Goal: Task Accomplishment & Management: Complete application form

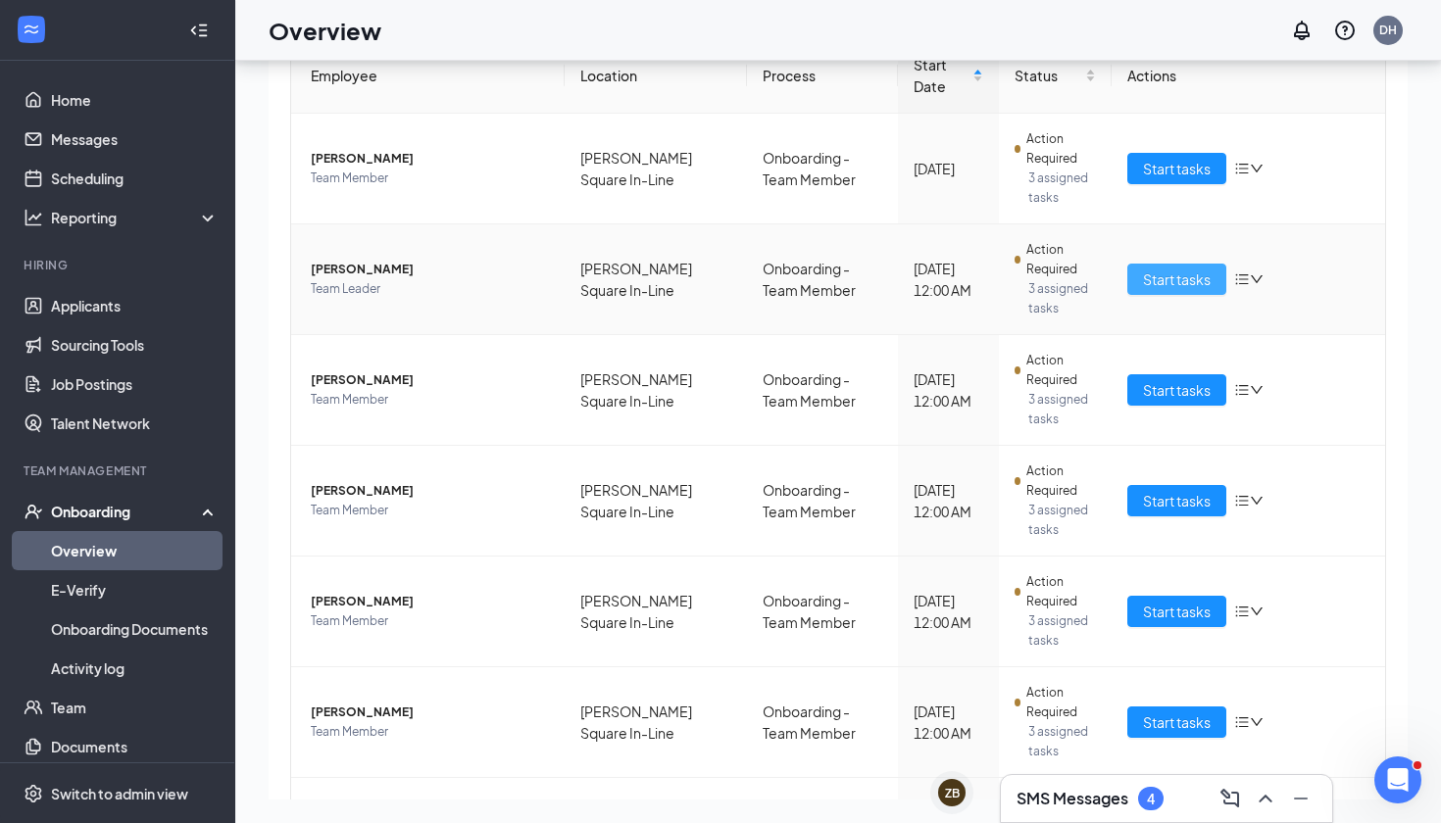
scroll to position [194, 0]
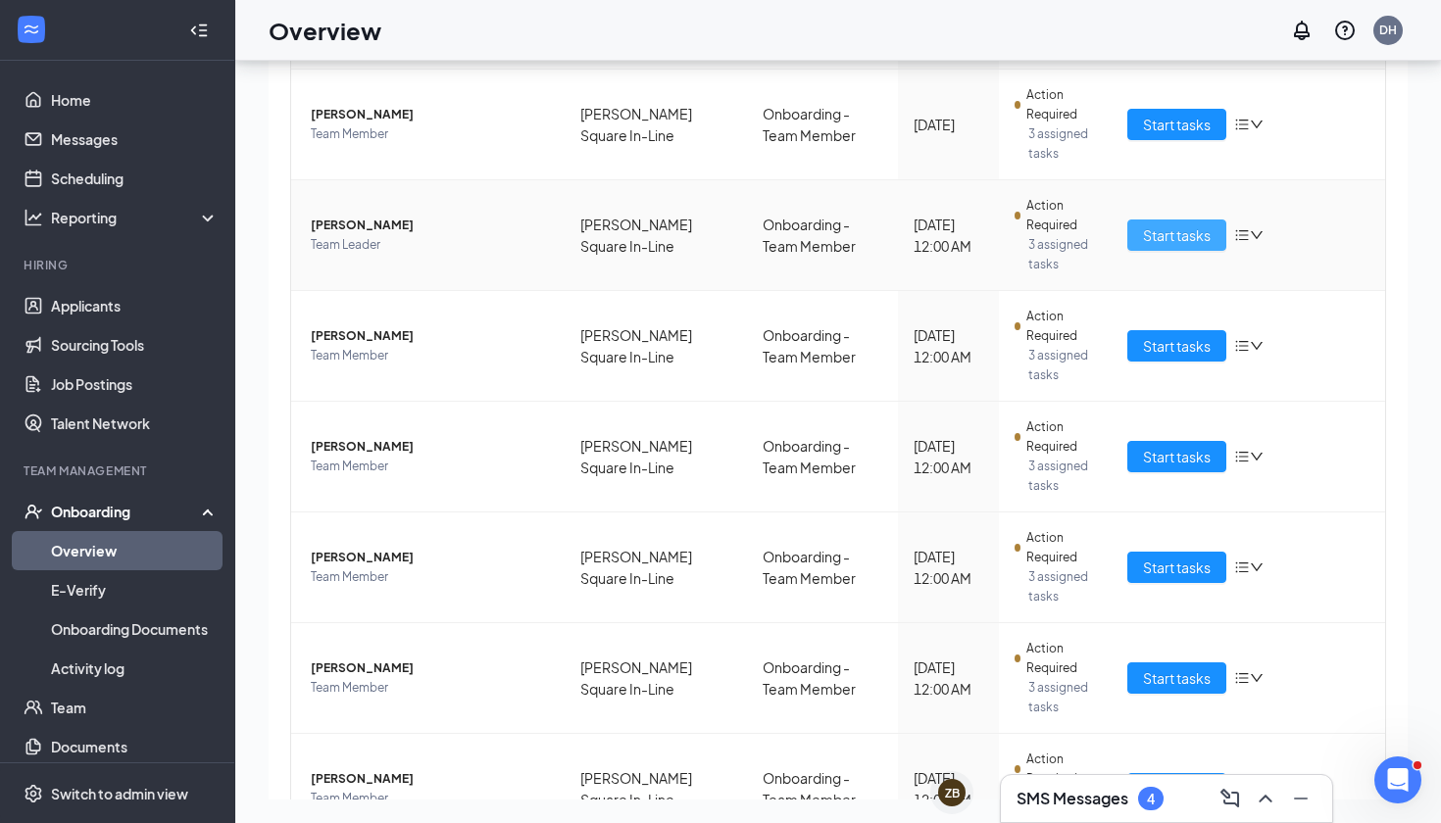
click at [1172, 233] on span "Start tasks" at bounding box center [1177, 235] width 68 height 22
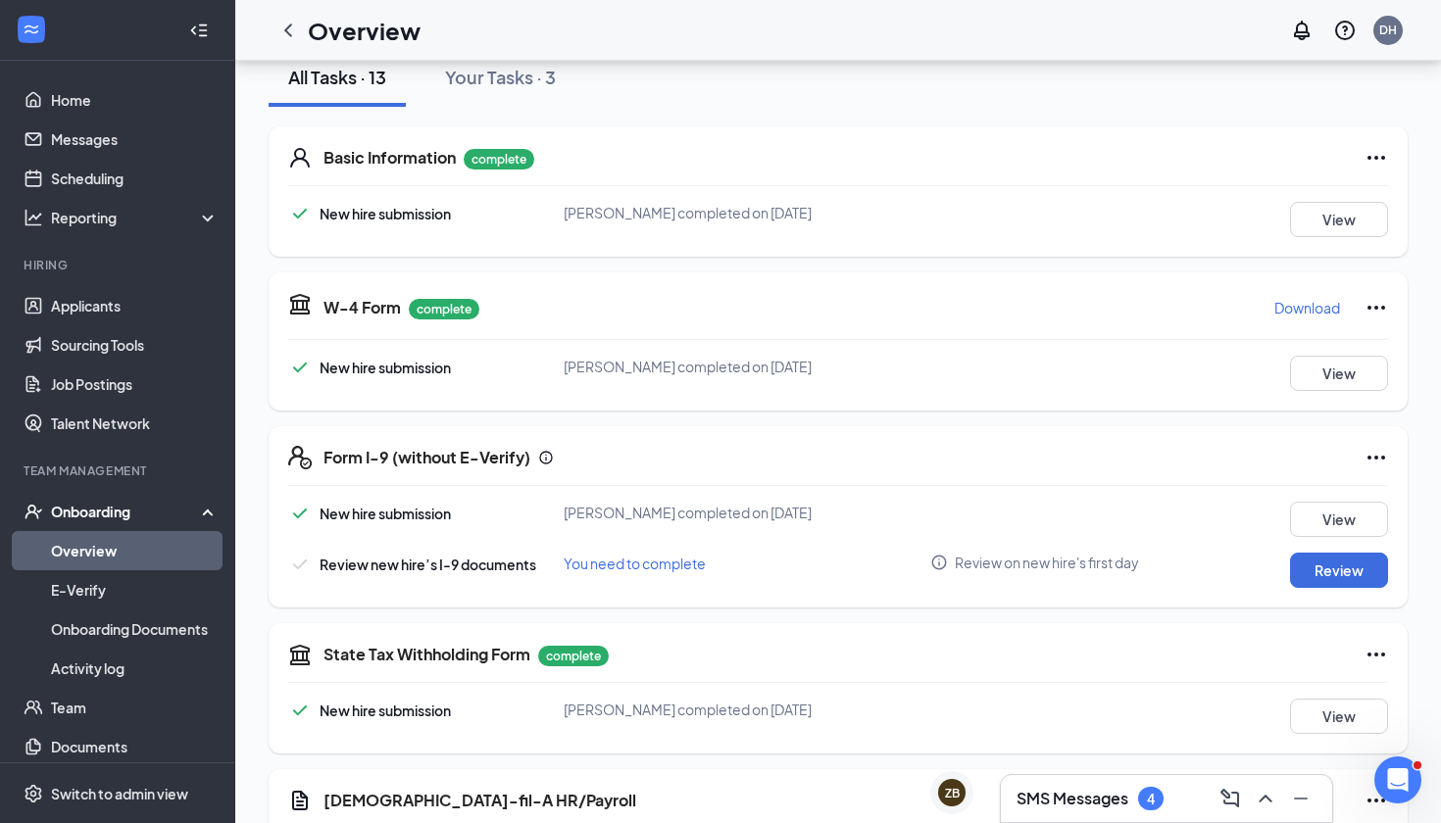
scroll to position [319, 0]
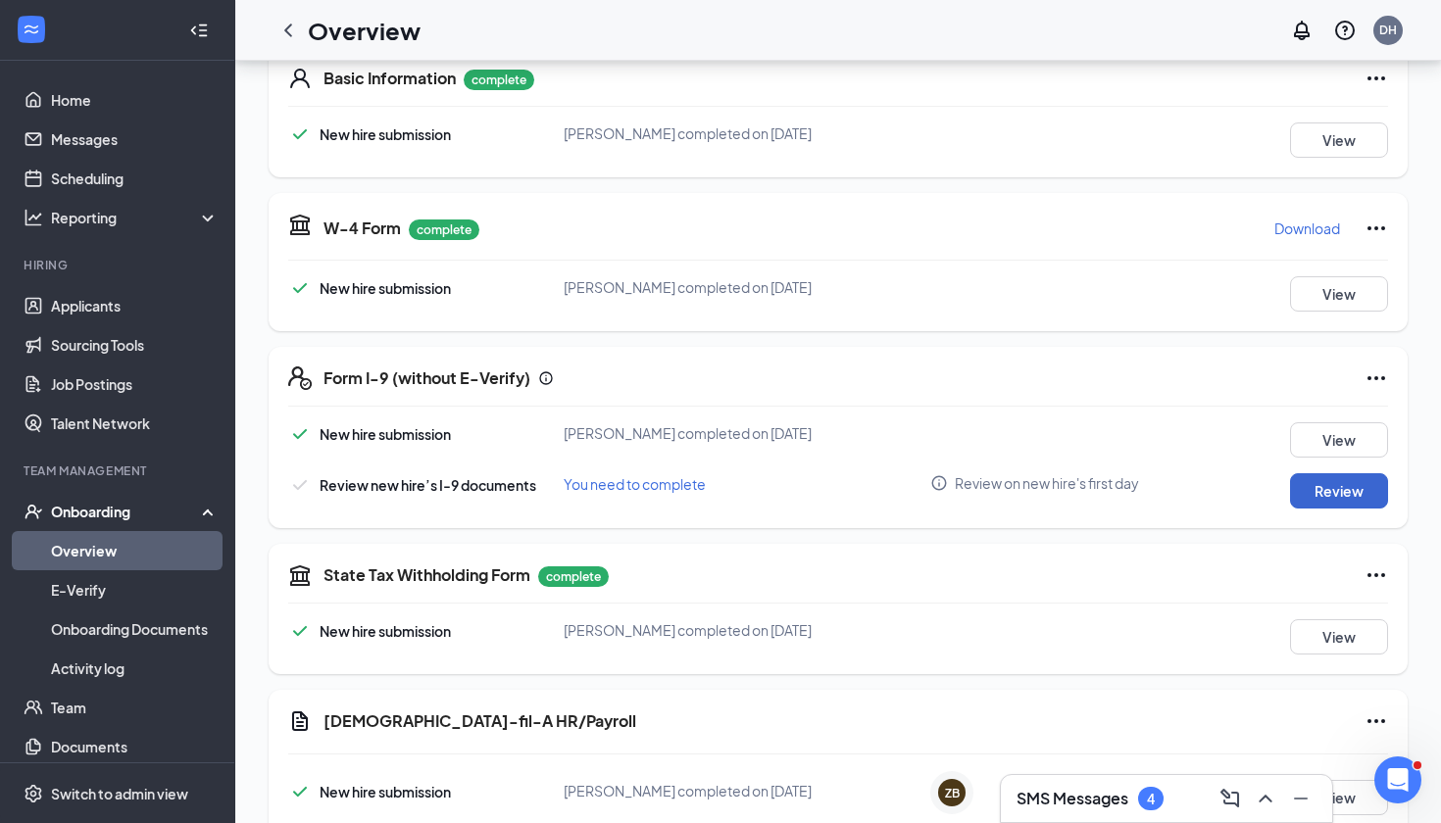
click at [1365, 486] on button "Review" at bounding box center [1339, 490] width 98 height 35
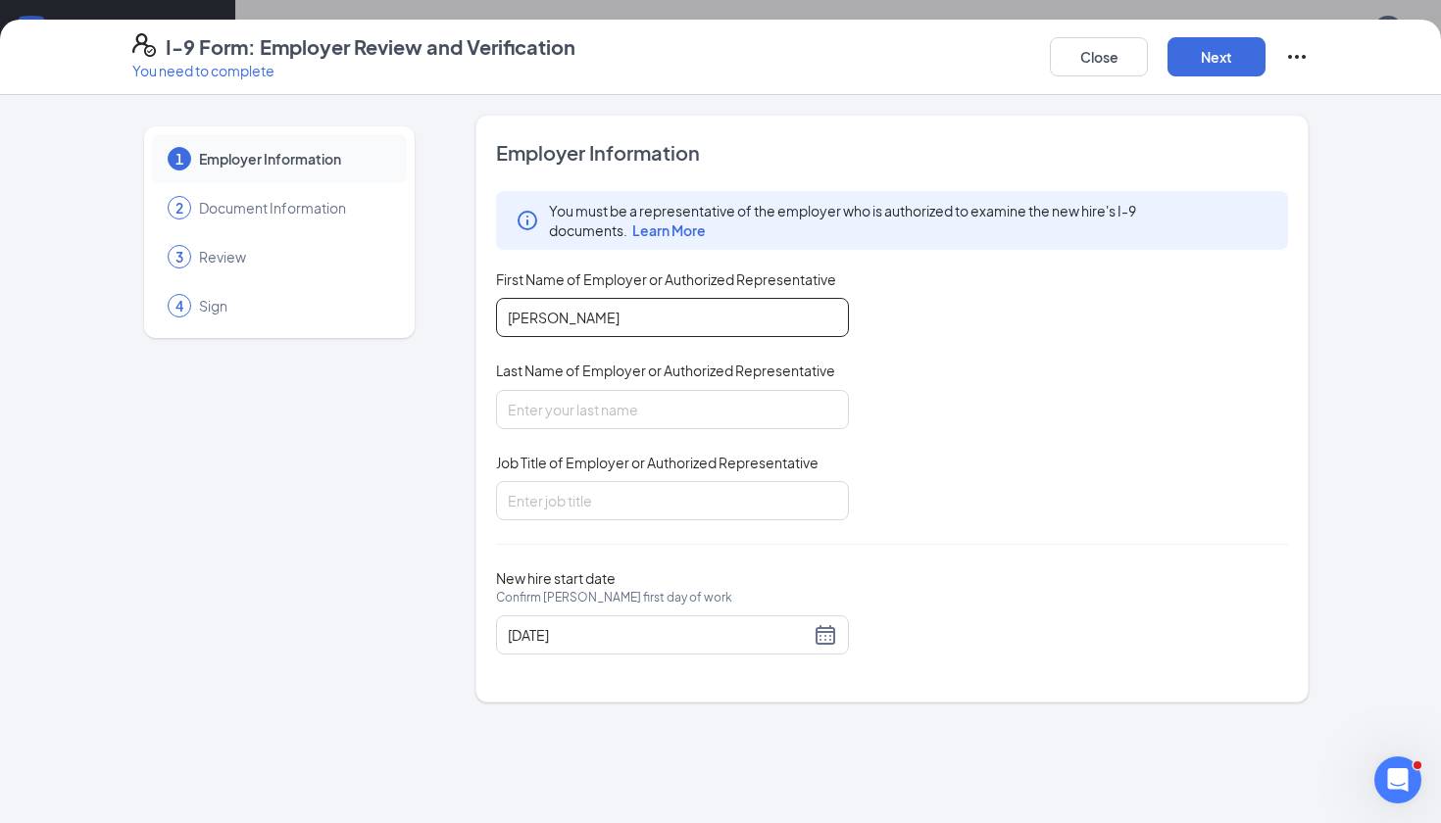
type input "[PERSON_NAME]"
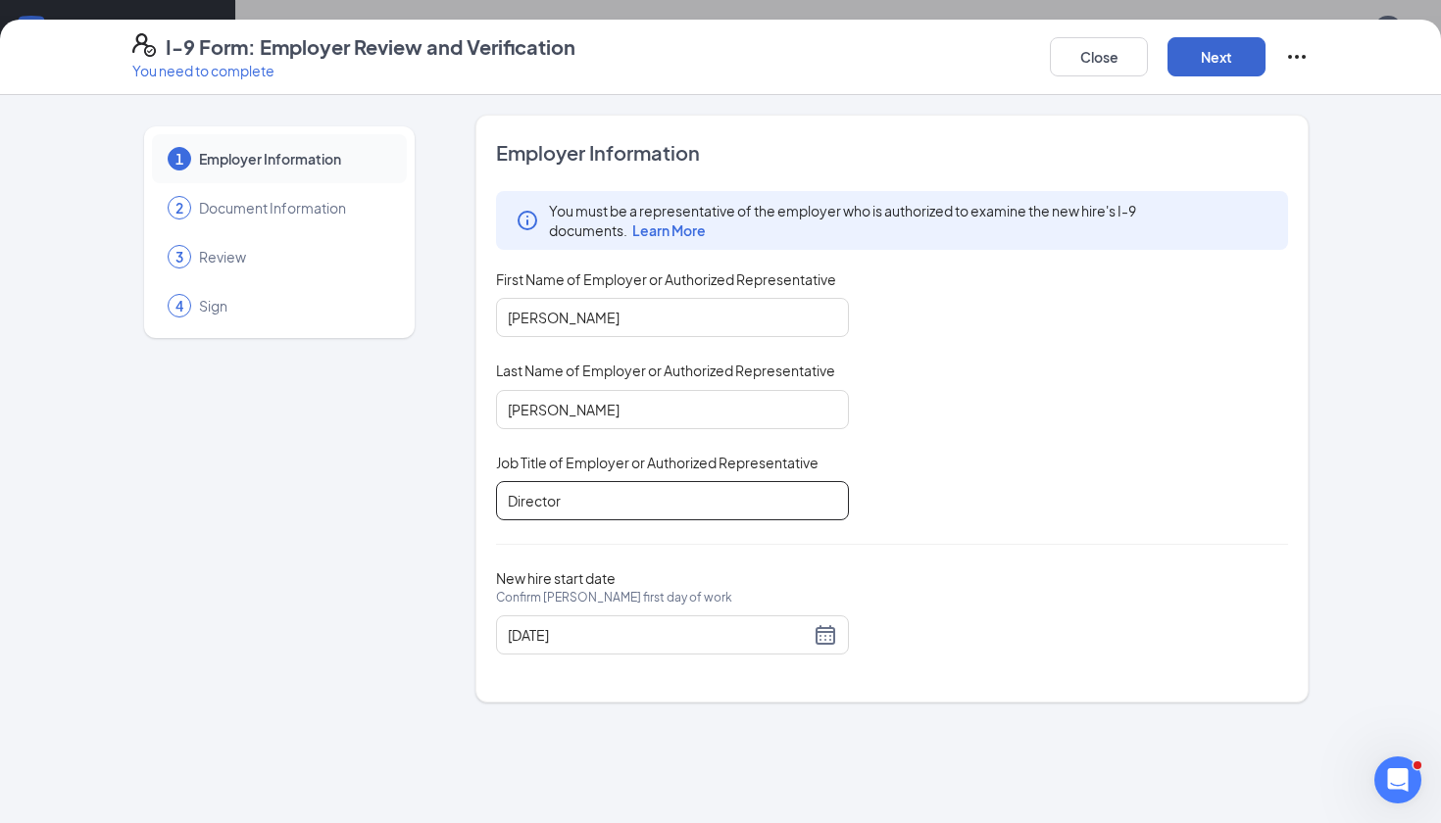
type input "Director"
click at [1234, 54] on button "Next" at bounding box center [1217, 56] width 98 height 39
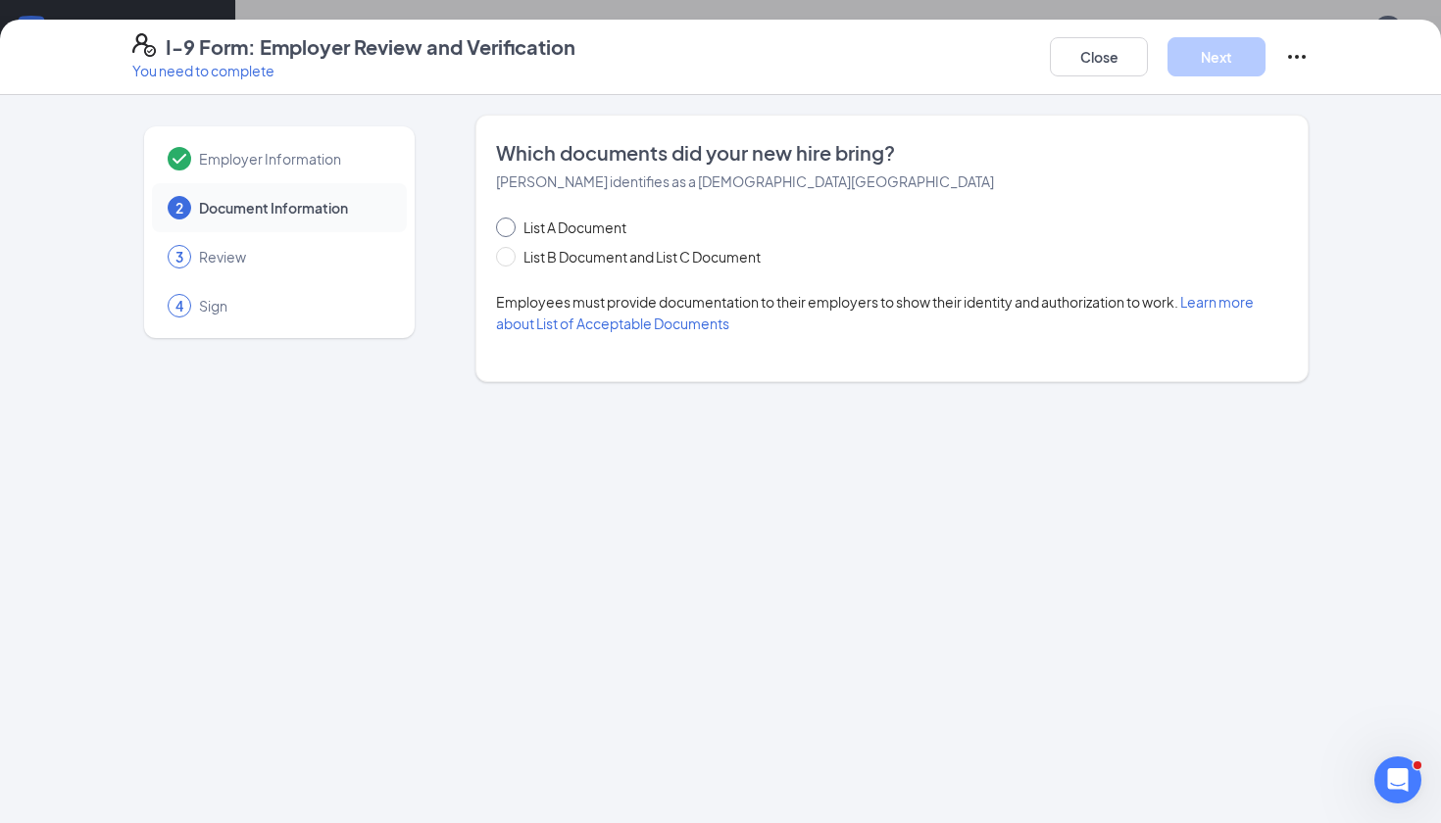
click at [528, 226] on span "List A Document" at bounding box center [575, 228] width 119 height 22
click at [510, 226] on input "List A Document" at bounding box center [503, 225] width 14 height 14
radio input "true"
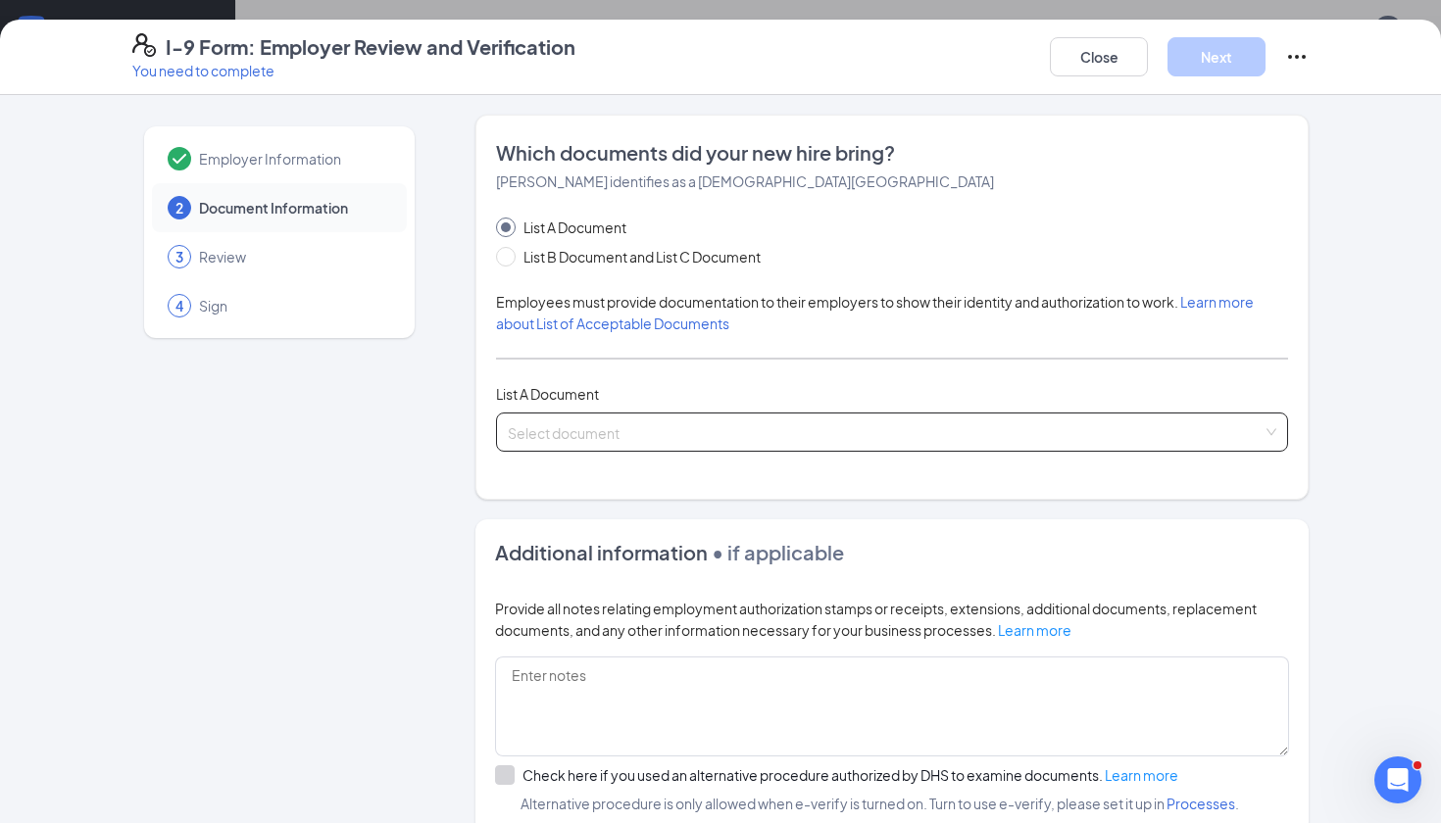
click at [574, 443] on span at bounding box center [885, 432] width 755 height 37
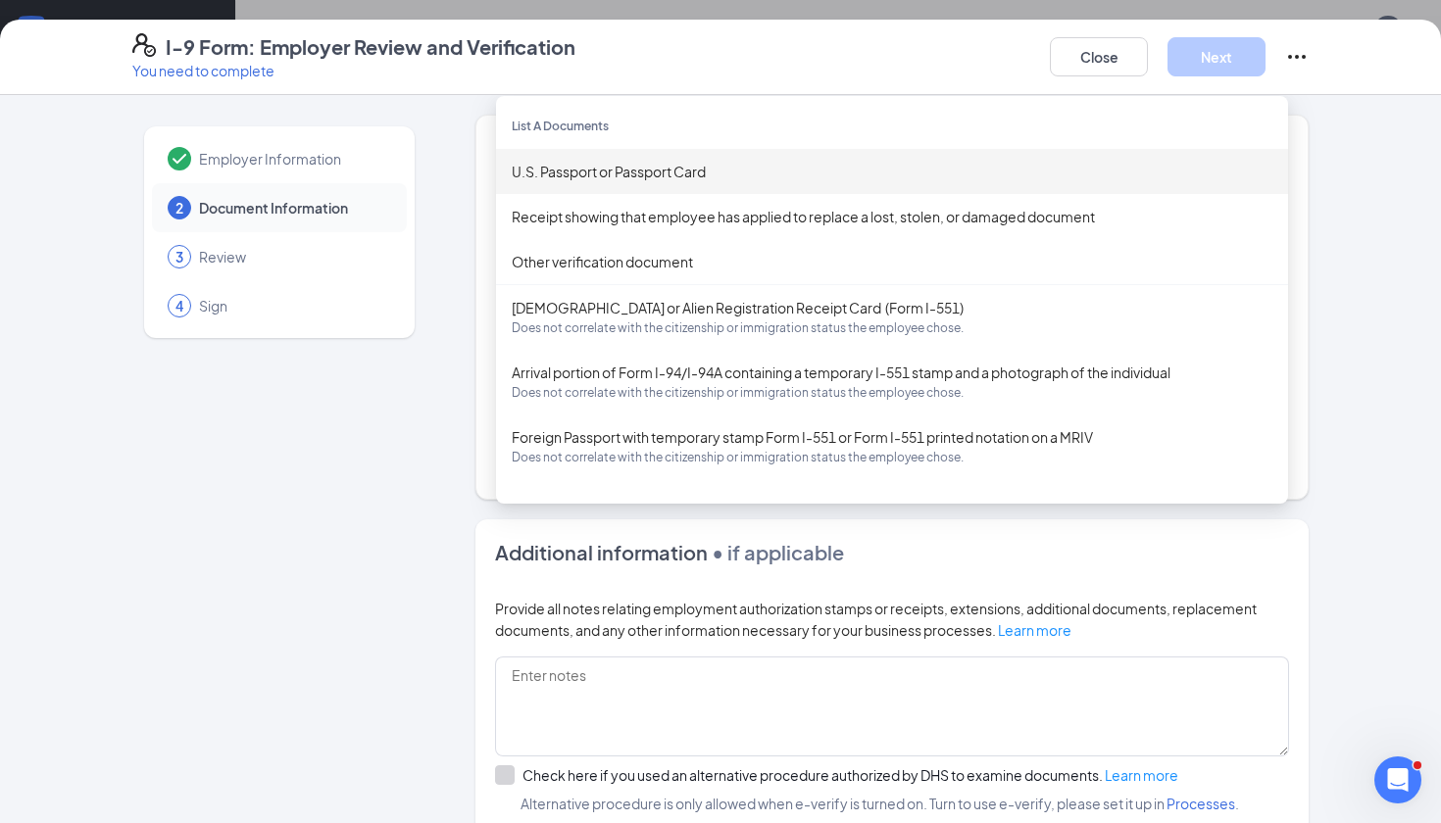
click at [757, 164] on div "U.S. Passport or Passport Card" at bounding box center [892, 172] width 761 height 22
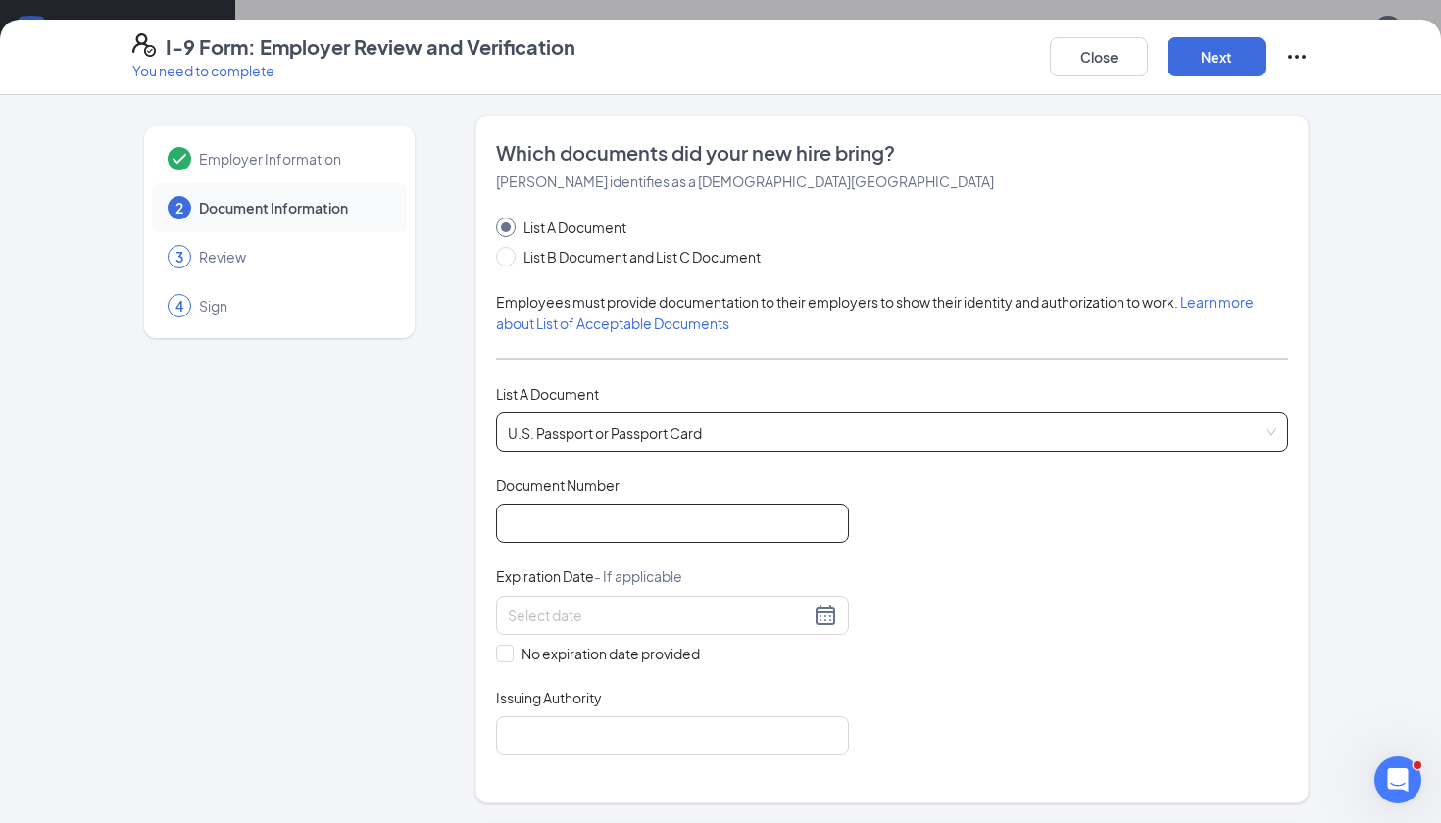
click at [592, 536] on input "Document Number" at bounding box center [672, 523] width 353 height 39
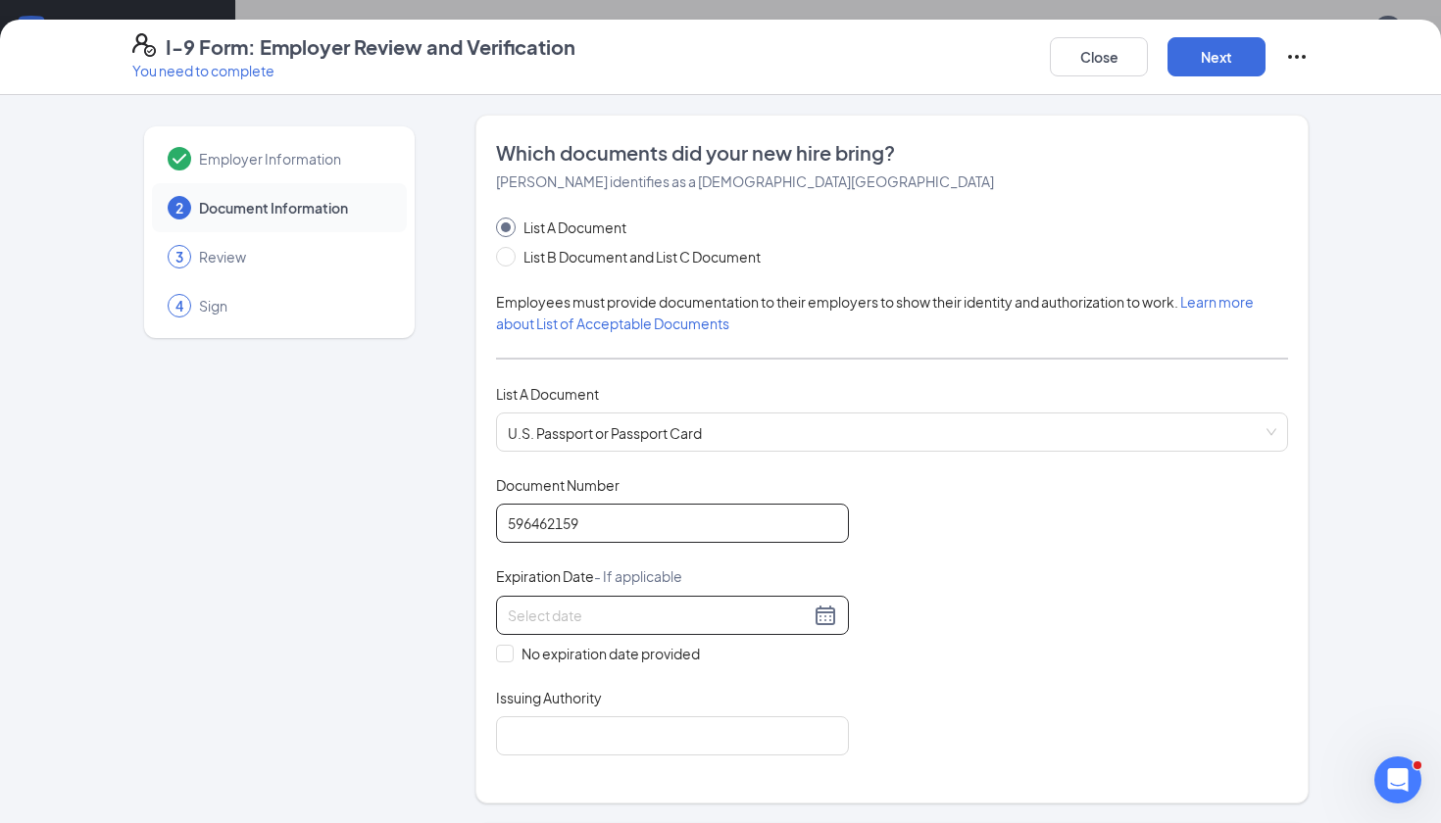
type input "596462159"
click at [689, 605] on input at bounding box center [659, 616] width 302 height 22
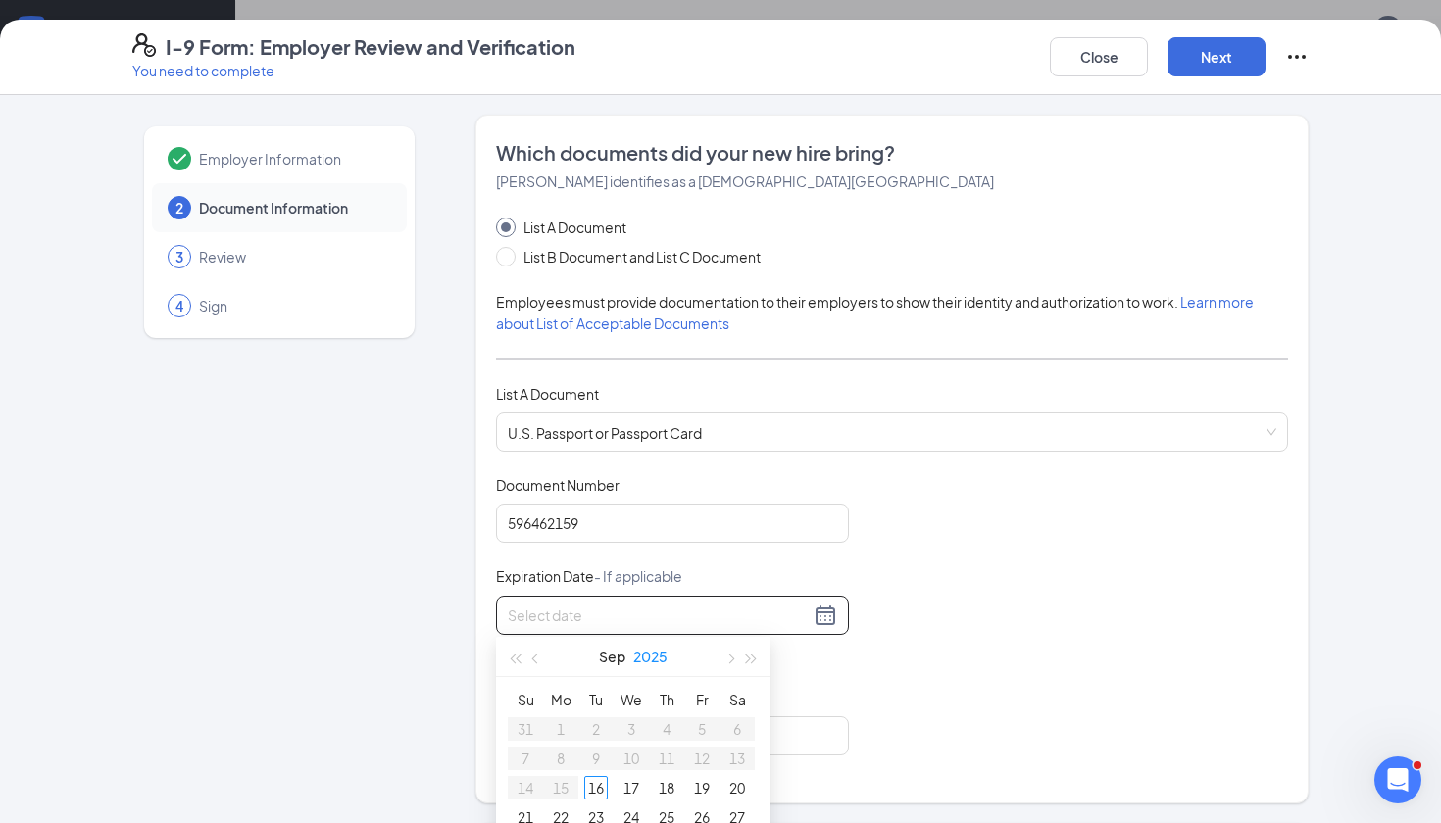
click at [658, 664] on button "2025" at bounding box center [650, 656] width 34 height 39
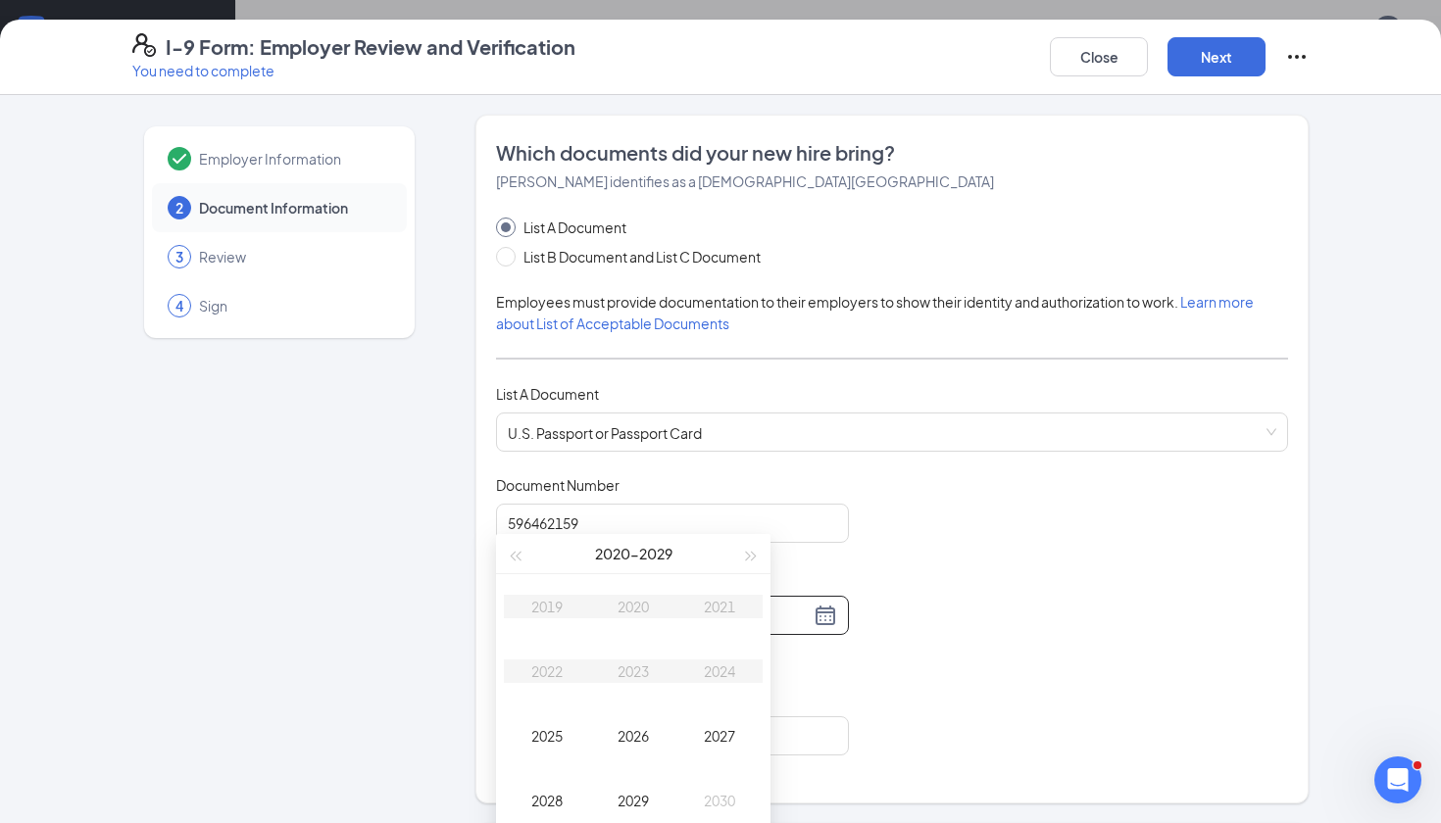
scroll to position [425, 0]
type input "[DATE]"
click at [620, 791] on div "2029" at bounding box center [633, 797] width 59 height 24
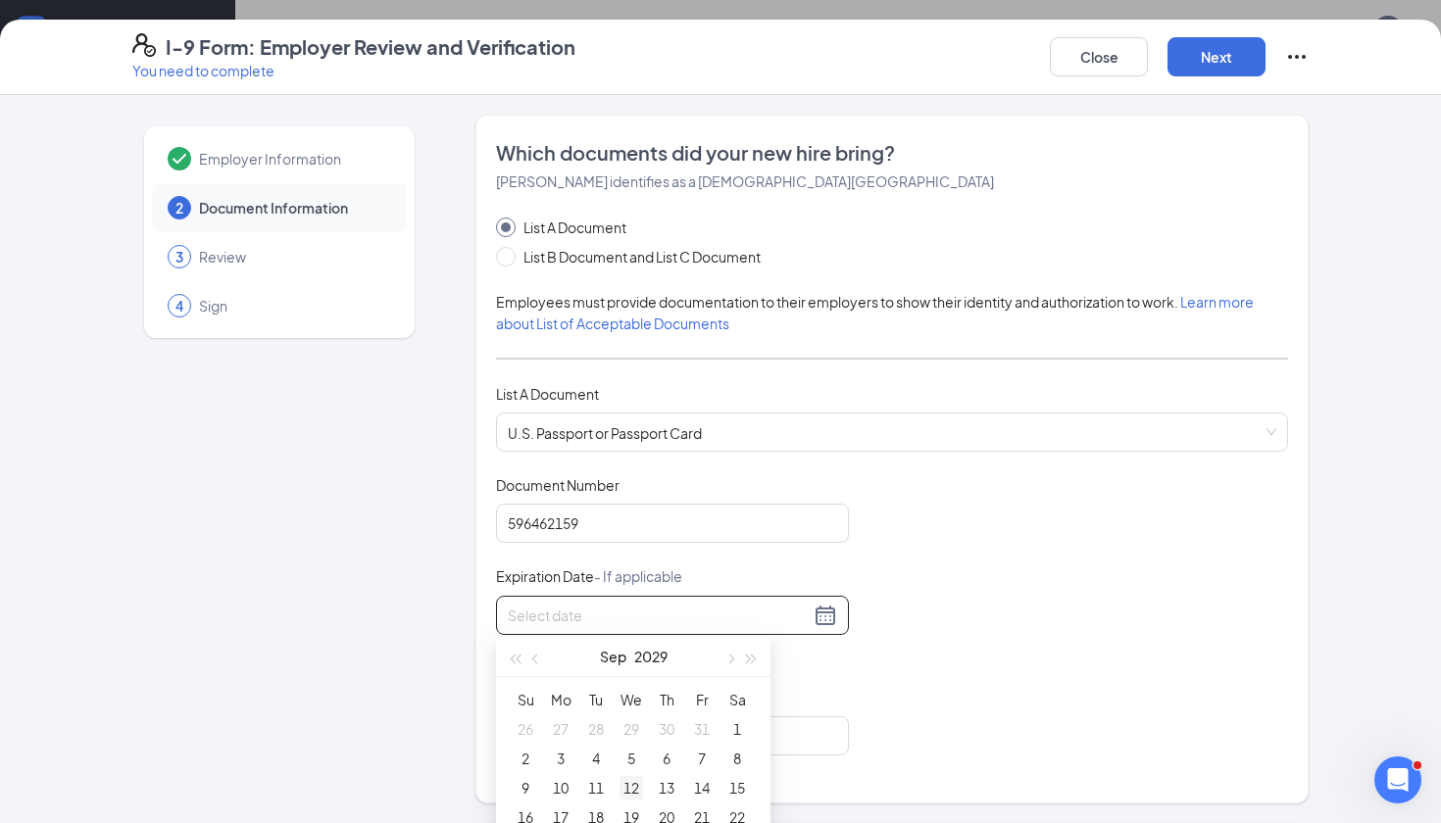
type input "[DATE]"
click at [616, 657] on button "Sep" at bounding box center [613, 656] width 26 height 39
type input "[DATE]"
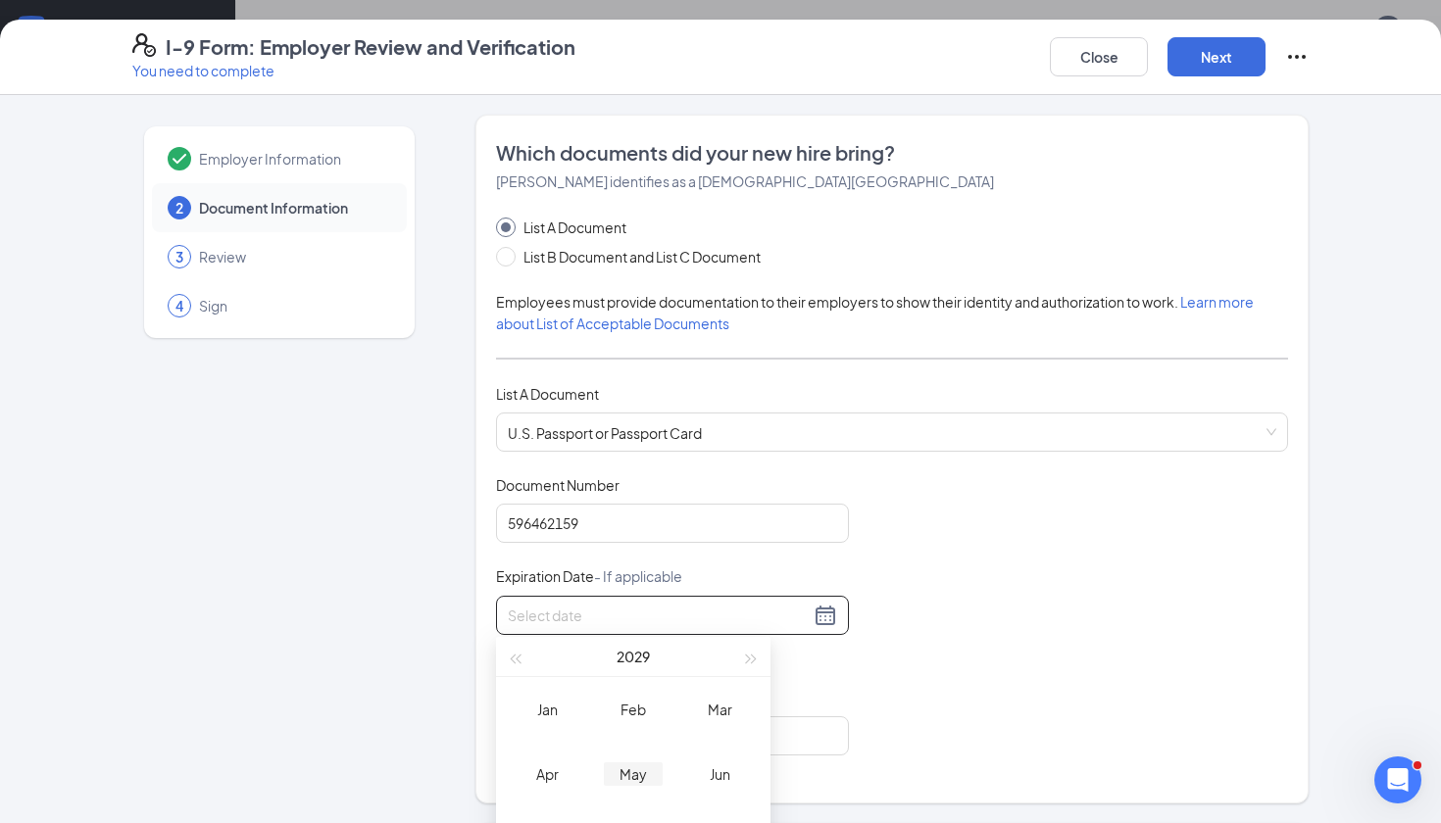
type input "[DATE]"
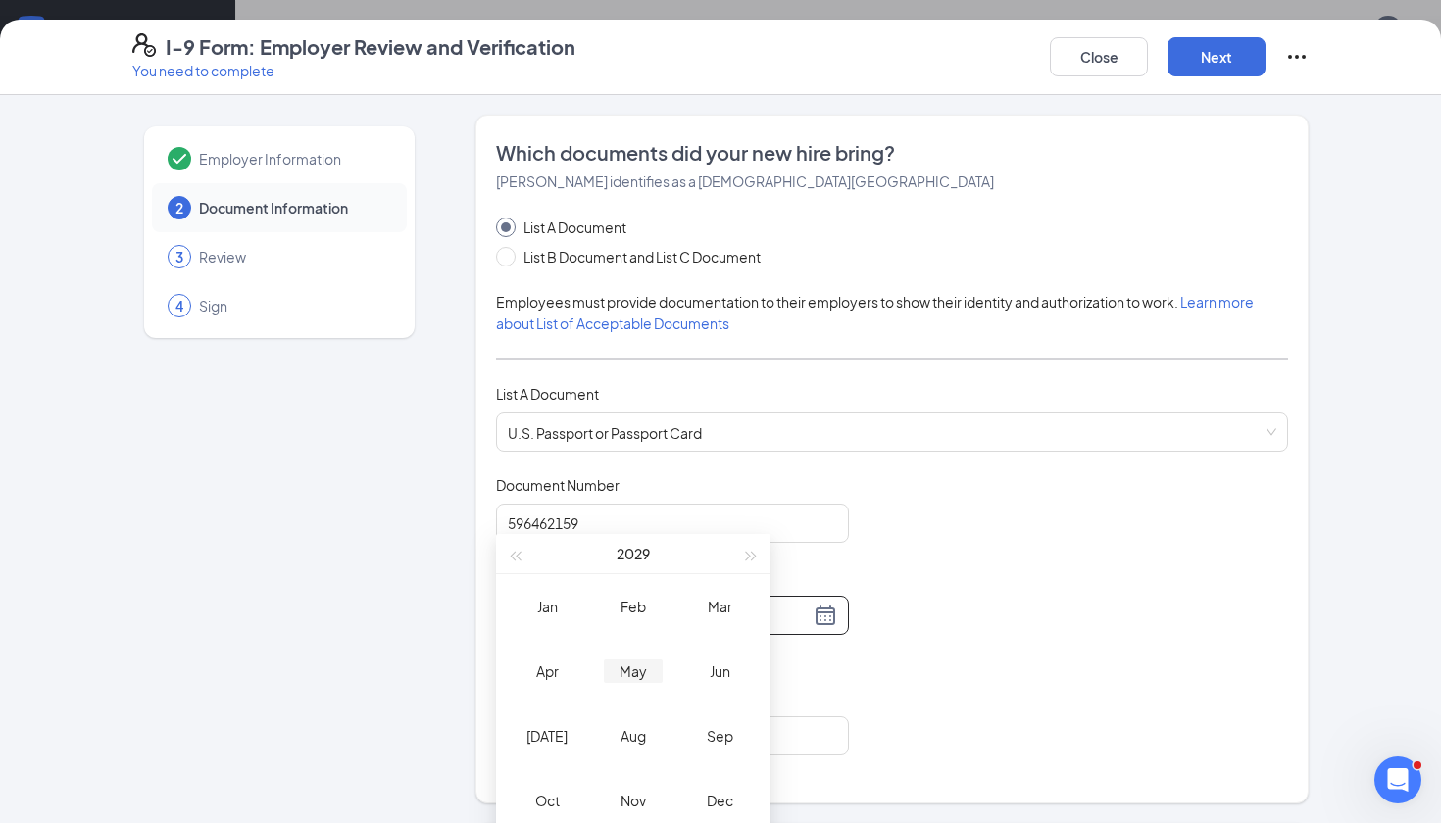
scroll to position [544, 0]
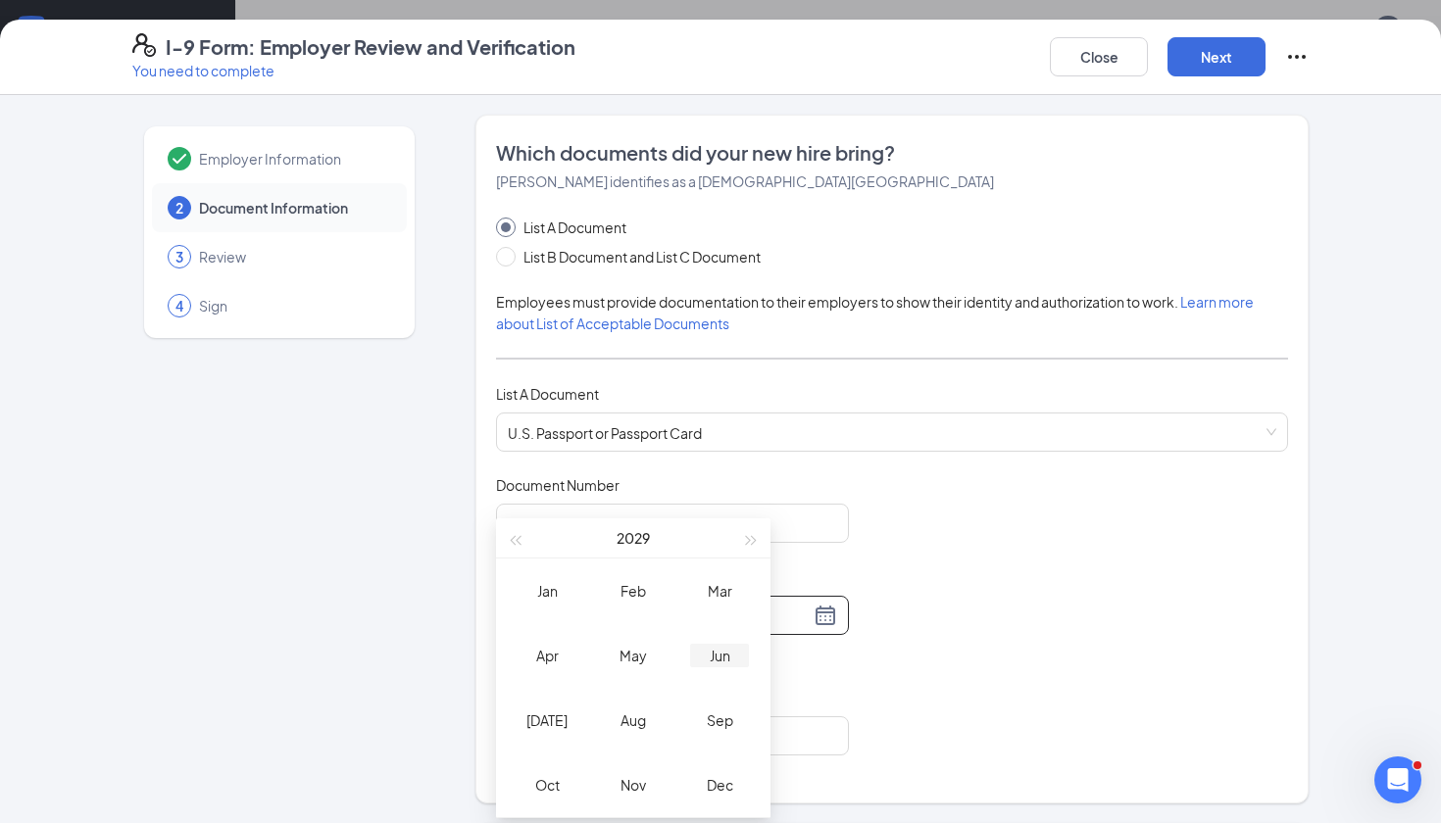
type input "[DATE]"
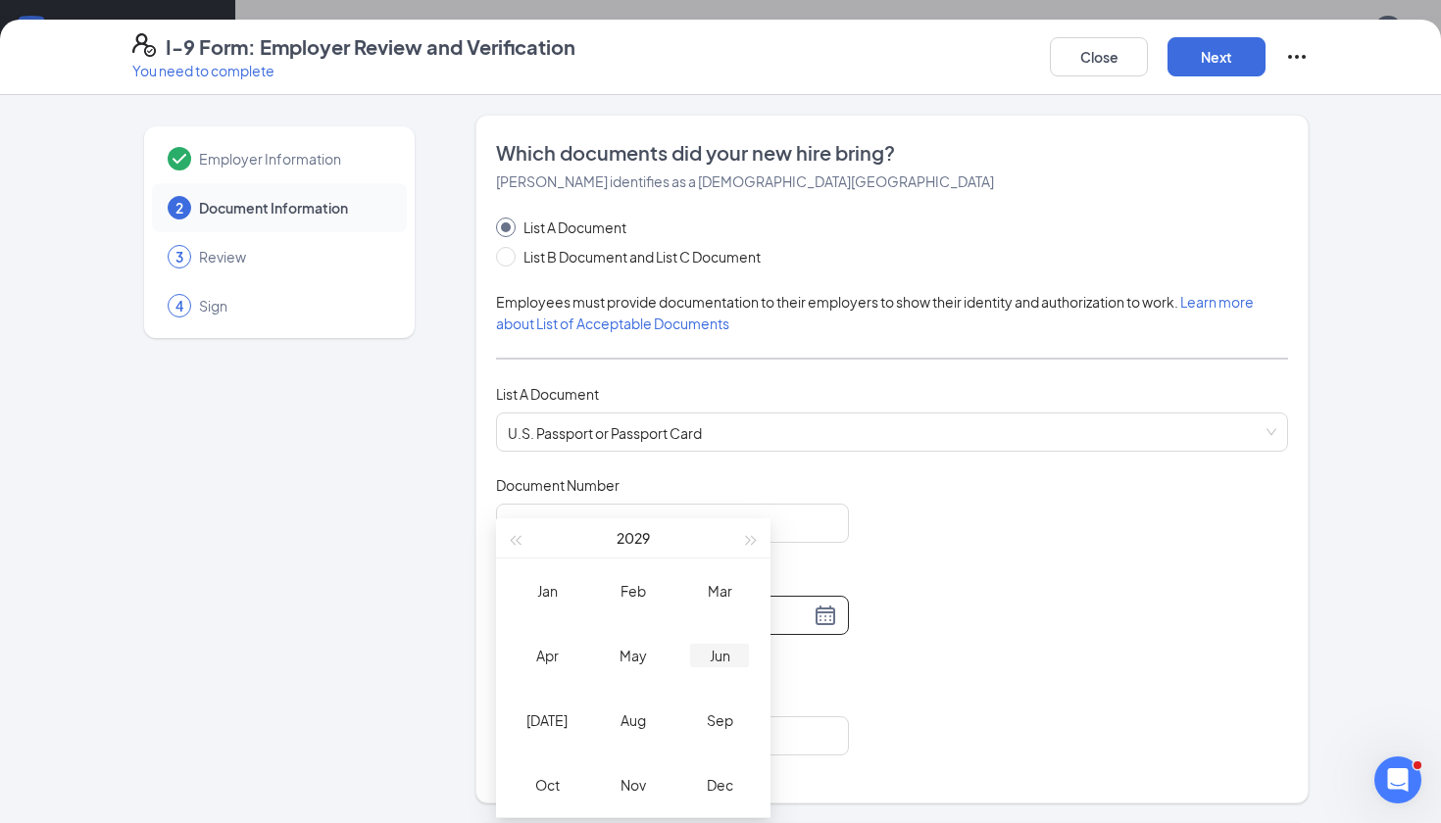
click at [717, 660] on div "Jun" at bounding box center [719, 656] width 59 height 24
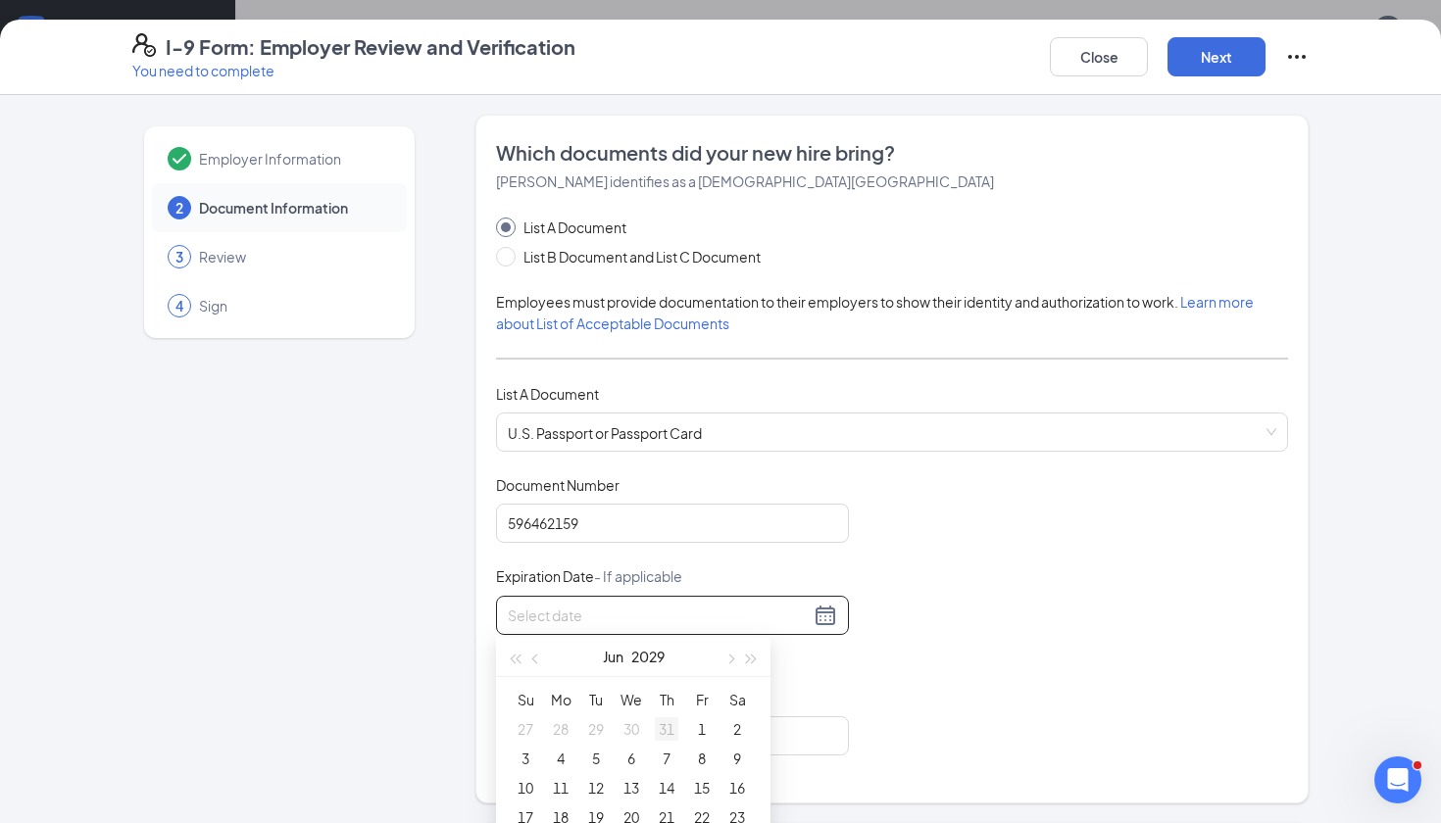
type input "[DATE]"
click at [631, 785] on div "13" at bounding box center [632, 788] width 24 height 24
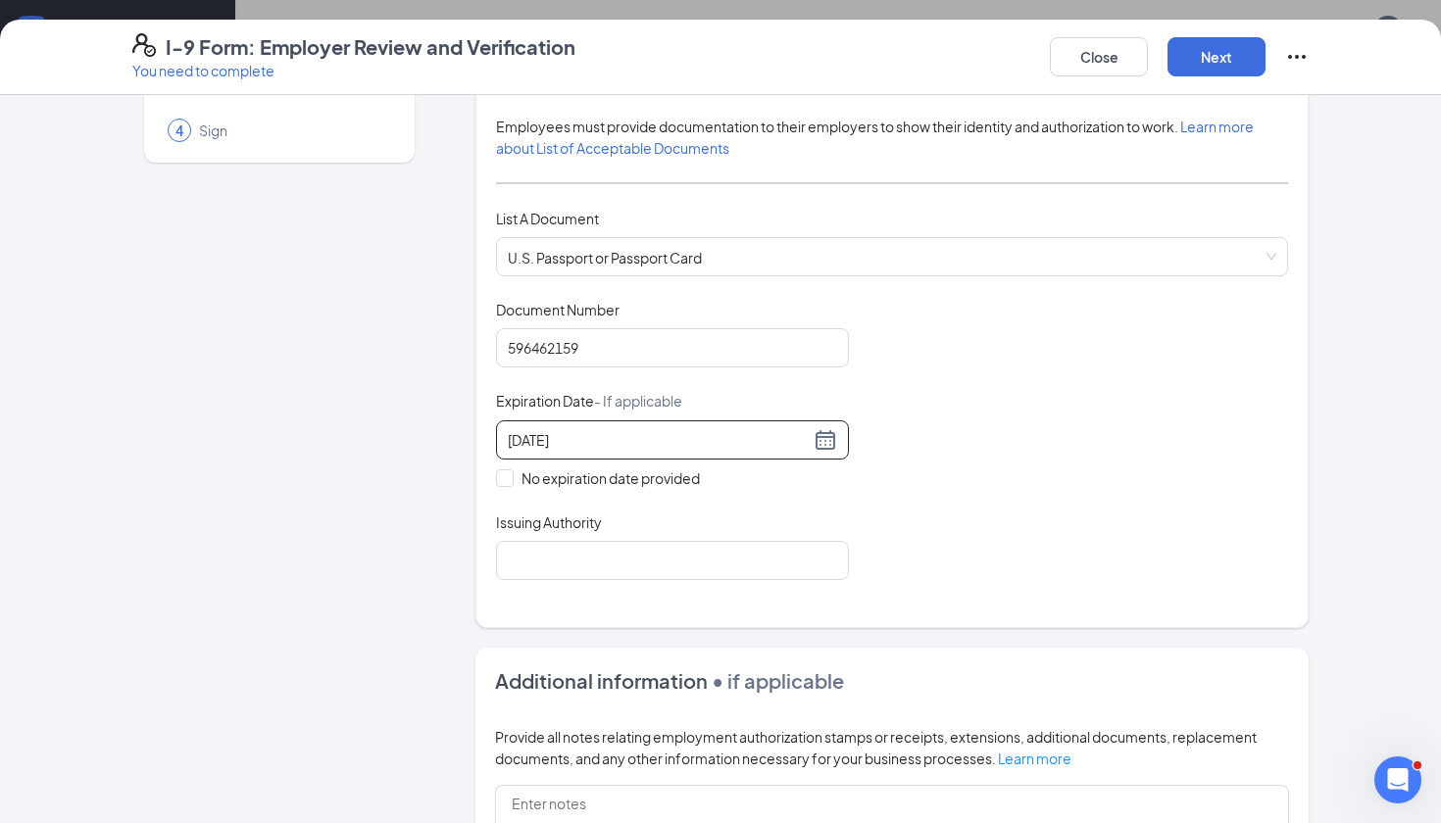
scroll to position [203, 0]
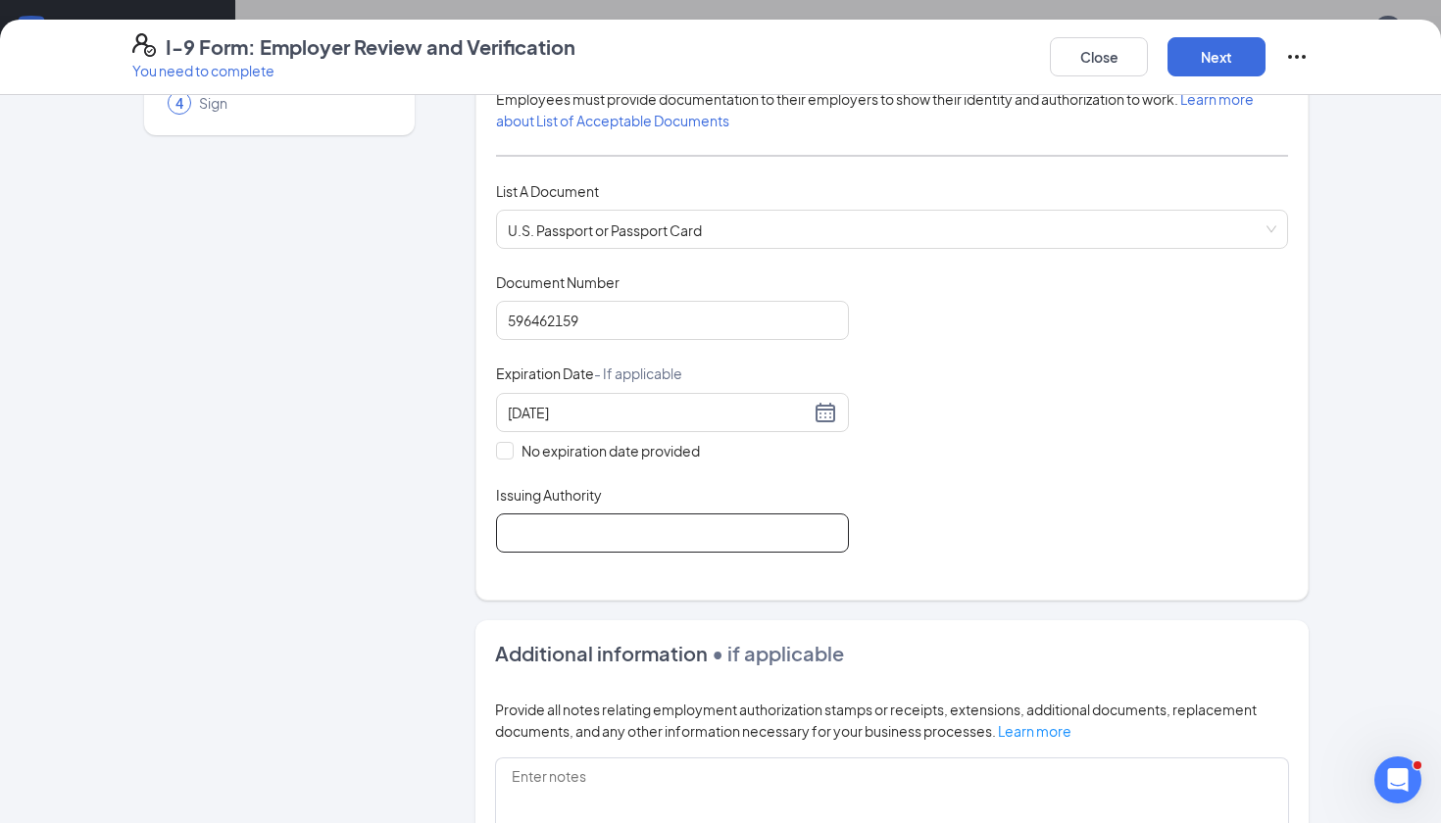
click at [577, 523] on input "Issuing Authority" at bounding box center [672, 533] width 353 height 39
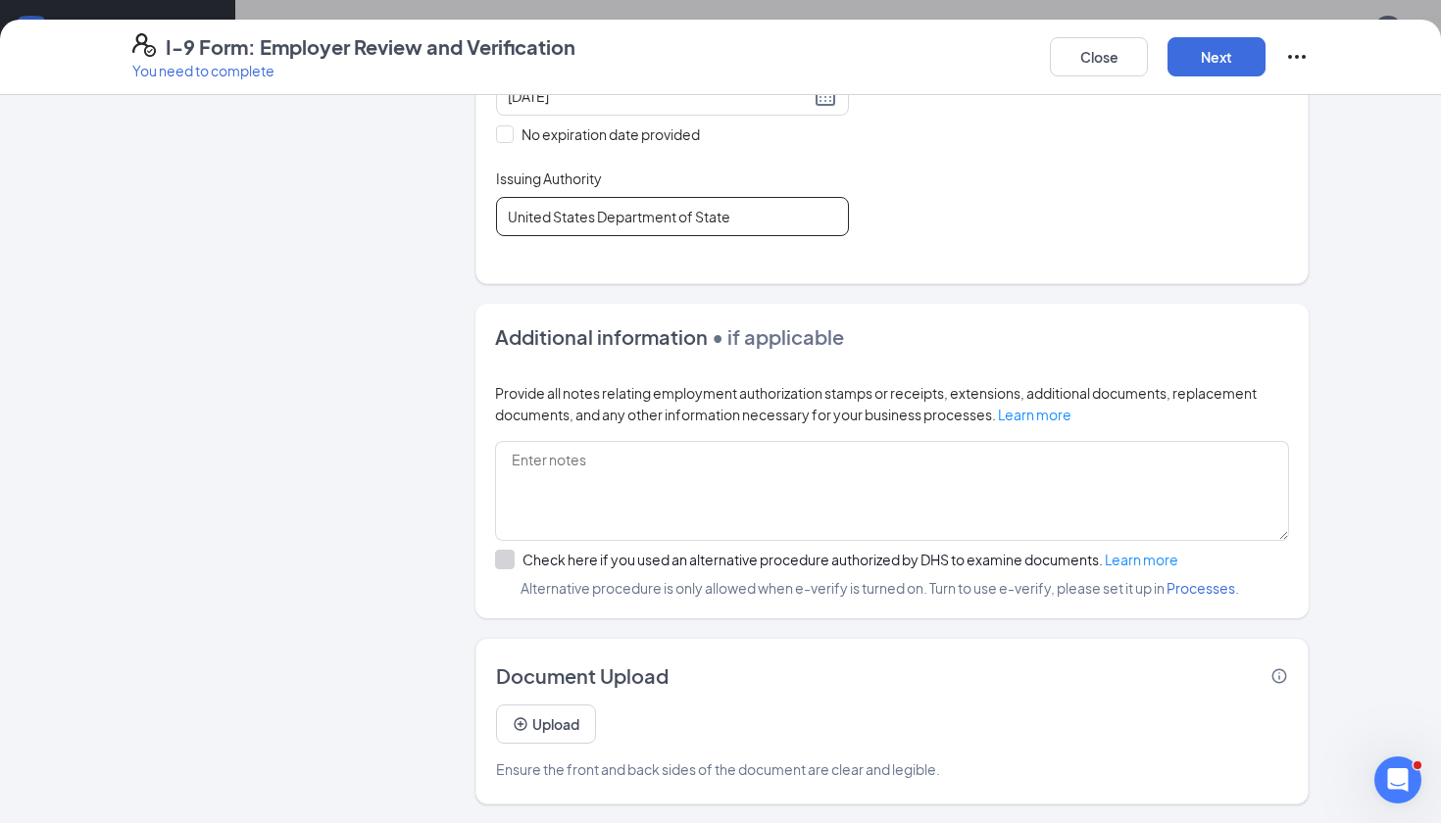
scroll to position [519, 0]
type input "United States Department of State"
click at [1220, 55] on button "Next" at bounding box center [1217, 56] width 98 height 39
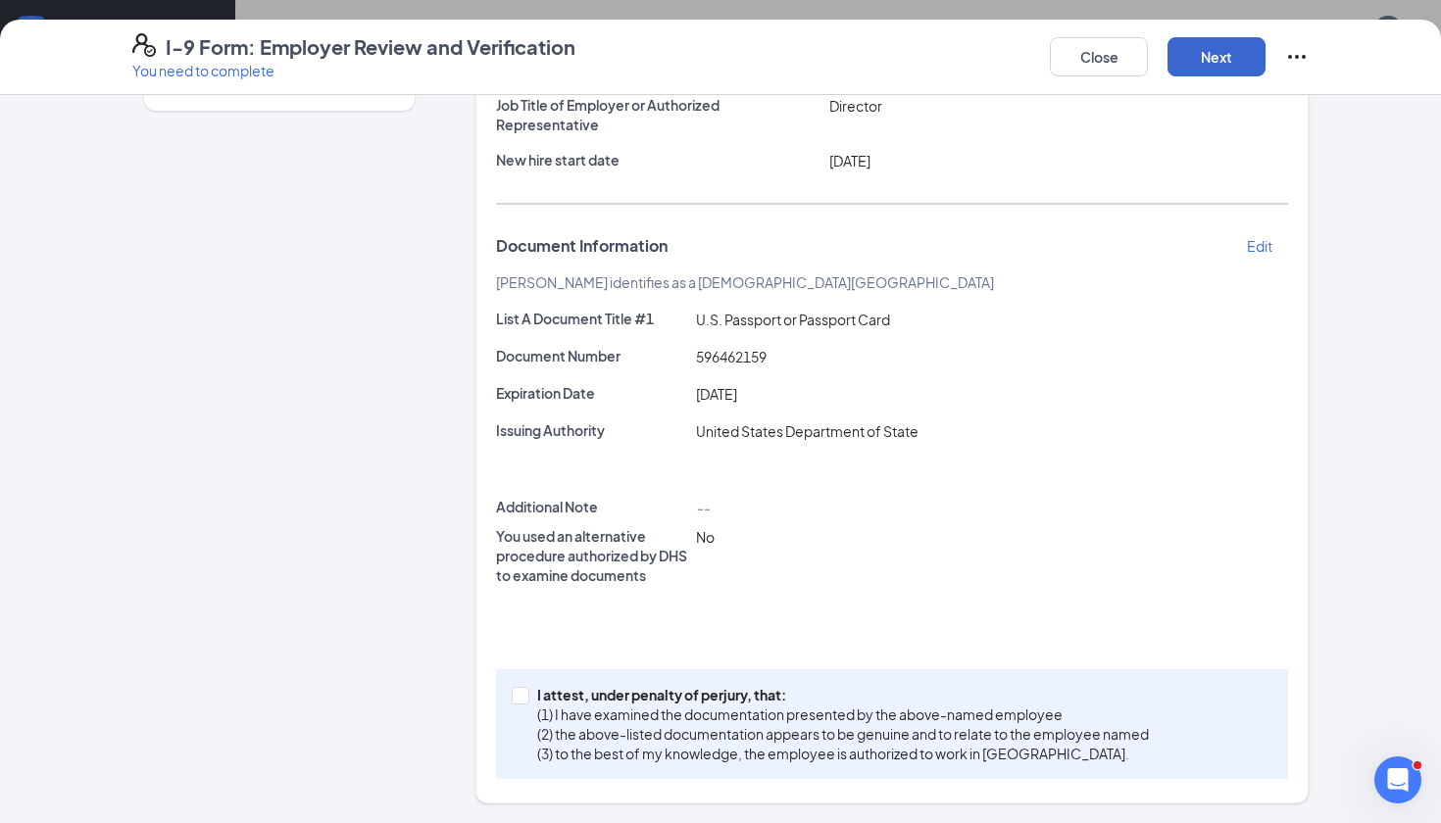
scroll to position [226, 0]
click at [519, 695] on input "I attest, under penalty of [PERSON_NAME], that: (1) I have examined the documen…" at bounding box center [519, 695] width 14 height 14
checkbox input "true"
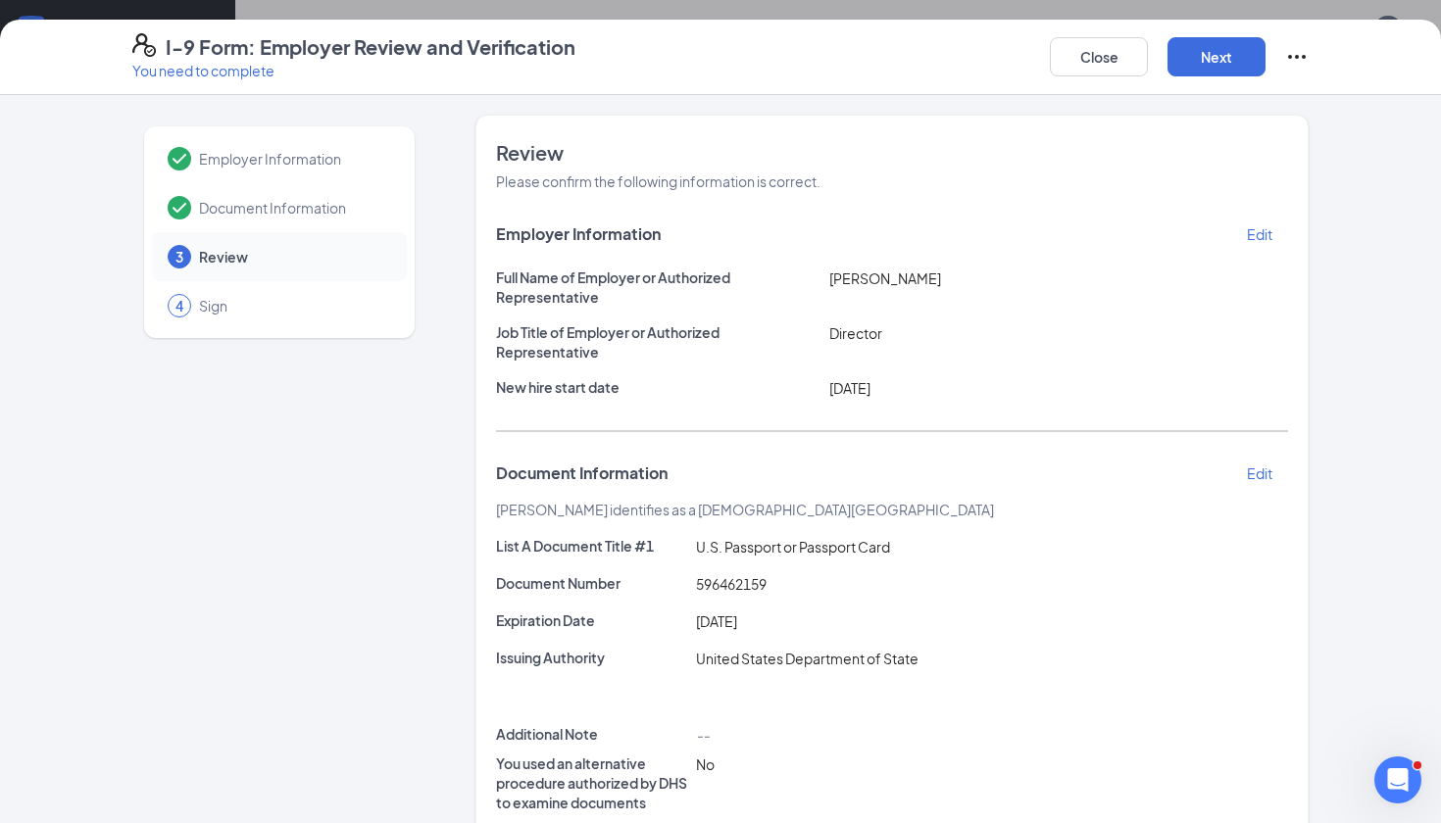
scroll to position [0, 0]
click at [1216, 62] on button "Next" at bounding box center [1217, 56] width 98 height 39
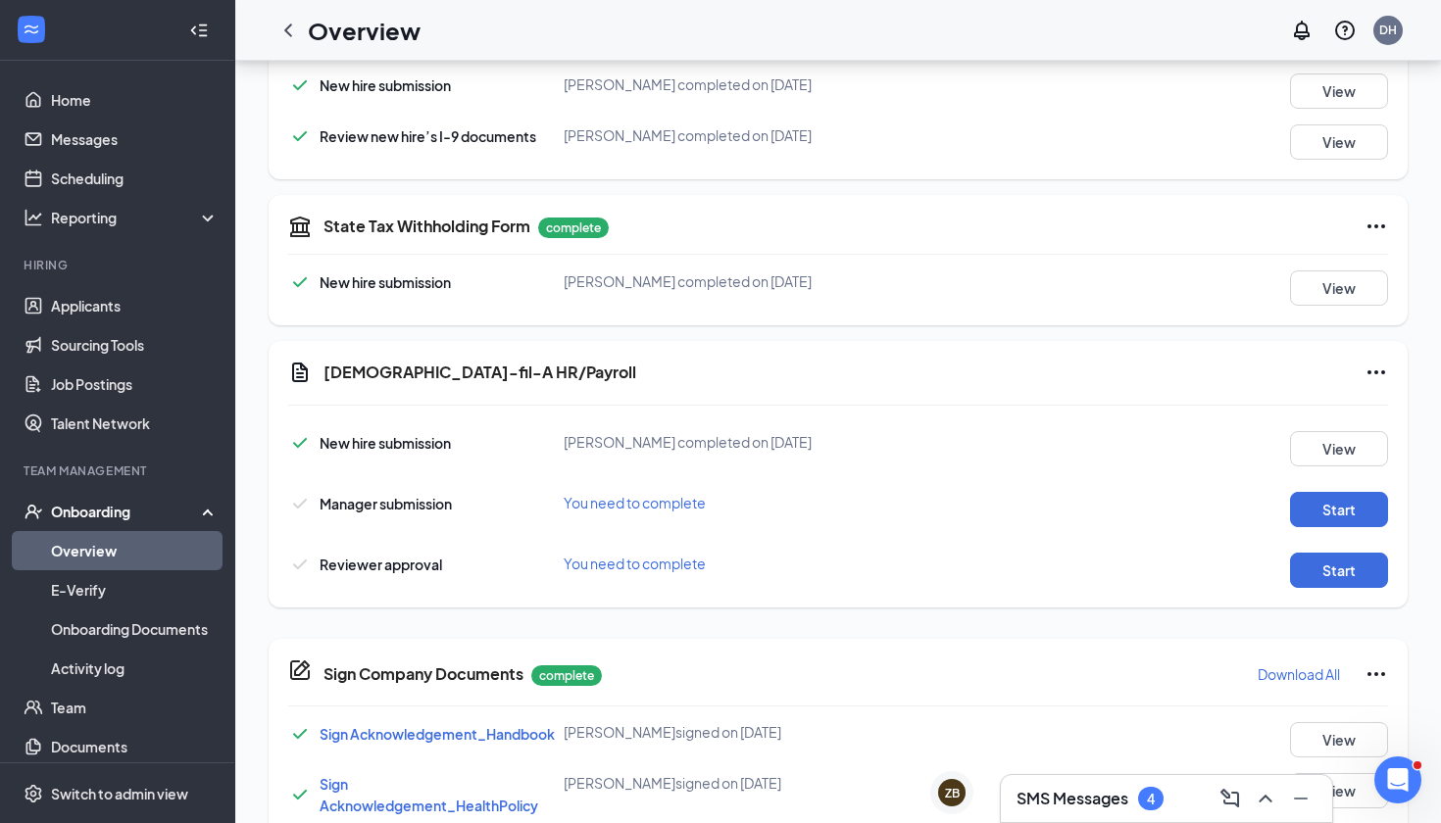
scroll to position [753, 0]
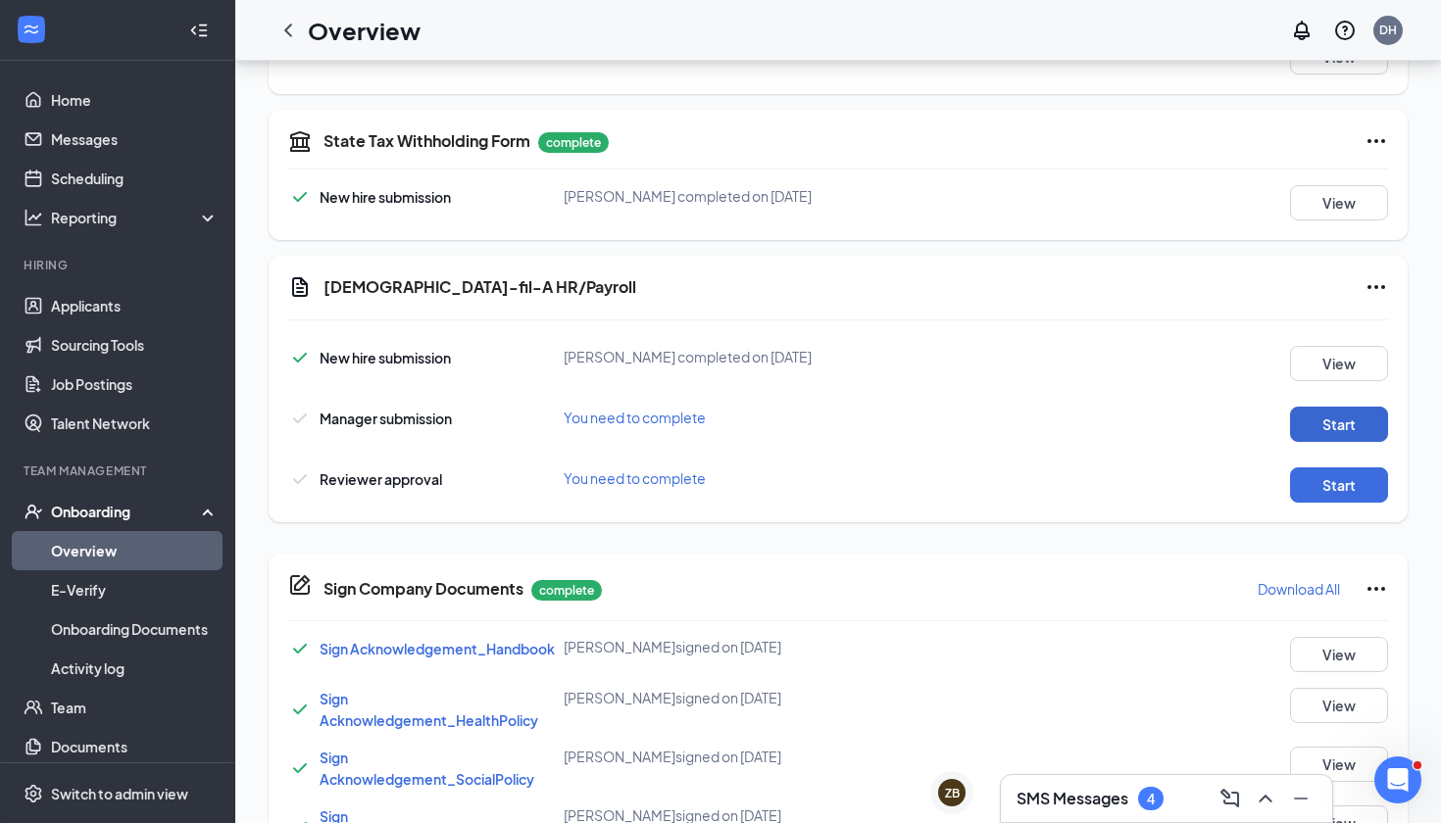
click at [1338, 427] on button "Start" at bounding box center [1339, 424] width 98 height 35
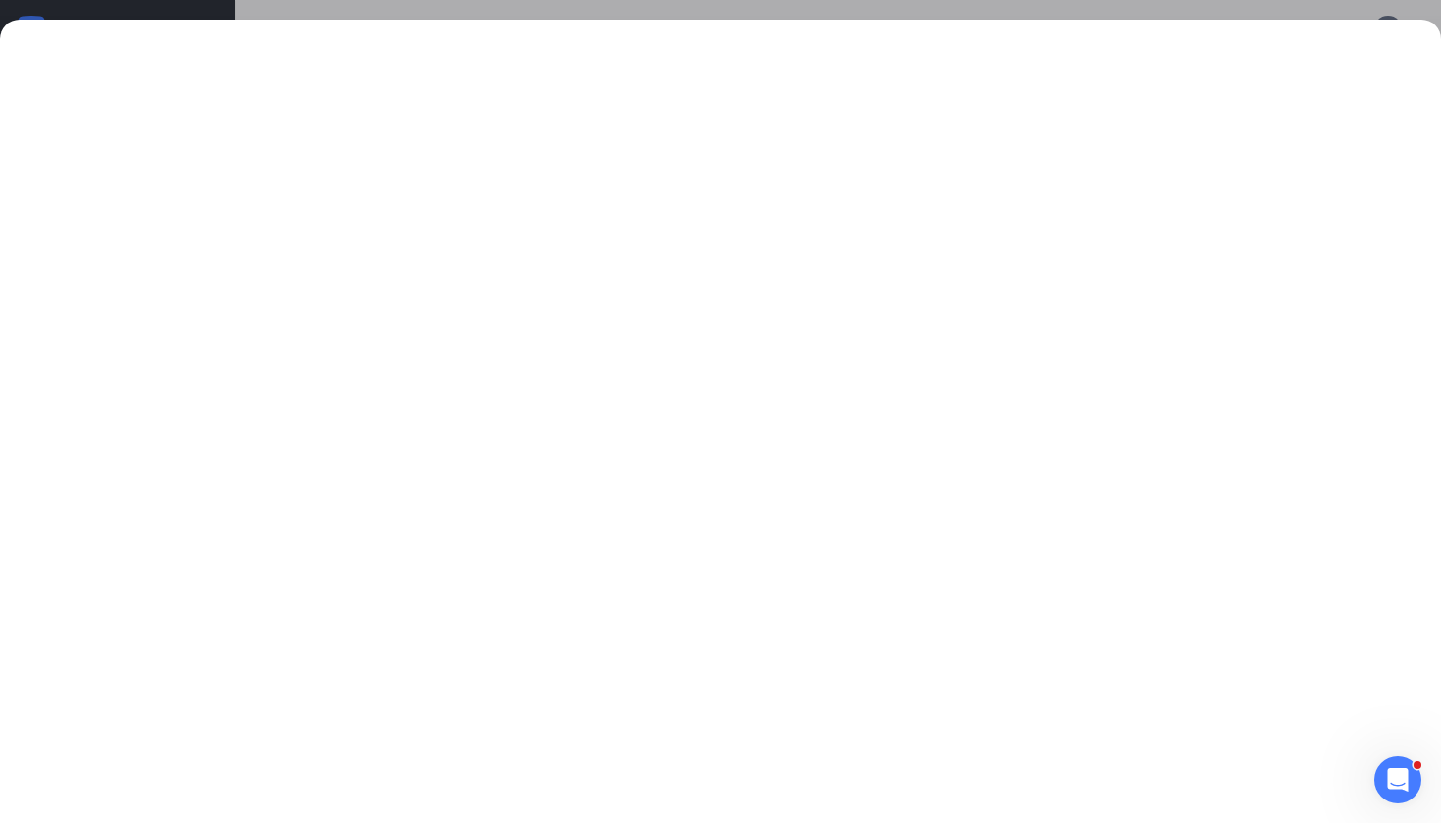
scroll to position [765, 0]
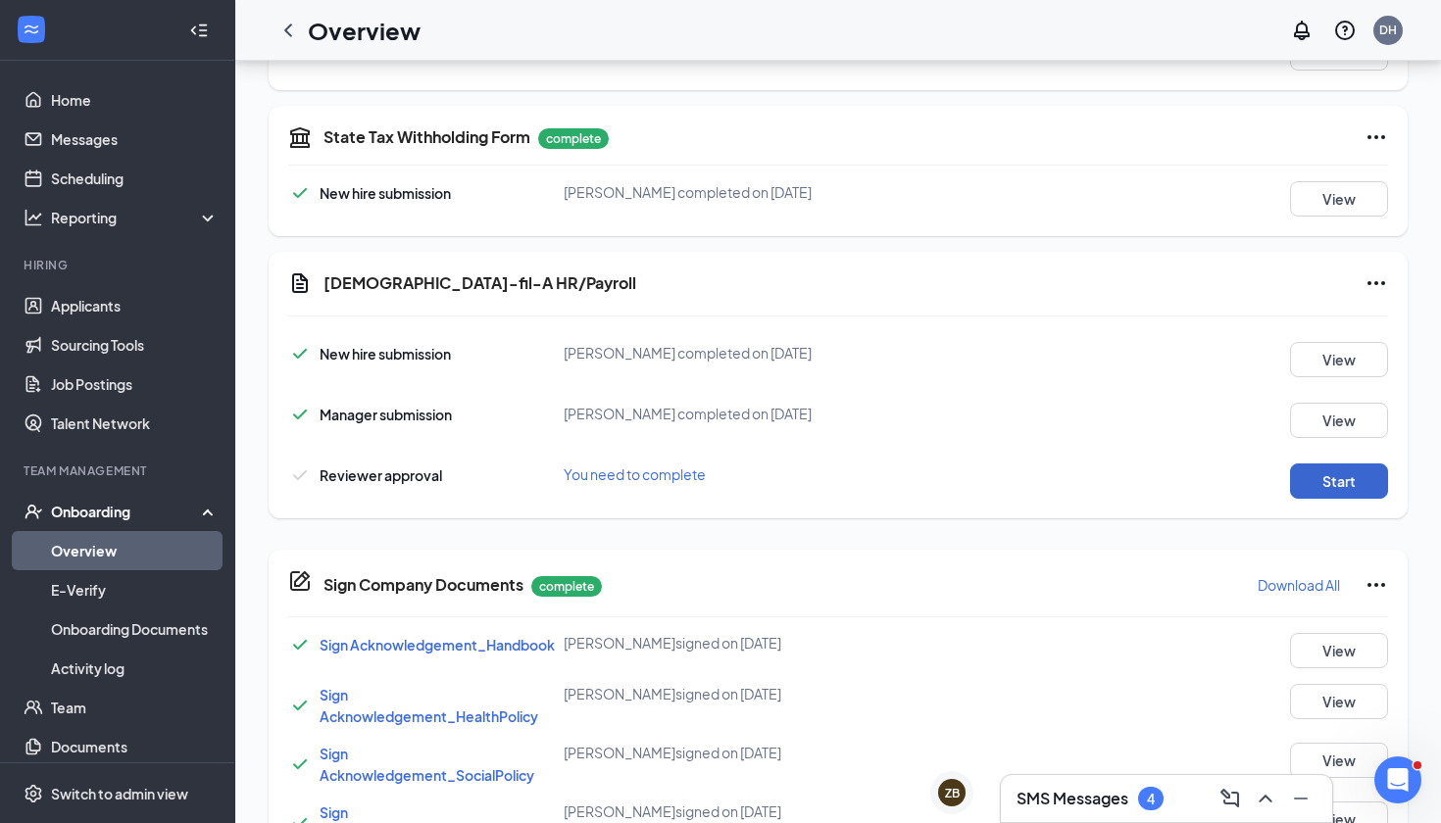
click at [1334, 478] on button "Start" at bounding box center [1339, 481] width 98 height 35
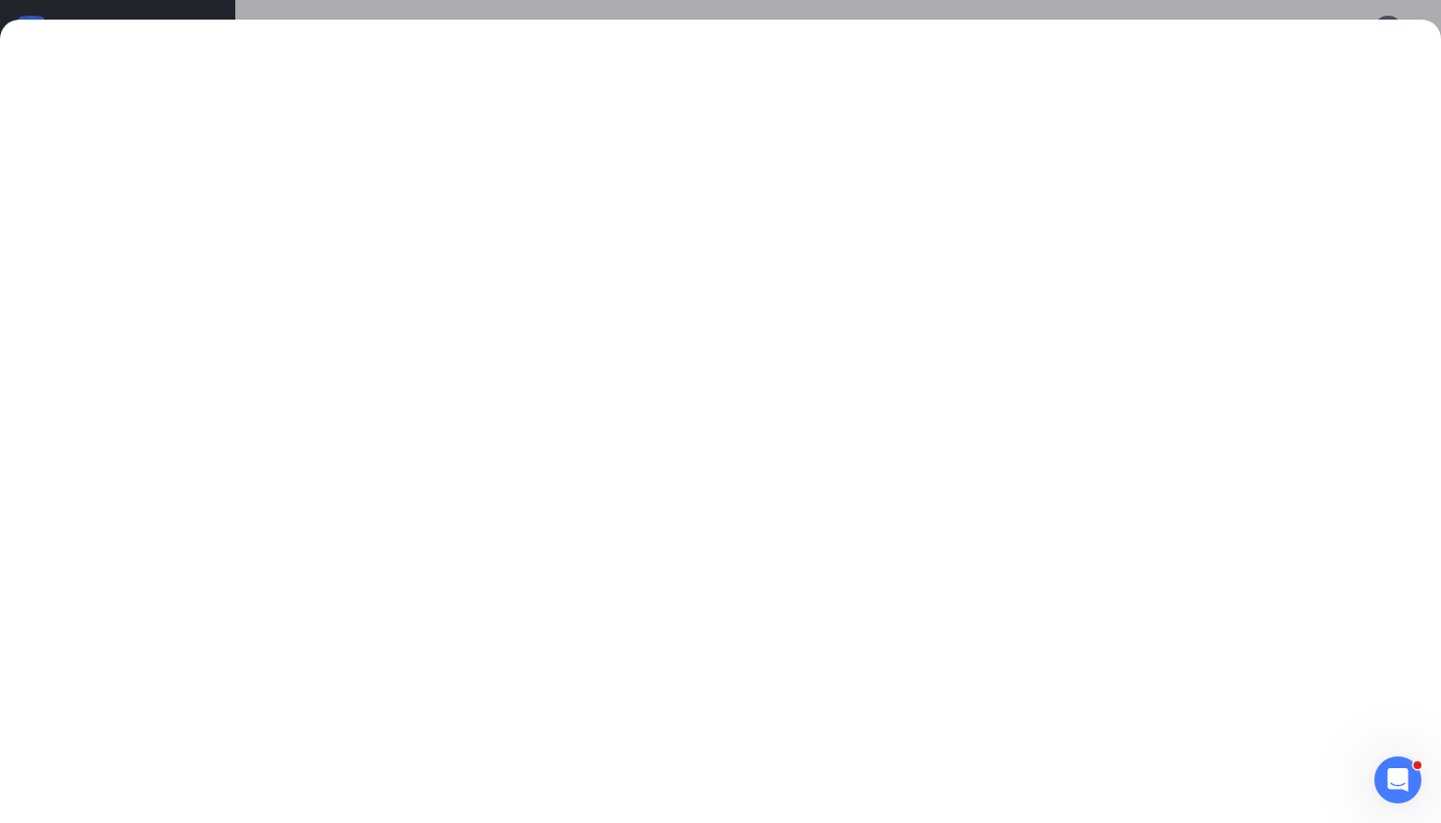
scroll to position [763, 0]
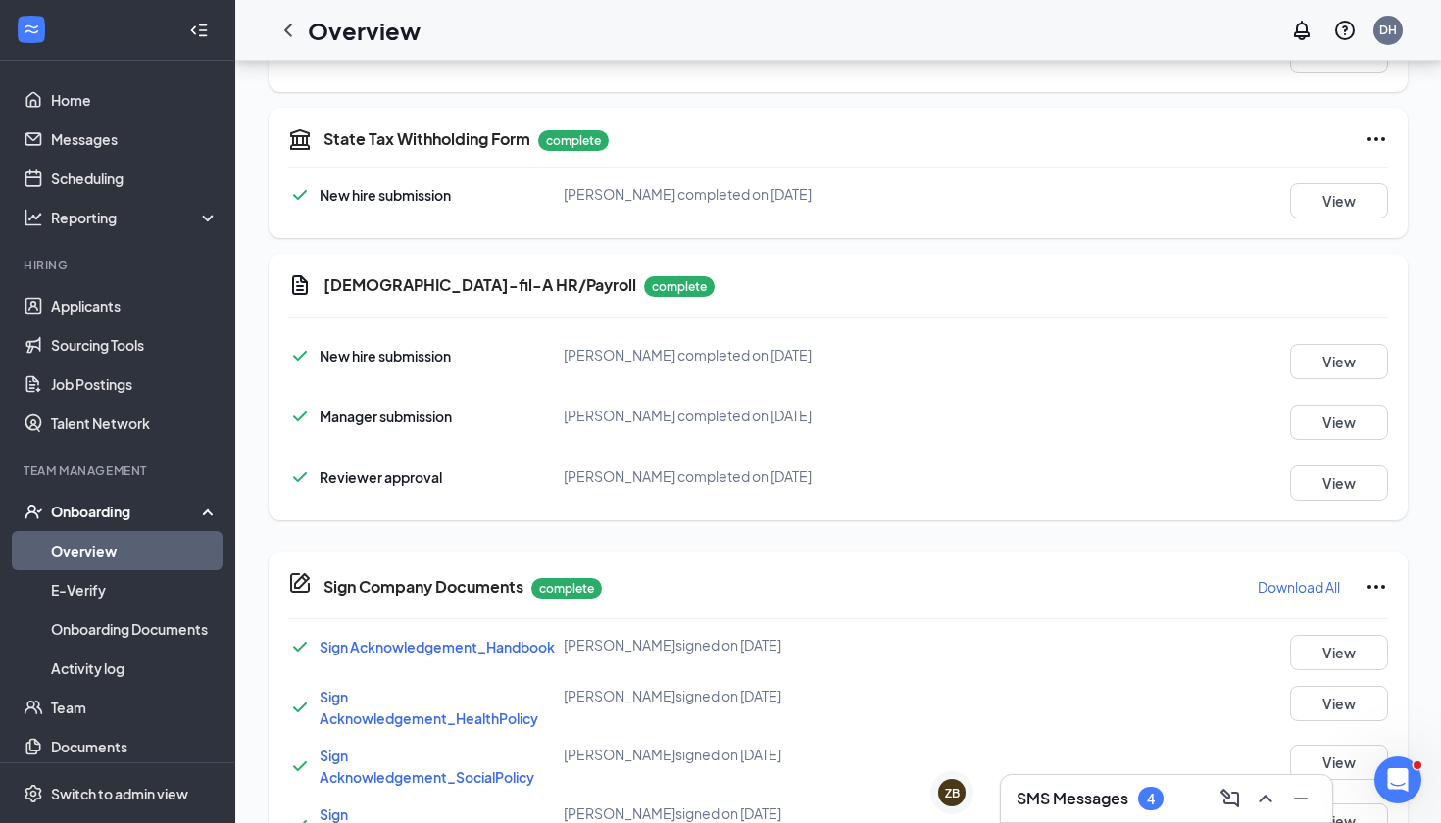
click at [132, 550] on link "Overview" at bounding box center [135, 550] width 168 height 39
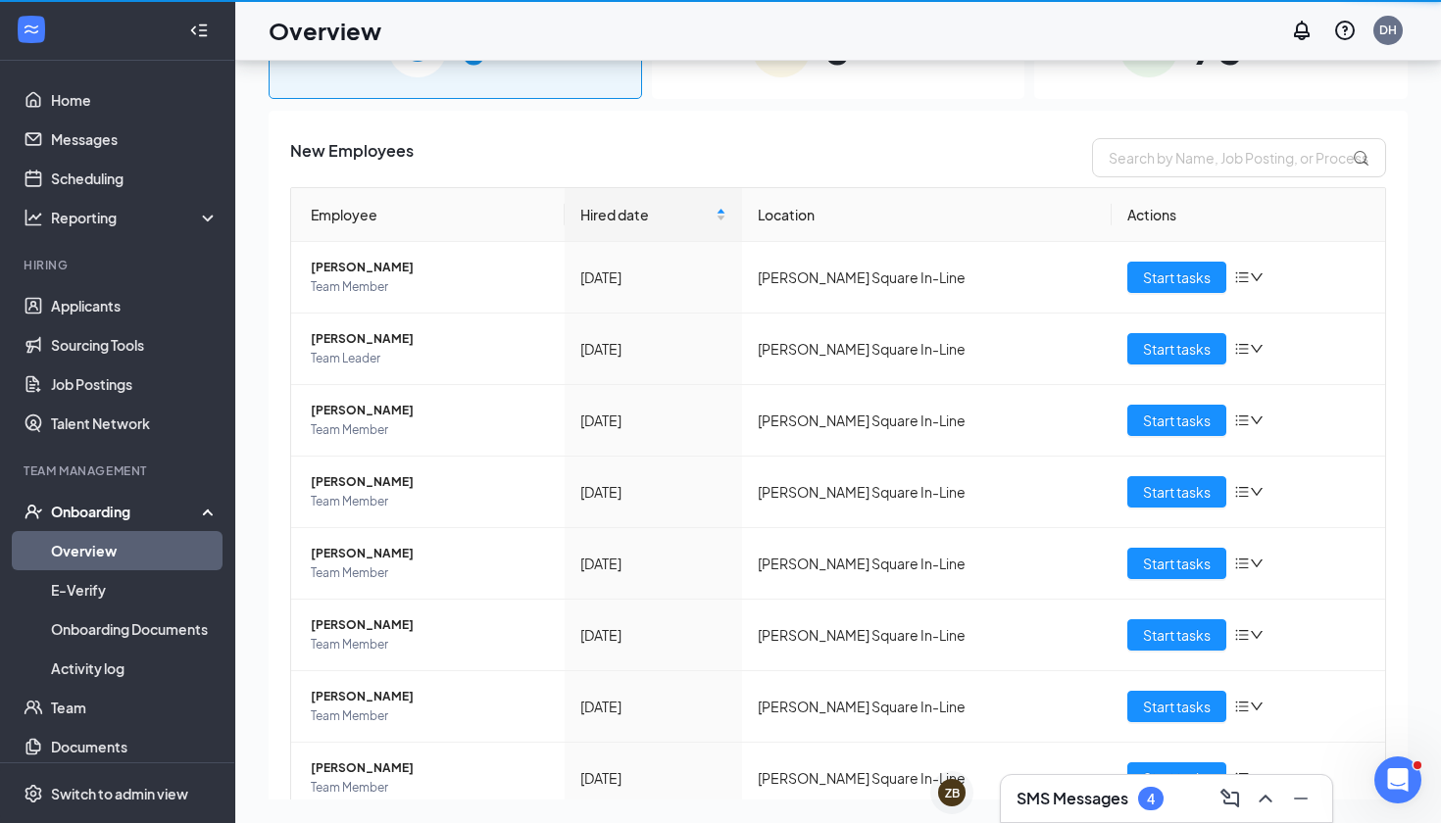
scroll to position [88, 0]
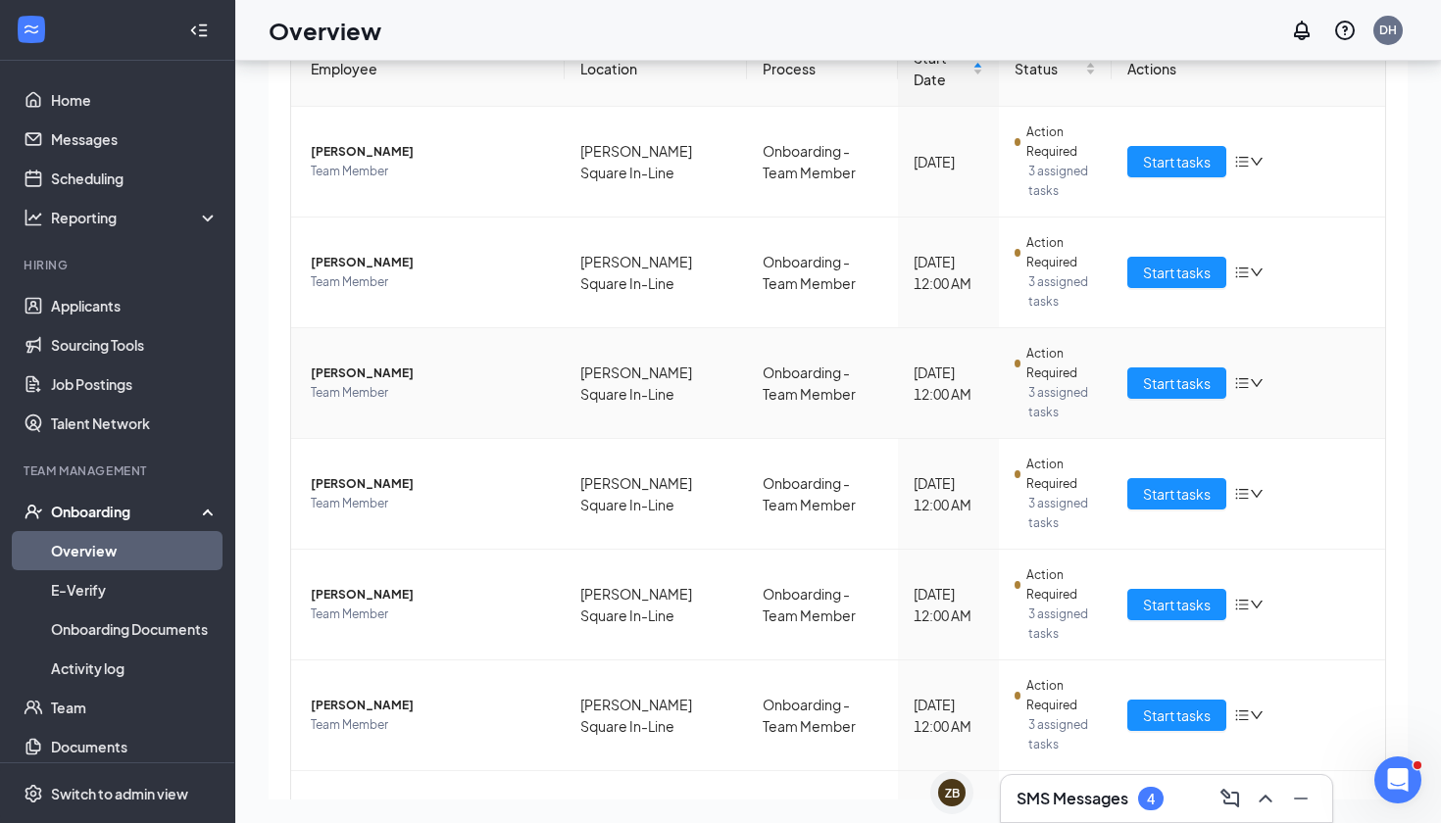
scroll to position [170, 0]
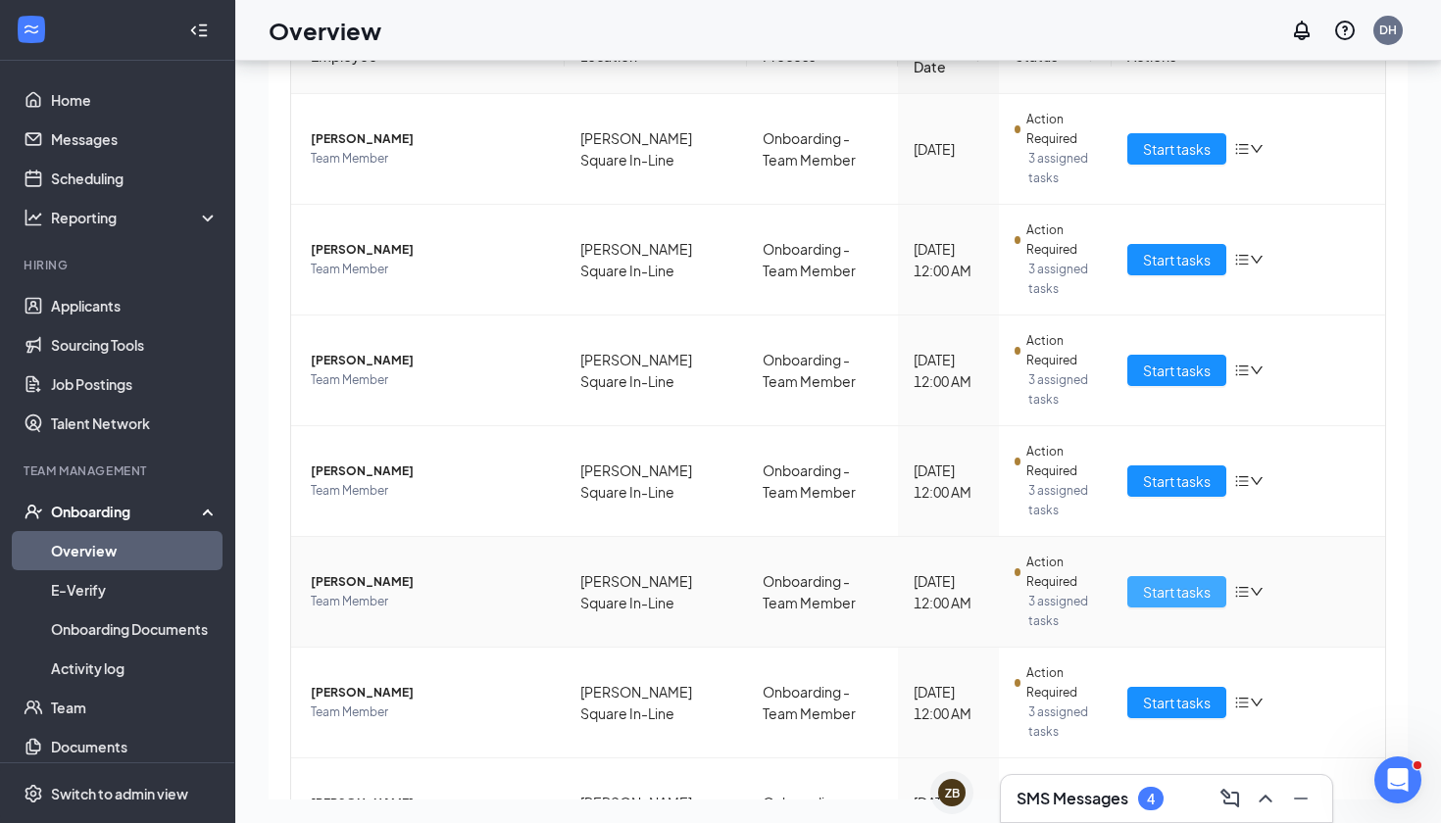
click at [1147, 594] on span "Start tasks" at bounding box center [1177, 592] width 68 height 22
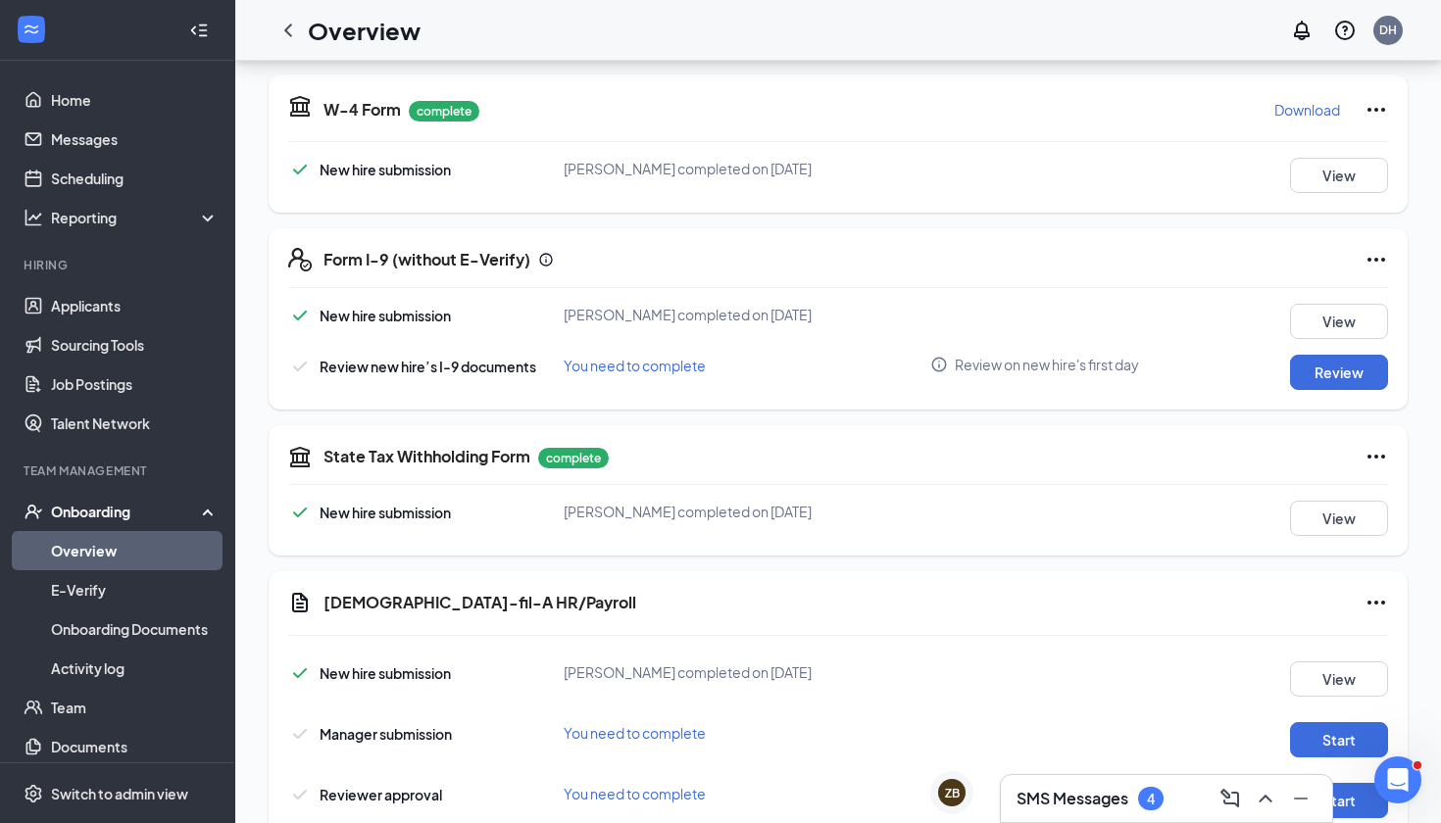
scroll to position [485, 0]
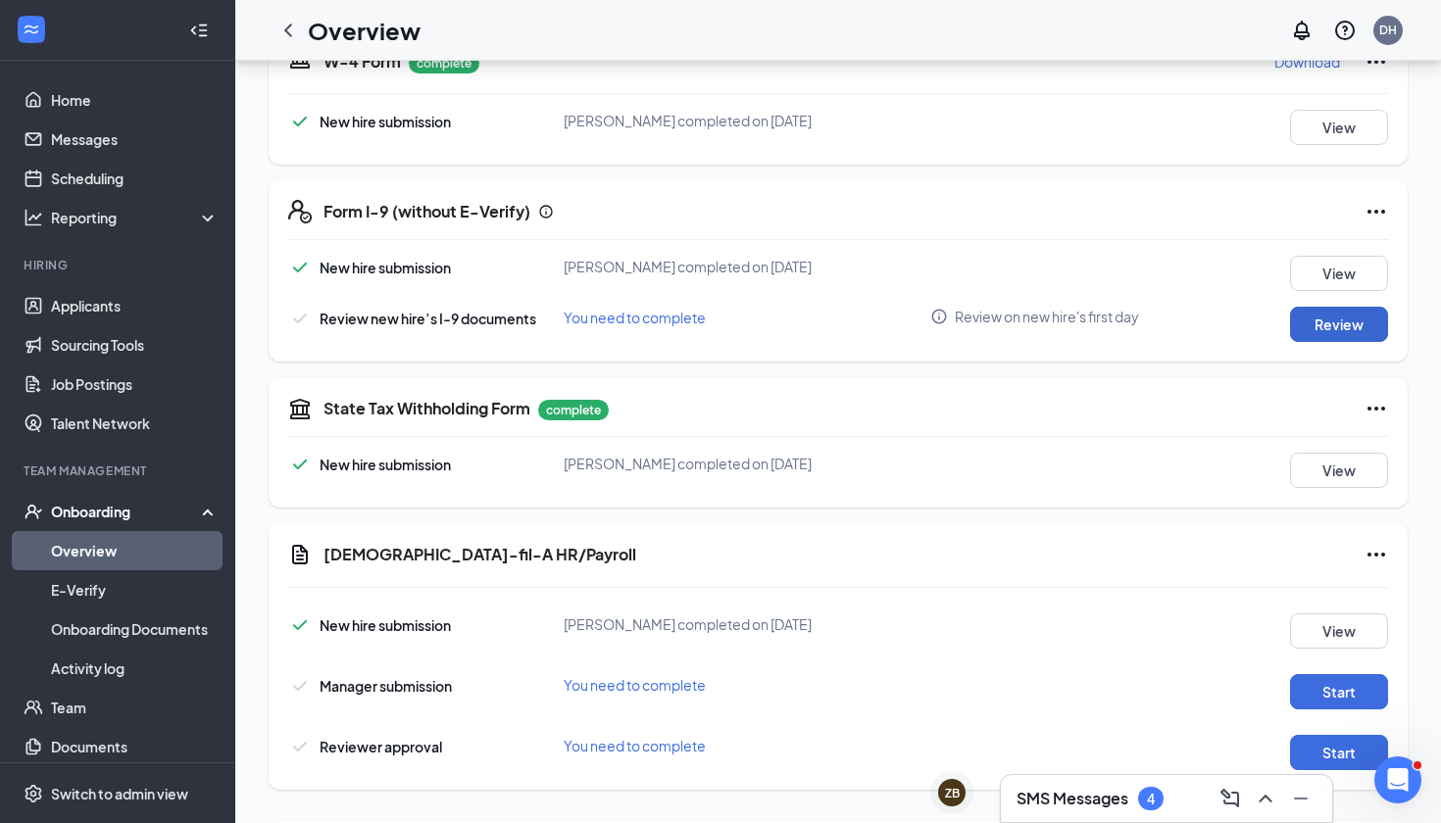
click at [1330, 328] on button "Review" at bounding box center [1339, 324] width 98 height 35
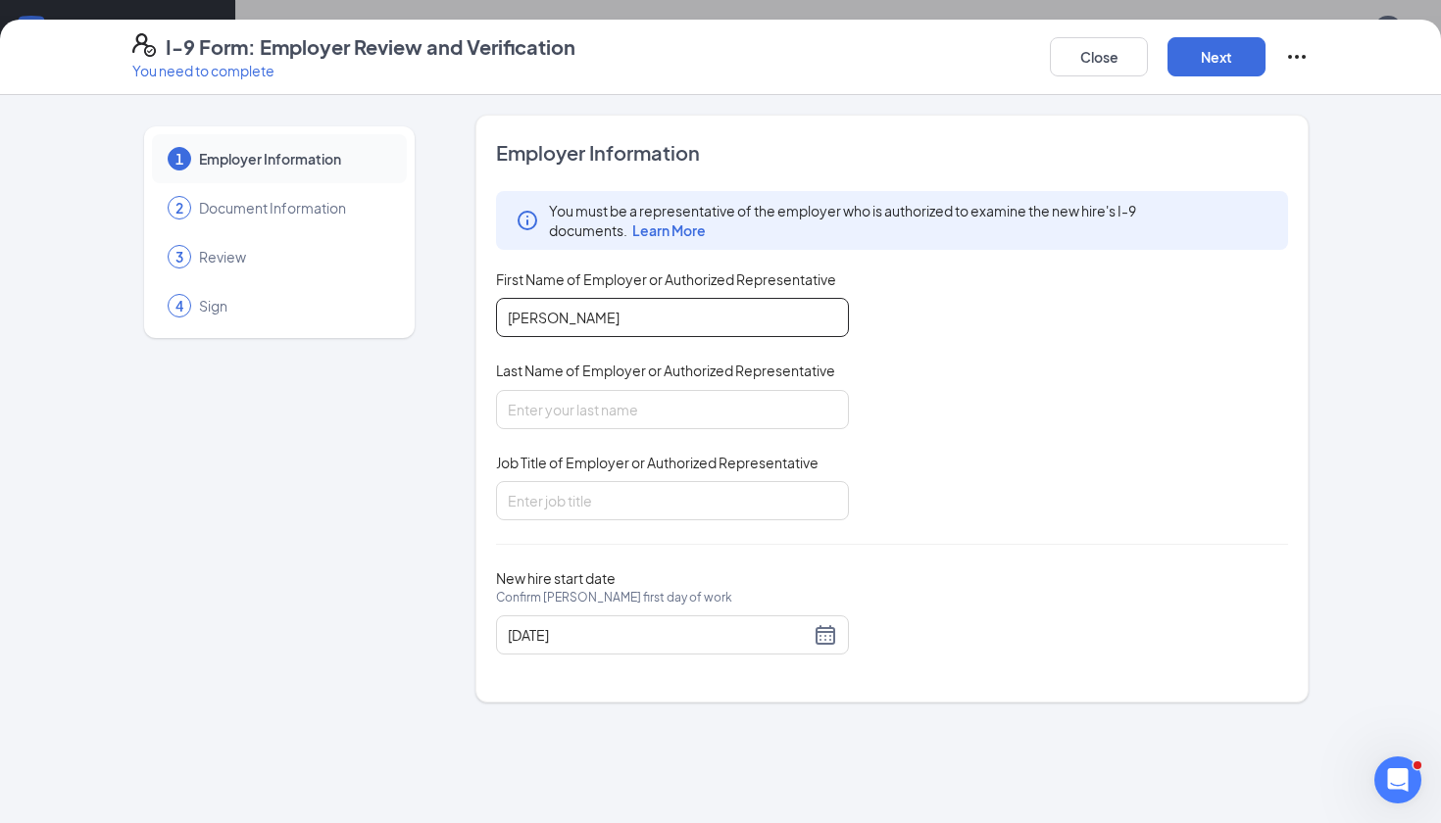
type input "[PERSON_NAME]"
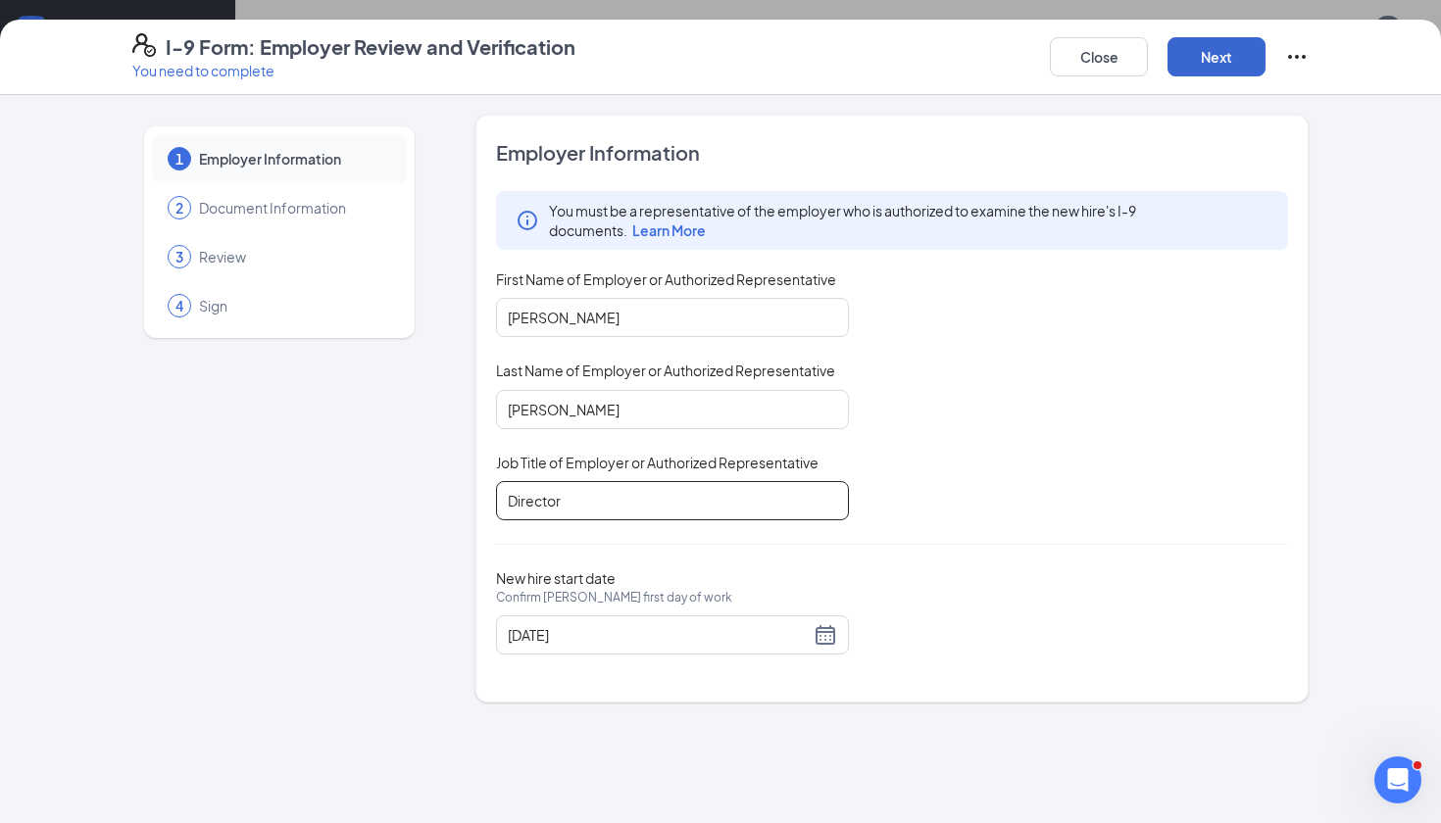
type input "Director"
click at [1232, 56] on button "Next" at bounding box center [1217, 56] width 98 height 39
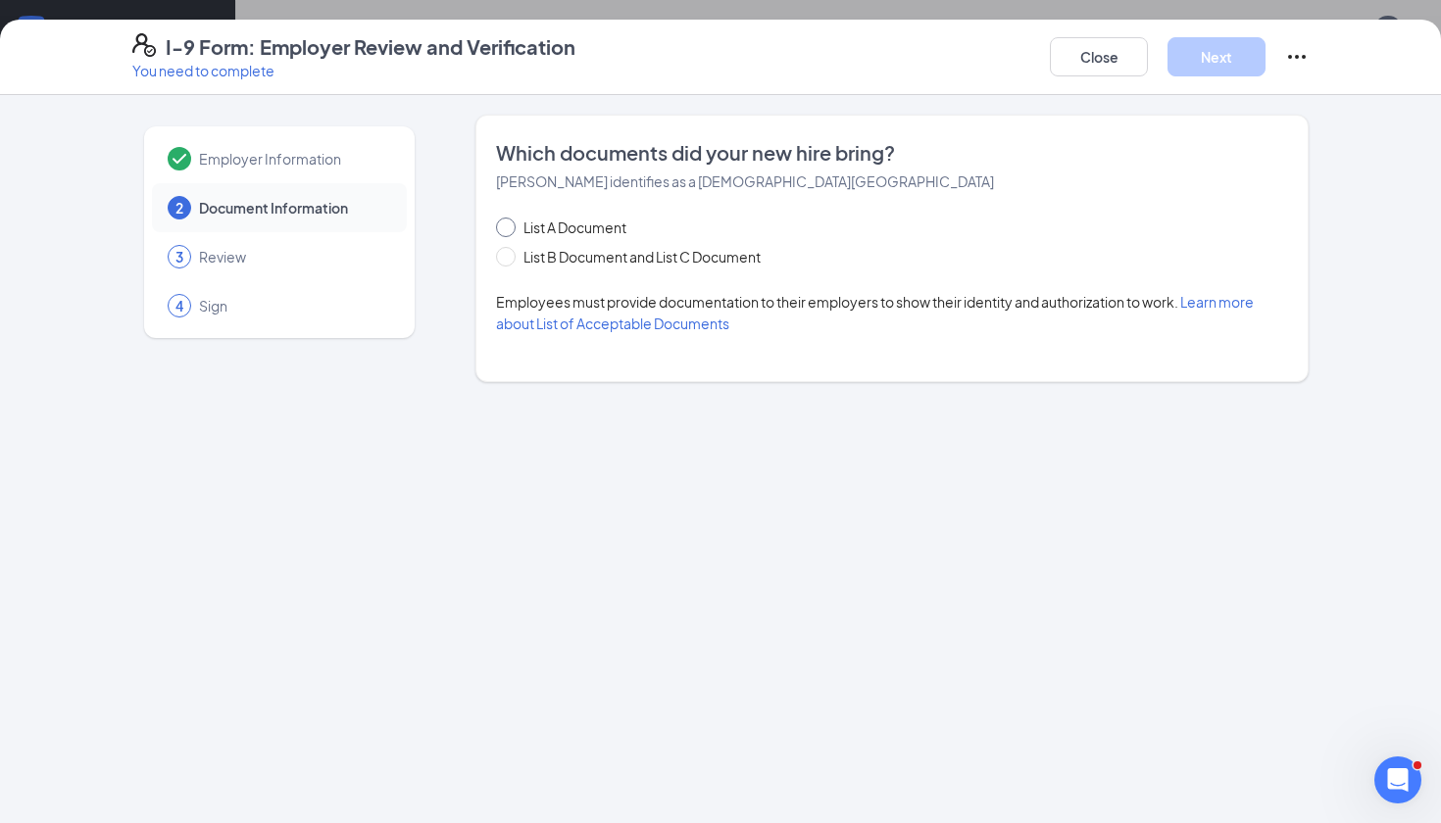
click at [545, 228] on span "List A Document" at bounding box center [575, 228] width 119 height 22
click at [510, 228] on input "List A Document" at bounding box center [503, 225] width 14 height 14
radio input "true"
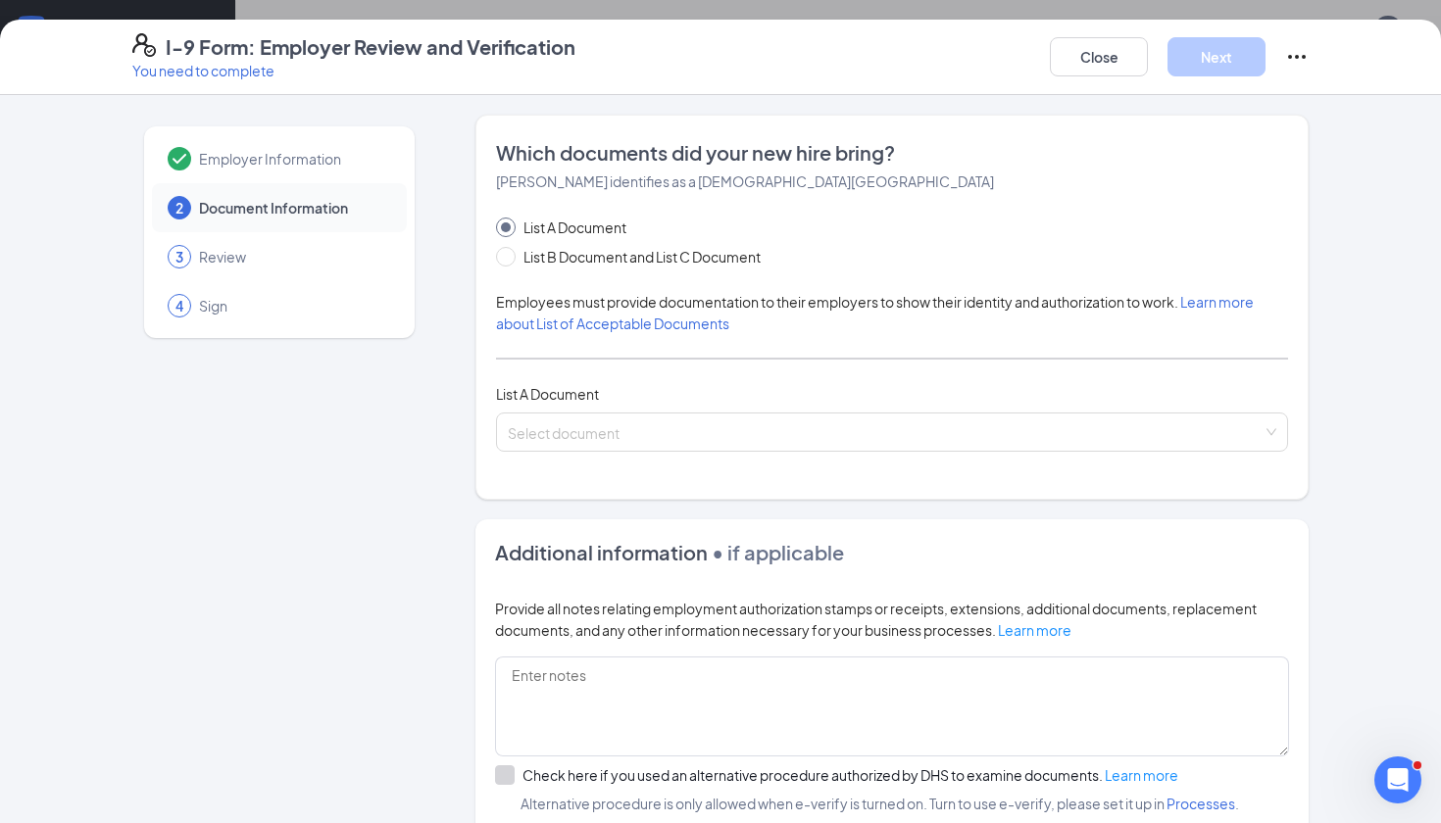
scroll to position [0, 0]
click at [599, 234] on span "List A Document" at bounding box center [575, 228] width 119 height 22
click at [510, 231] on input "List A Document" at bounding box center [503, 225] width 14 height 14
click at [694, 435] on div "Select document" at bounding box center [892, 432] width 792 height 39
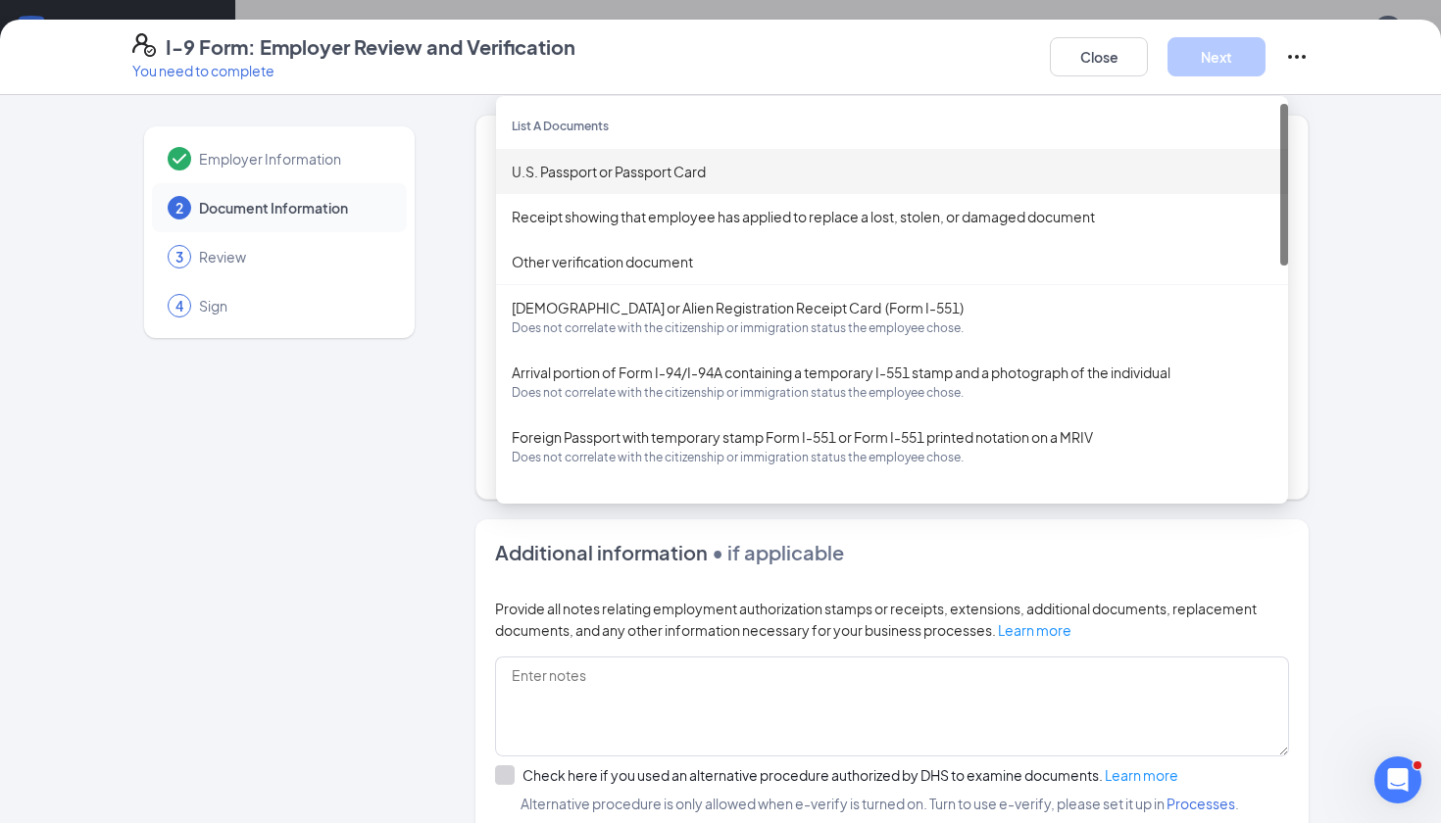
click at [687, 172] on div "U.S. Passport or Passport Card" at bounding box center [892, 172] width 761 height 22
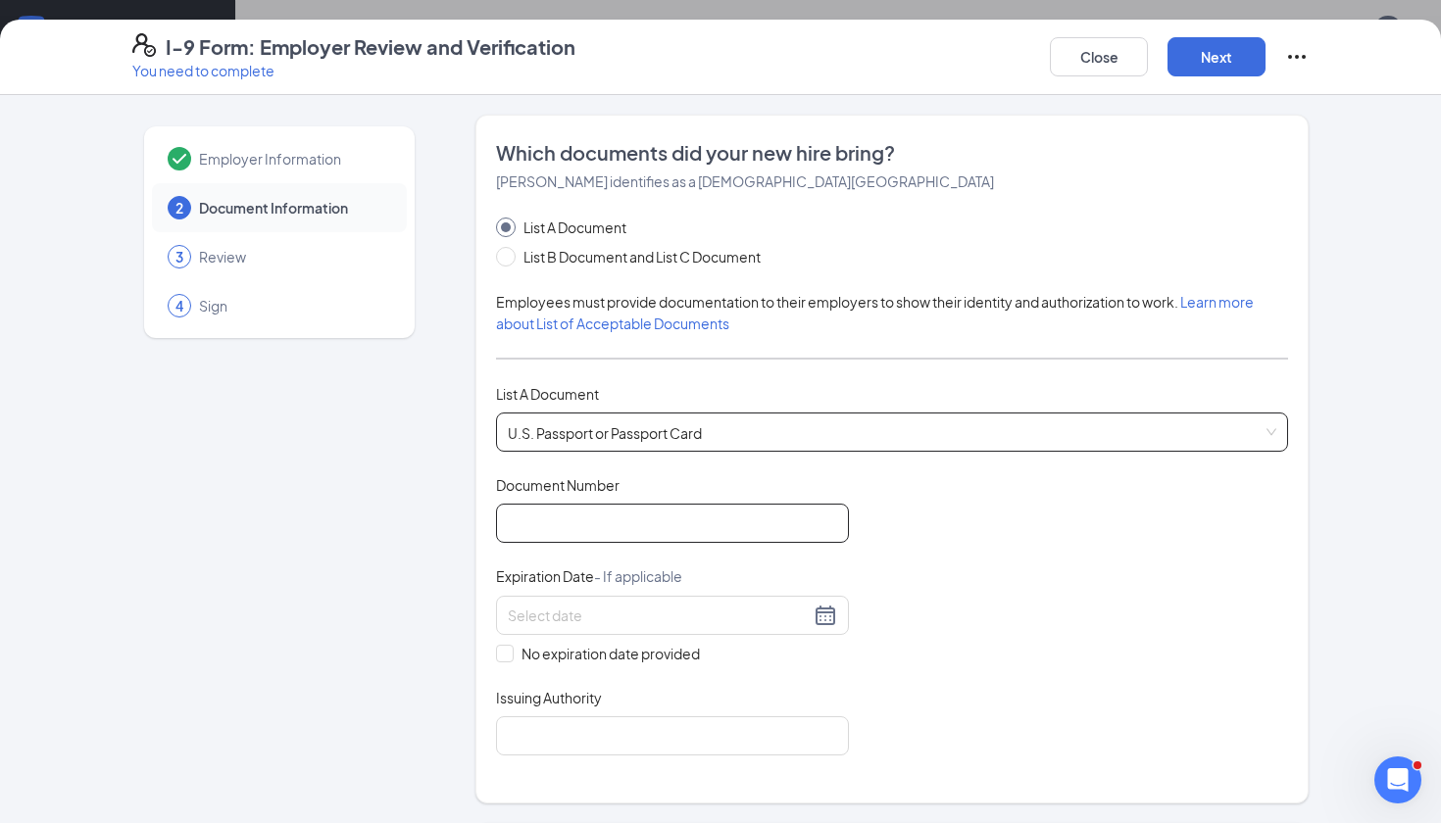
click at [659, 518] on input "Document Number" at bounding box center [672, 523] width 353 height 39
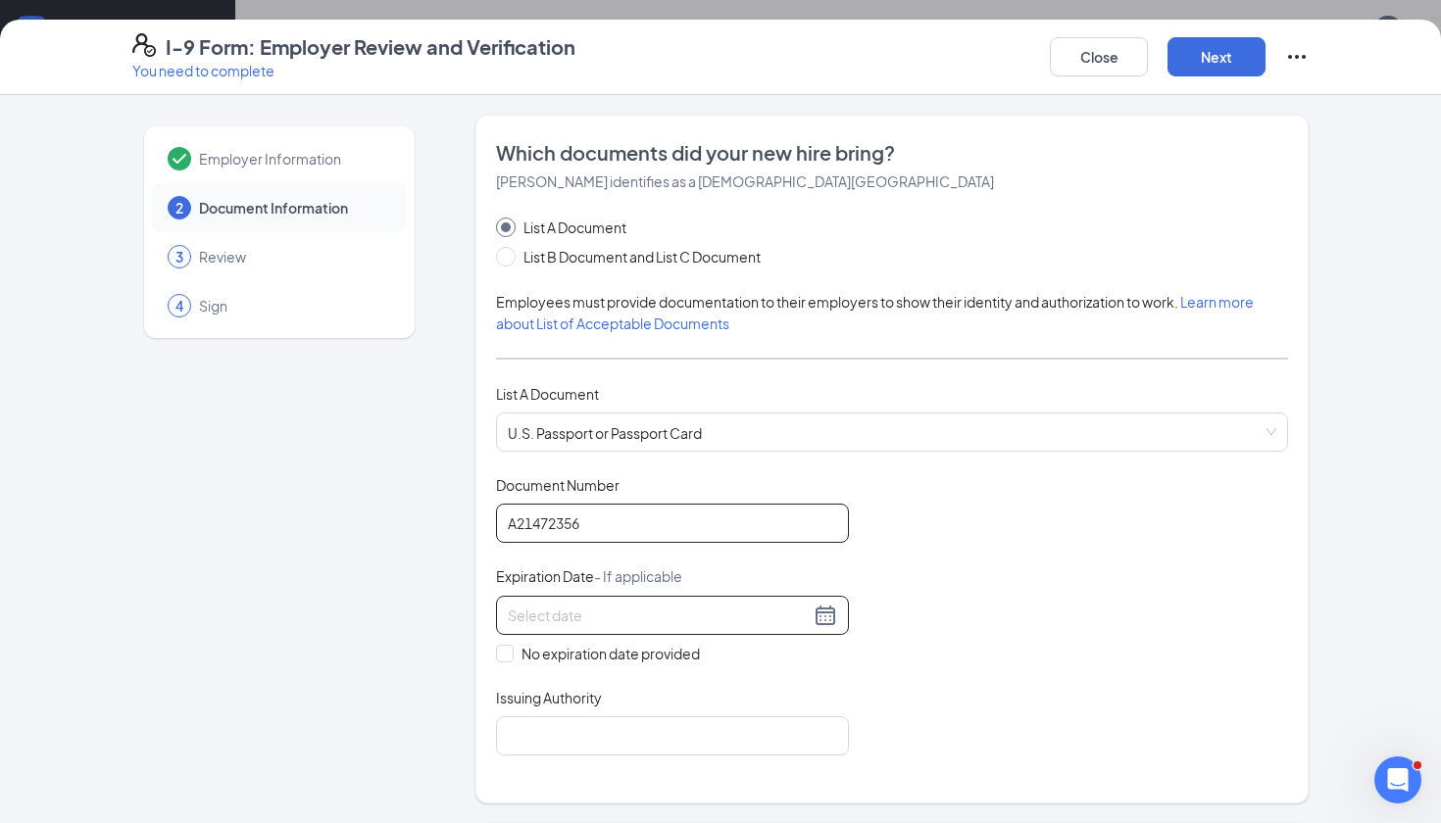
type input "A21472356"
click at [823, 616] on div at bounding box center [672, 616] width 329 height 24
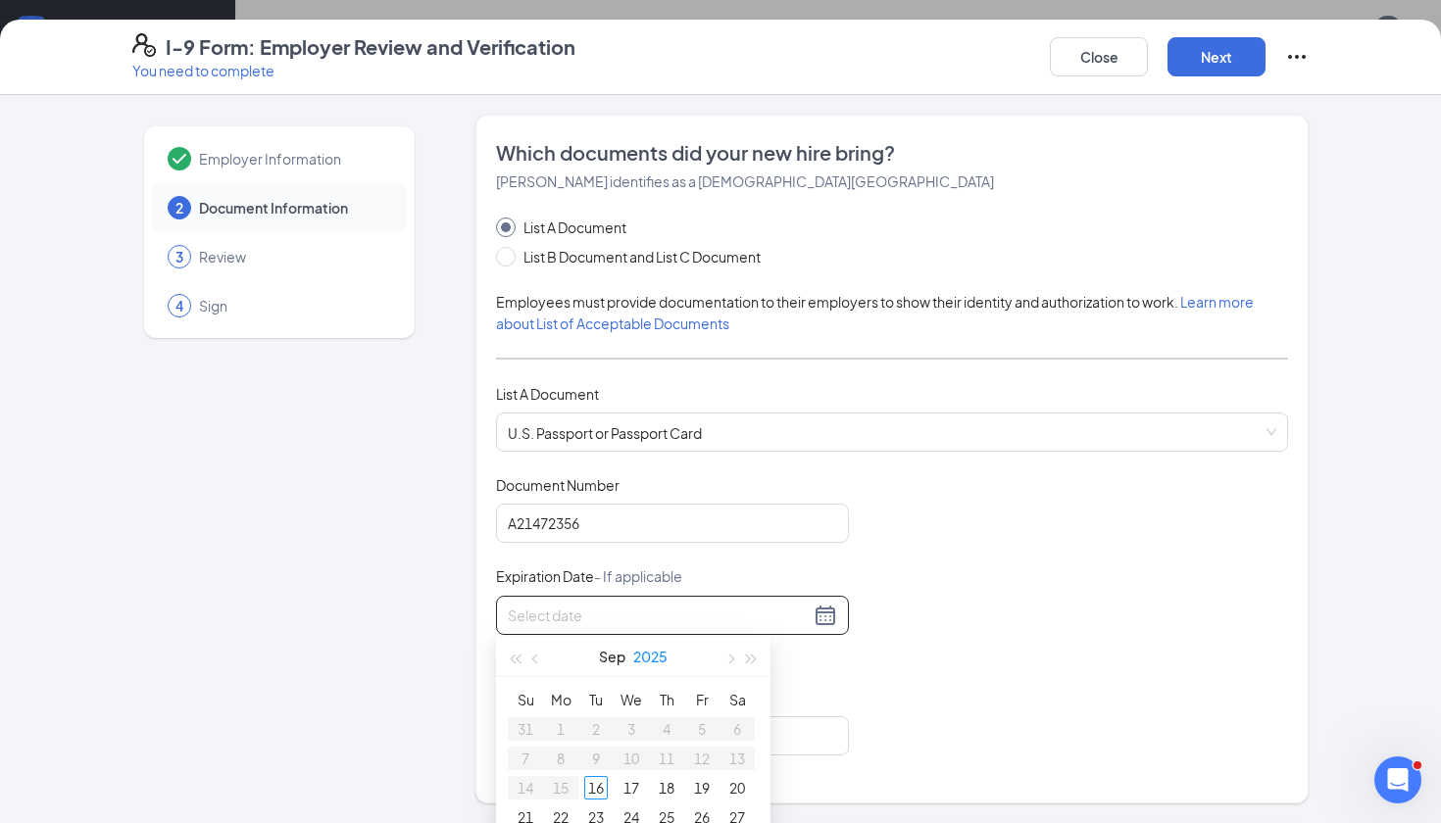
click at [660, 657] on button "2025" at bounding box center [650, 656] width 34 height 39
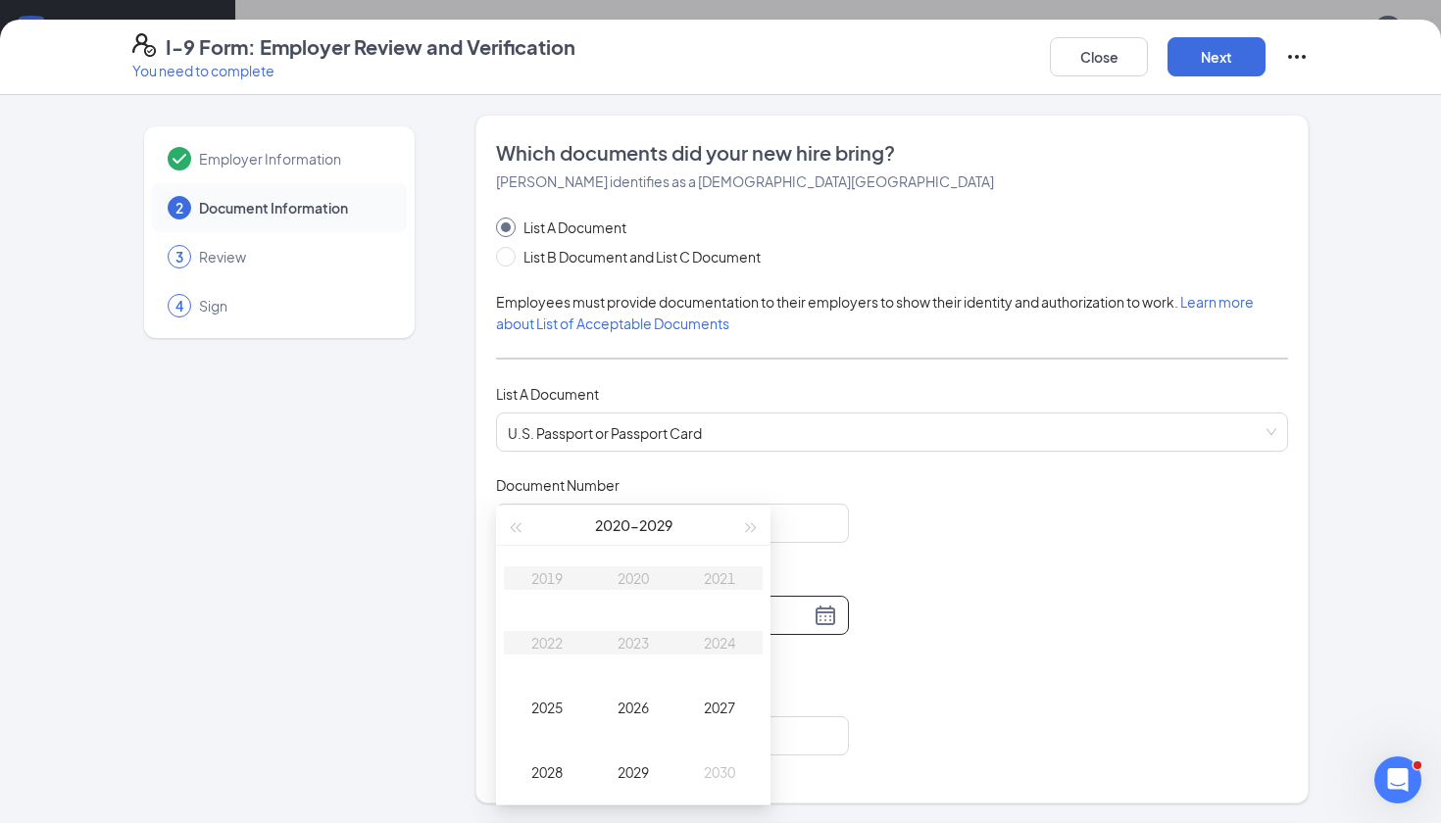
scroll to position [618, 0]
type input "[DATE]"
click at [747, 522] on button "button" at bounding box center [752, 524] width 22 height 39
type input "[DATE]"
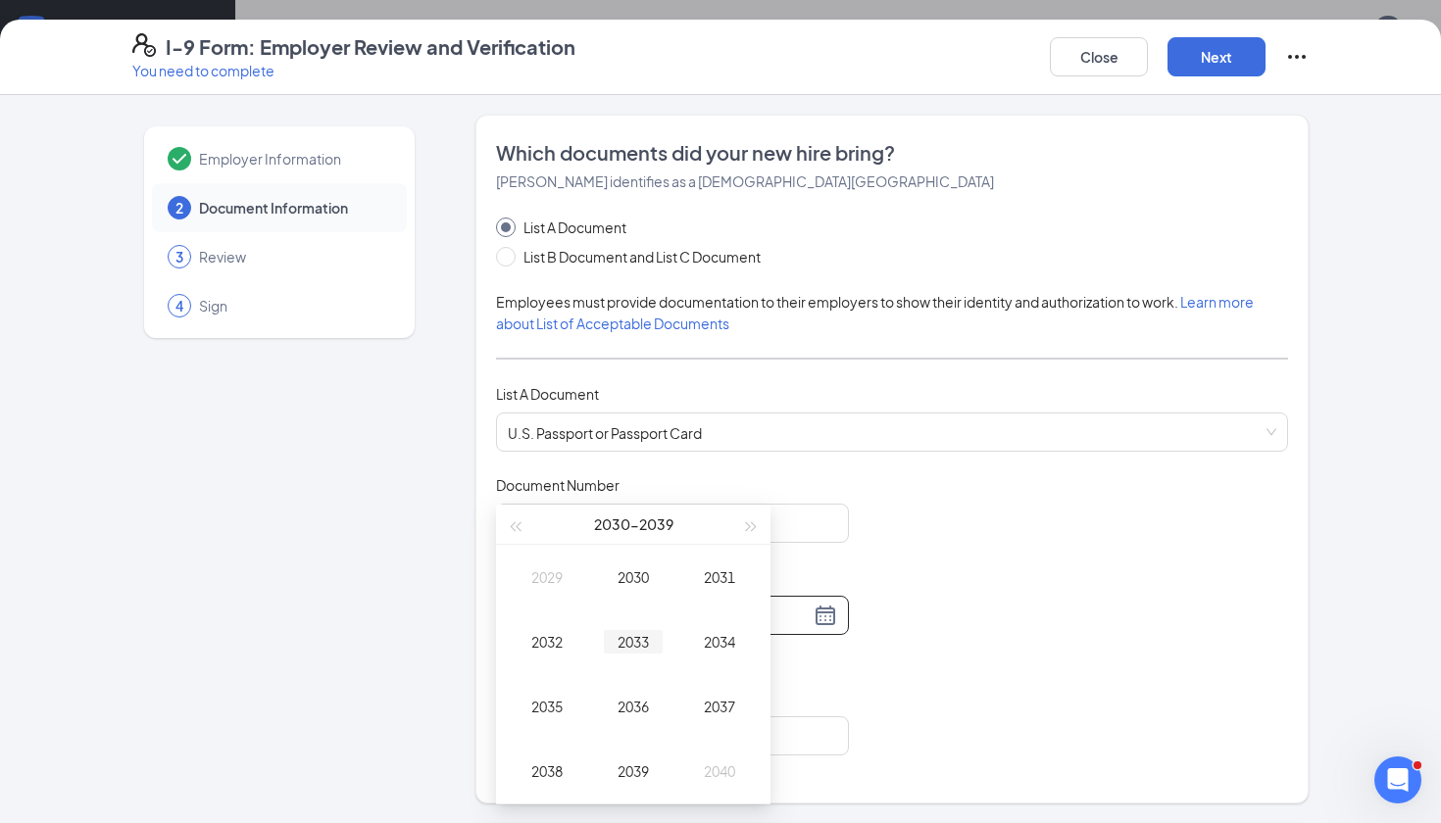
type input "[DATE]"
click at [628, 649] on div "2033" at bounding box center [633, 642] width 59 height 24
type input "[DATE]"
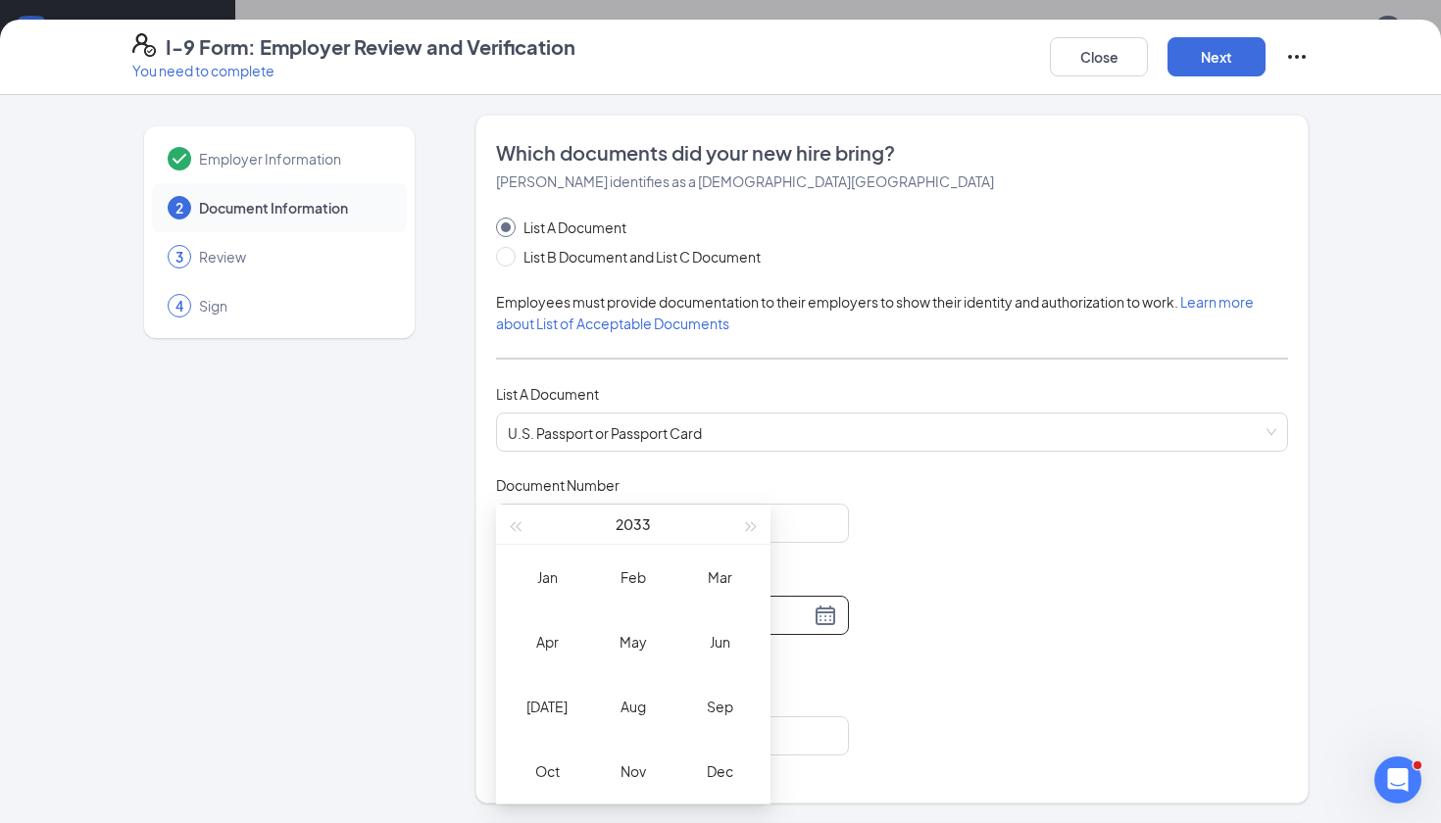
type input "[DATE]"
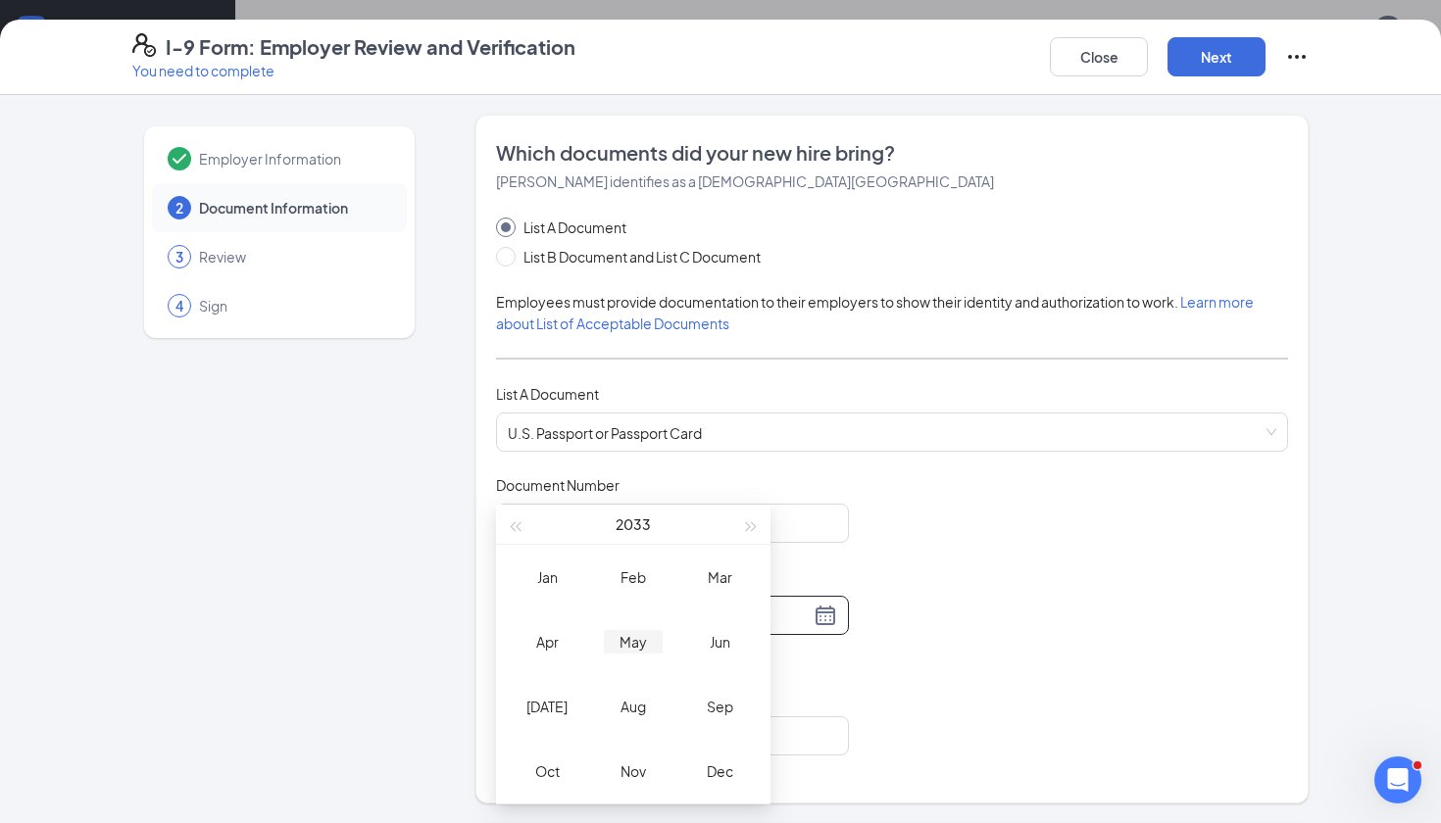
type input "[DATE]"
click at [646, 643] on div "May" at bounding box center [633, 642] width 59 height 24
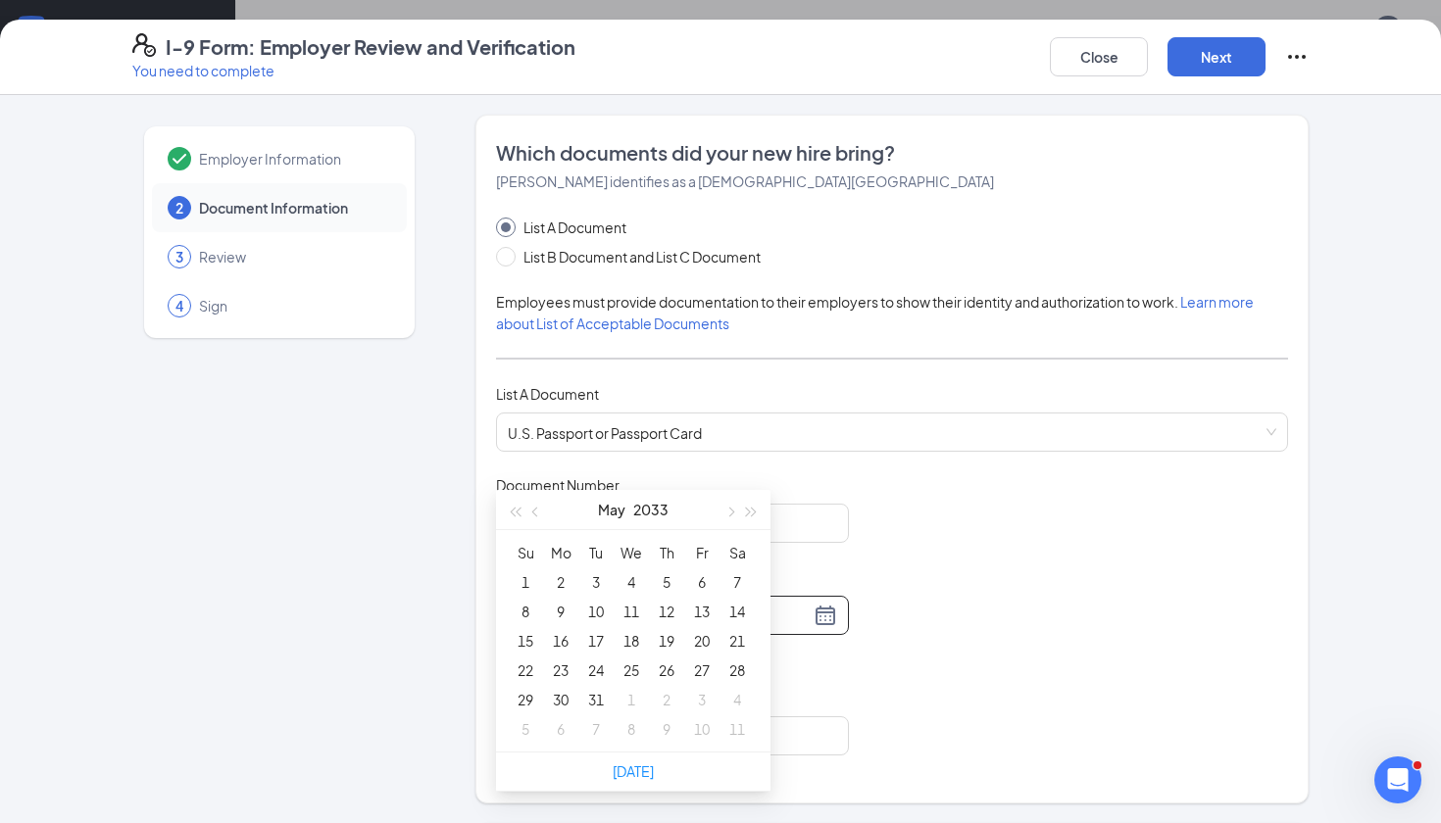
scroll to position [775, 0]
type input "[DATE]"
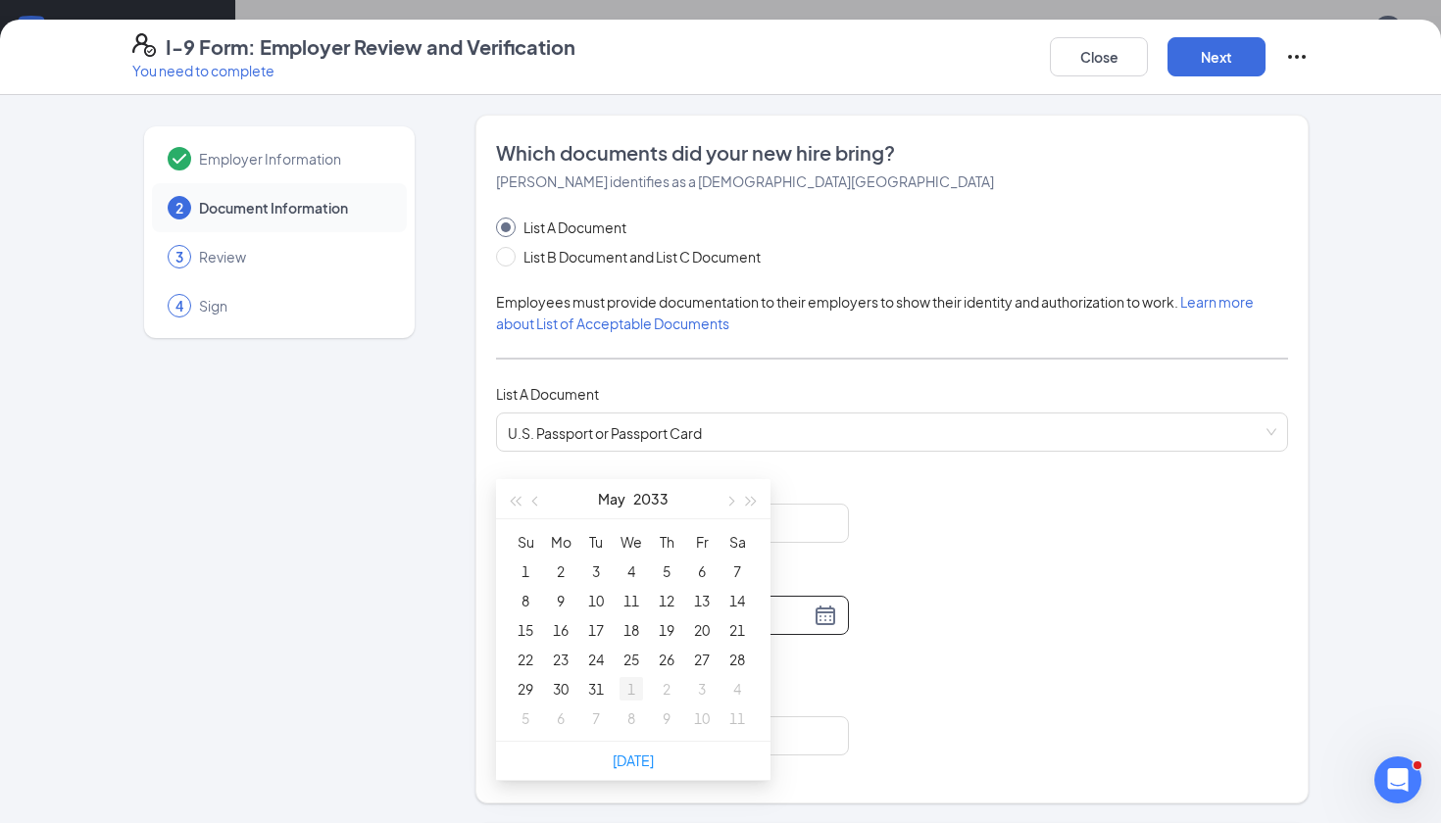
type input "[DATE]"
click at [602, 686] on div "31" at bounding box center [596, 689] width 24 height 24
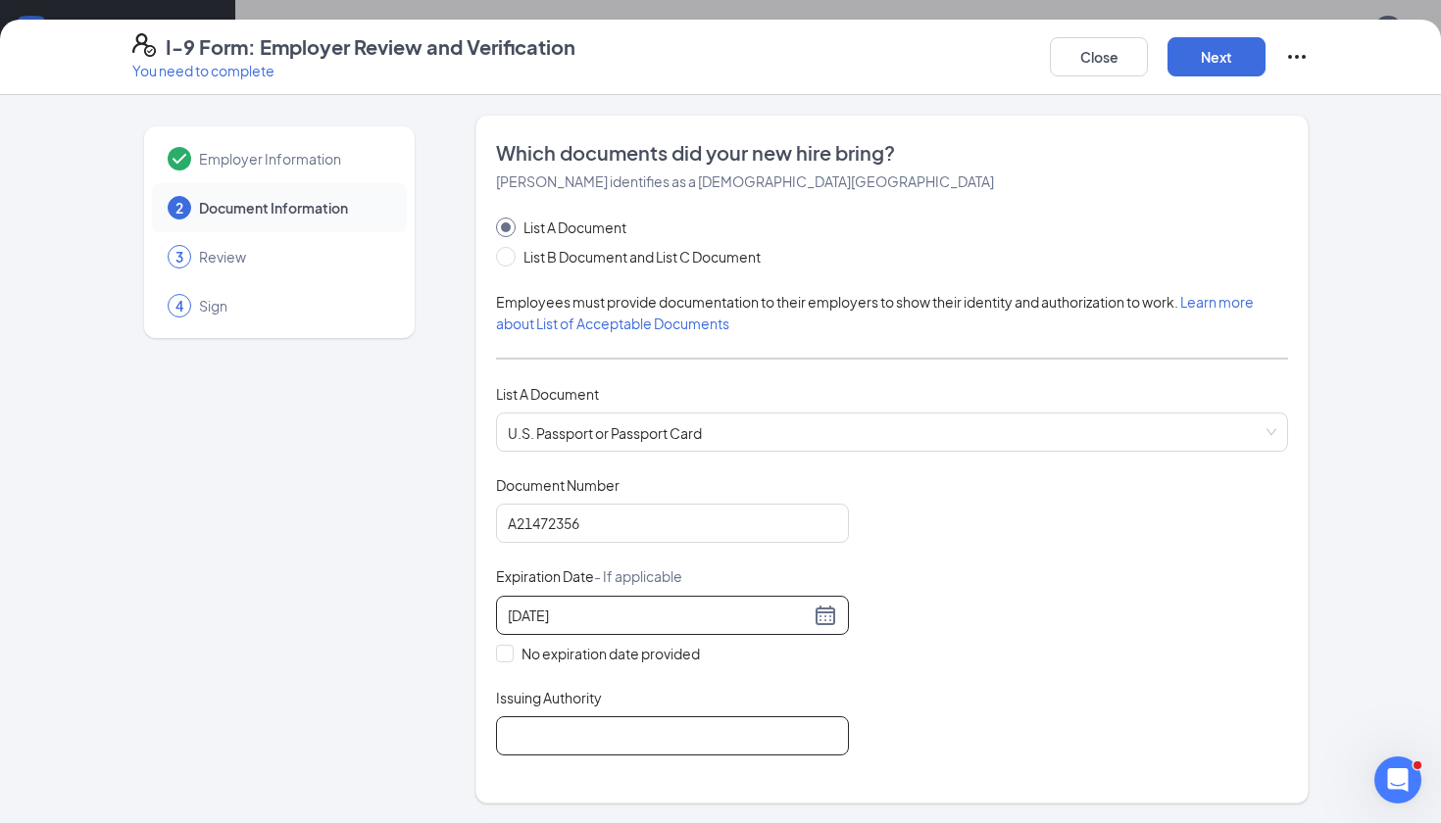
click at [737, 723] on input "Issuing Authority" at bounding box center [672, 736] width 353 height 39
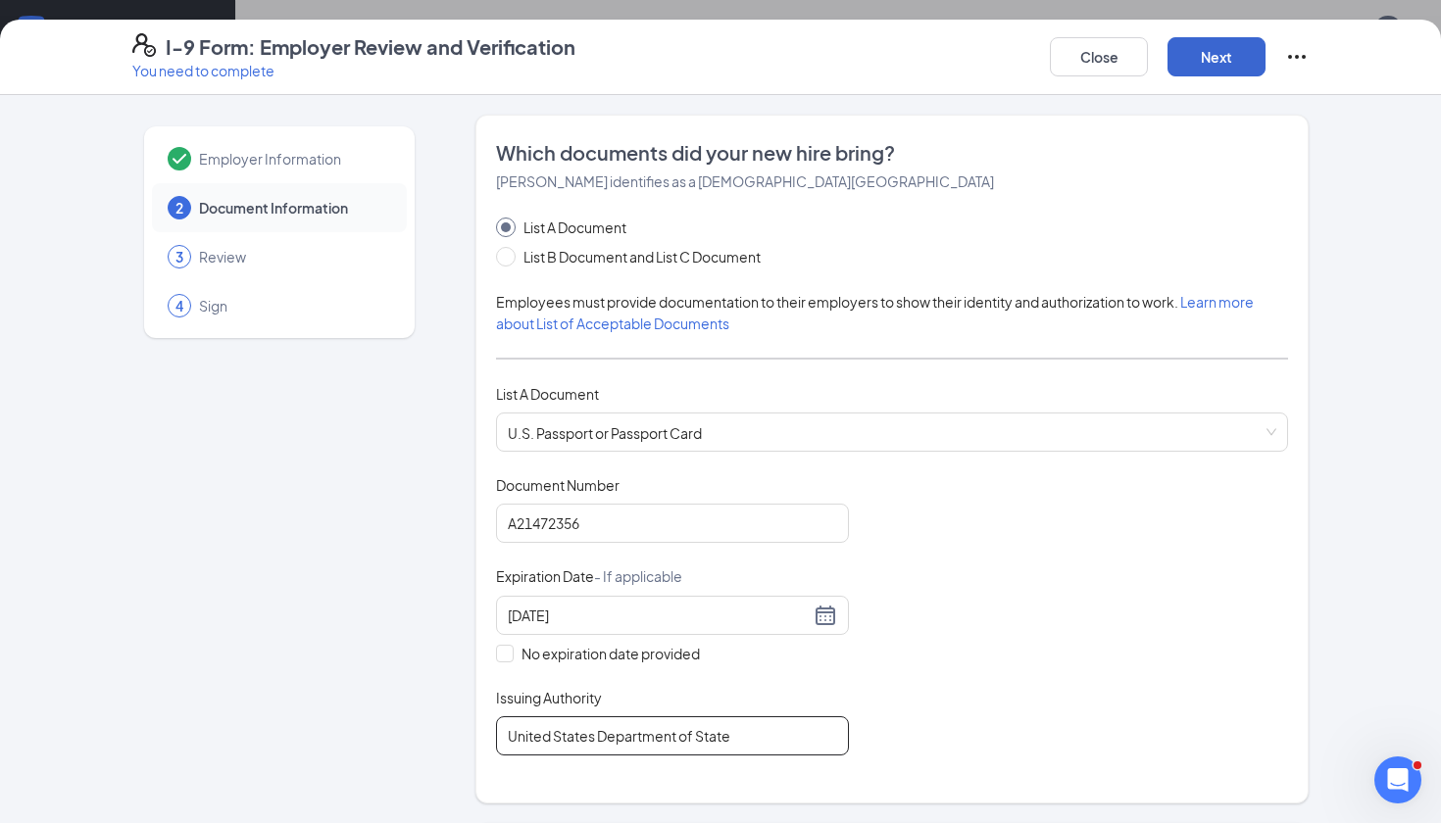
type input "United States Department of State"
click at [1225, 54] on button "Next" at bounding box center [1217, 56] width 98 height 39
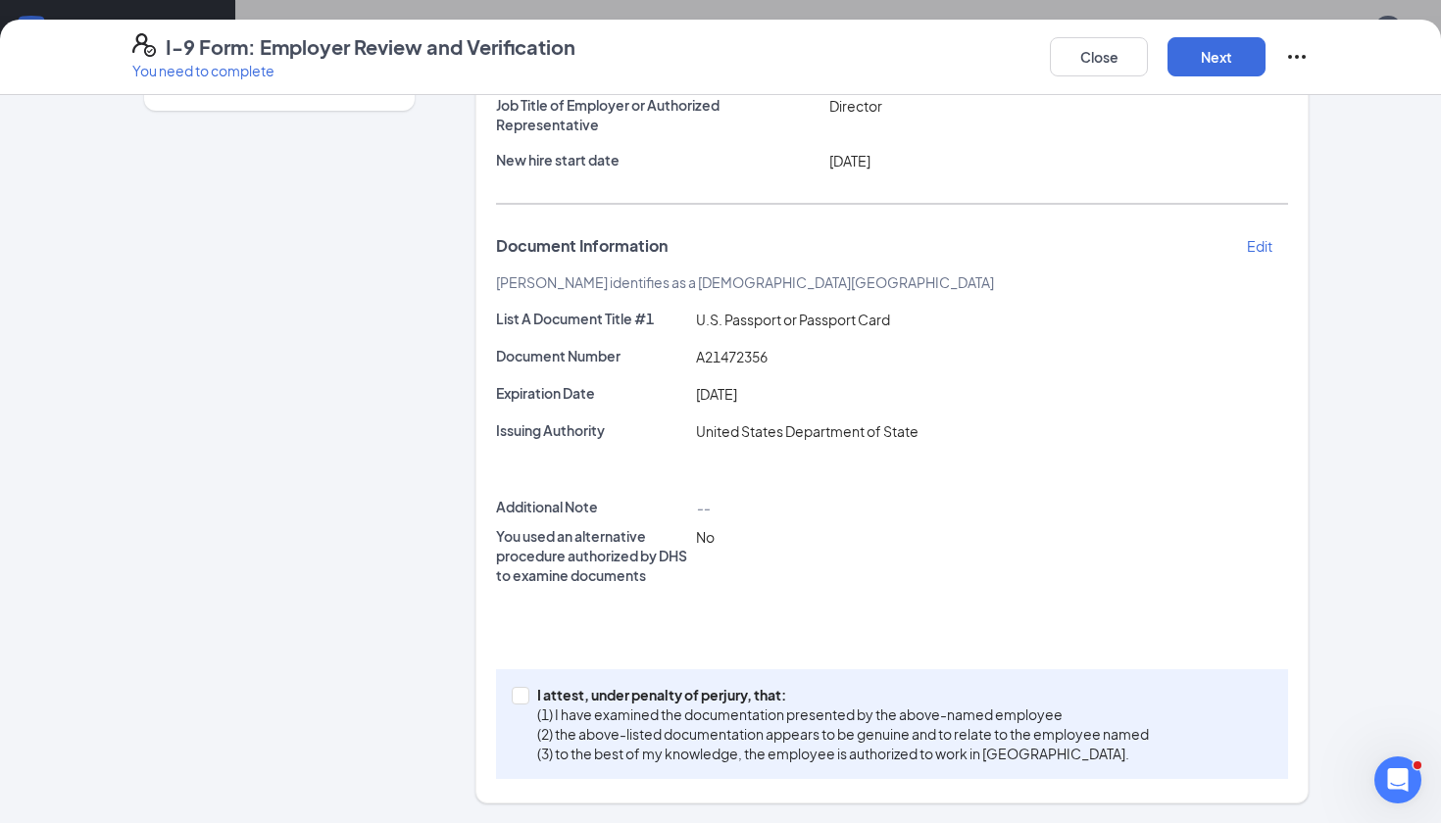
scroll to position [226, 0]
click at [531, 697] on span "I attest, under penalty of [PERSON_NAME], that: (1) I have examined the documen…" at bounding box center [842, 725] width 627 height 78
click at [525, 697] on input "I attest, under penalty of [PERSON_NAME], that: (1) I have examined the documen…" at bounding box center [519, 695] width 14 height 14
checkbox input "true"
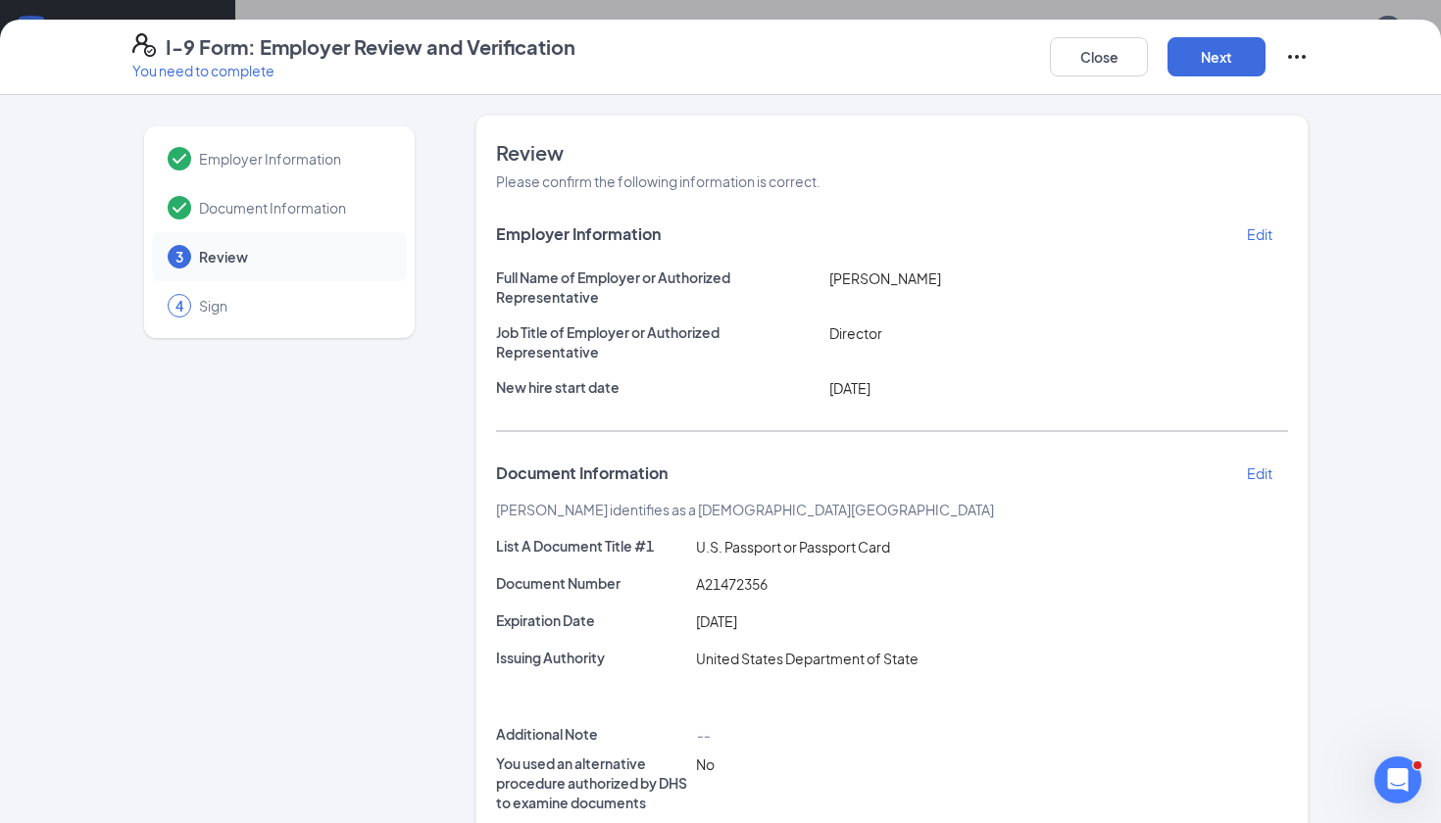
scroll to position [0, 0]
click at [1218, 43] on button "Next" at bounding box center [1217, 56] width 98 height 39
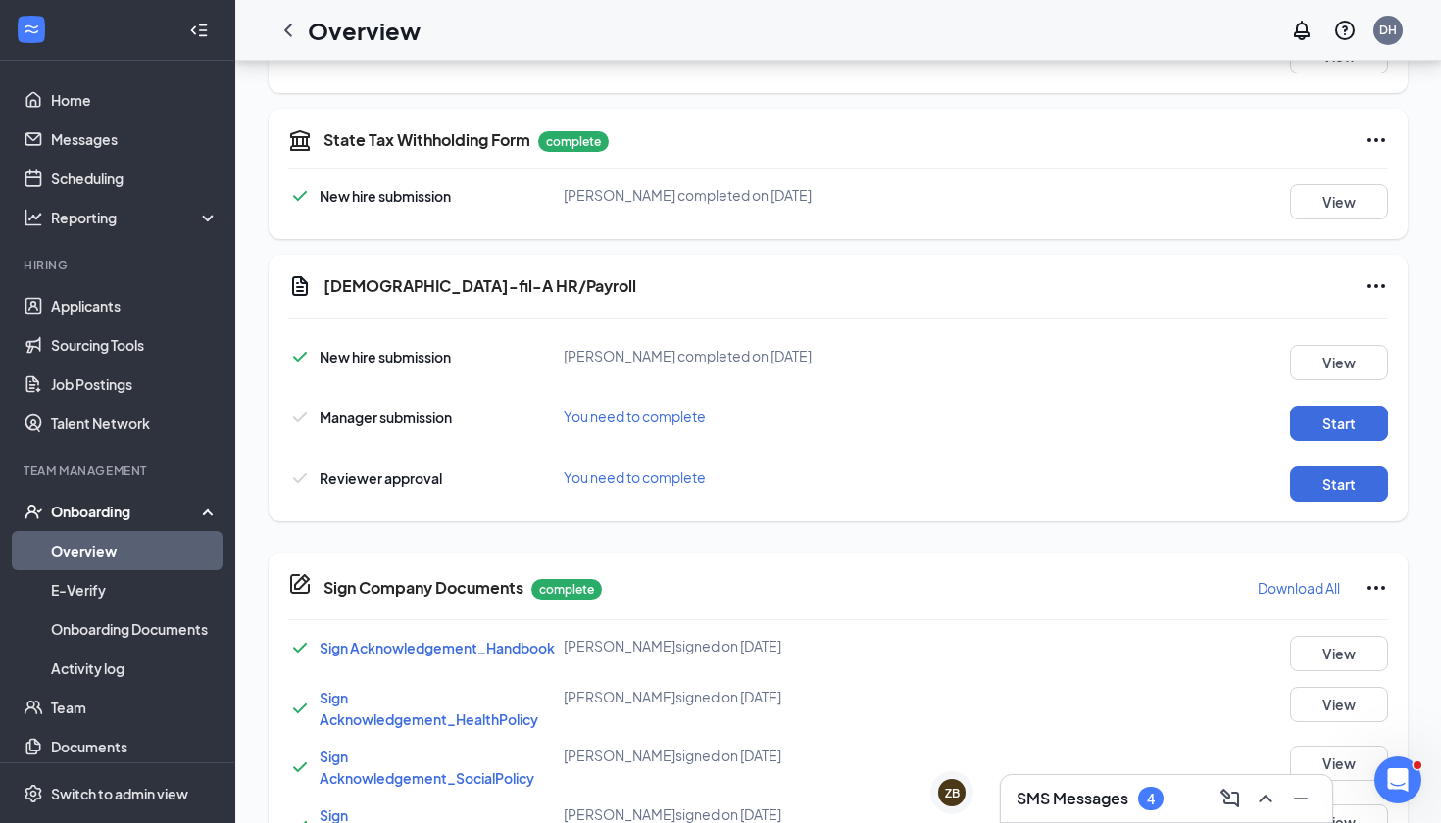
scroll to position [876, 0]
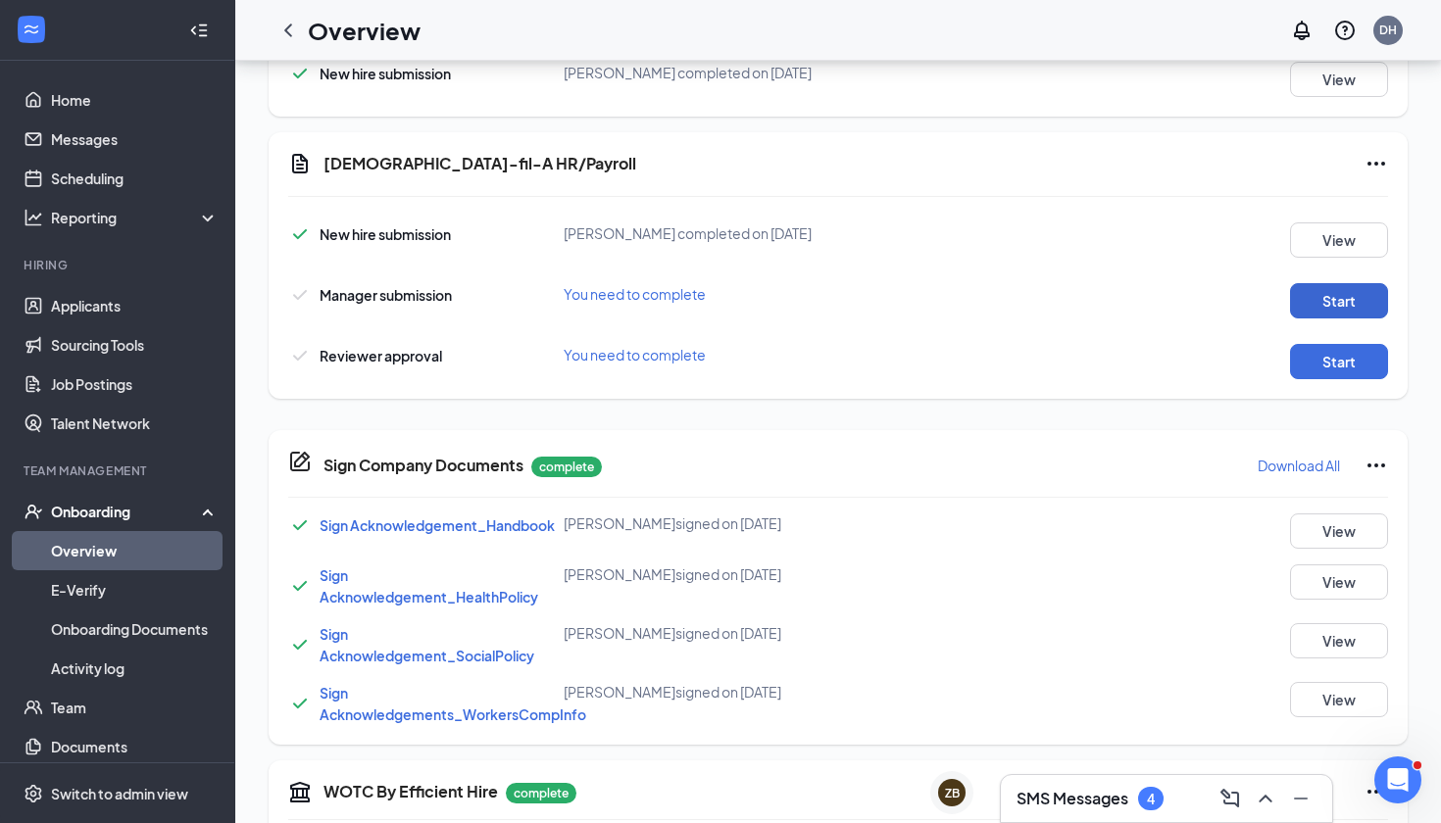
click at [1303, 300] on button "Start" at bounding box center [1339, 300] width 98 height 35
click at [1327, 362] on button "Start" at bounding box center [1339, 361] width 98 height 35
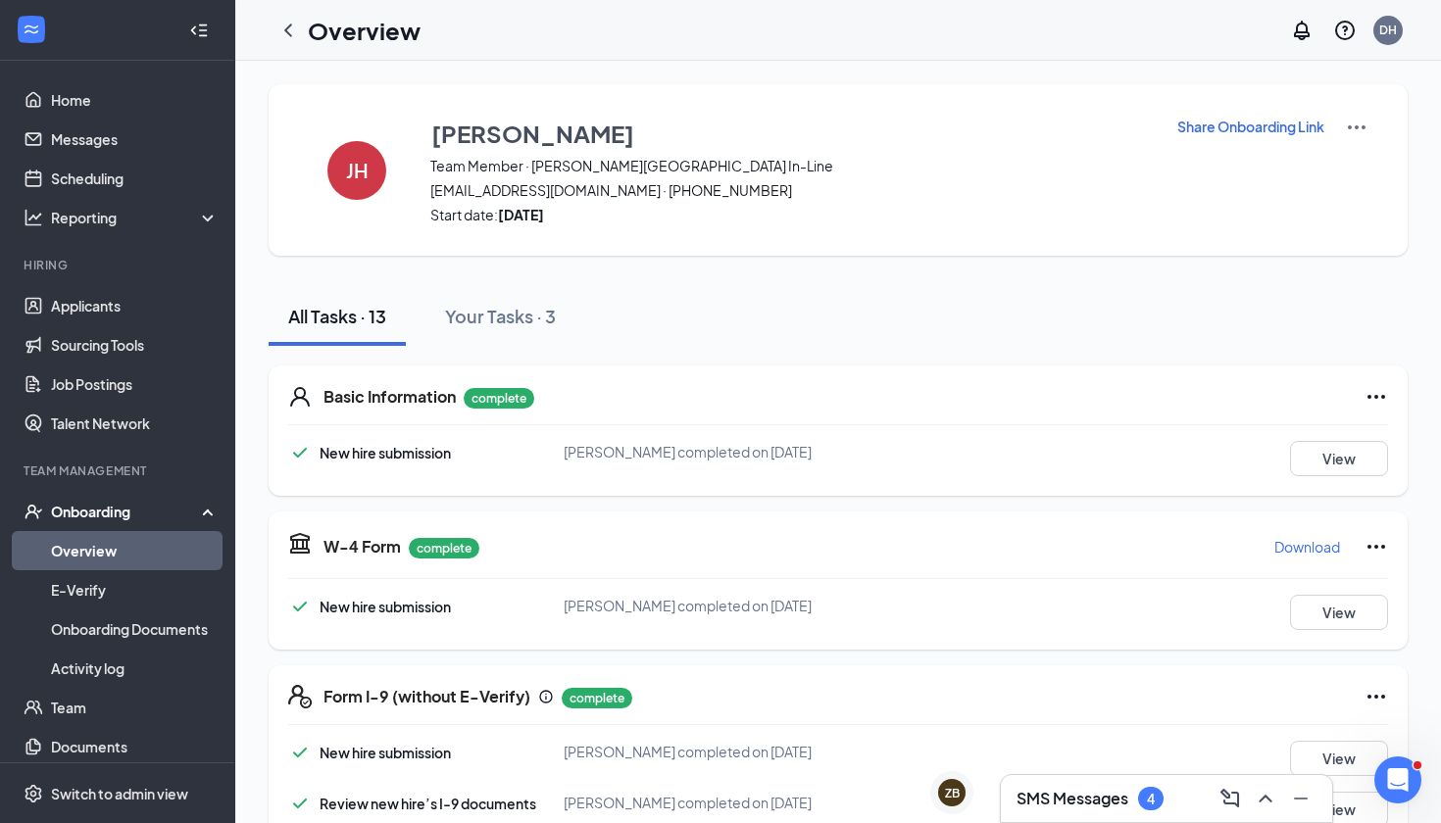
scroll to position [0, 0]
click at [289, 27] on icon "ChevronLeft" at bounding box center [288, 30] width 8 height 13
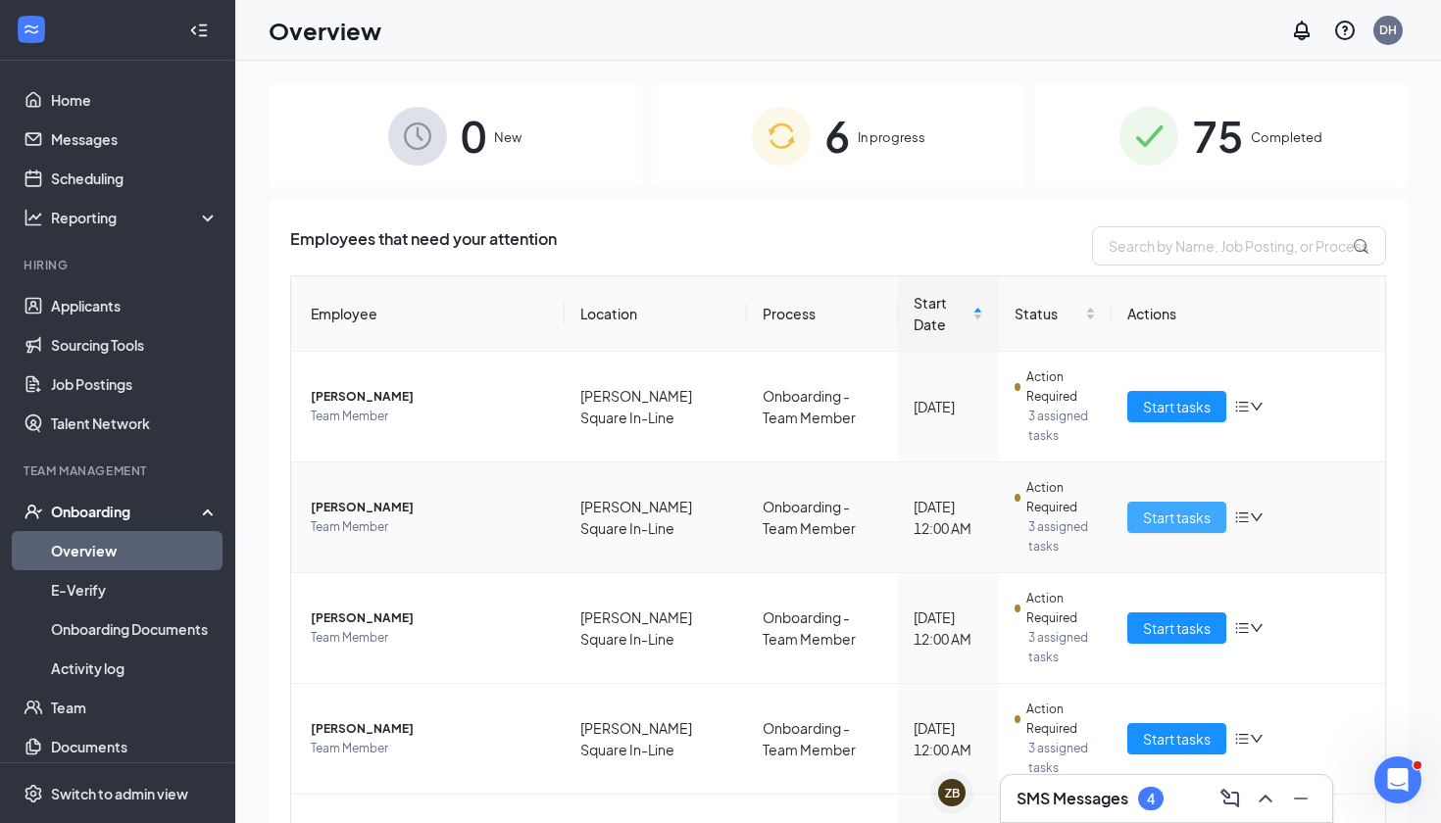
click at [1172, 522] on span "Start tasks" at bounding box center [1177, 518] width 68 height 22
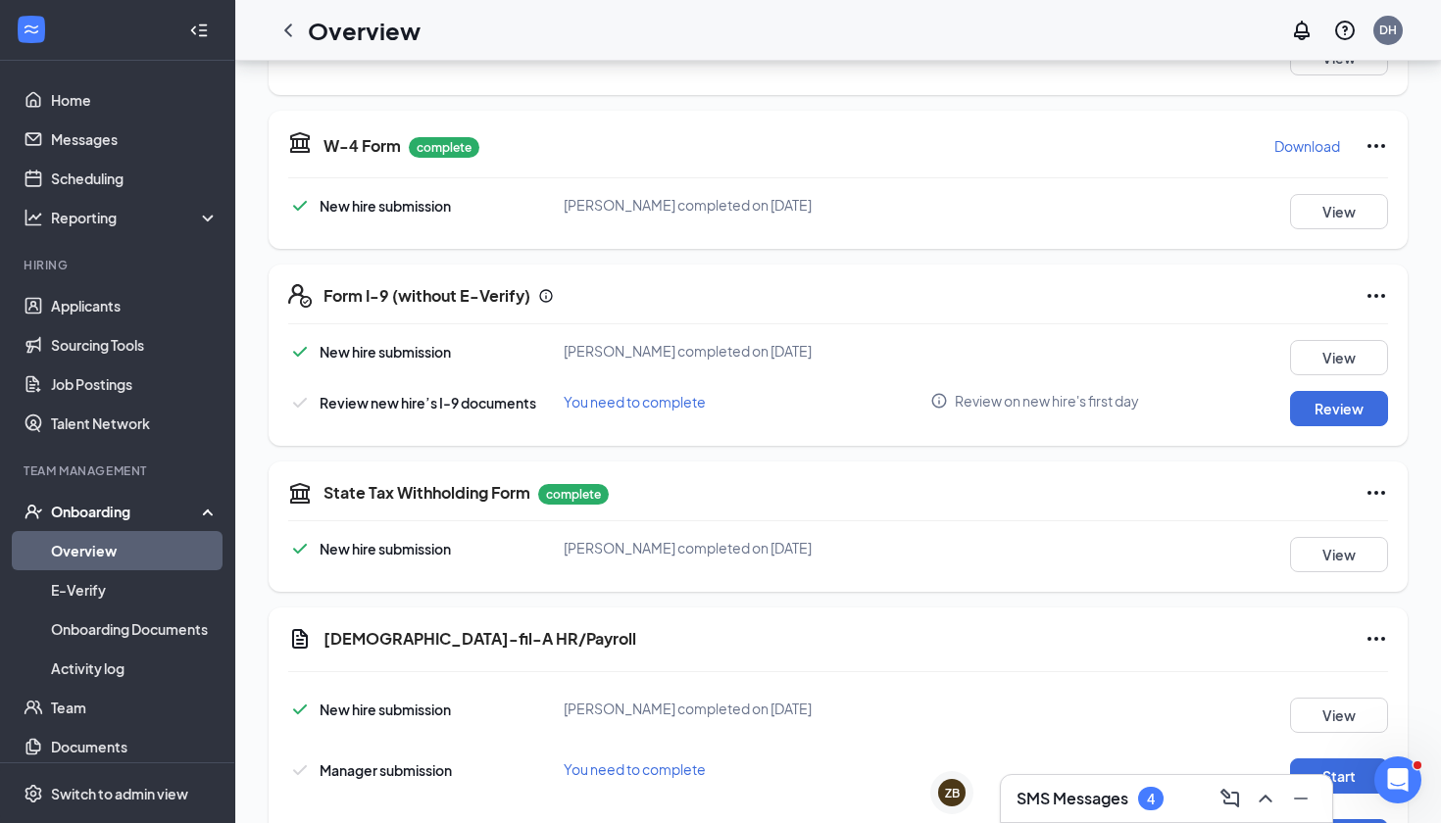
scroll to position [622, 0]
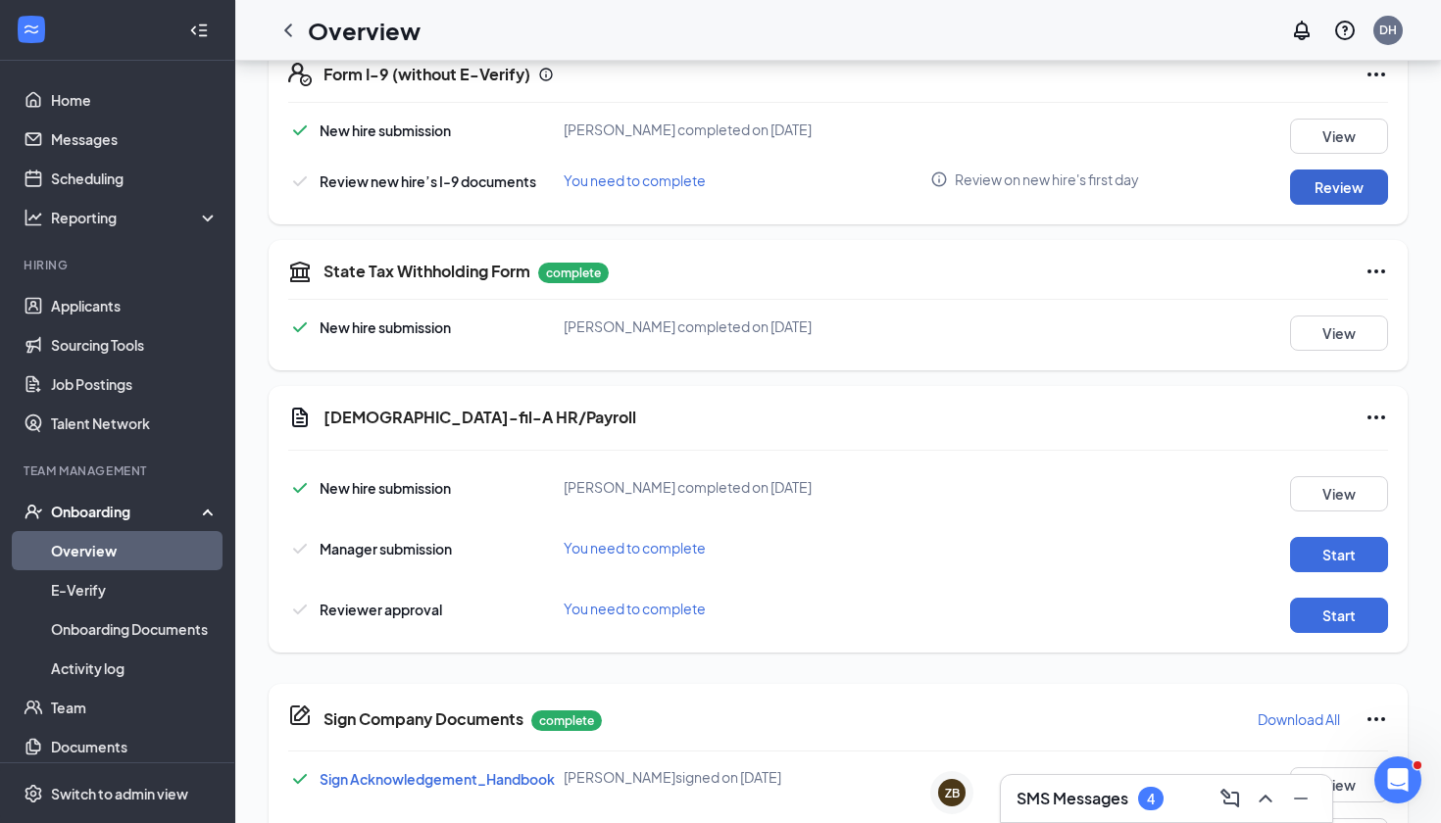
click at [1325, 188] on button "Review" at bounding box center [1339, 187] width 98 height 35
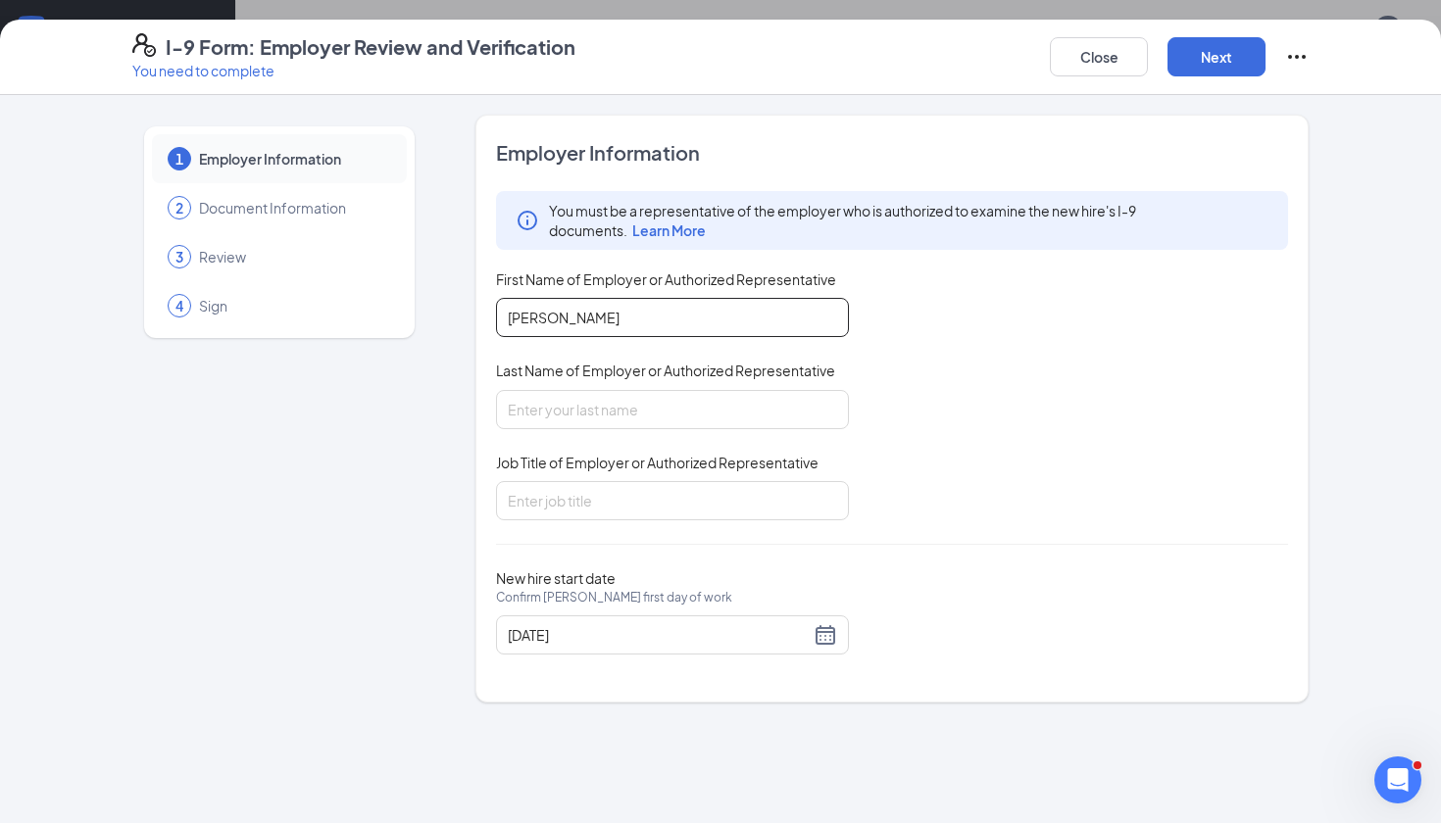
type input "[PERSON_NAME]"
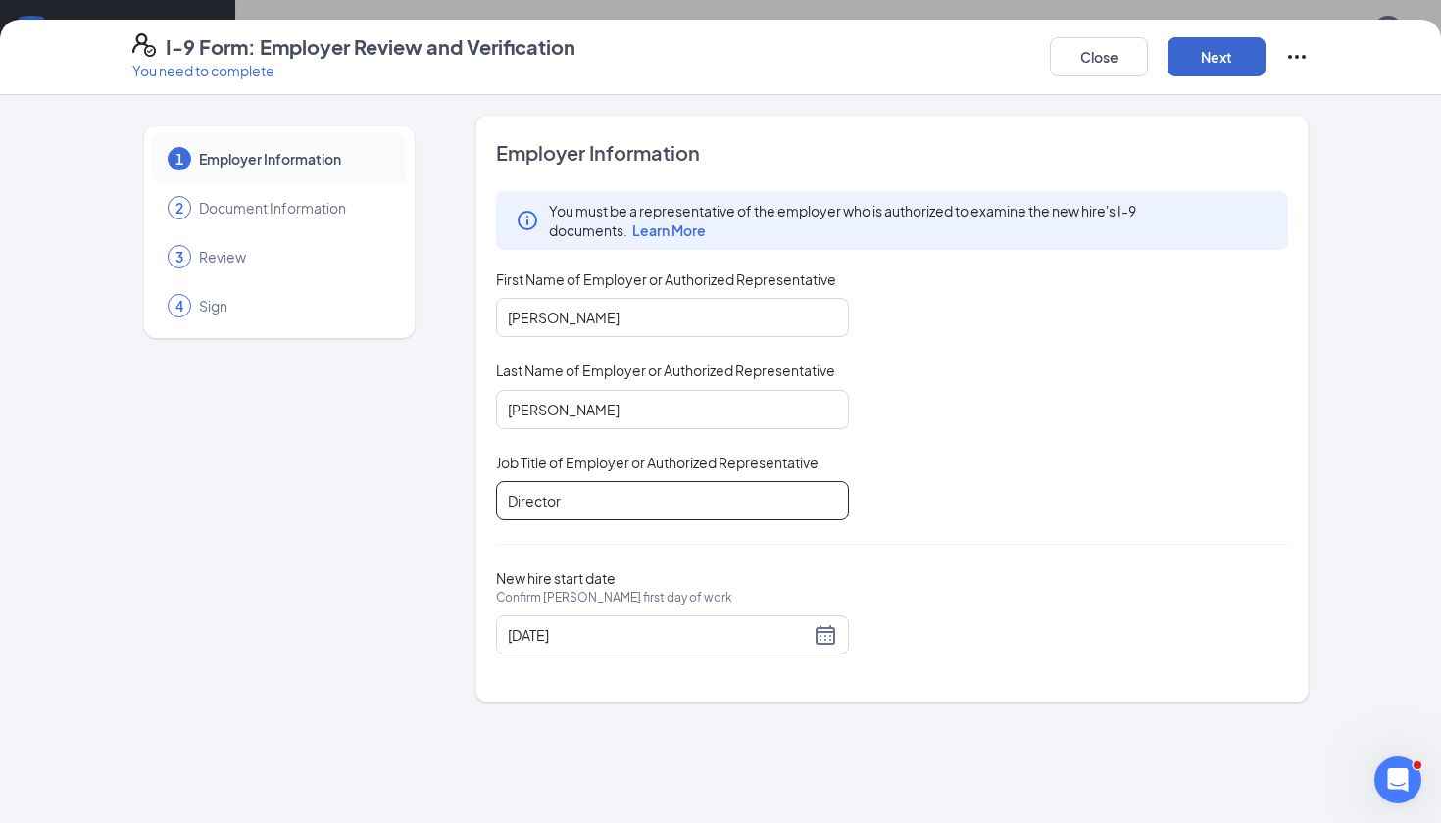
type input "Director"
click at [1240, 56] on button "Next" at bounding box center [1217, 56] width 98 height 39
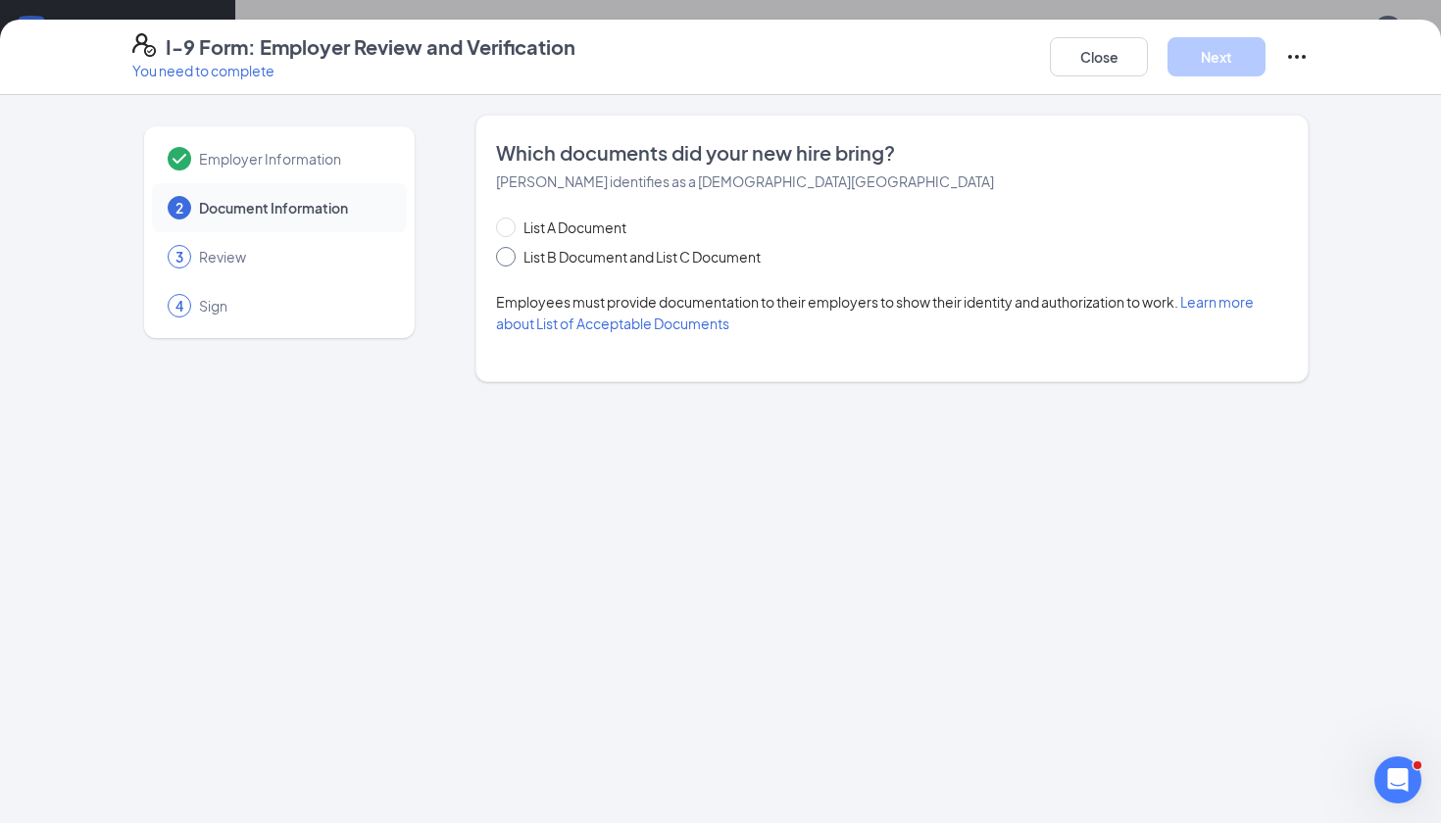
click at [538, 257] on span "List B Document and List C Document" at bounding box center [642, 257] width 253 height 22
click at [510, 257] on input "List B Document and List C Document" at bounding box center [503, 254] width 14 height 14
radio input "true"
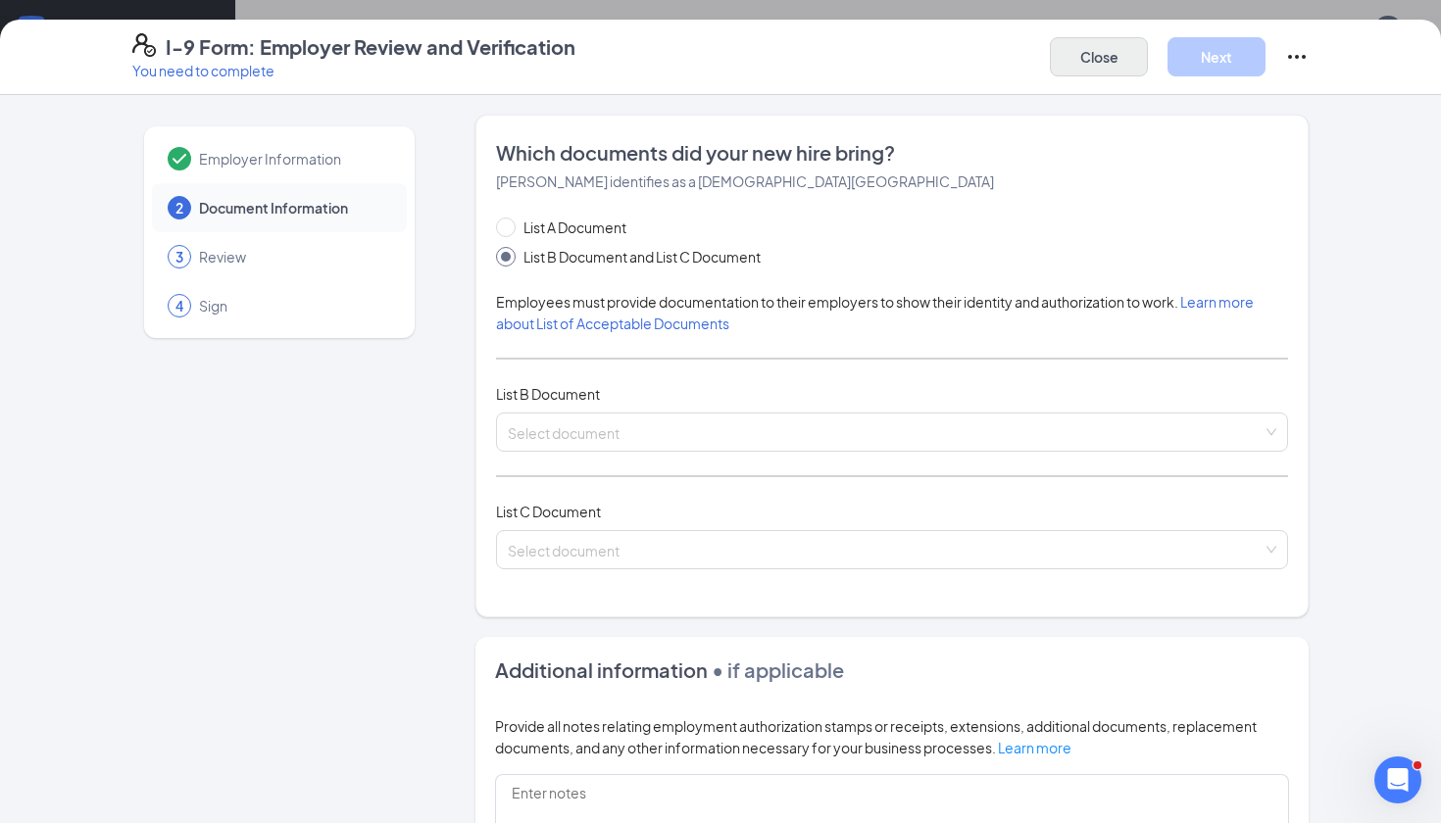
click at [1101, 48] on button "Close" at bounding box center [1099, 56] width 98 height 39
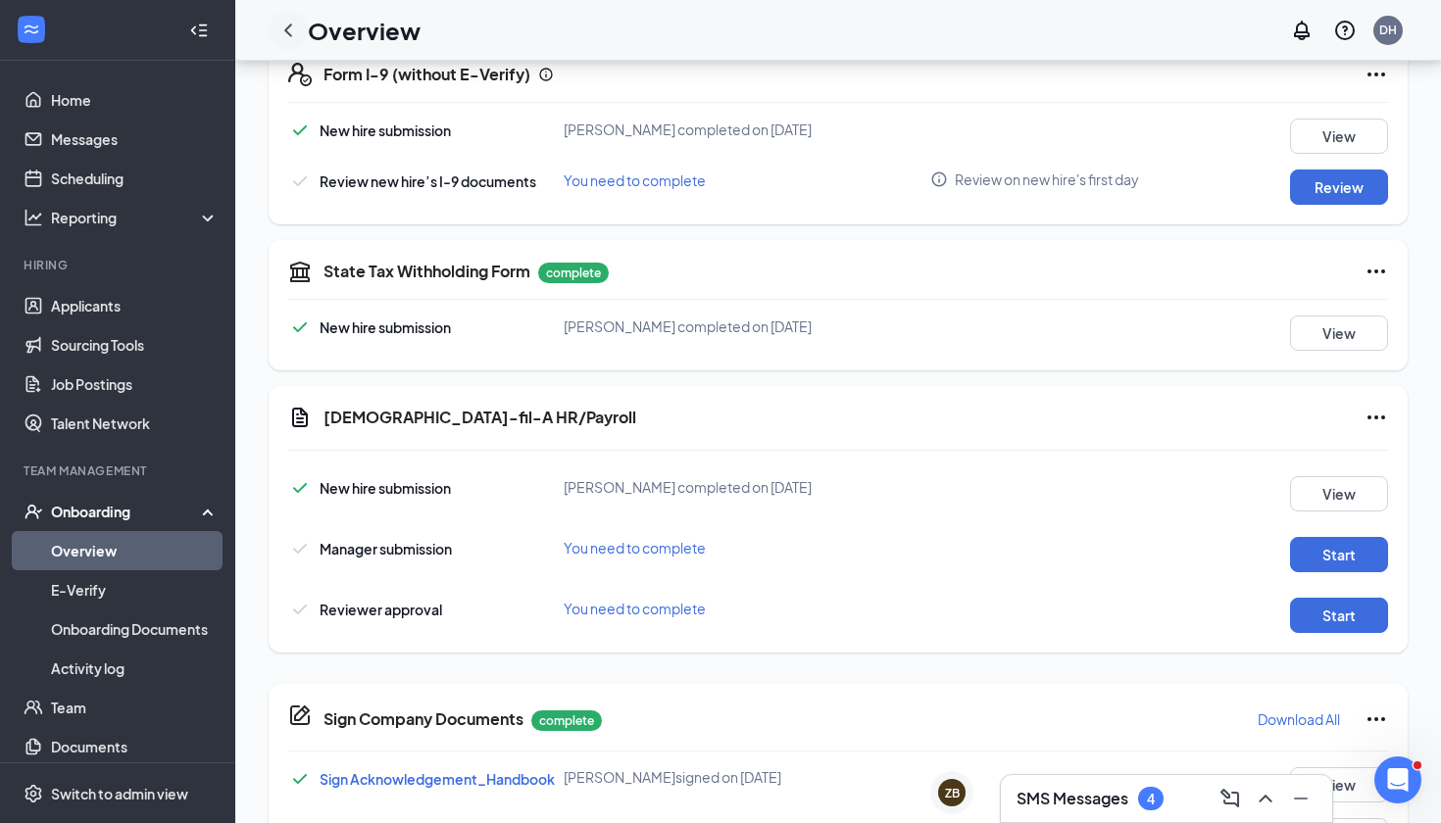
click at [301, 28] on div at bounding box center [288, 30] width 39 height 39
click at [285, 32] on icon "ChevronLeft" at bounding box center [288, 31] width 24 height 24
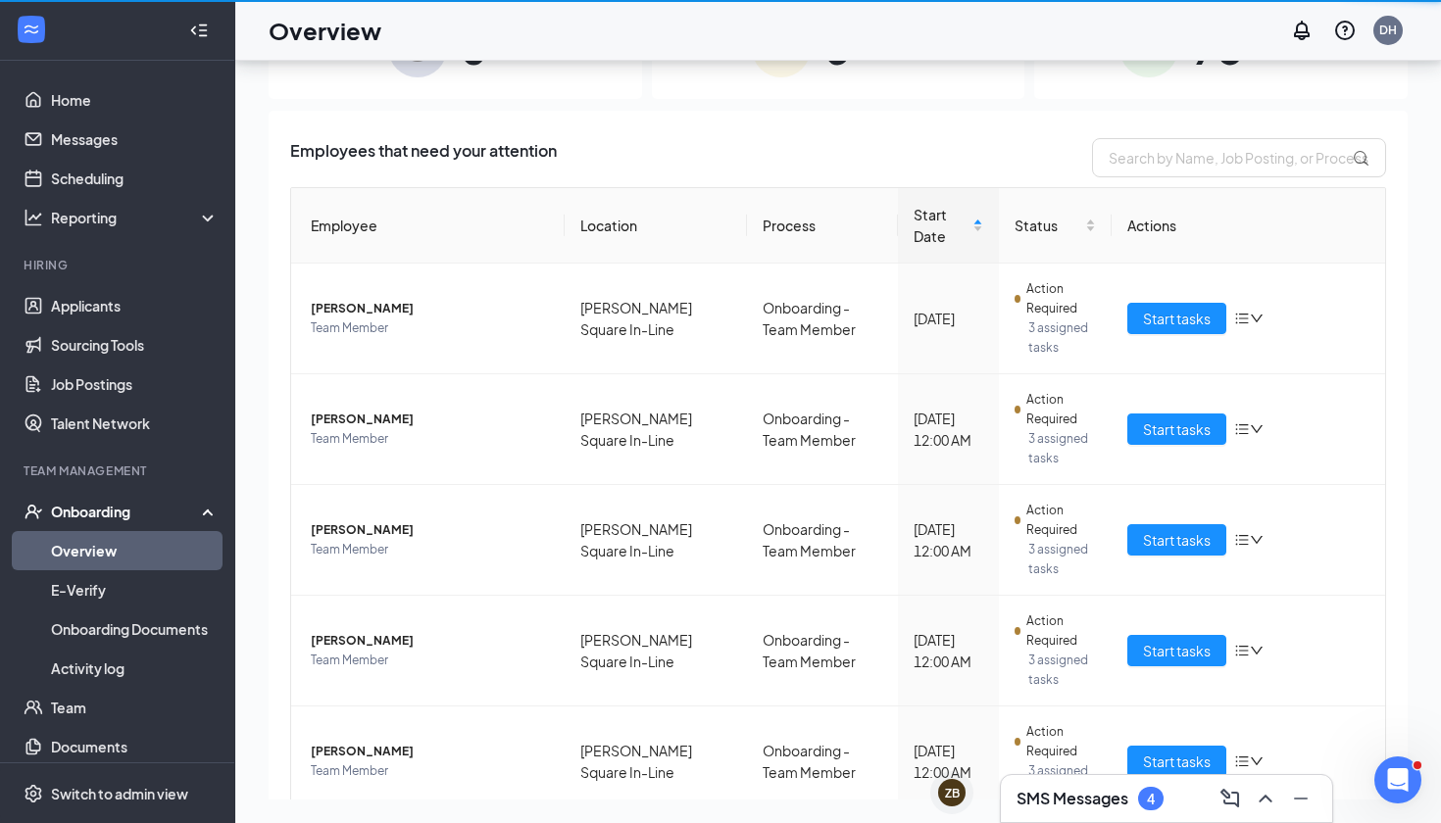
scroll to position [88, 0]
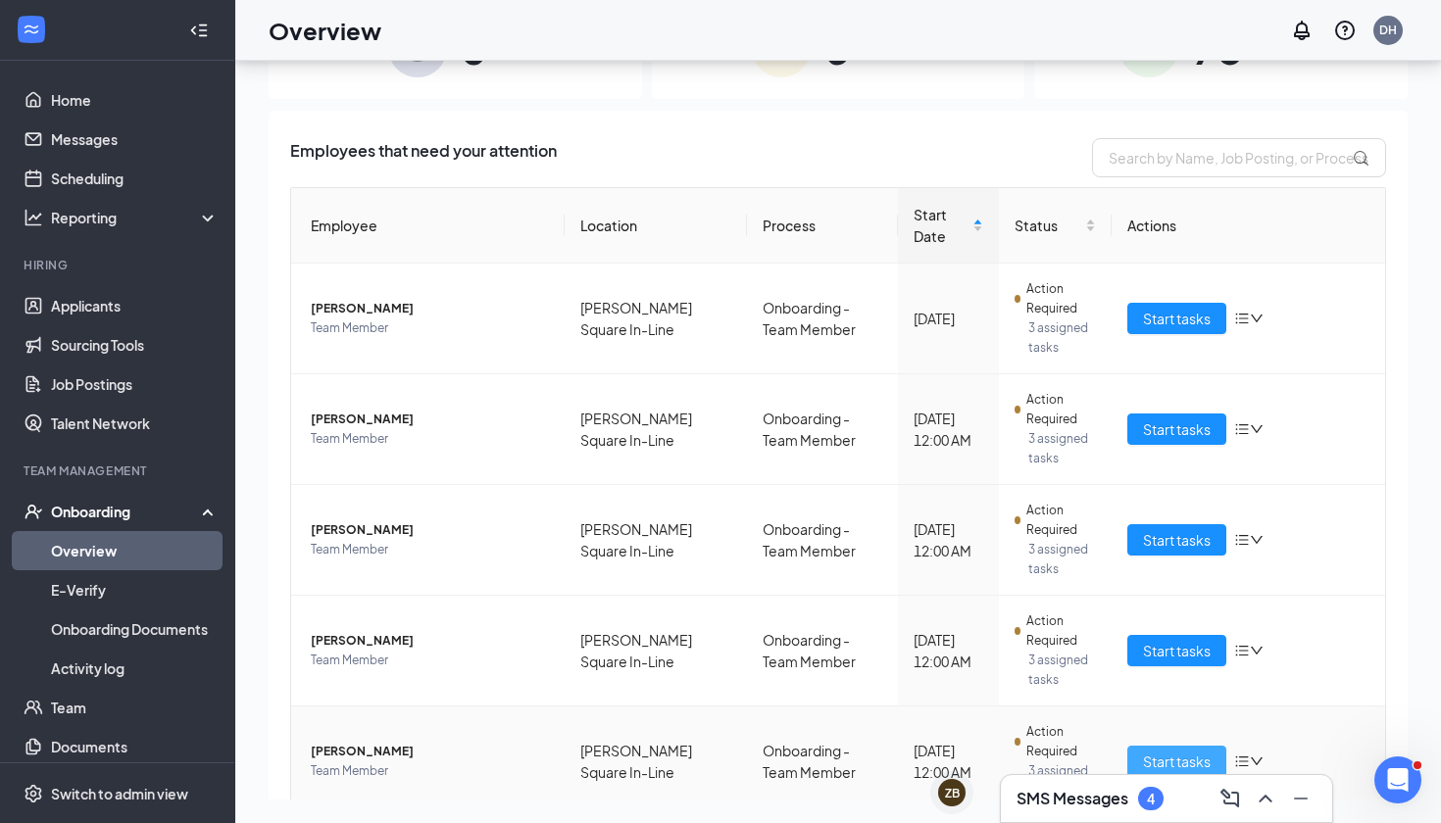
click at [1176, 761] on span "Start tasks" at bounding box center [1177, 762] width 68 height 22
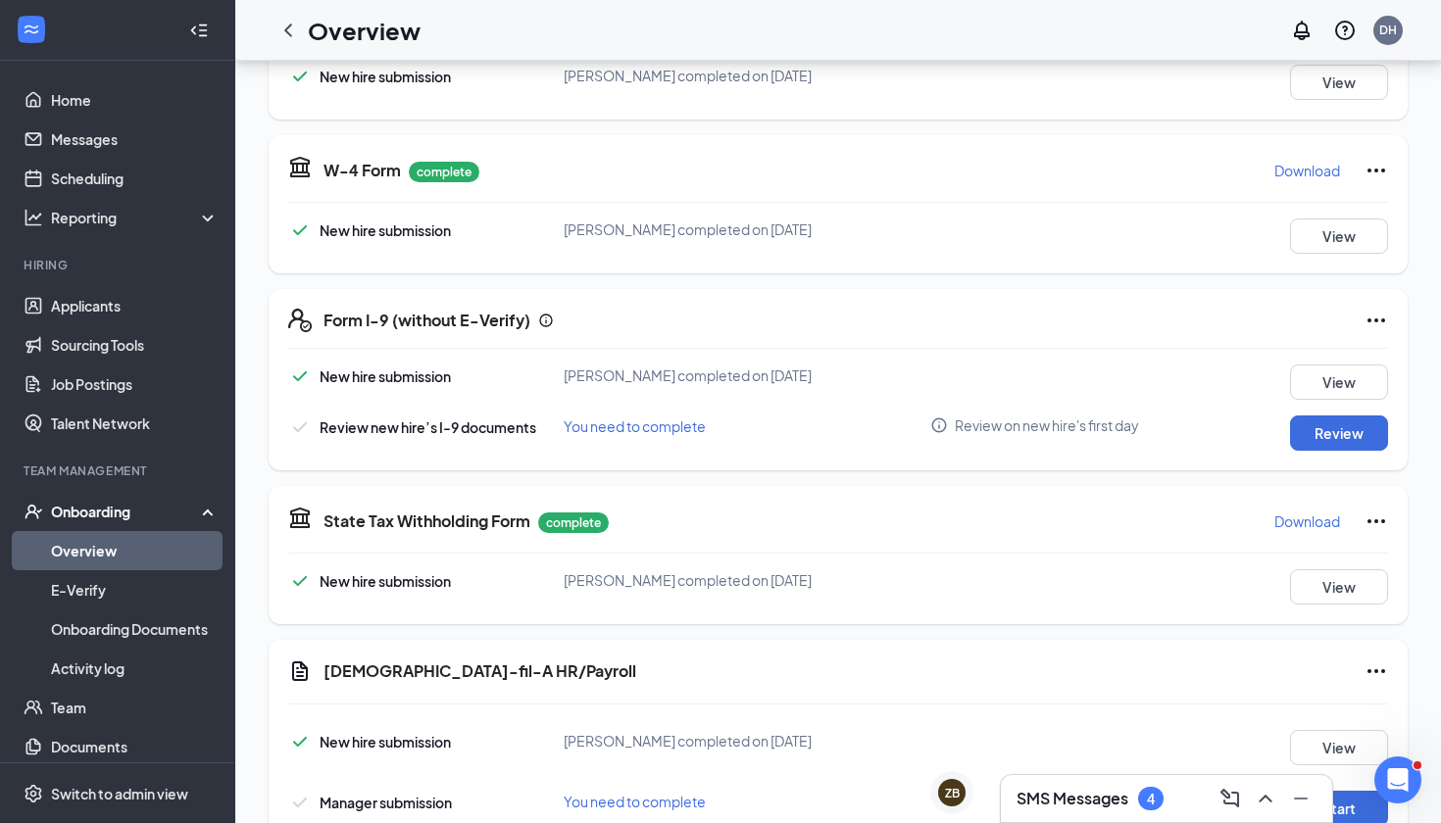
scroll to position [534, 0]
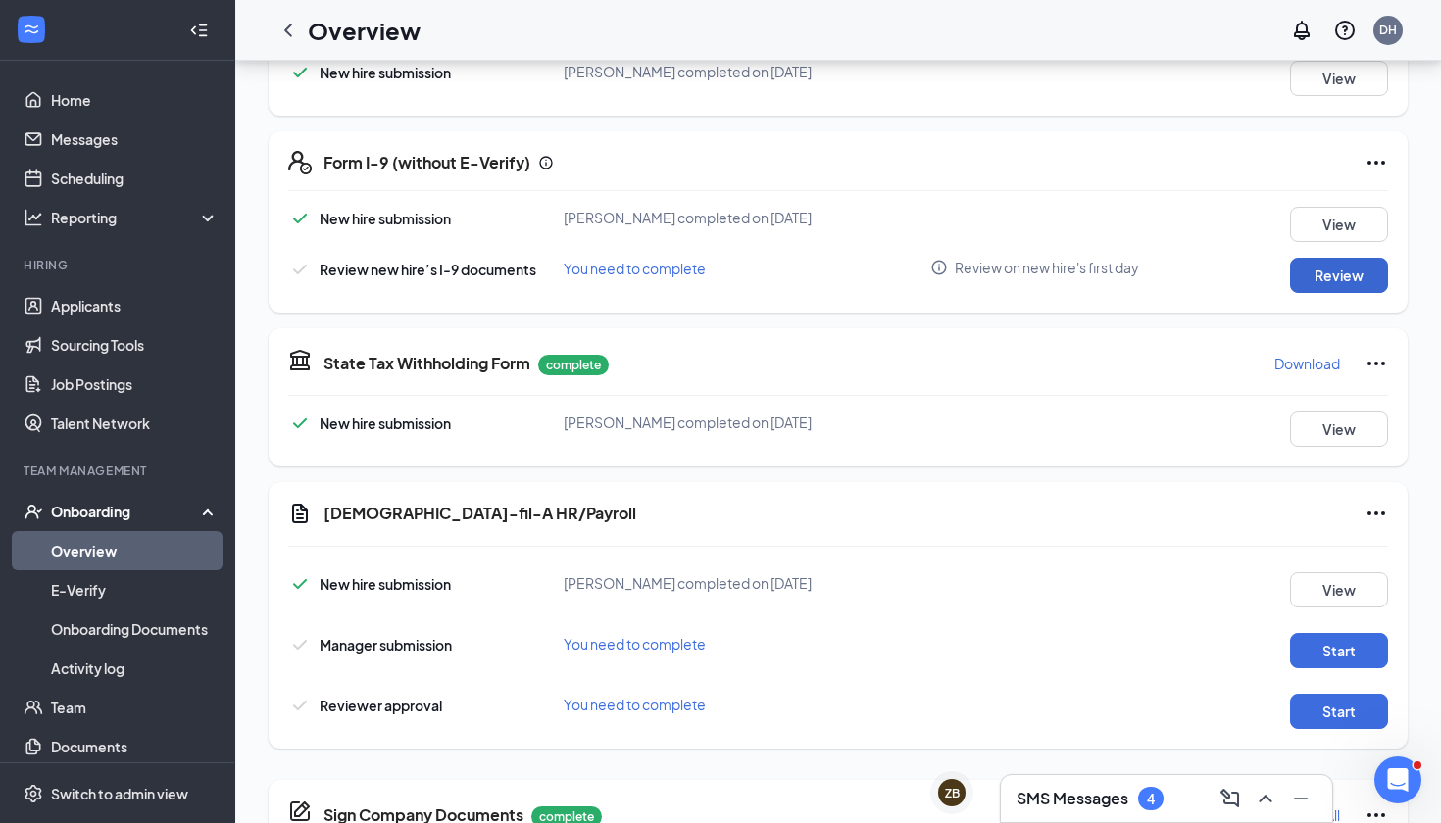
click at [1331, 292] on button "Review" at bounding box center [1339, 275] width 98 height 35
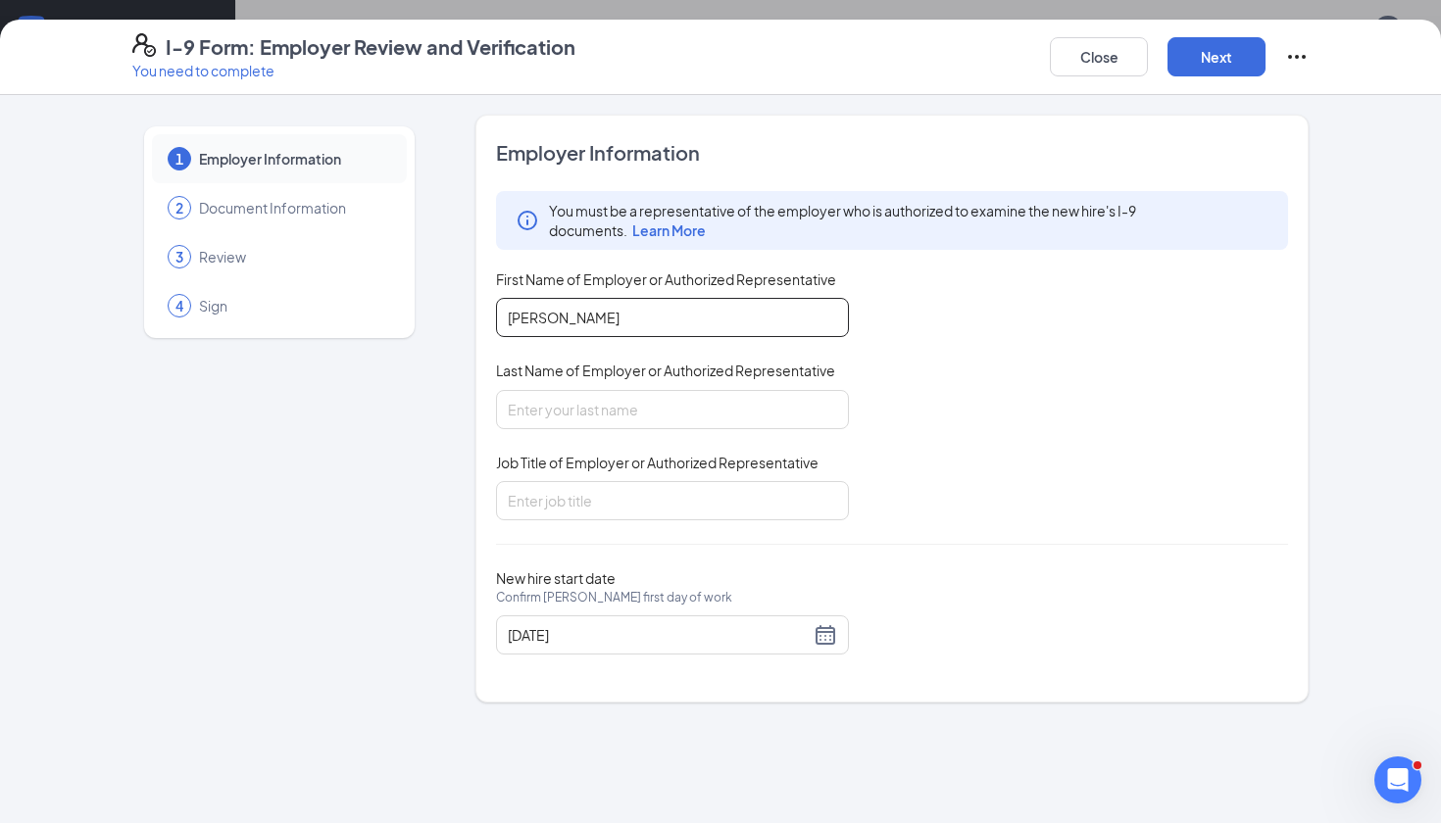
type input "[PERSON_NAME]"
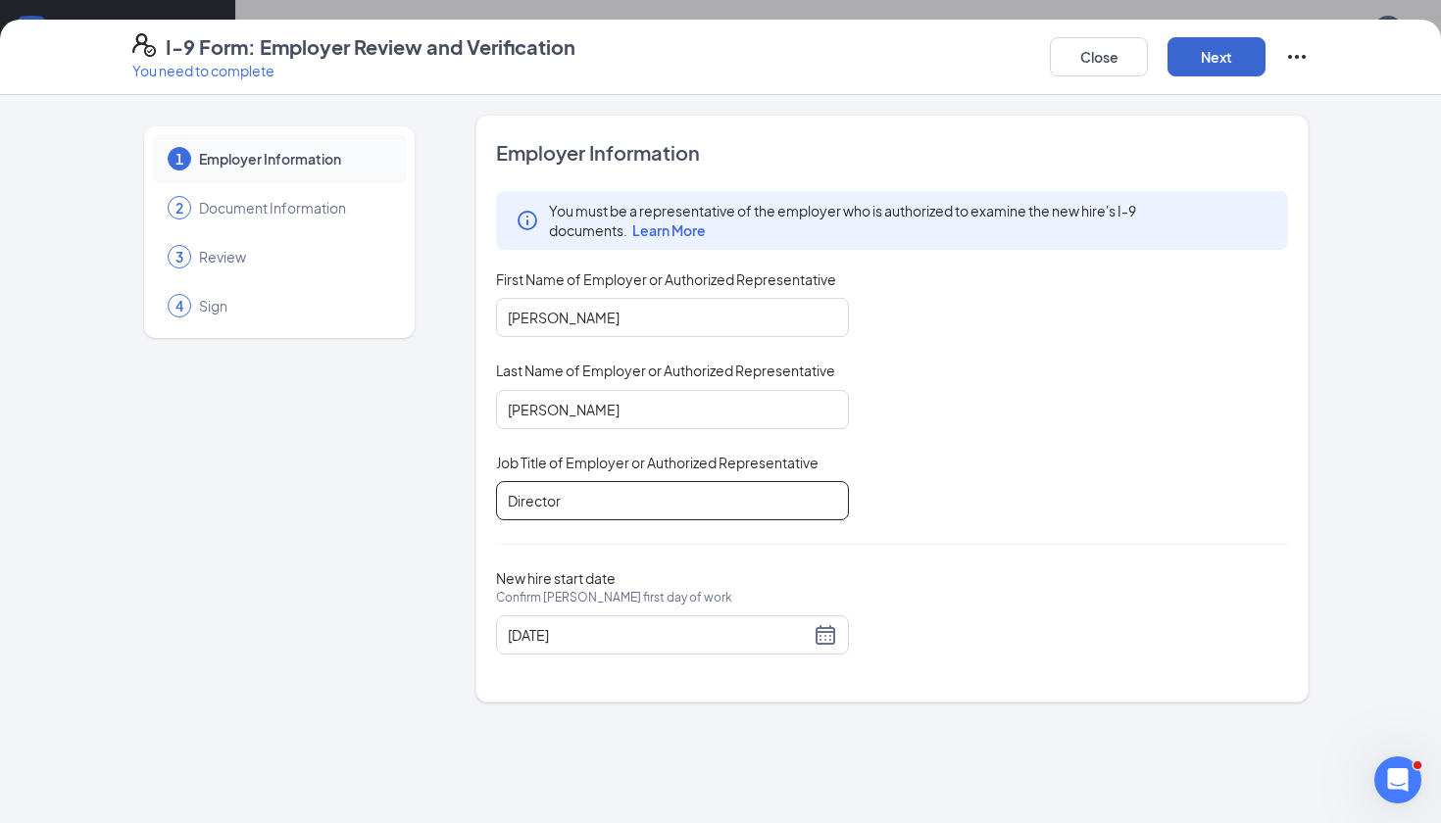
type input "Director"
click at [1235, 51] on button "Next" at bounding box center [1217, 56] width 98 height 39
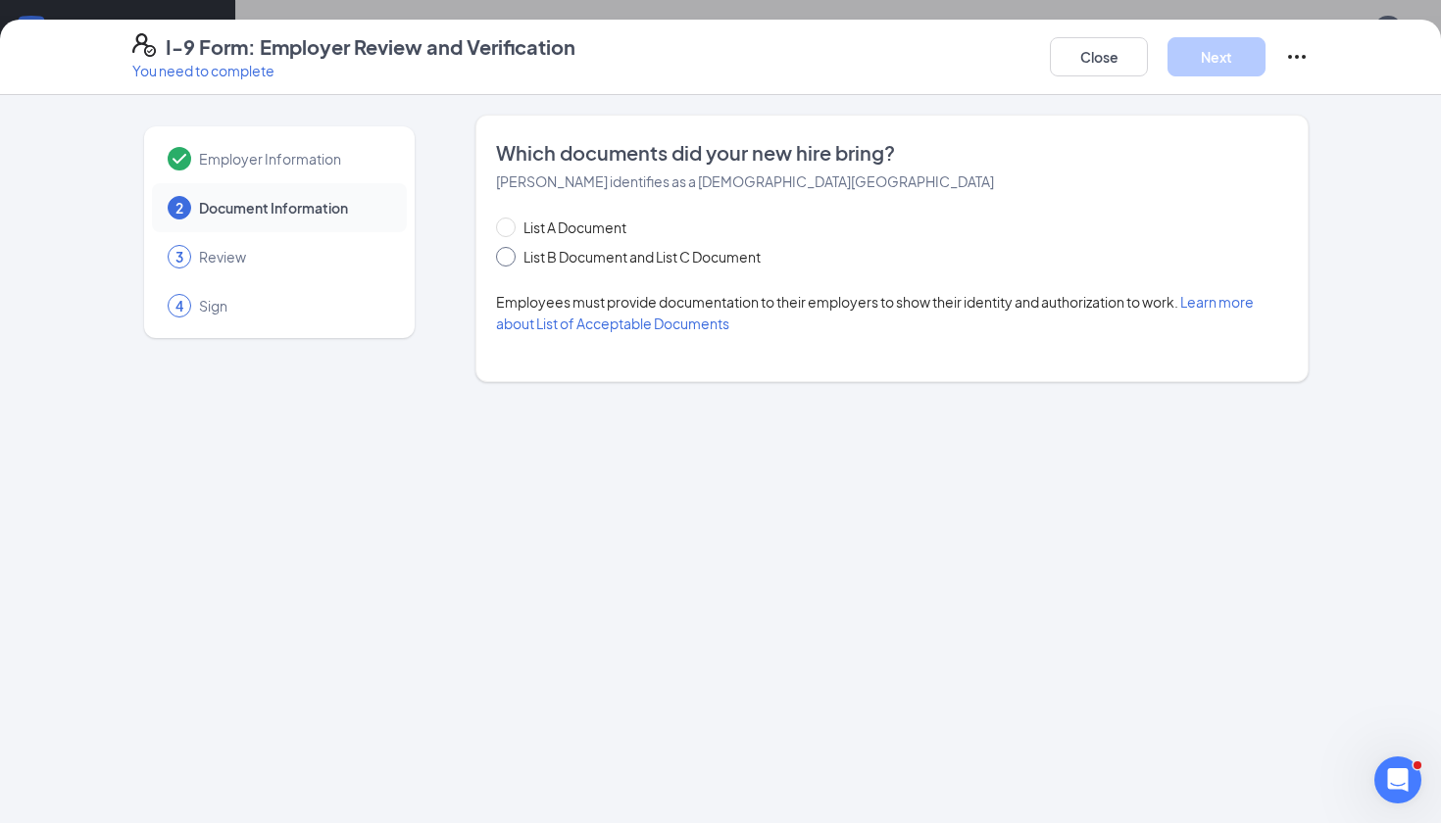
click at [578, 262] on span "List B Document and List C Document" at bounding box center [642, 257] width 253 height 22
click at [510, 261] on input "List B Document and List C Document" at bounding box center [503, 254] width 14 height 14
radio input "true"
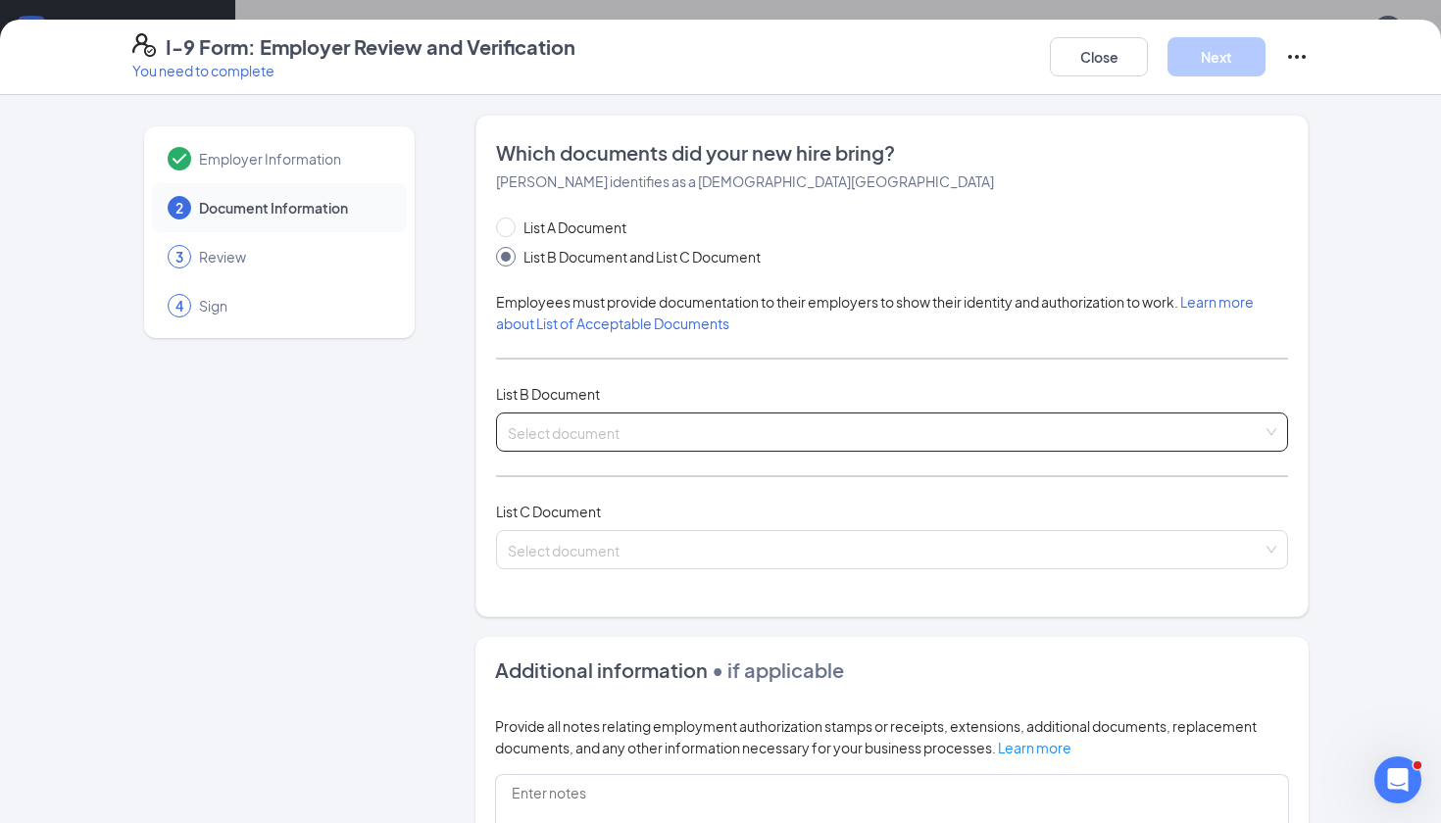
click at [538, 438] on input "search" at bounding box center [885, 428] width 755 height 29
click at [412, 426] on div "Employer Information 2 Document Information 3 Review 4 Sign" at bounding box center [279, 626] width 294 height 1023
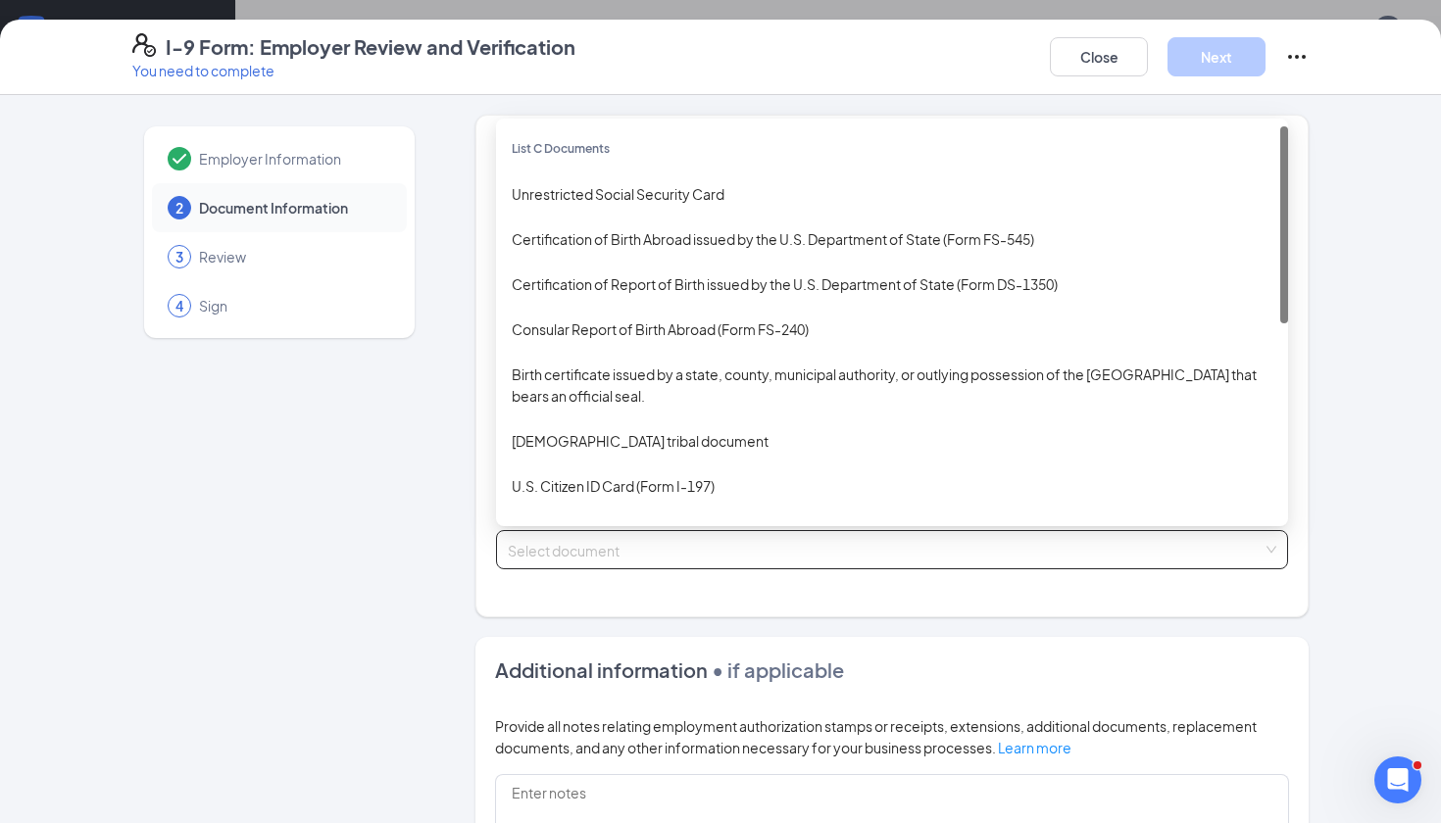
click at [568, 559] on span at bounding box center [885, 549] width 755 height 37
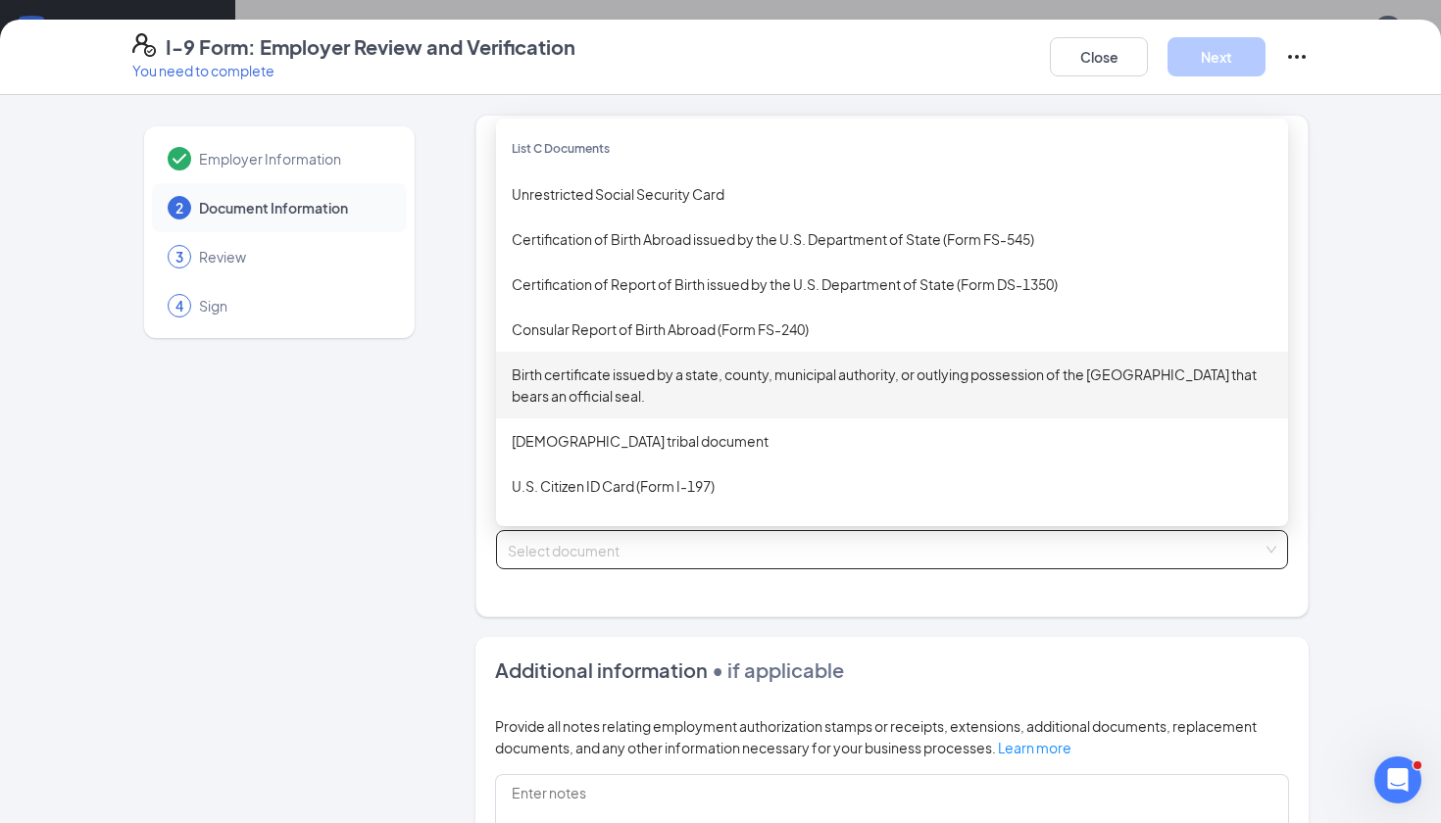
click at [633, 375] on div "Birth certificate issued by a state, county, municipal authority, or outlying p…" at bounding box center [892, 385] width 761 height 43
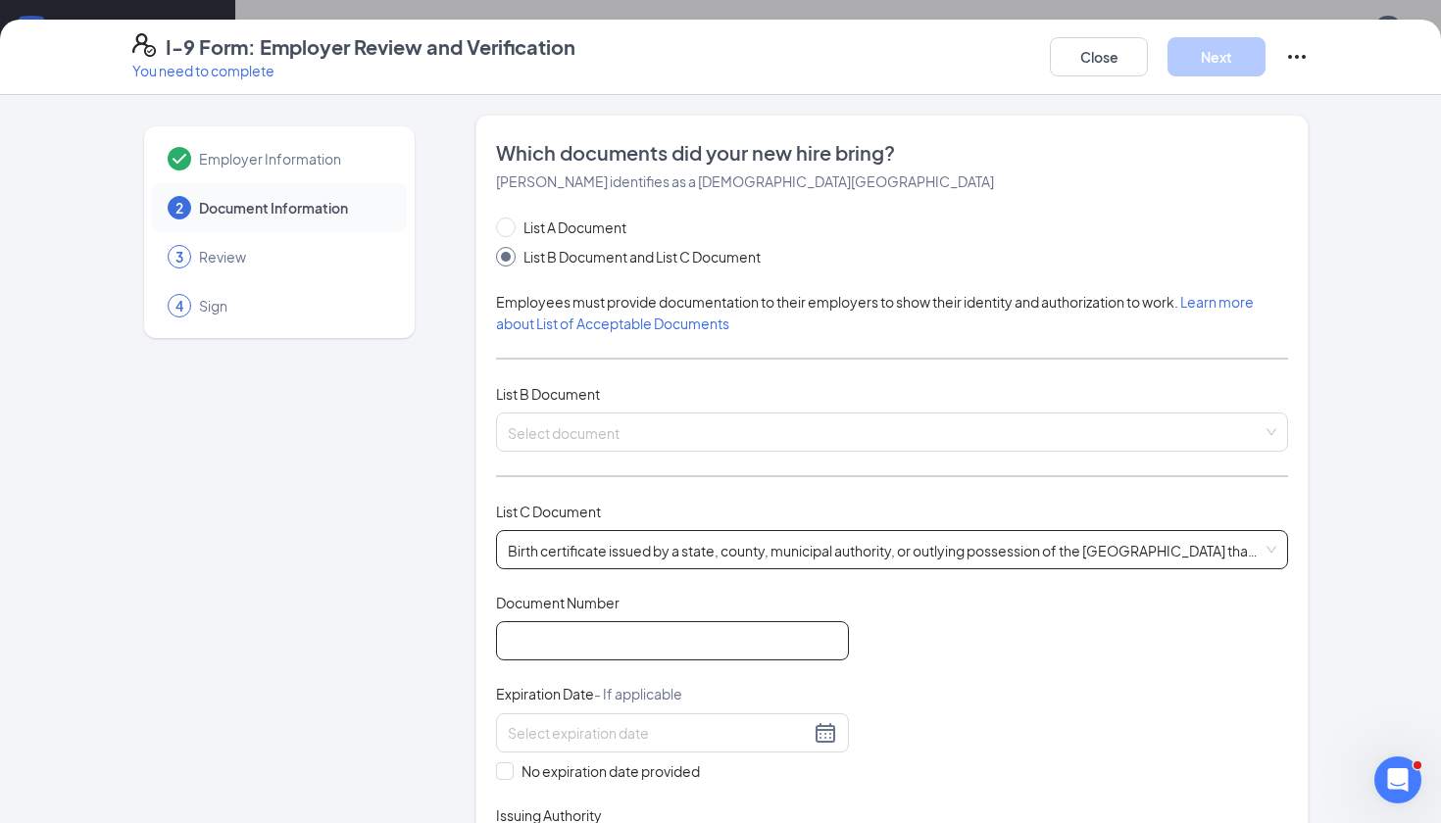
click at [631, 626] on input "Document Number" at bounding box center [672, 641] width 353 height 39
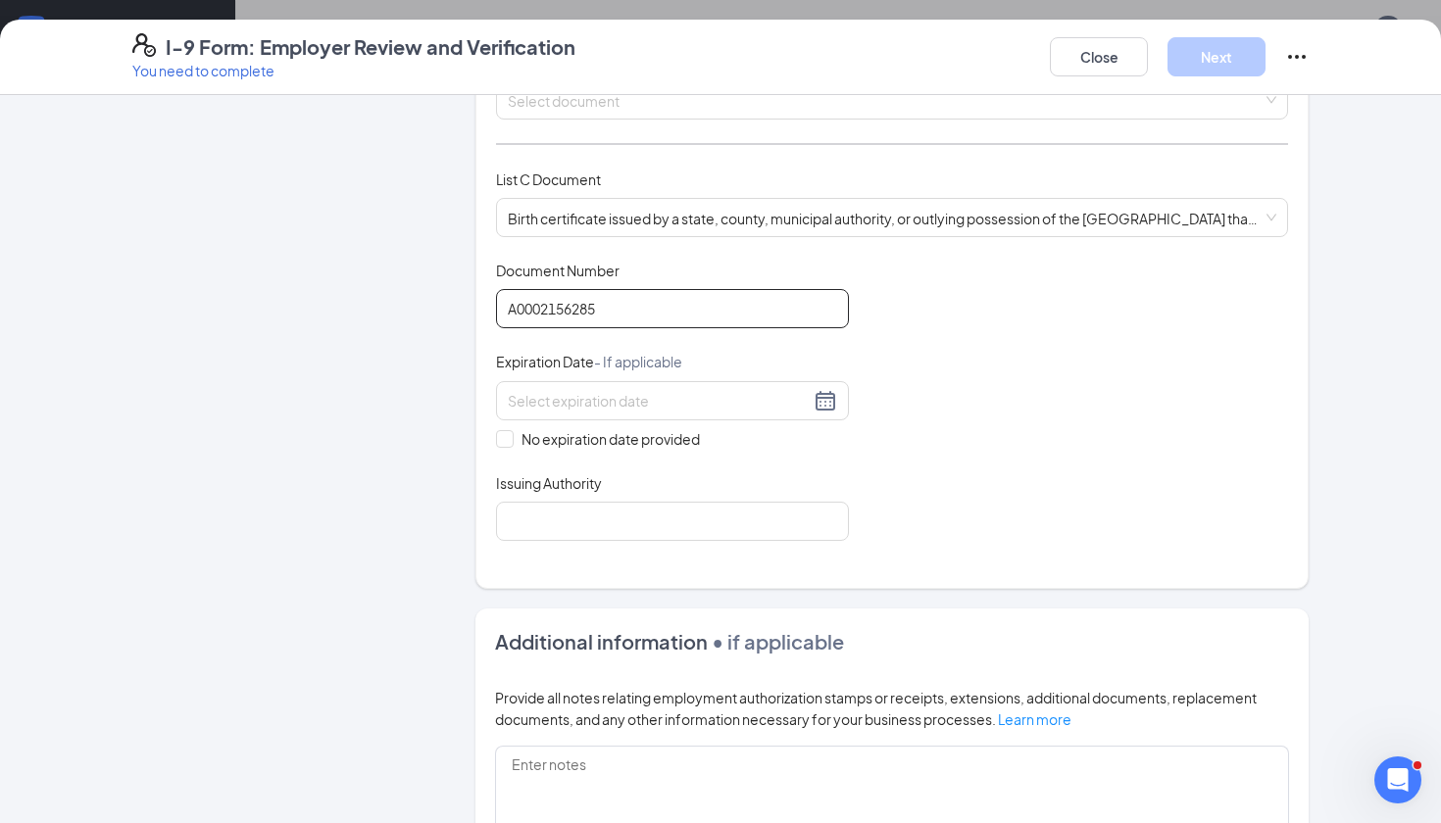
scroll to position [307, 0]
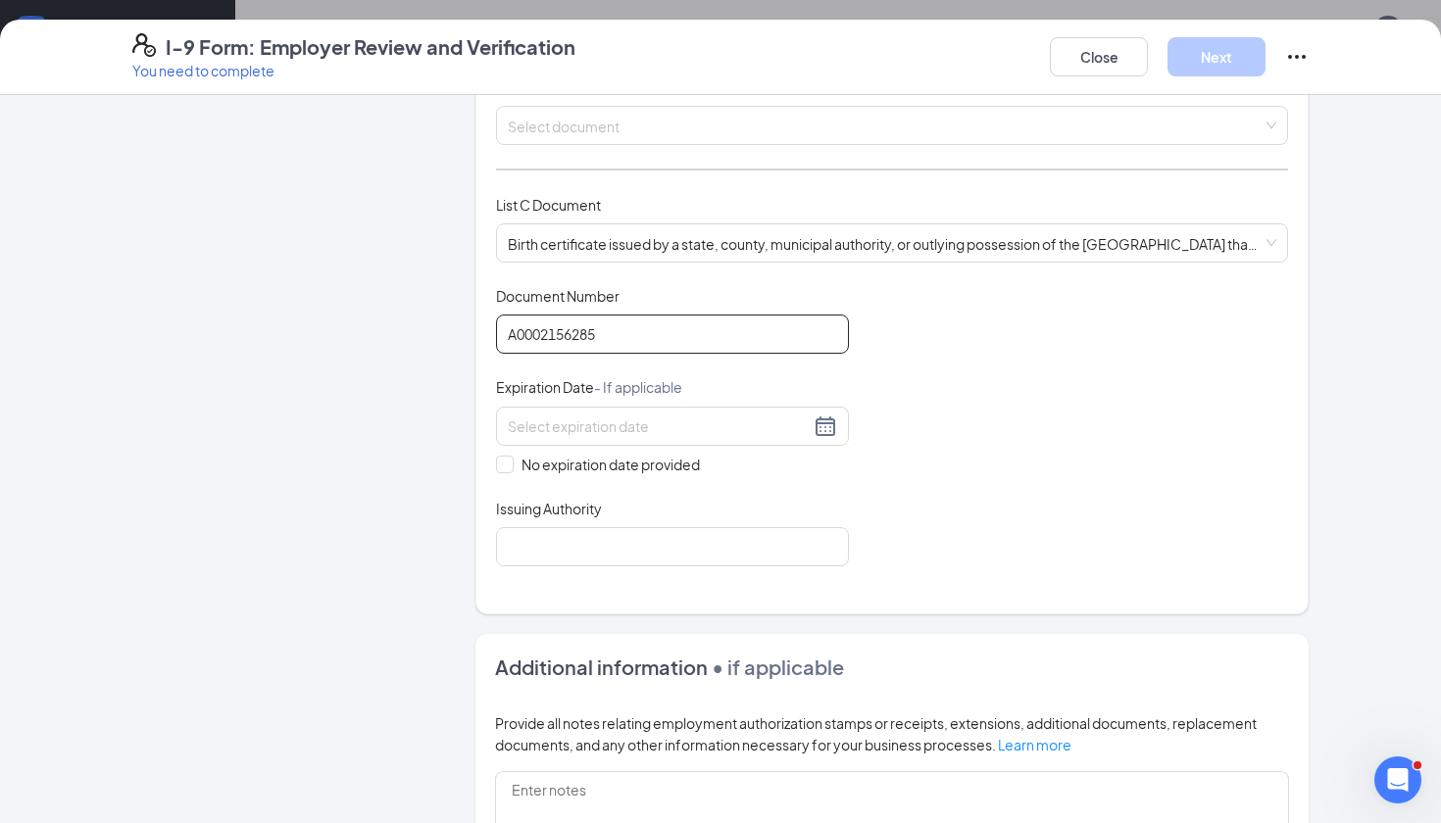
type input "A0002156285"
click at [517, 572] on div "Which documents did your new hire bring? [PERSON_NAME] identifies as a [DEMOGRA…" at bounding box center [892, 211] width 792 height 758
click at [551, 549] on input "Issuing Authority" at bounding box center [672, 546] width 353 height 39
click at [505, 460] on input "No expiration date provided" at bounding box center [503, 463] width 14 height 14
checkbox input "true"
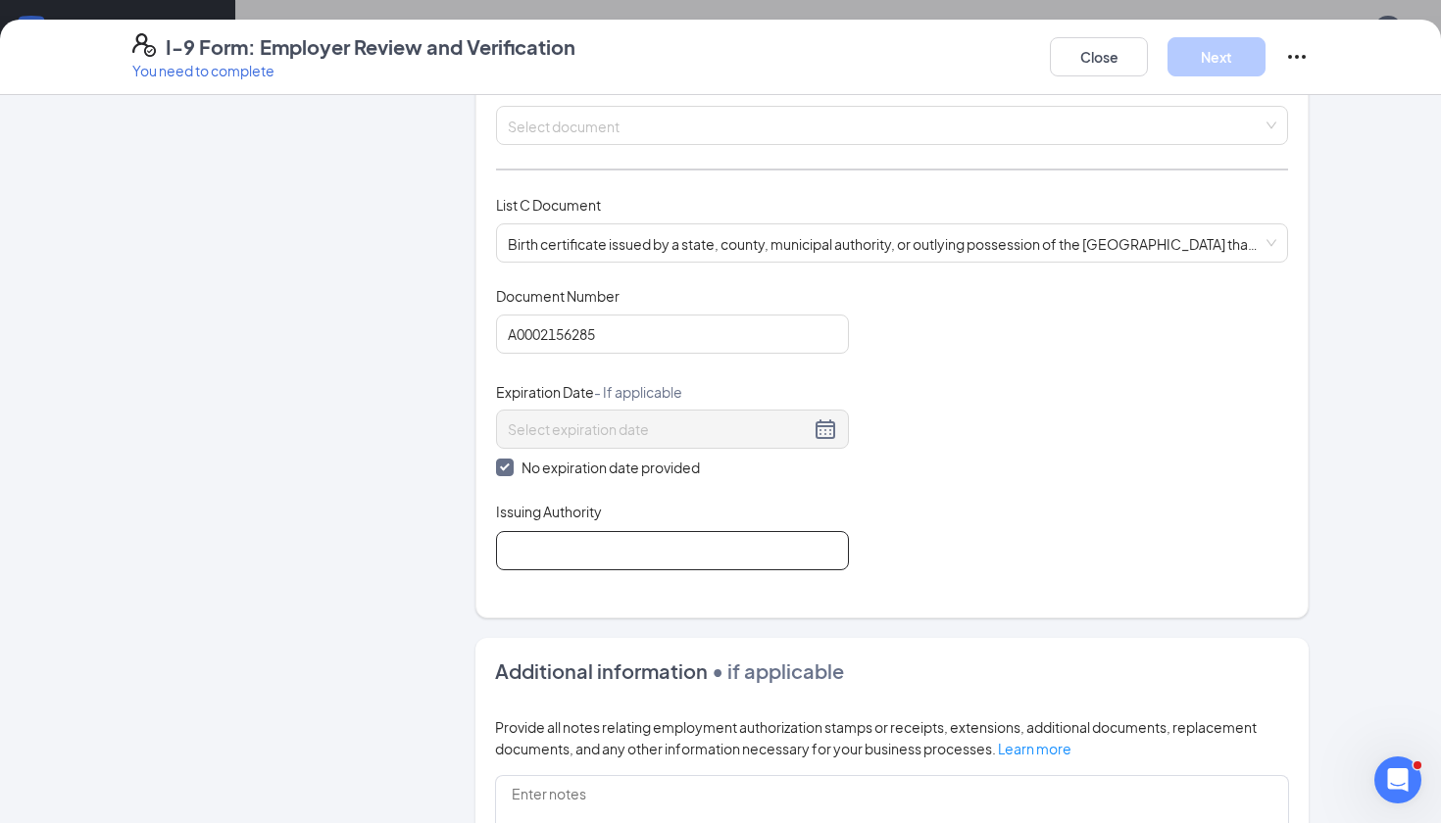
click at [569, 561] on input "Issuing Authority" at bounding box center [672, 550] width 353 height 39
type input "T"
click at [523, 550] on input "[PERSON_NAME][GEOGRAPHIC_DATA]" at bounding box center [672, 550] width 353 height 39
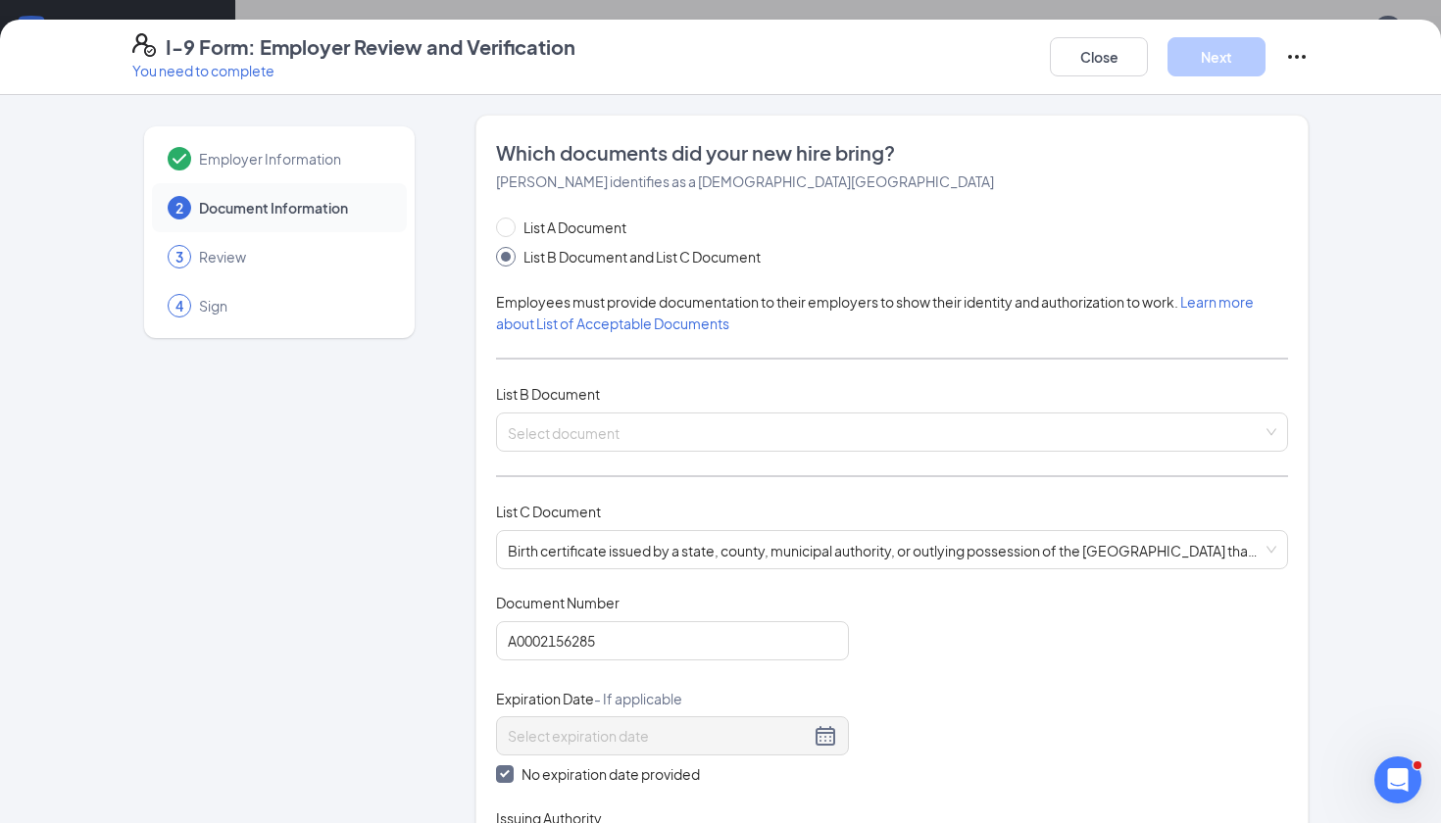
scroll to position [0, 0]
type input "[PERSON_NAME][GEOGRAPHIC_DATA]"
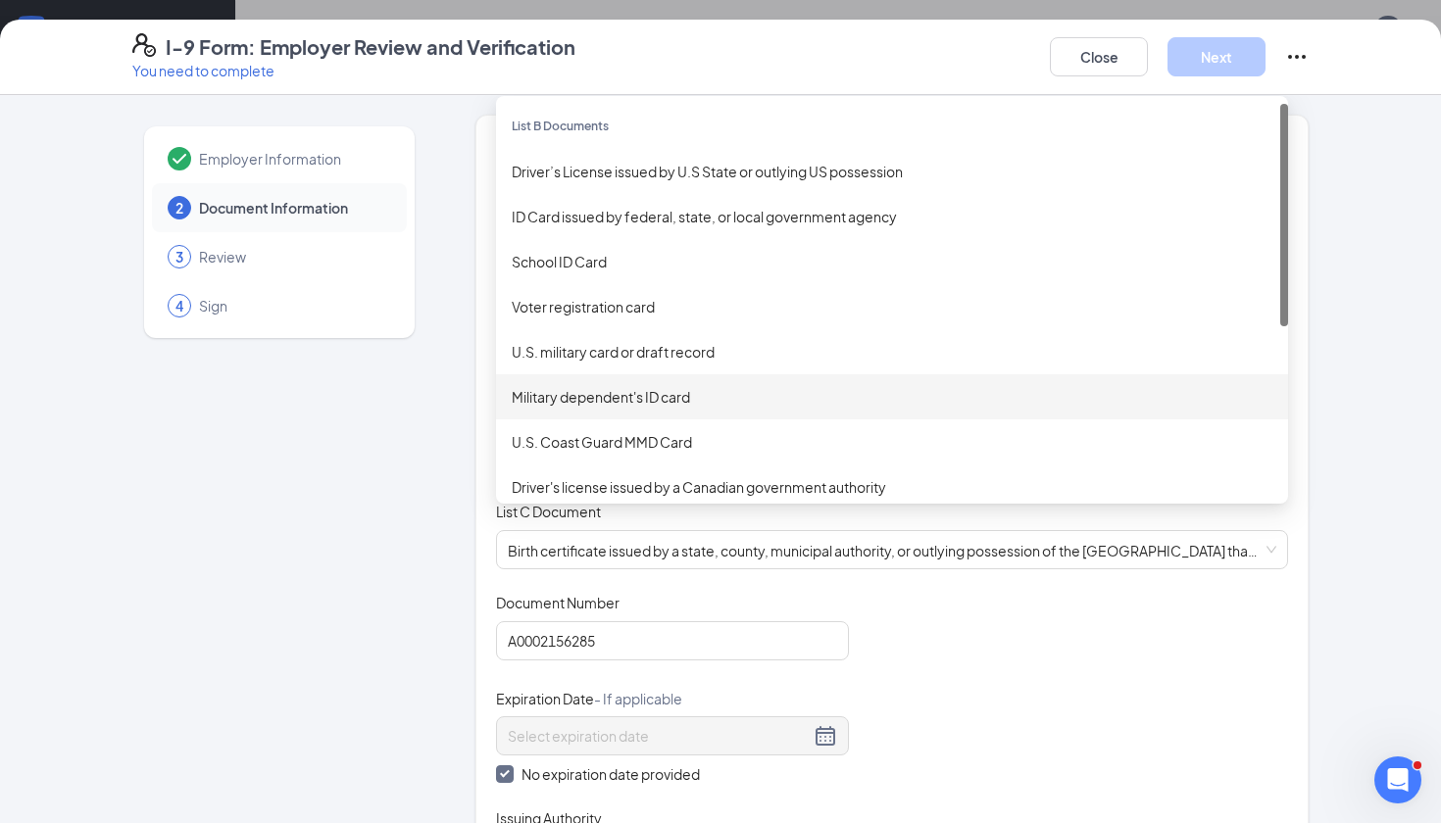
click at [854, 414] on div "Select document U.S. military card or draft record Military dependent's ID card…" at bounding box center [892, 432] width 792 height 39
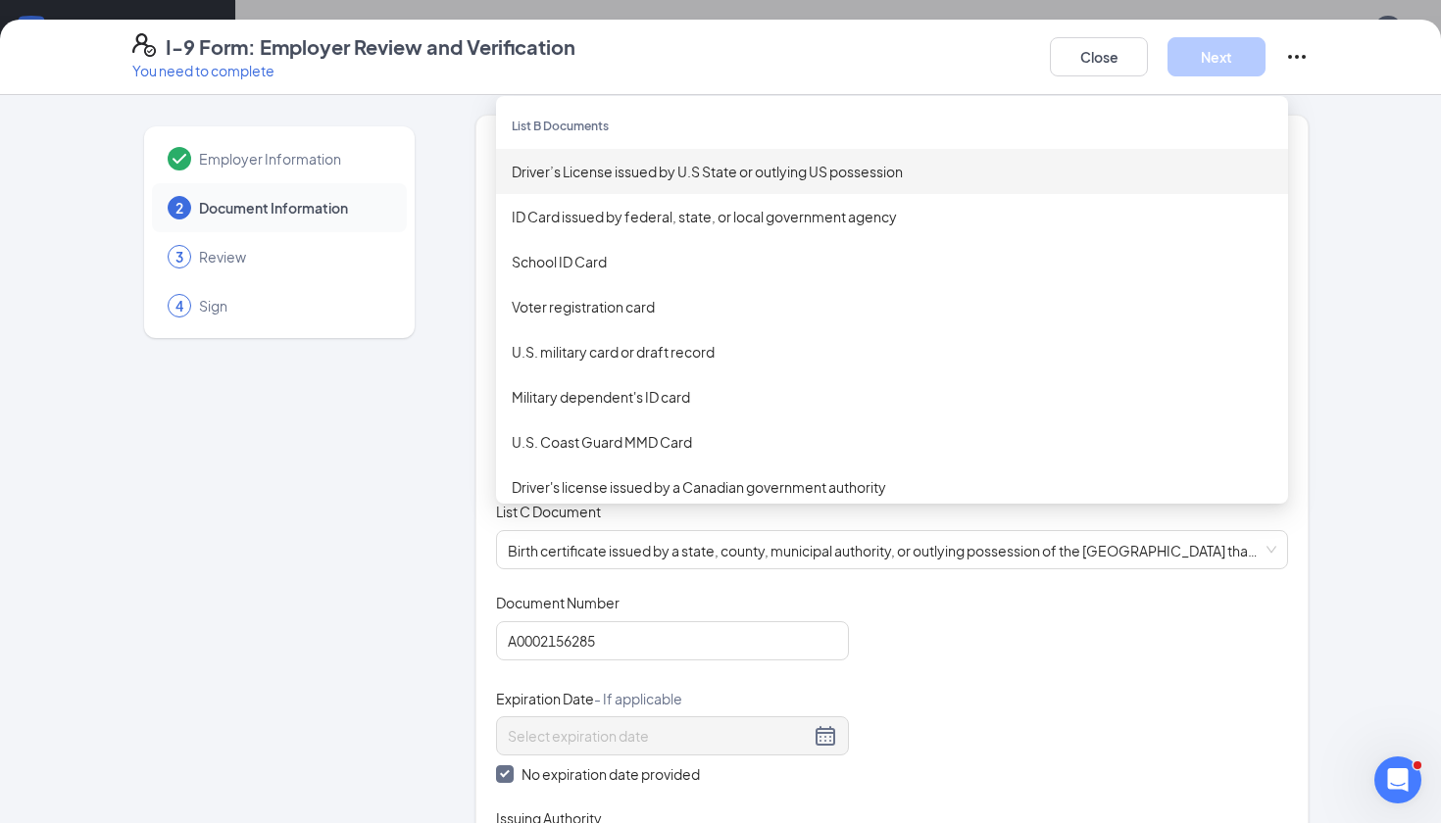
click at [752, 171] on div "Driver’s License issued by U.S State or outlying US possession" at bounding box center [892, 172] width 761 height 22
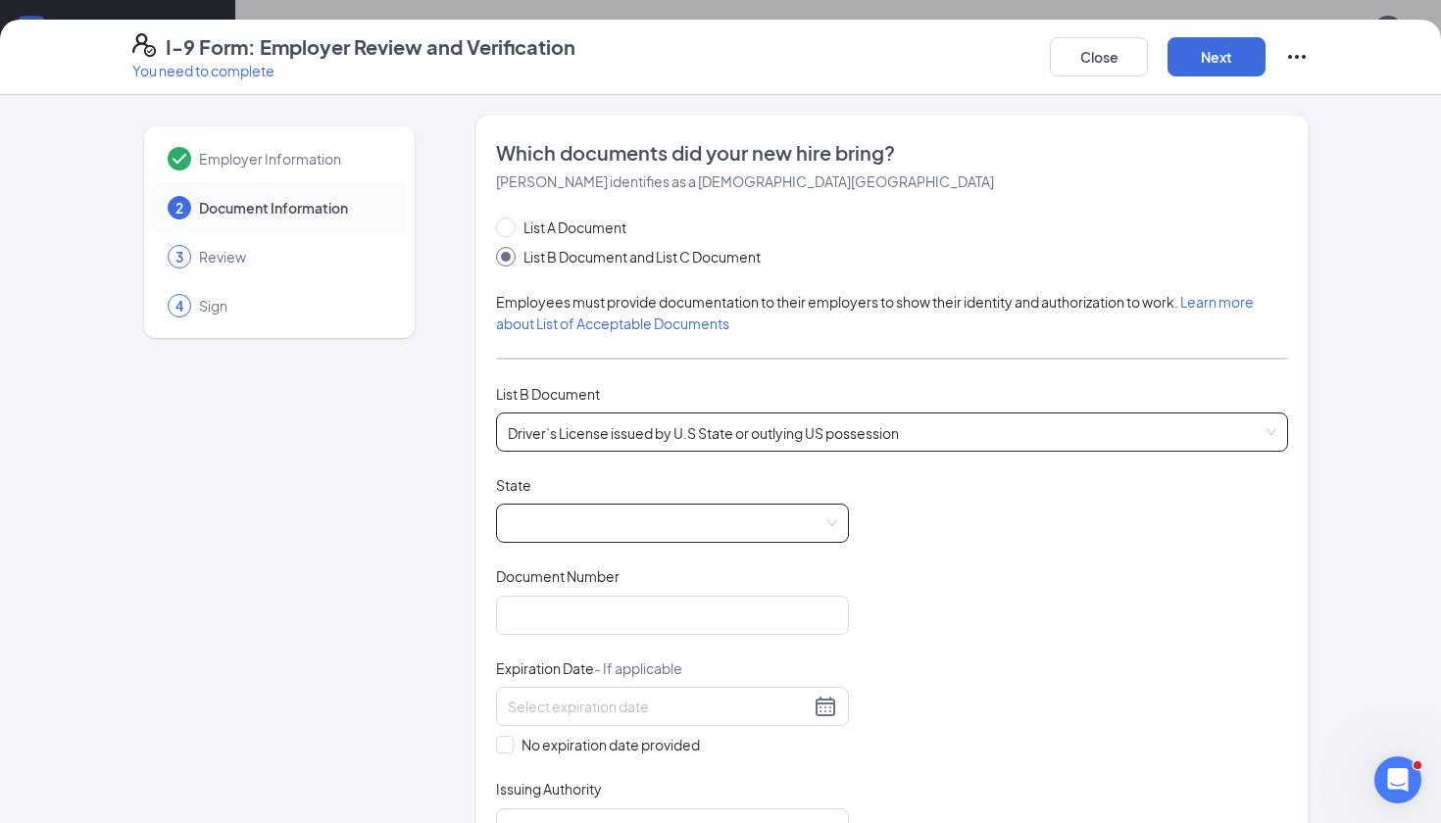
click at [592, 511] on span at bounding box center [672, 523] width 329 height 37
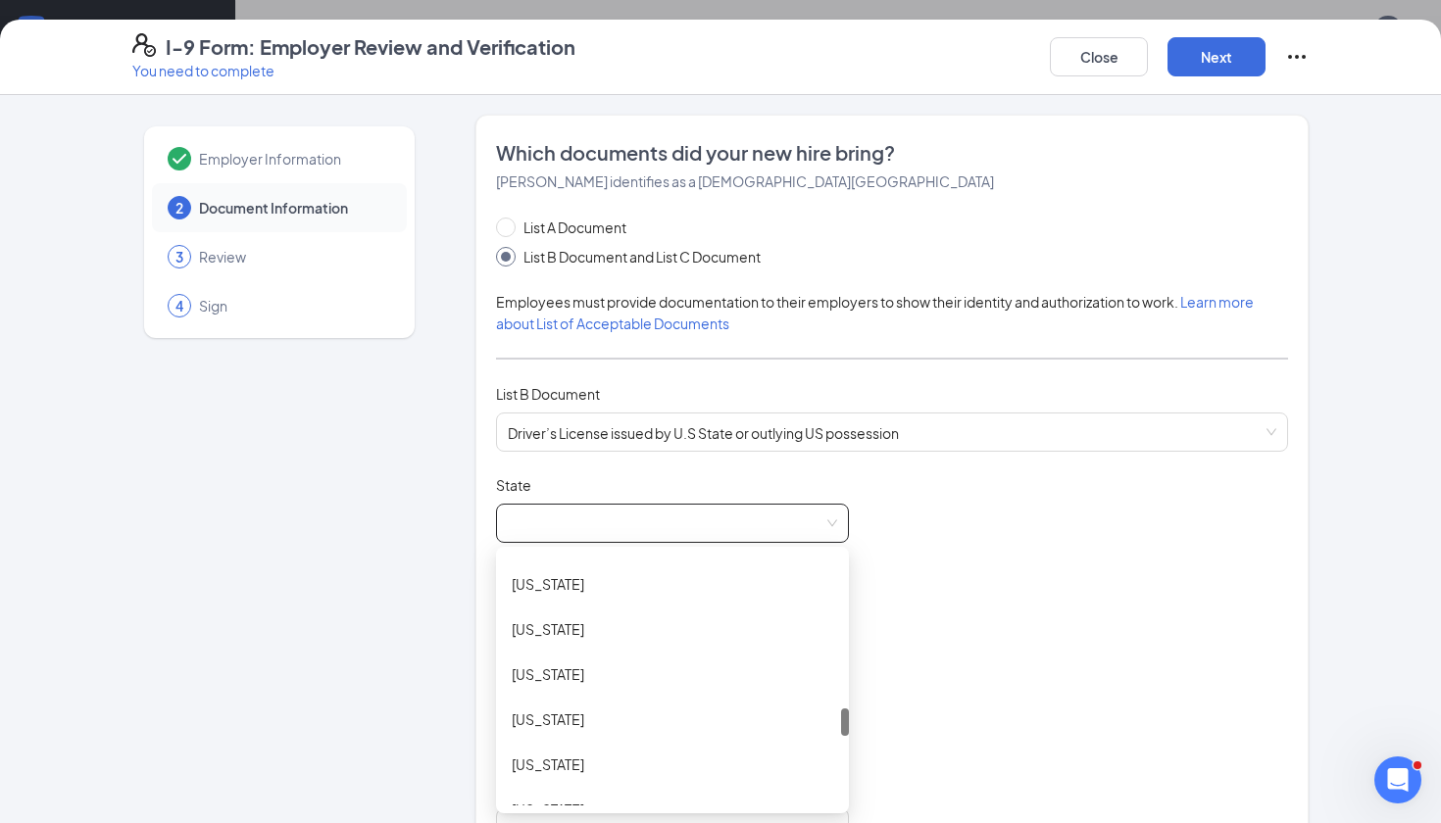
scroll to position [1393, 0]
click at [599, 638] on div "[US_STATE]" at bounding box center [672, 627] width 353 height 45
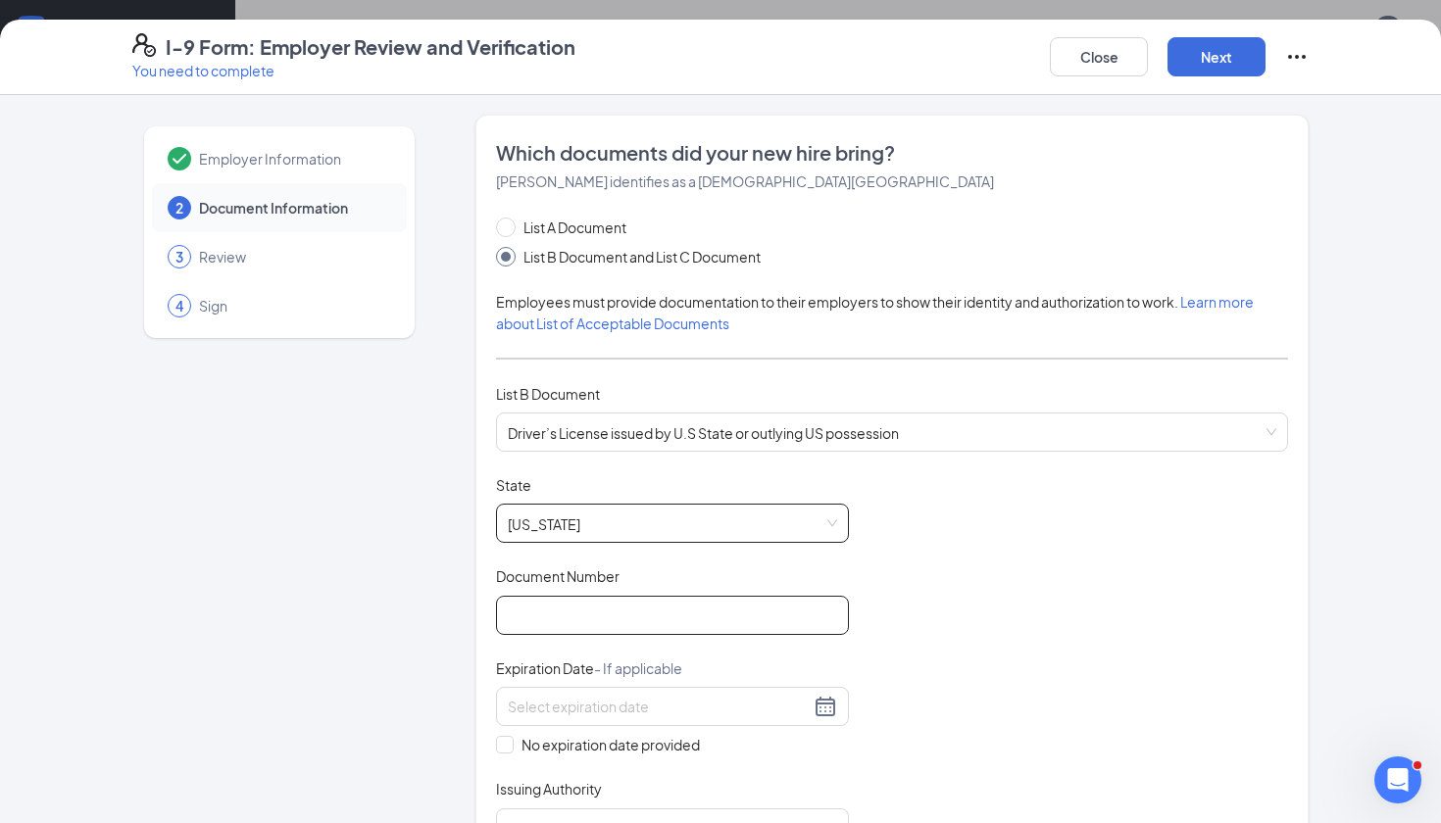
click at [591, 630] on input "Document Number" at bounding box center [672, 615] width 353 height 39
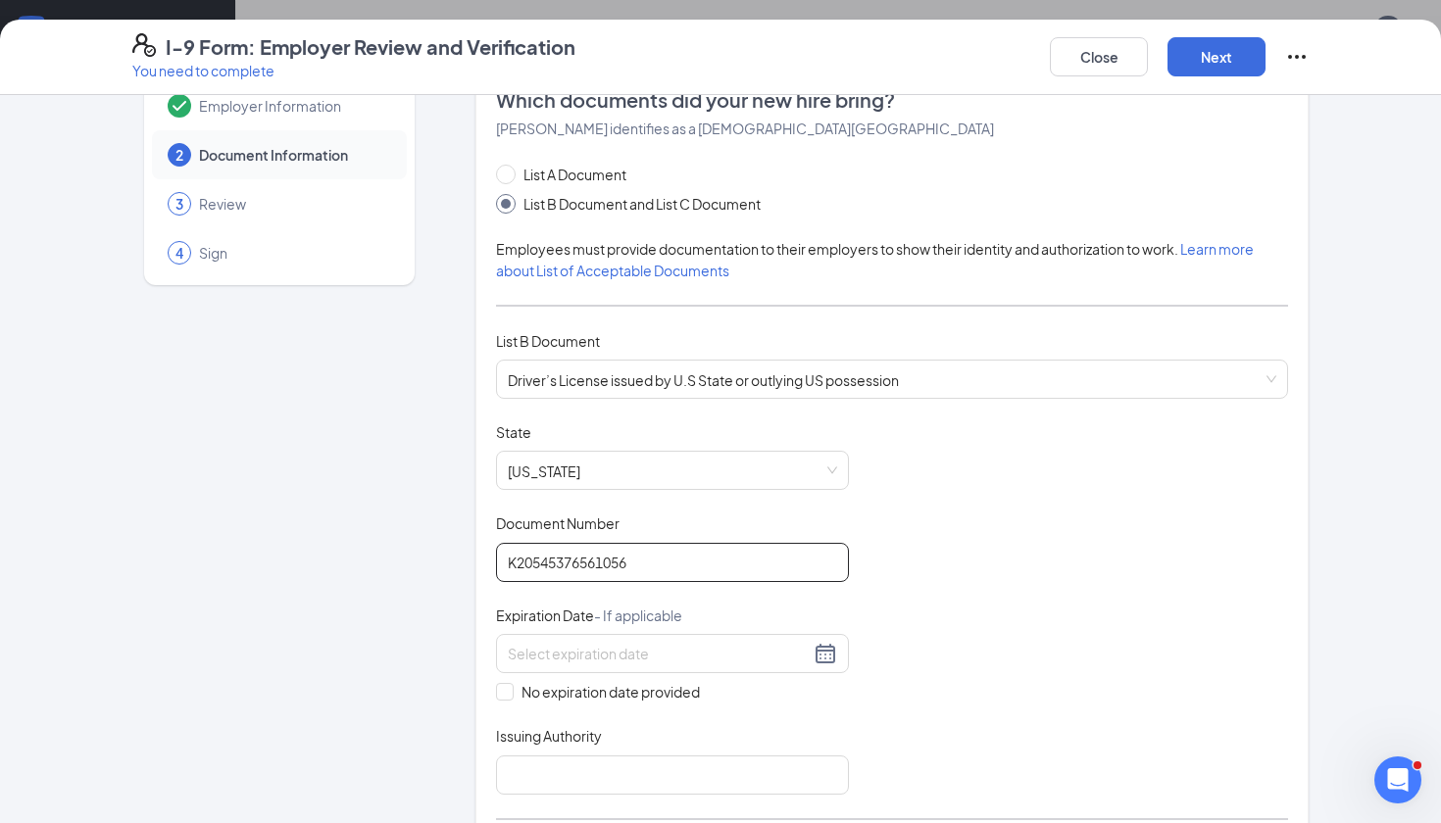
scroll to position [94, 0]
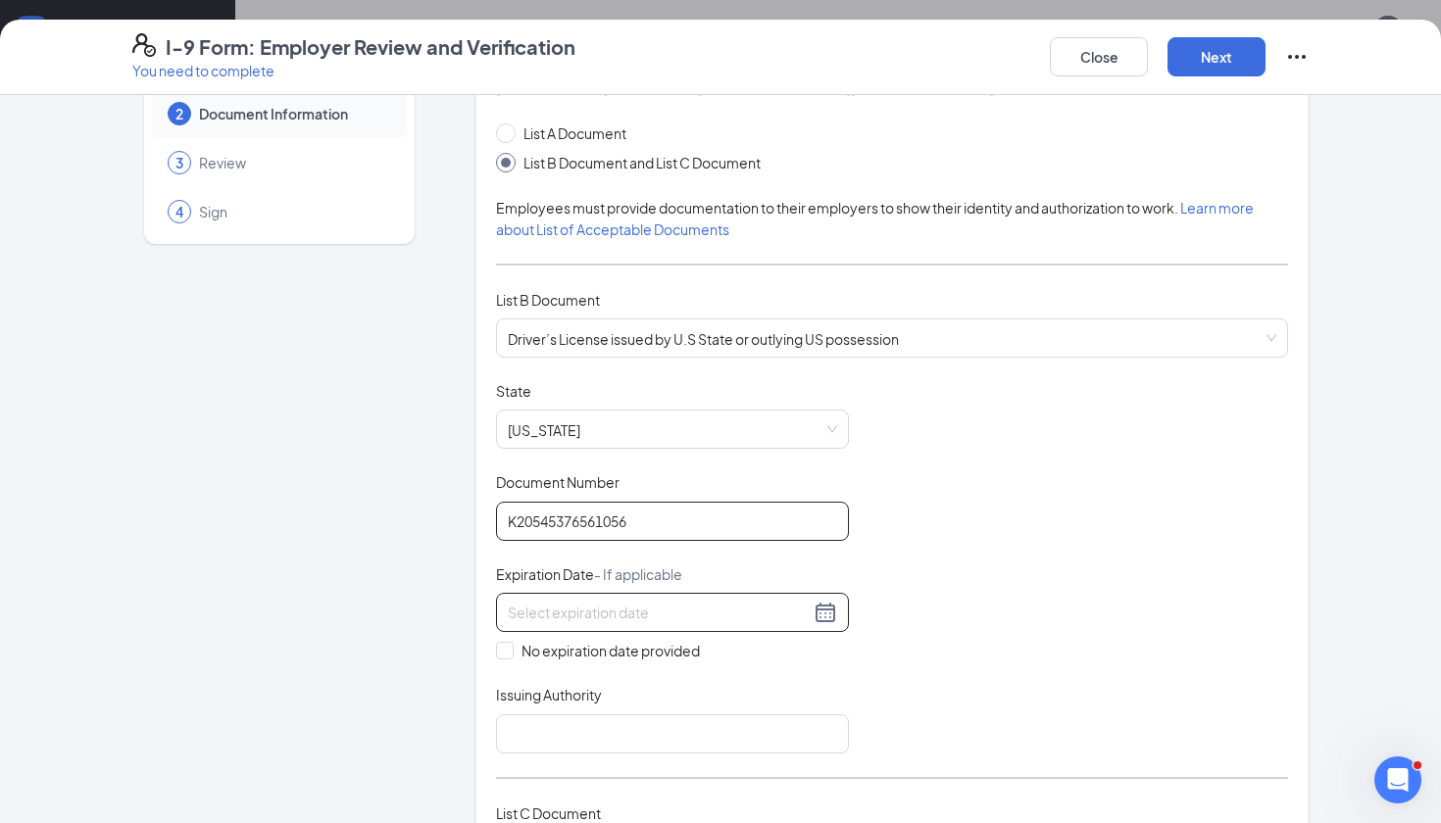
type input "K20545376561056"
click at [824, 613] on div at bounding box center [672, 613] width 329 height 24
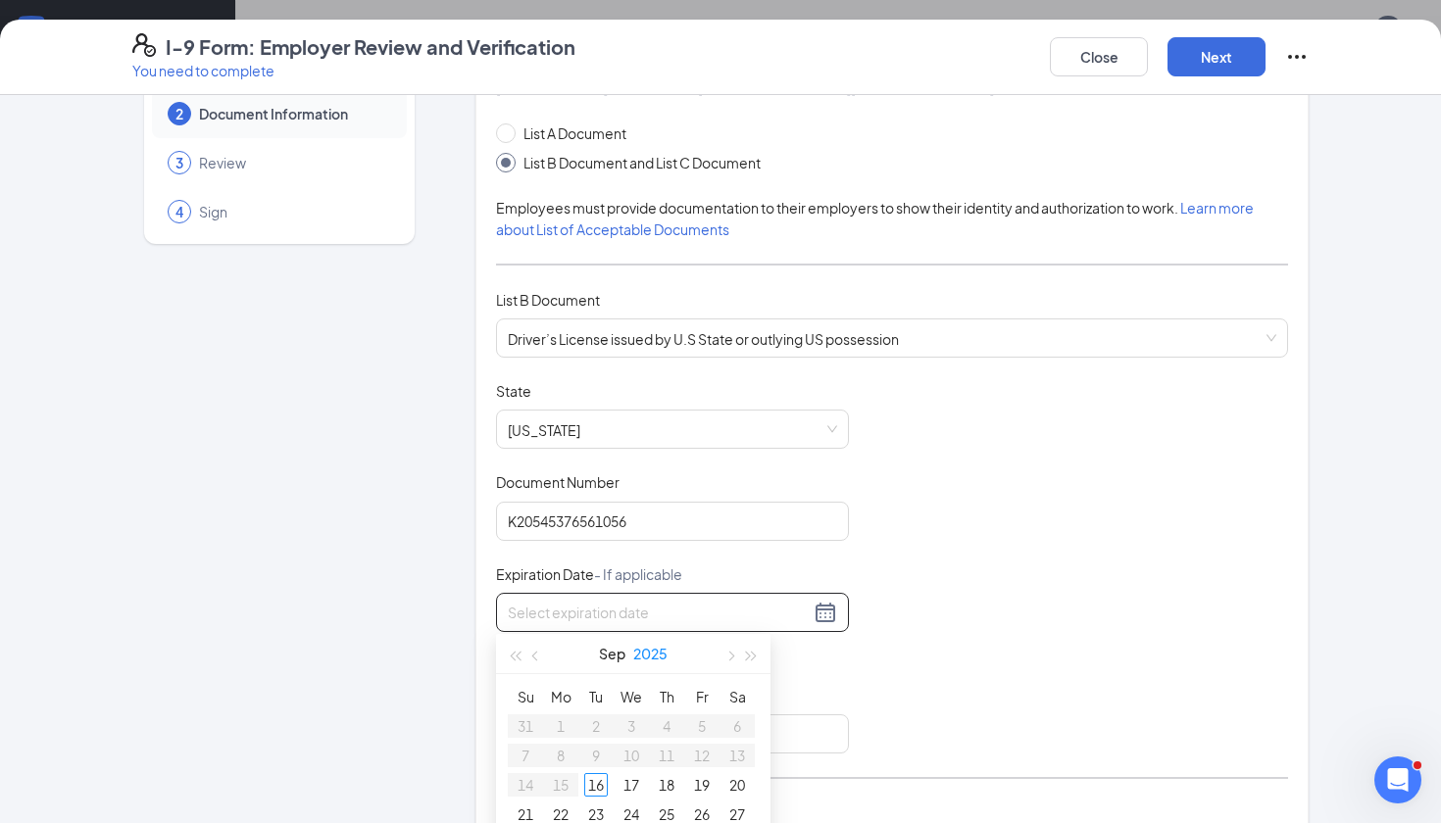
click at [648, 654] on button "2025" at bounding box center [650, 653] width 34 height 39
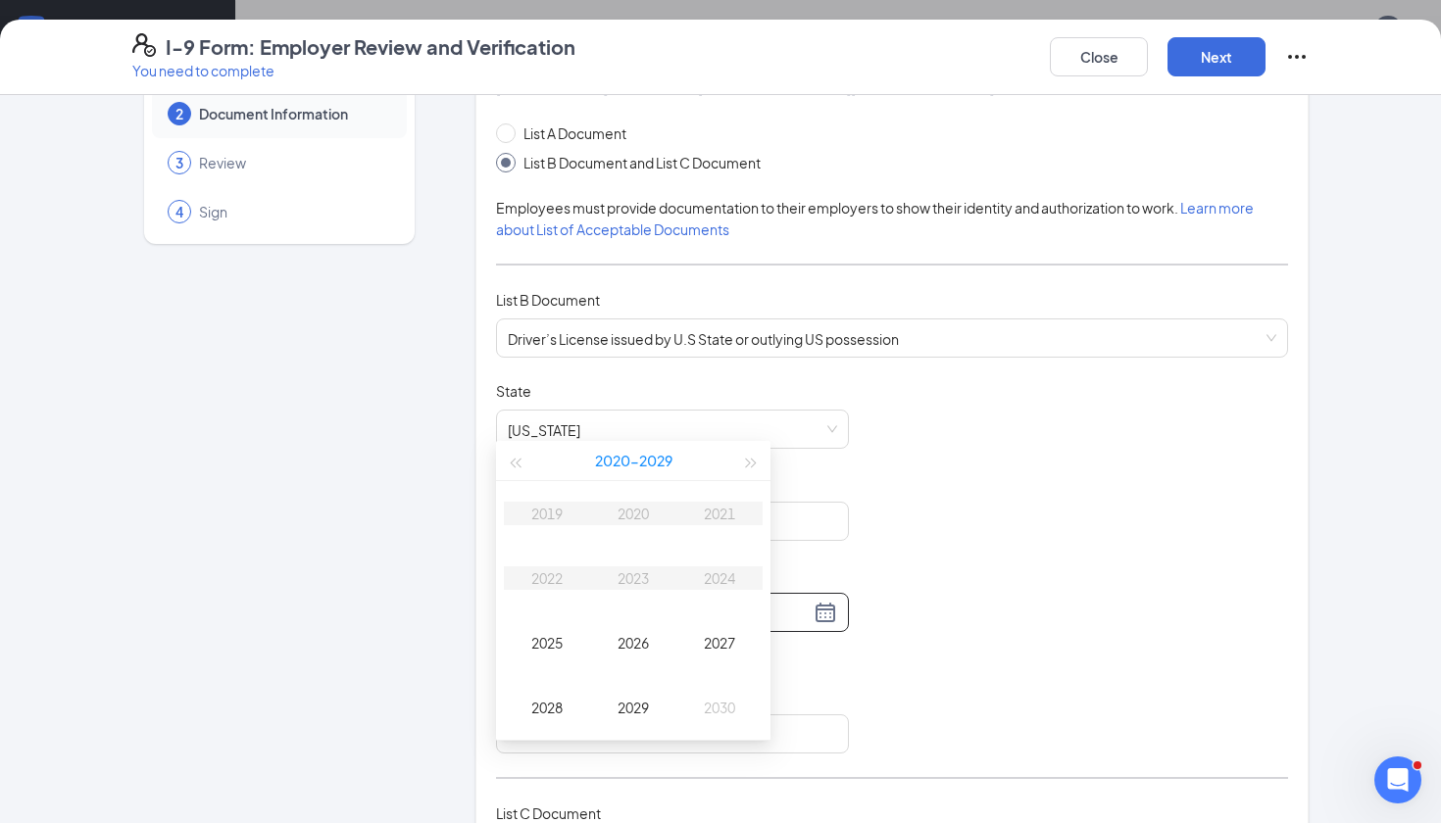
scroll to position [736, 0]
type input "[DATE]"
click at [633, 638] on div "2026" at bounding box center [633, 634] width 59 height 24
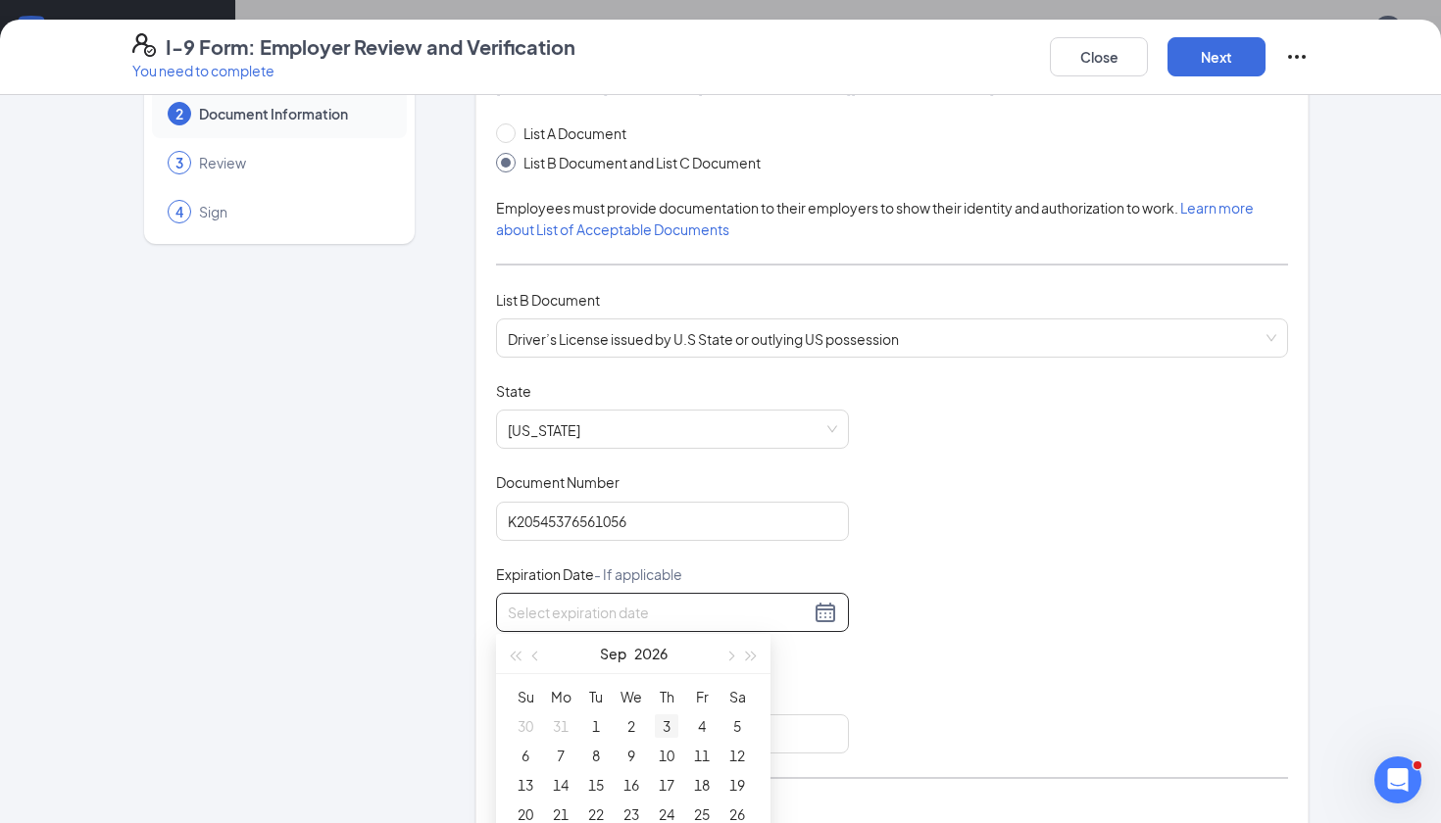
type input "[DATE]"
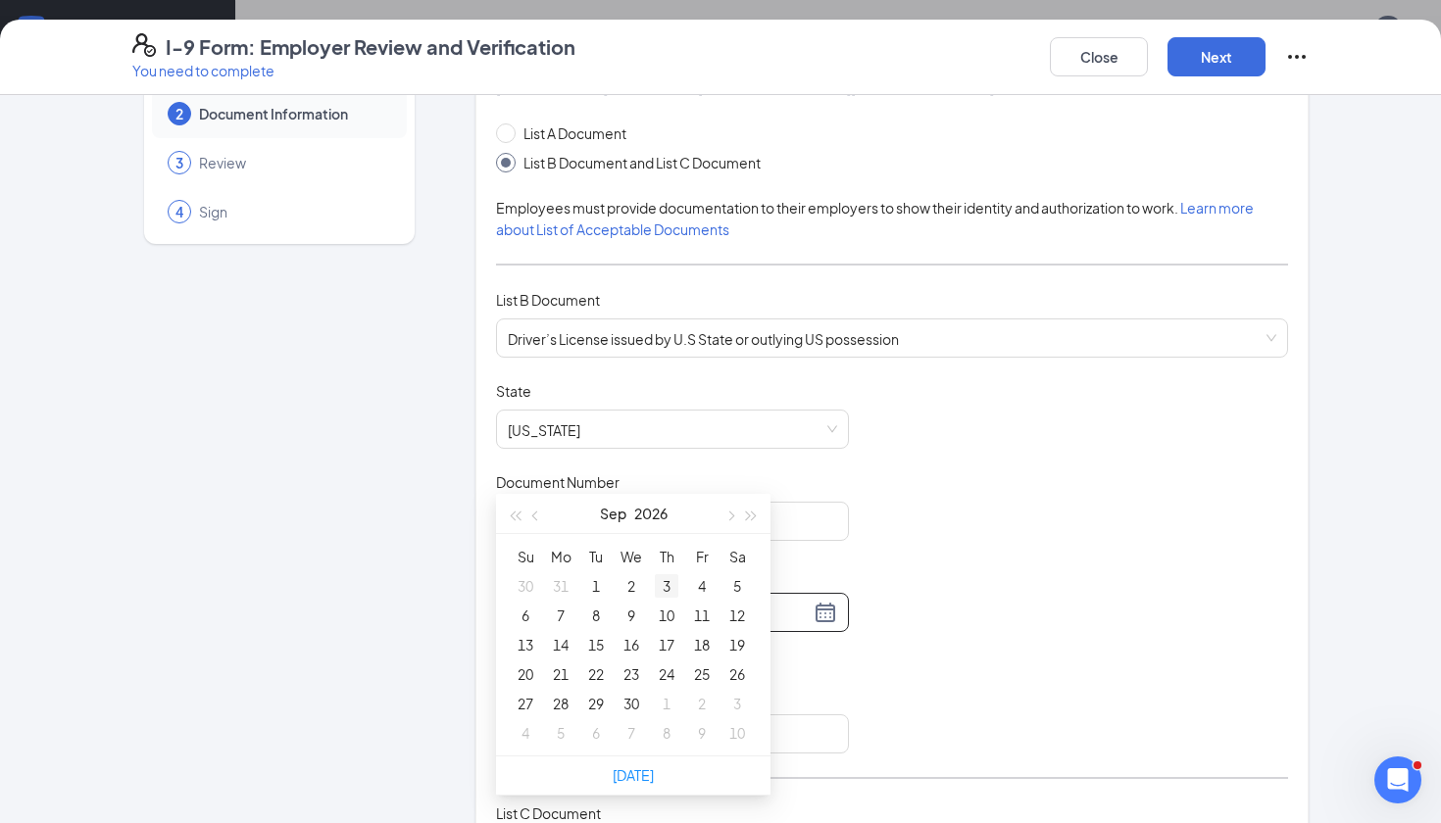
scroll to position [909, 0]
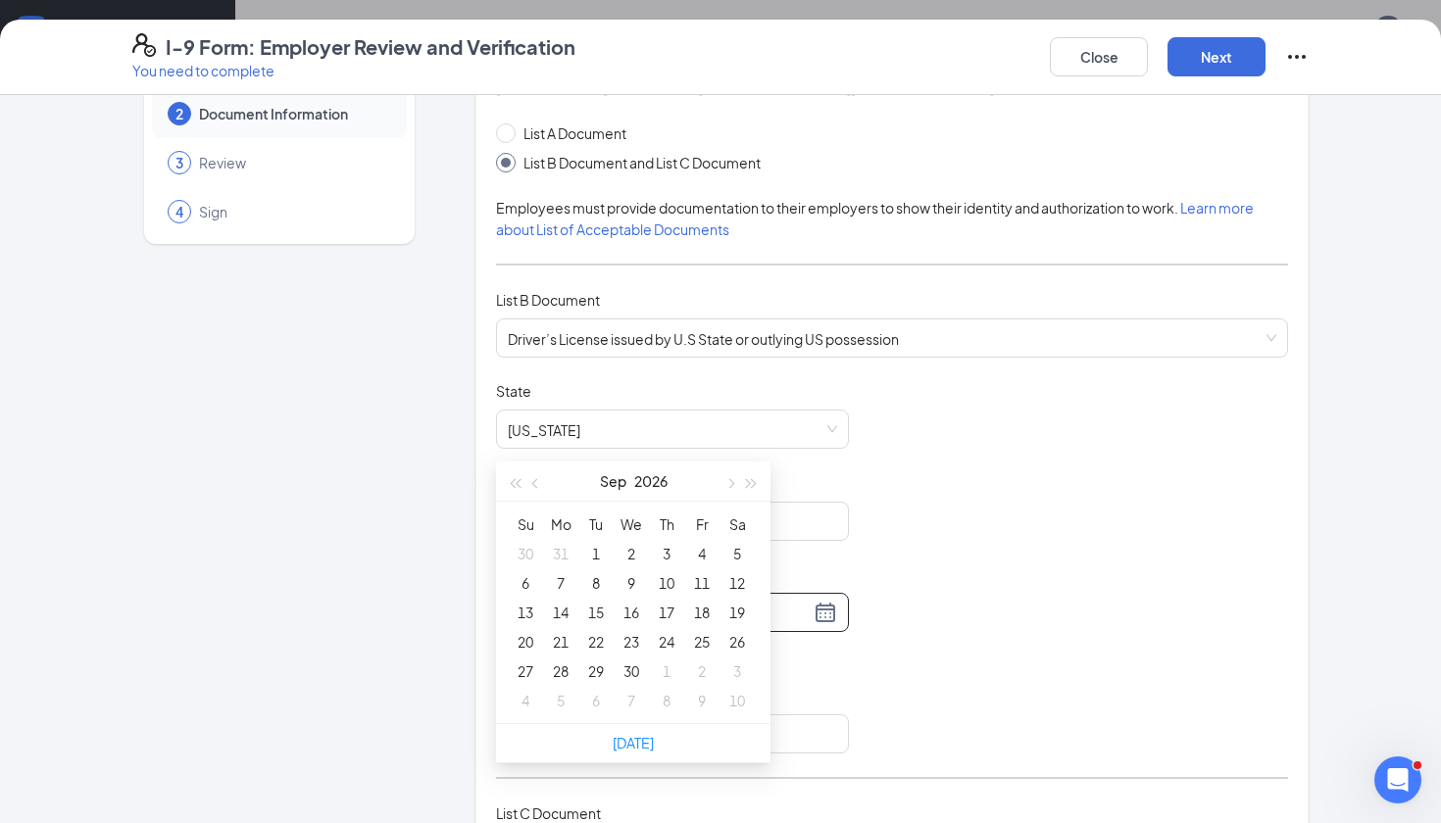
type input "[DATE]"
click at [615, 487] on button "Sep" at bounding box center [613, 481] width 26 height 39
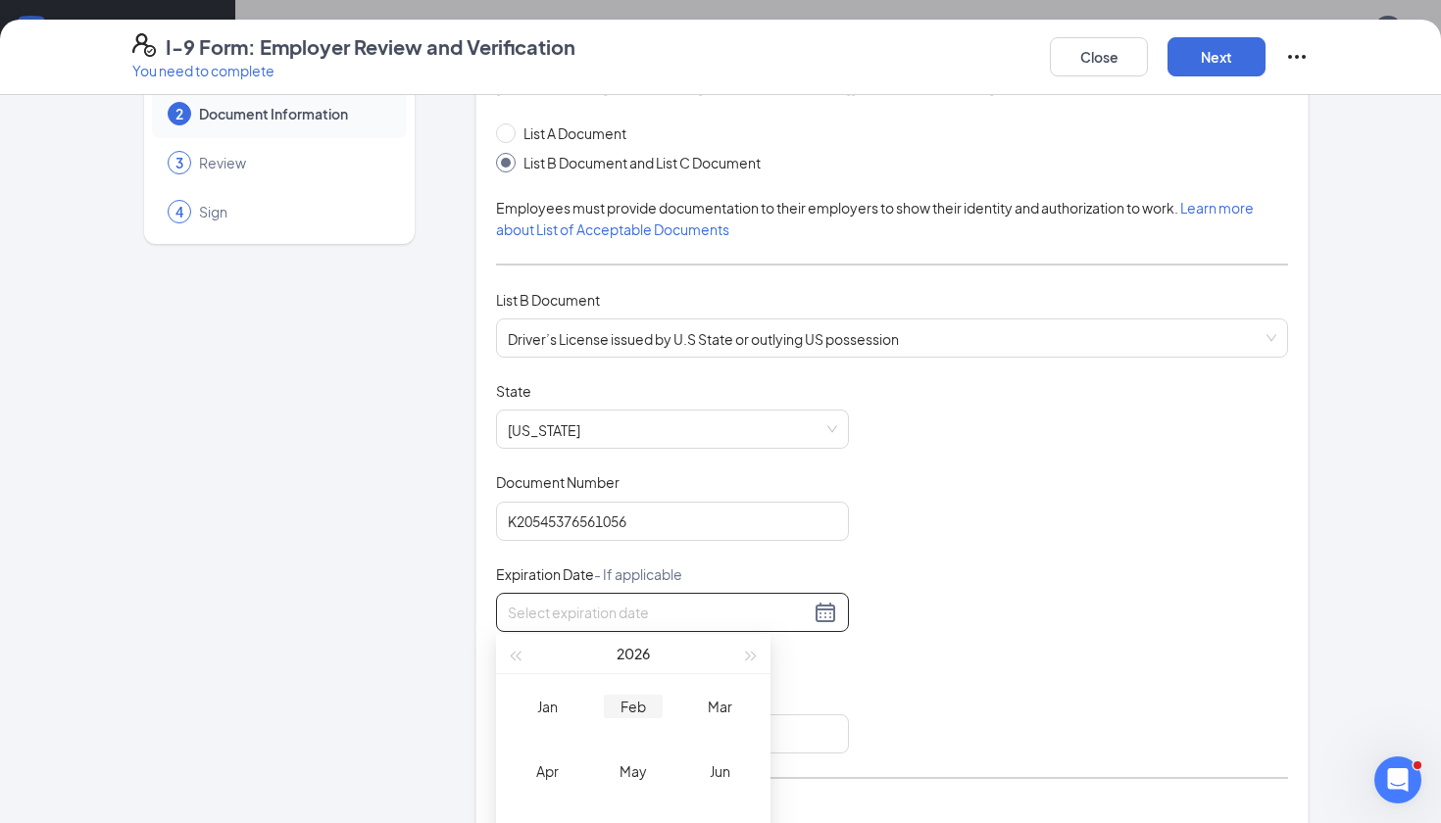
type input "[DATE]"
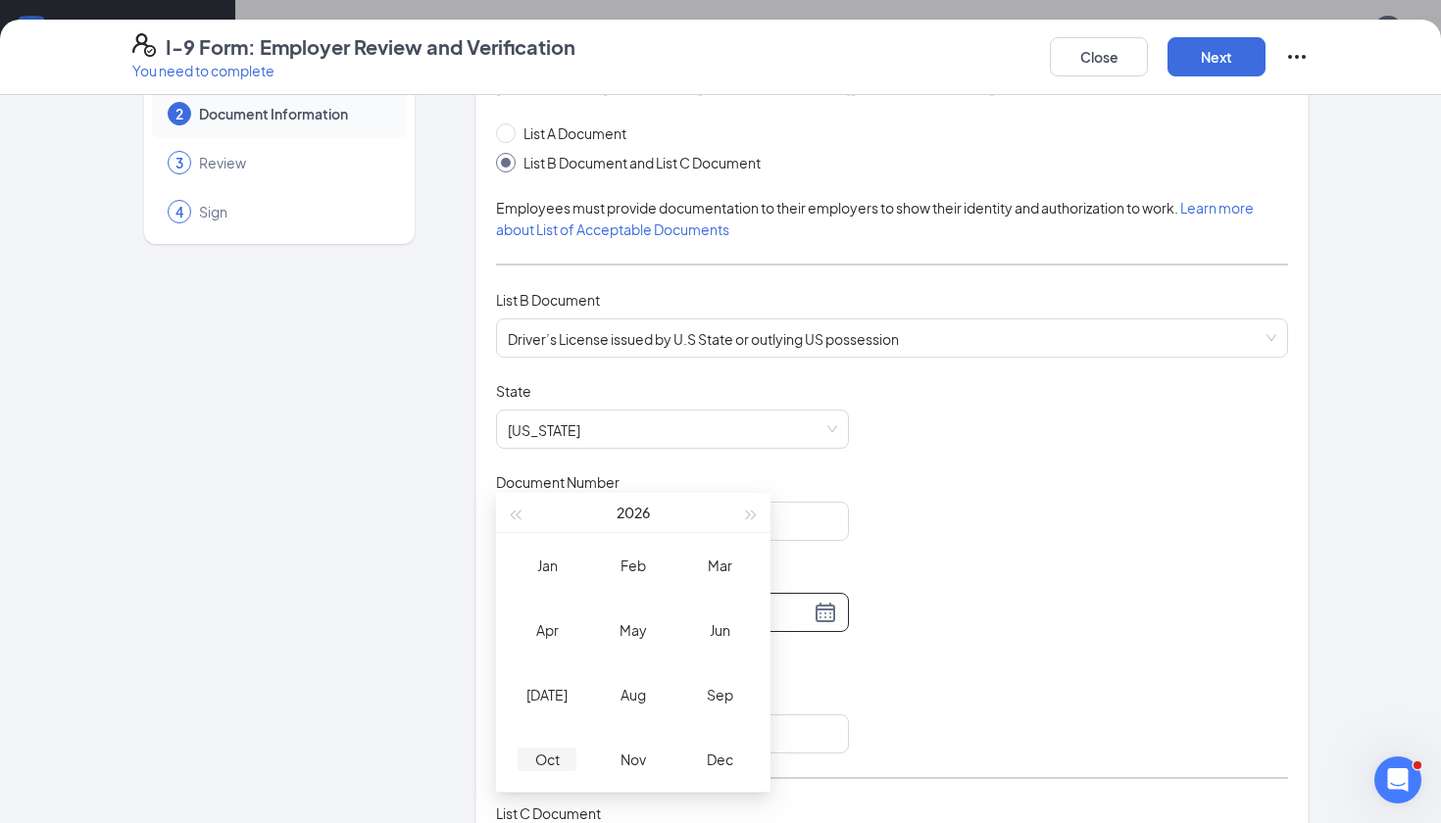
scroll to position [1050, 0]
type input "[DATE]"
click at [625, 764] on div "Nov" at bounding box center [633, 760] width 59 height 24
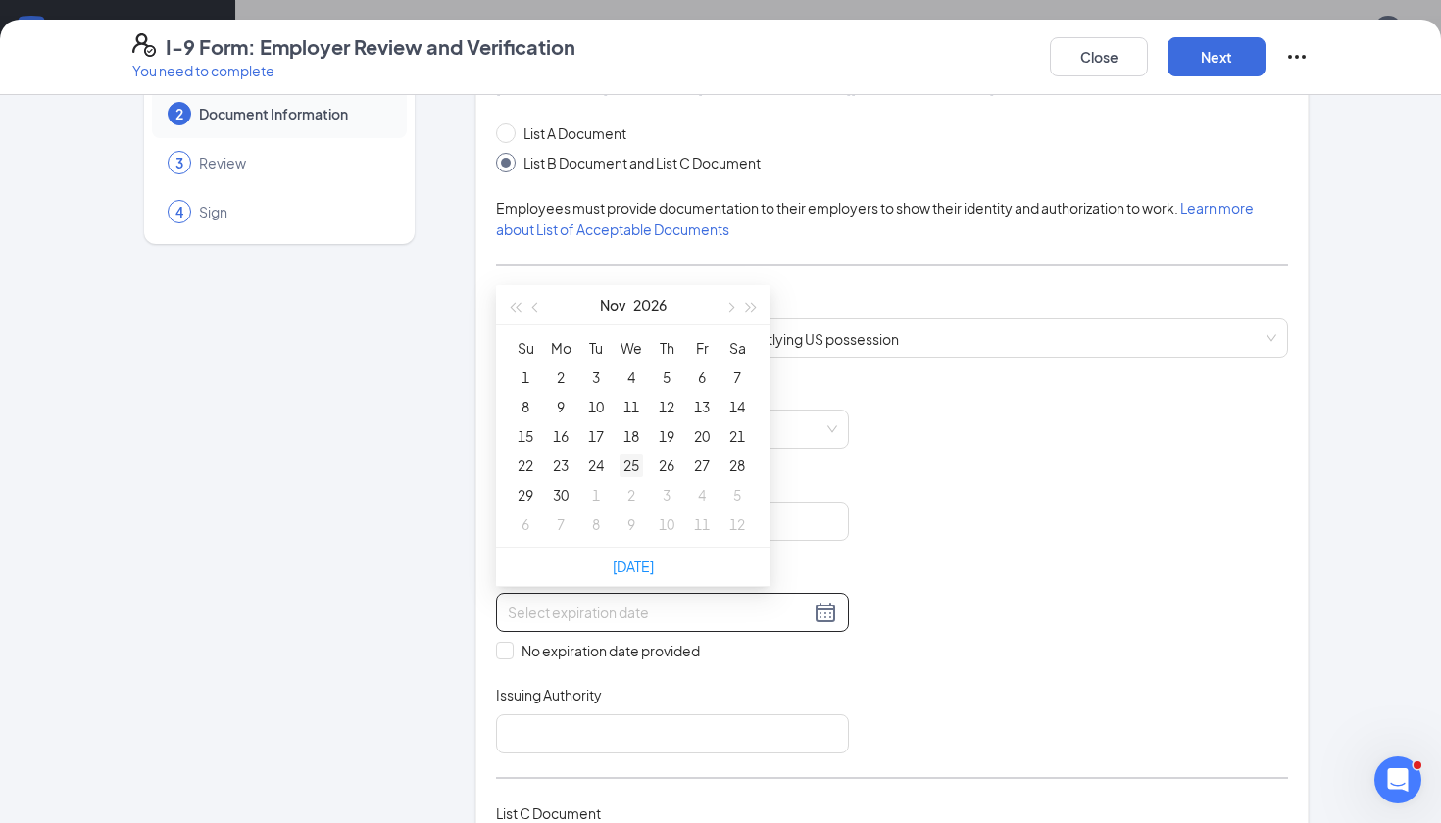
type input "[DATE]"
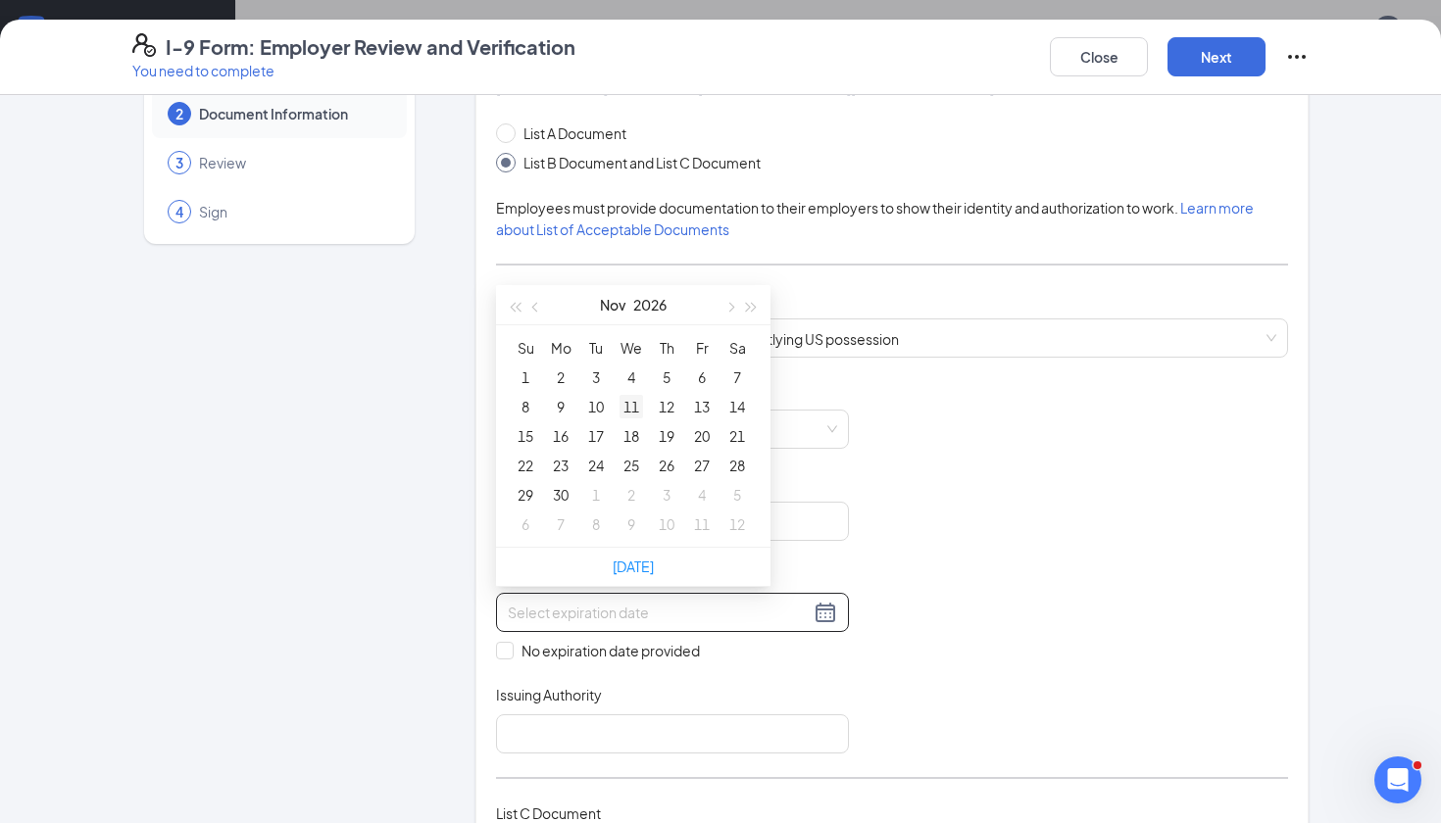
type input "[DATE]"
click at [735, 407] on div "14" at bounding box center [737, 407] width 24 height 24
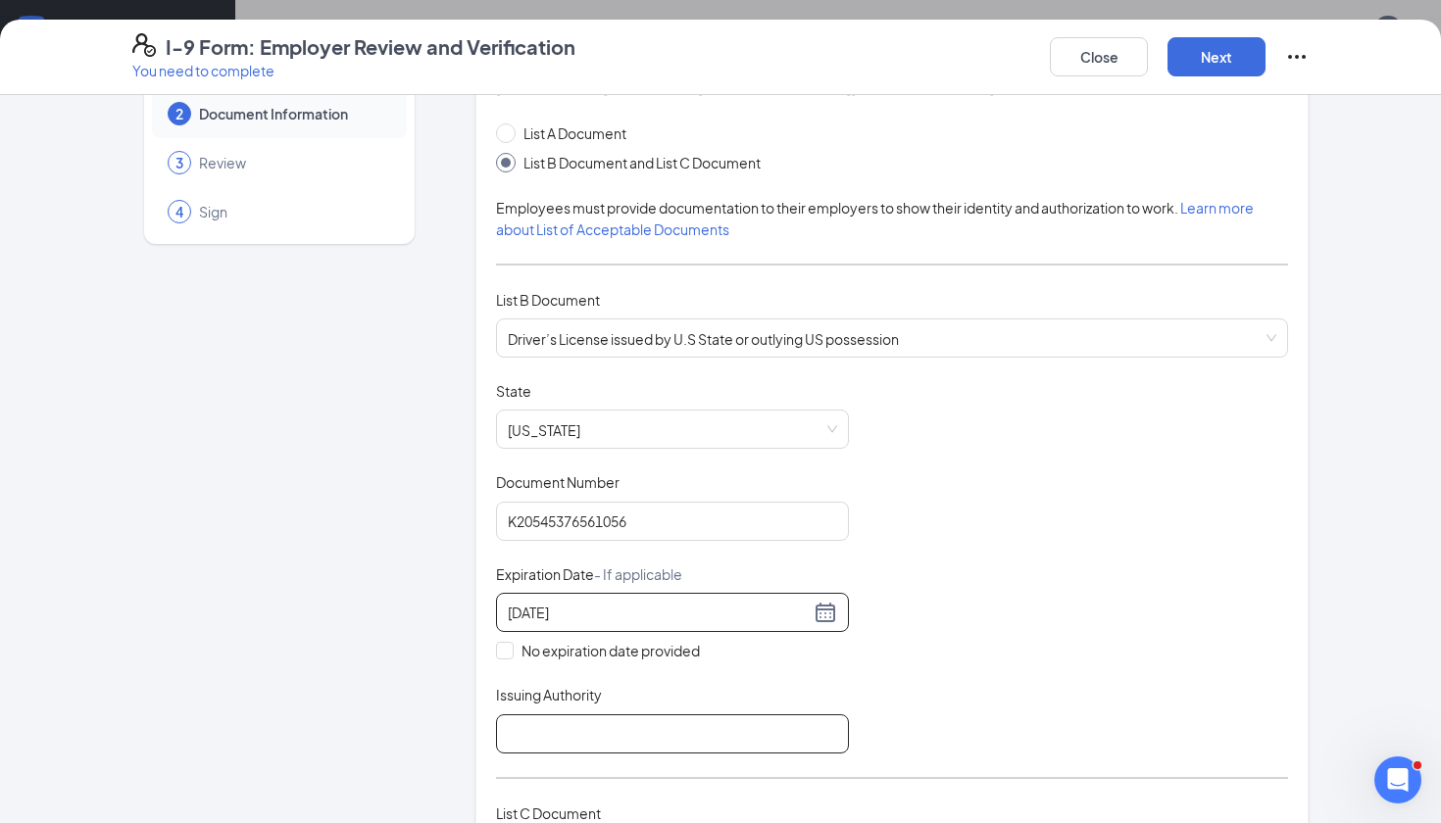
click at [595, 726] on input "Issuing Authority" at bounding box center [672, 734] width 353 height 39
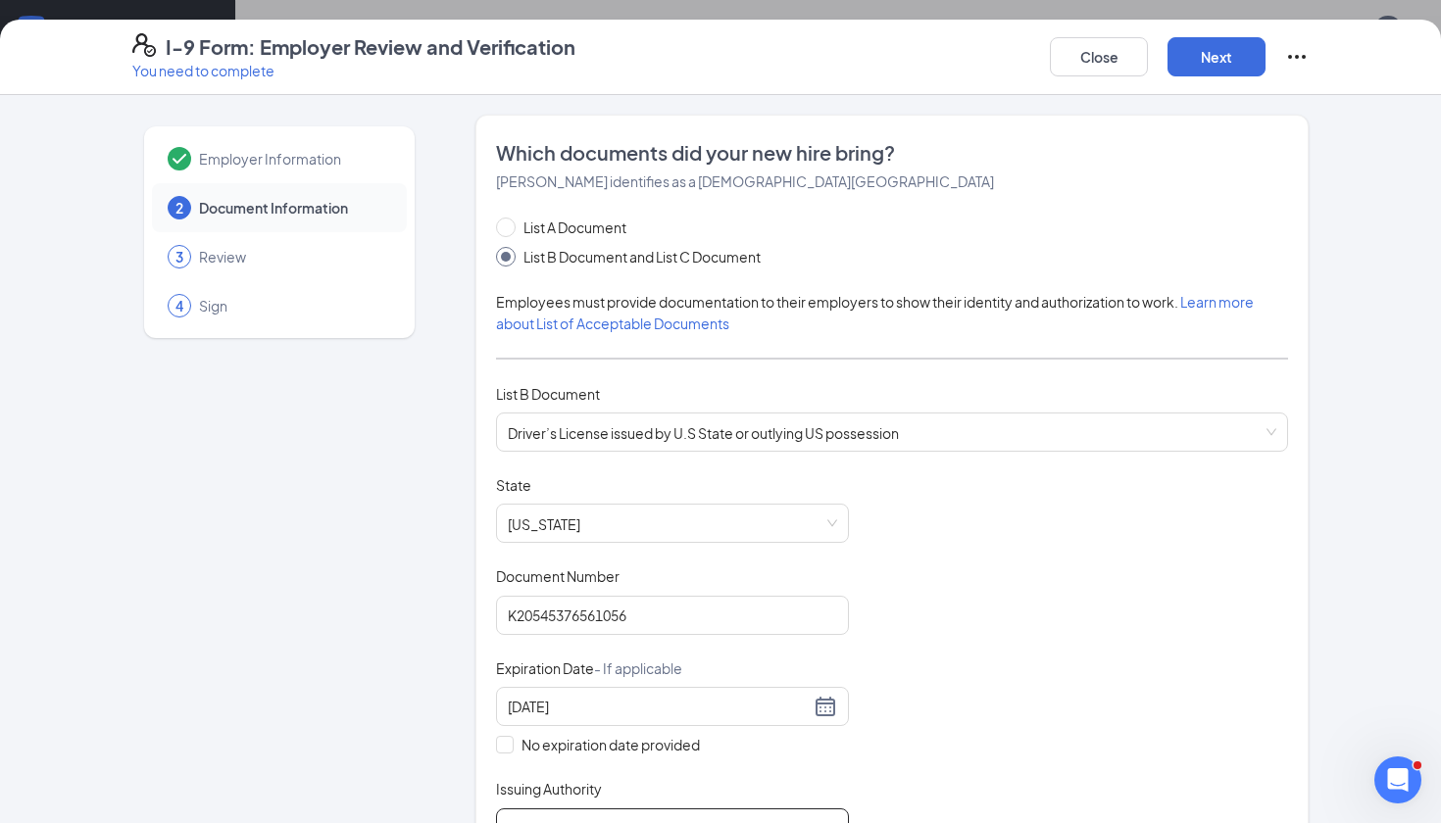
scroll to position [0, 0]
type input "State of [US_STATE]"
click at [1224, 55] on button "Next" at bounding box center [1217, 56] width 98 height 39
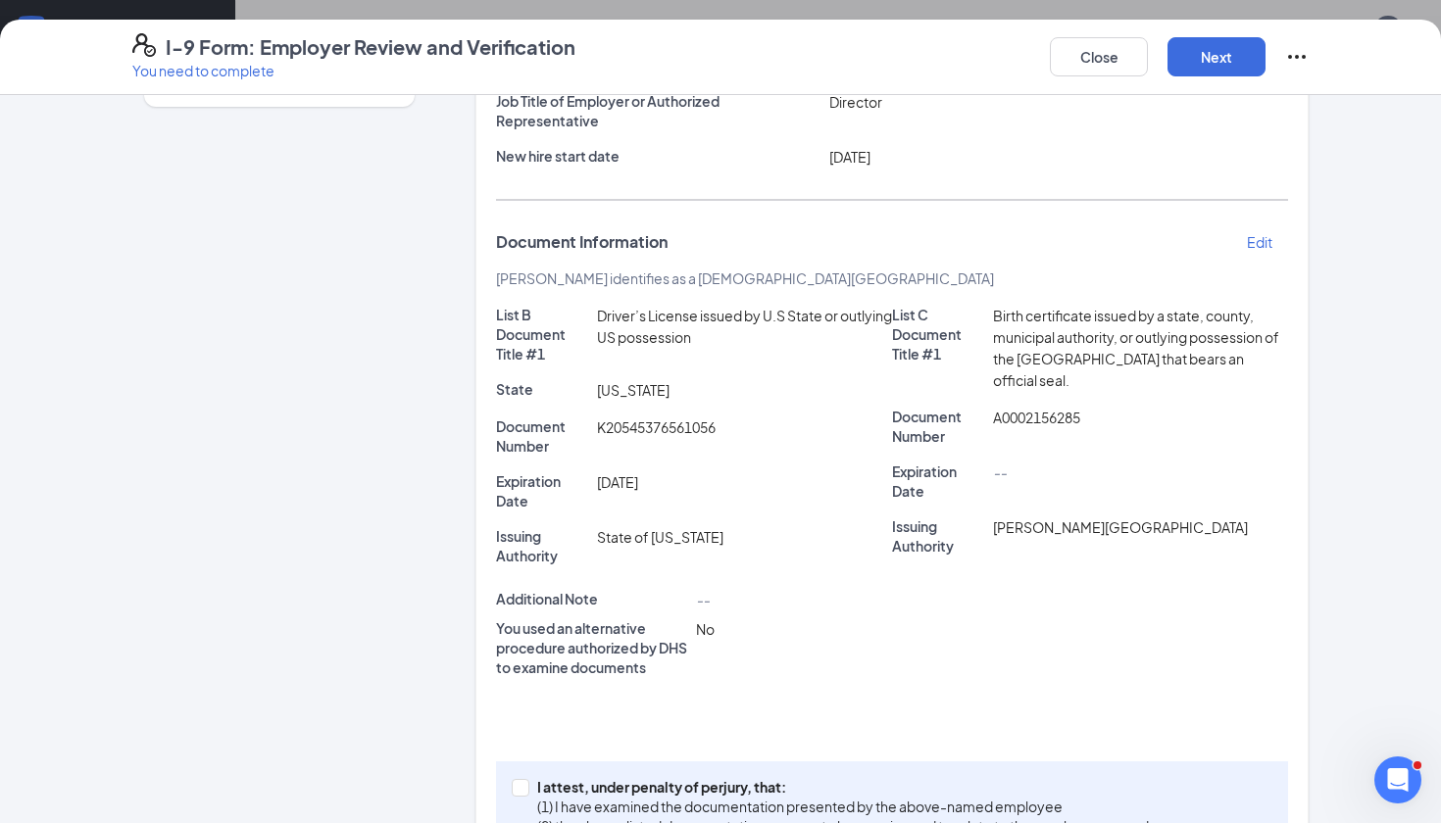
scroll to position [239, 0]
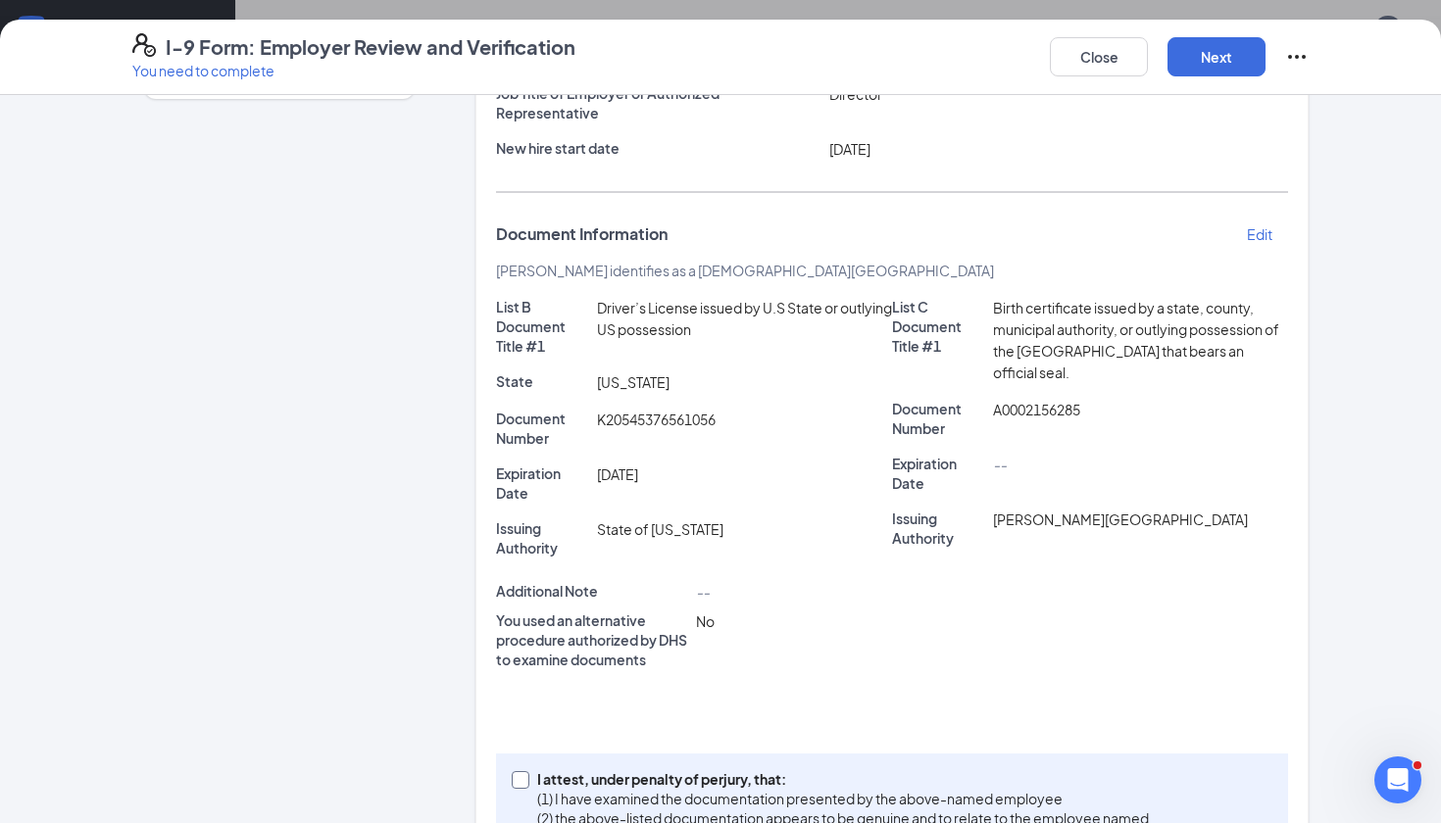
click at [522, 780] on input "I attest, under penalty of [PERSON_NAME], that: (1) I have examined the documen…" at bounding box center [519, 779] width 14 height 14
checkbox input "true"
click at [1218, 63] on button "Next" at bounding box center [1217, 56] width 98 height 39
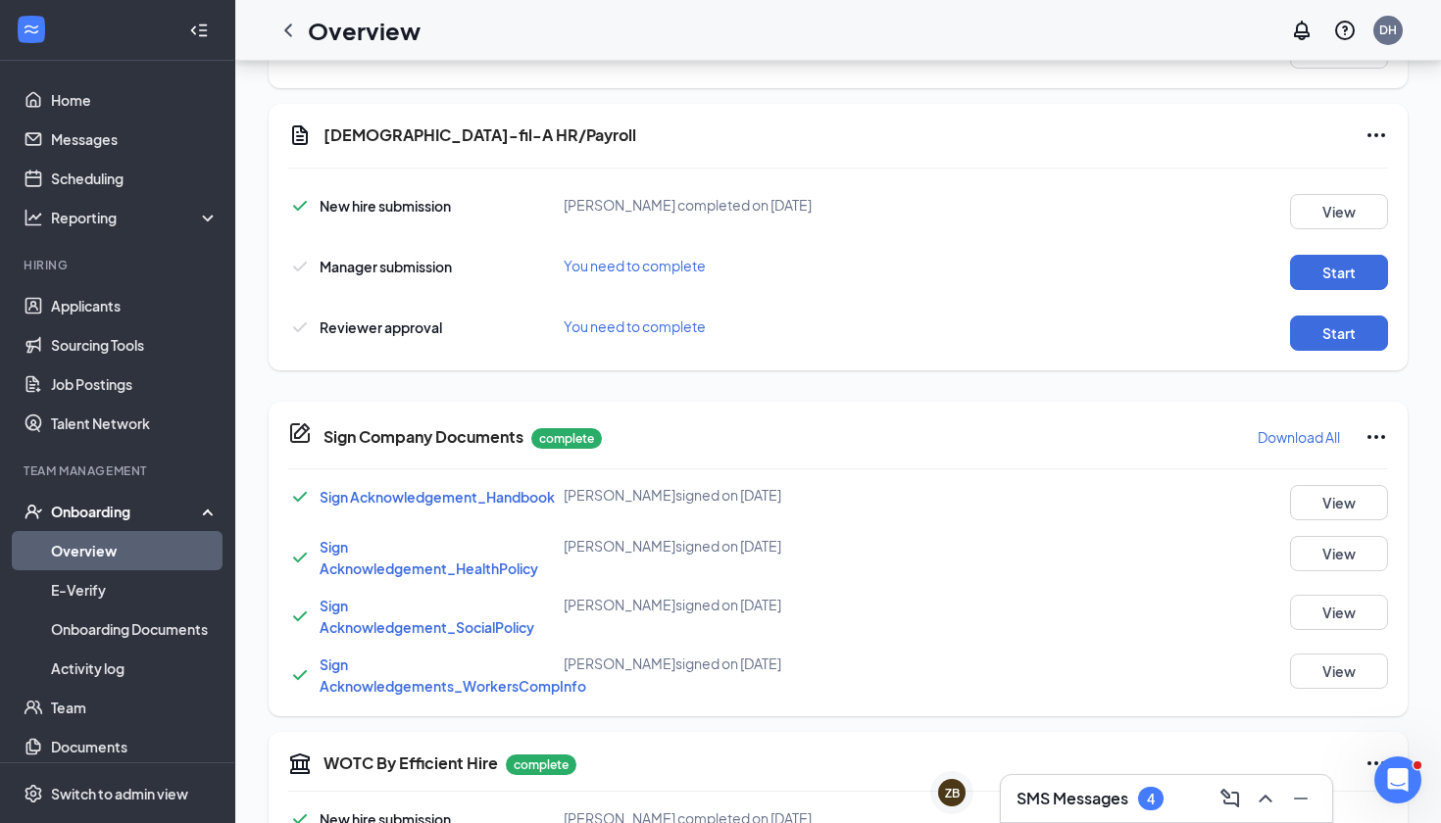
scroll to position [918, 0]
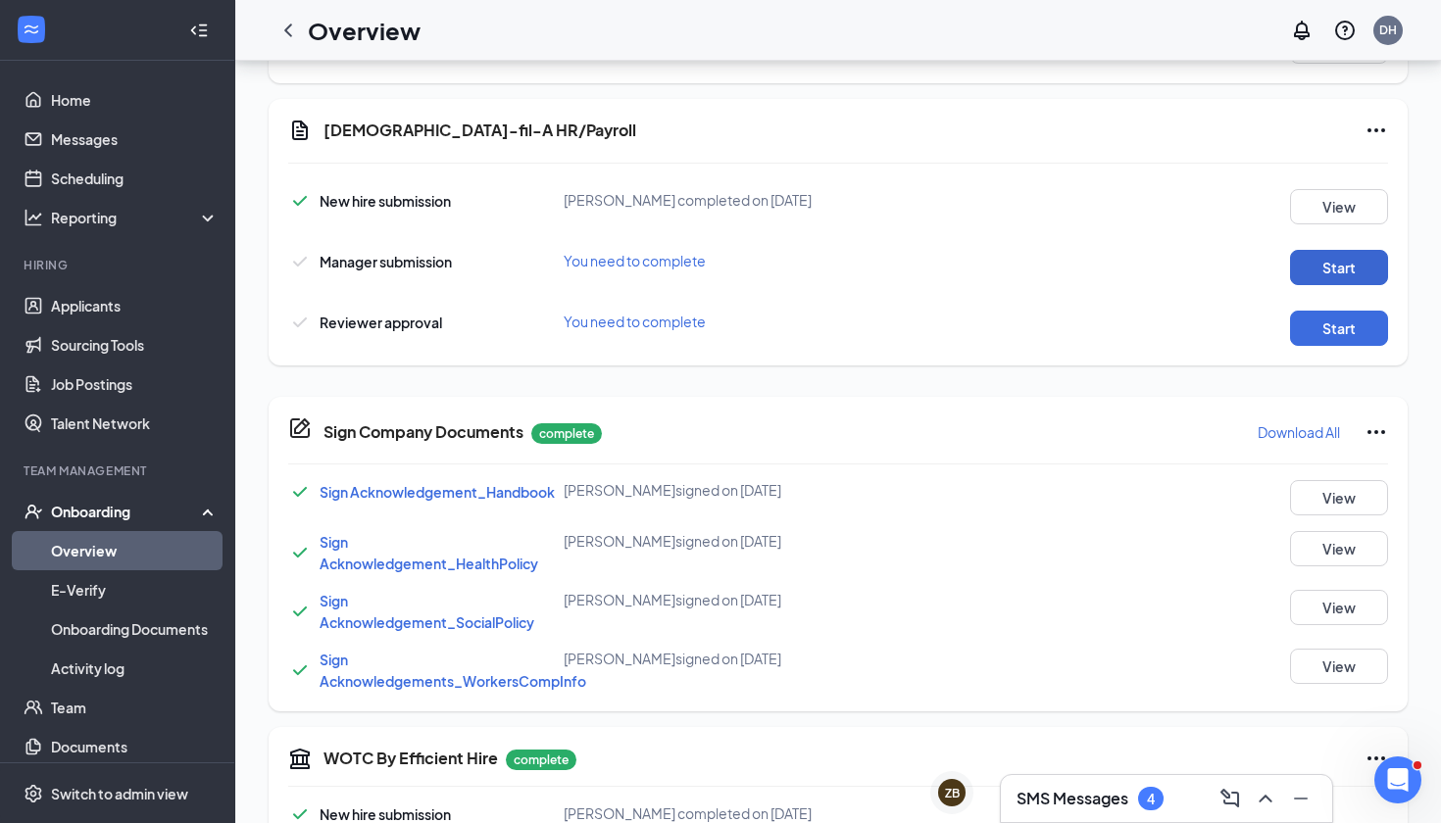
click at [1312, 265] on button "Start" at bounding box center [1339, 267] width 98 height 35
click at [1361, 332] on button "Start" at bounding box center [1339, 328] width 98 height 35
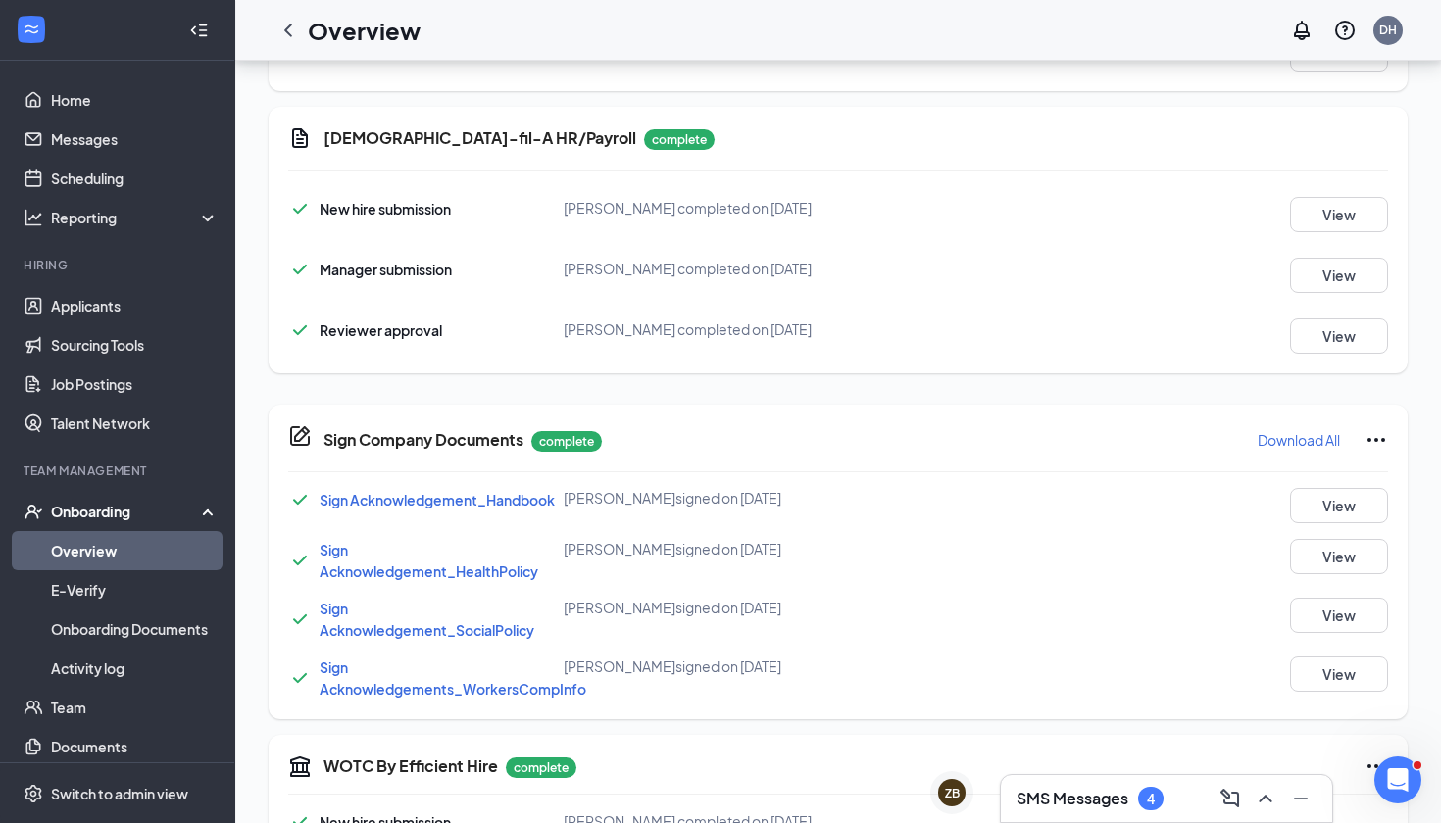
click at [142, 551] on link "Overview" at bounding box center [135, 550] width 168 height 39
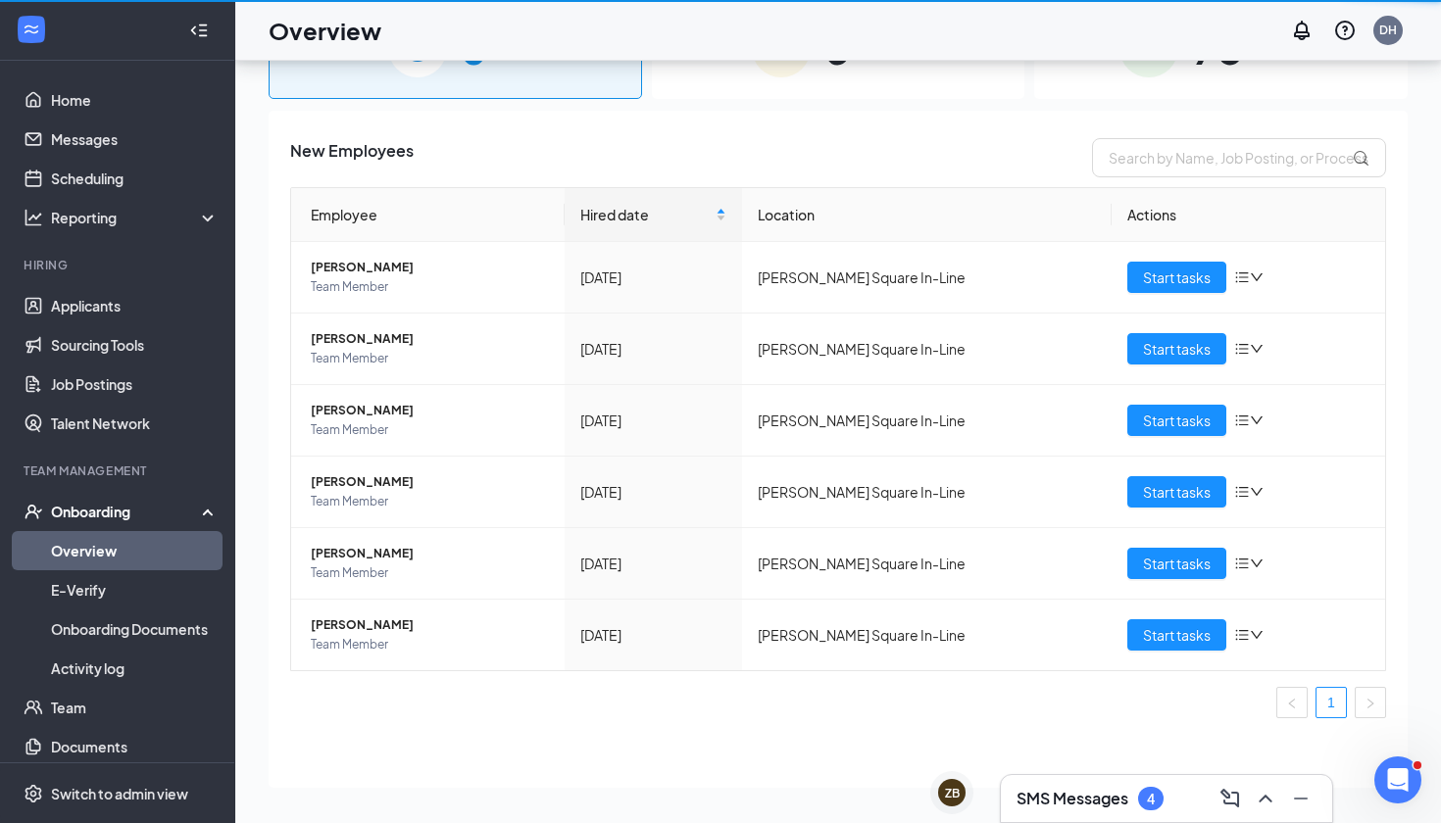
scroll to position [88, 0]
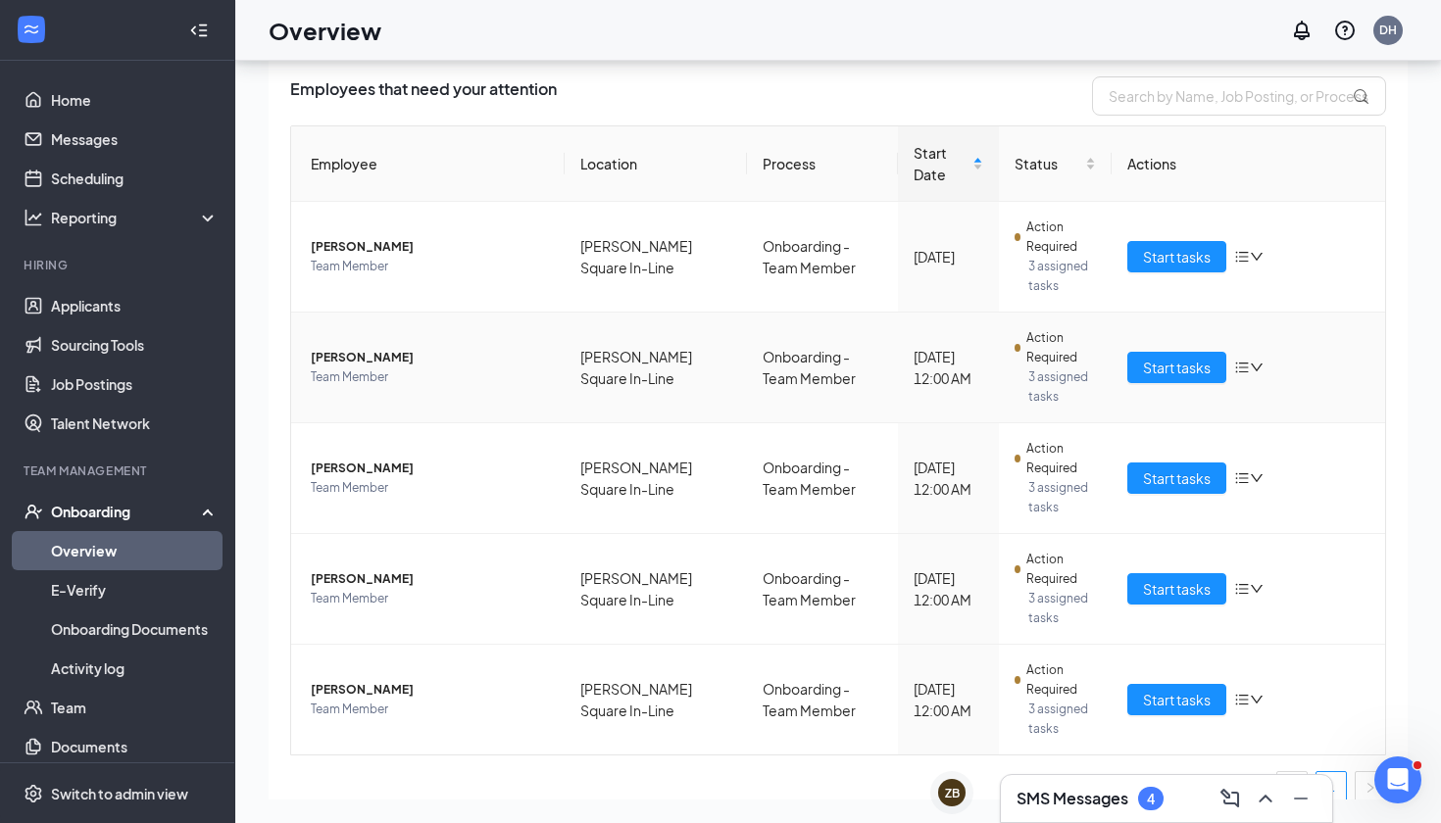
scroll to position [54, 0]
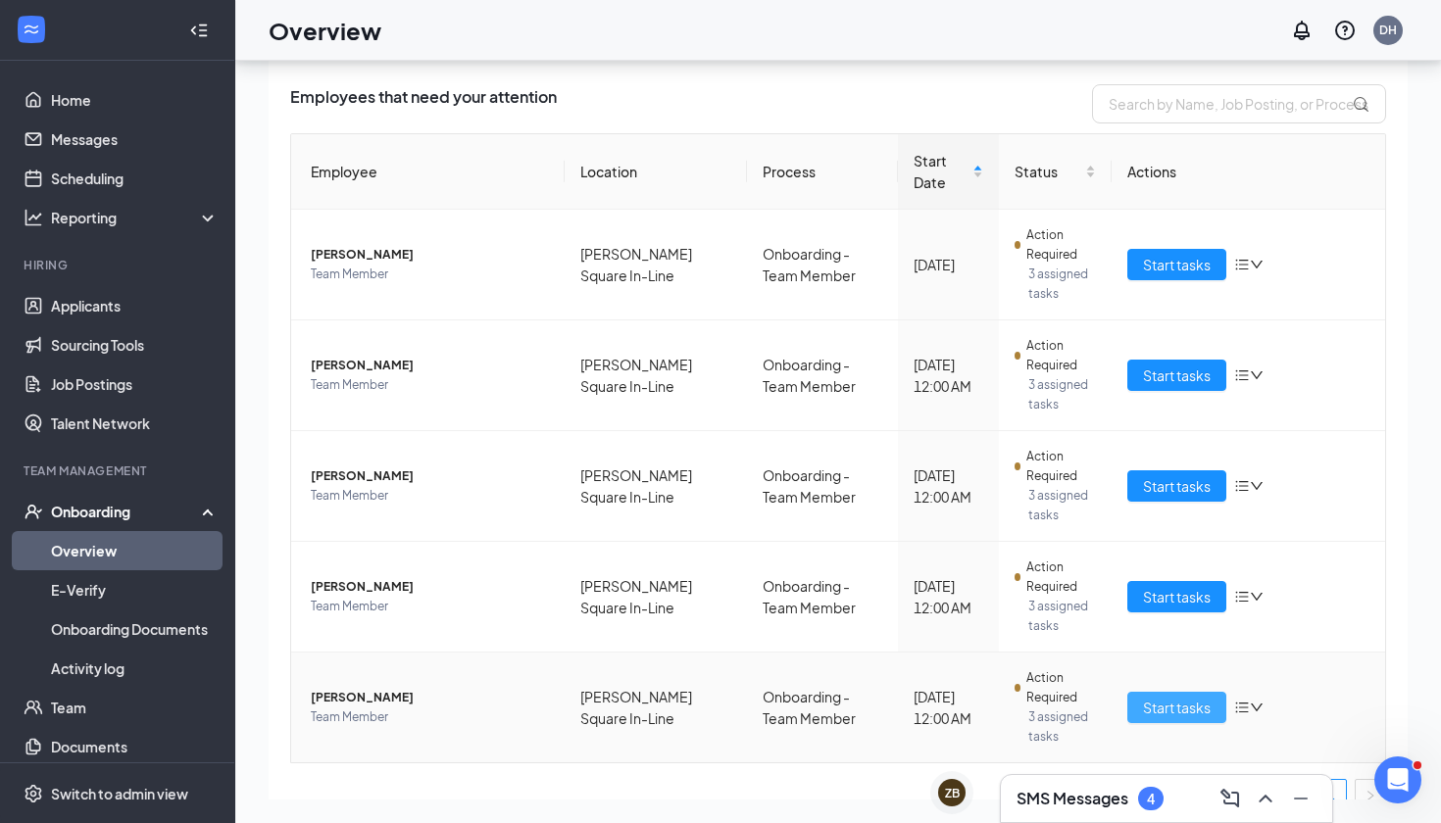
click at [1178, 702] on span "Start tasks" at bounding box center [1177, 708] width 68 height 22
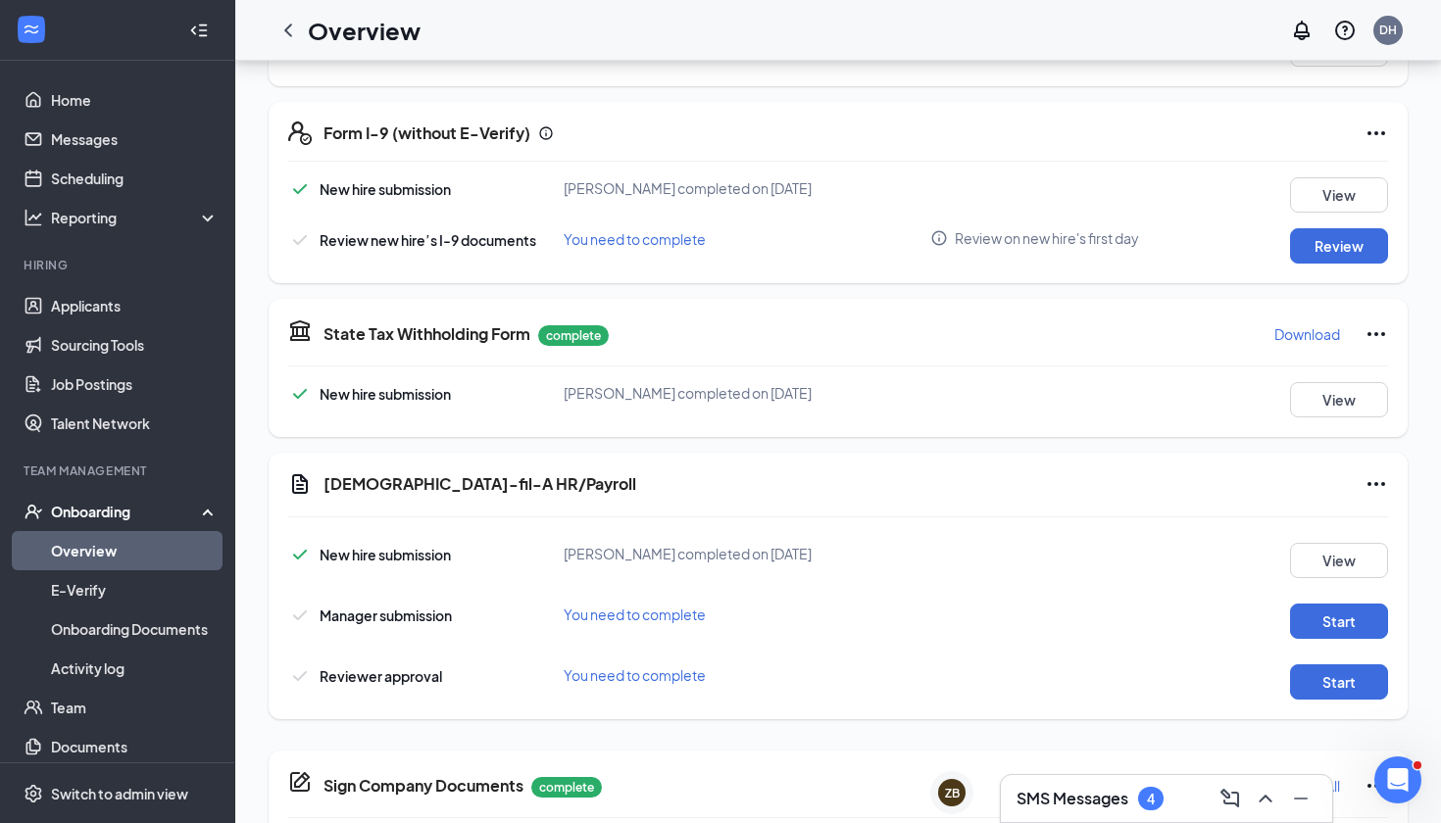
scroll to position [568, 0]
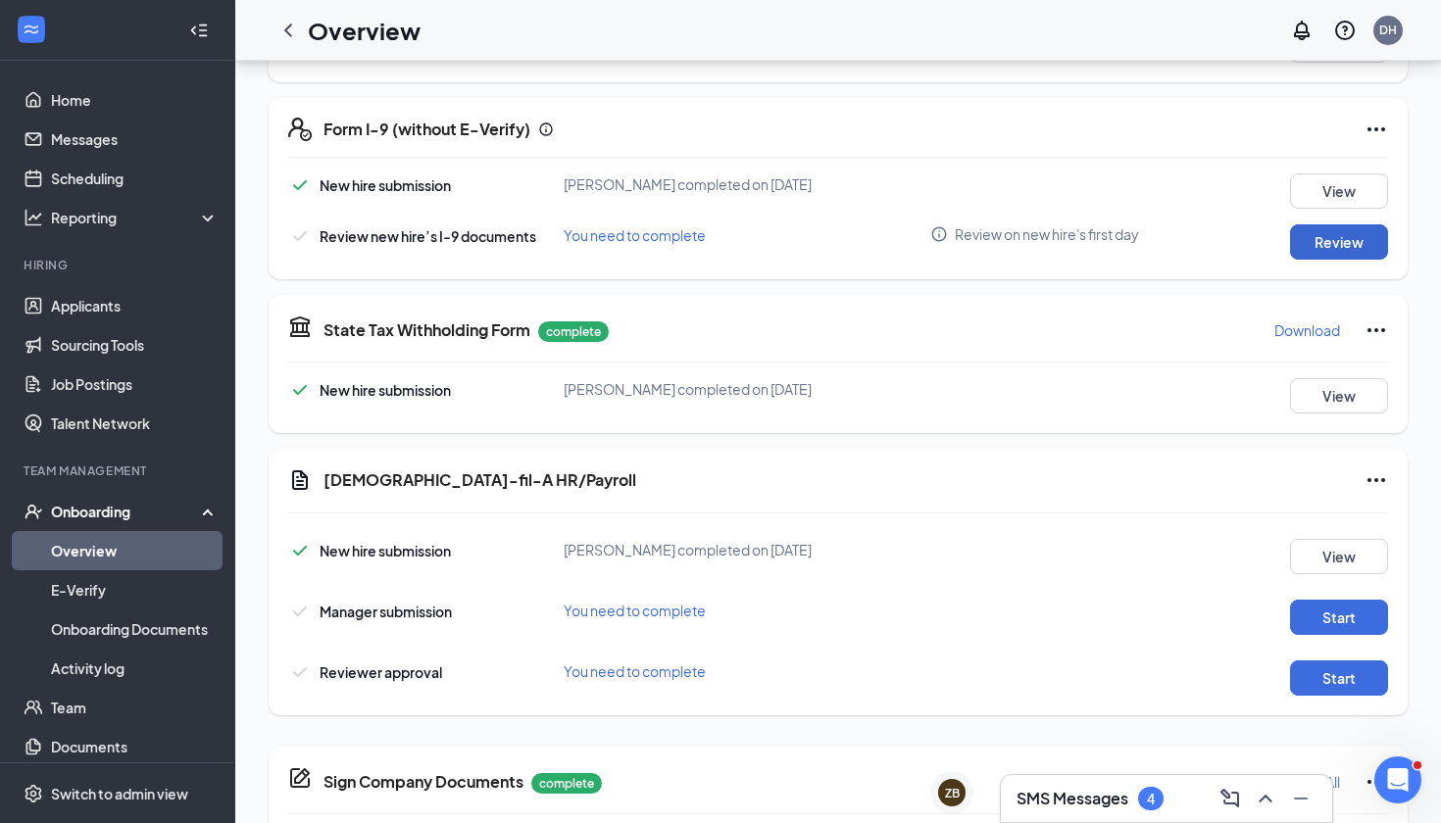
click at [1310, 237] on button "Review" at bounding box center [1339, 241] width 98 height 35
type input "[DATE]"
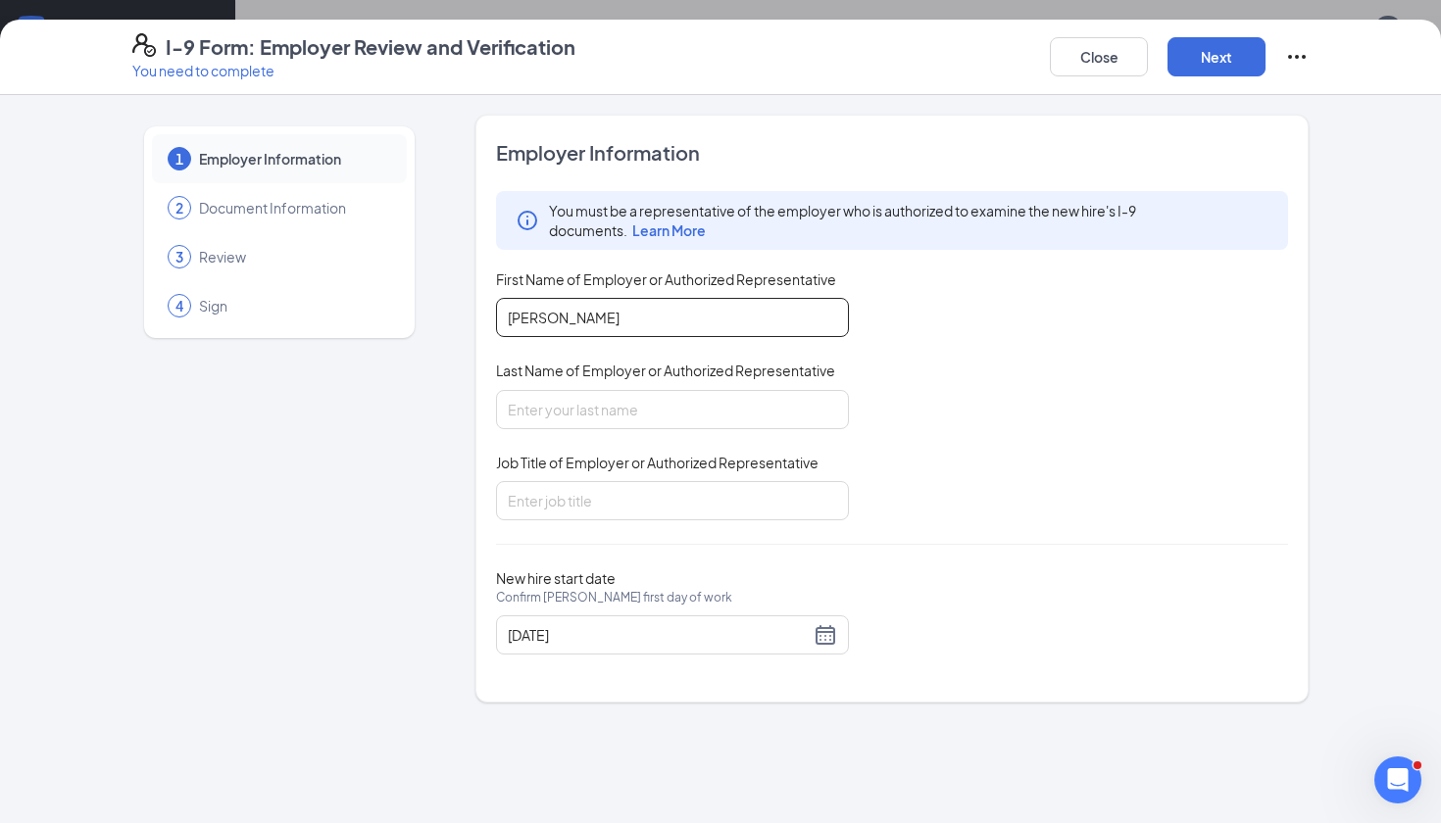
type input "[PERSON_NAME]"
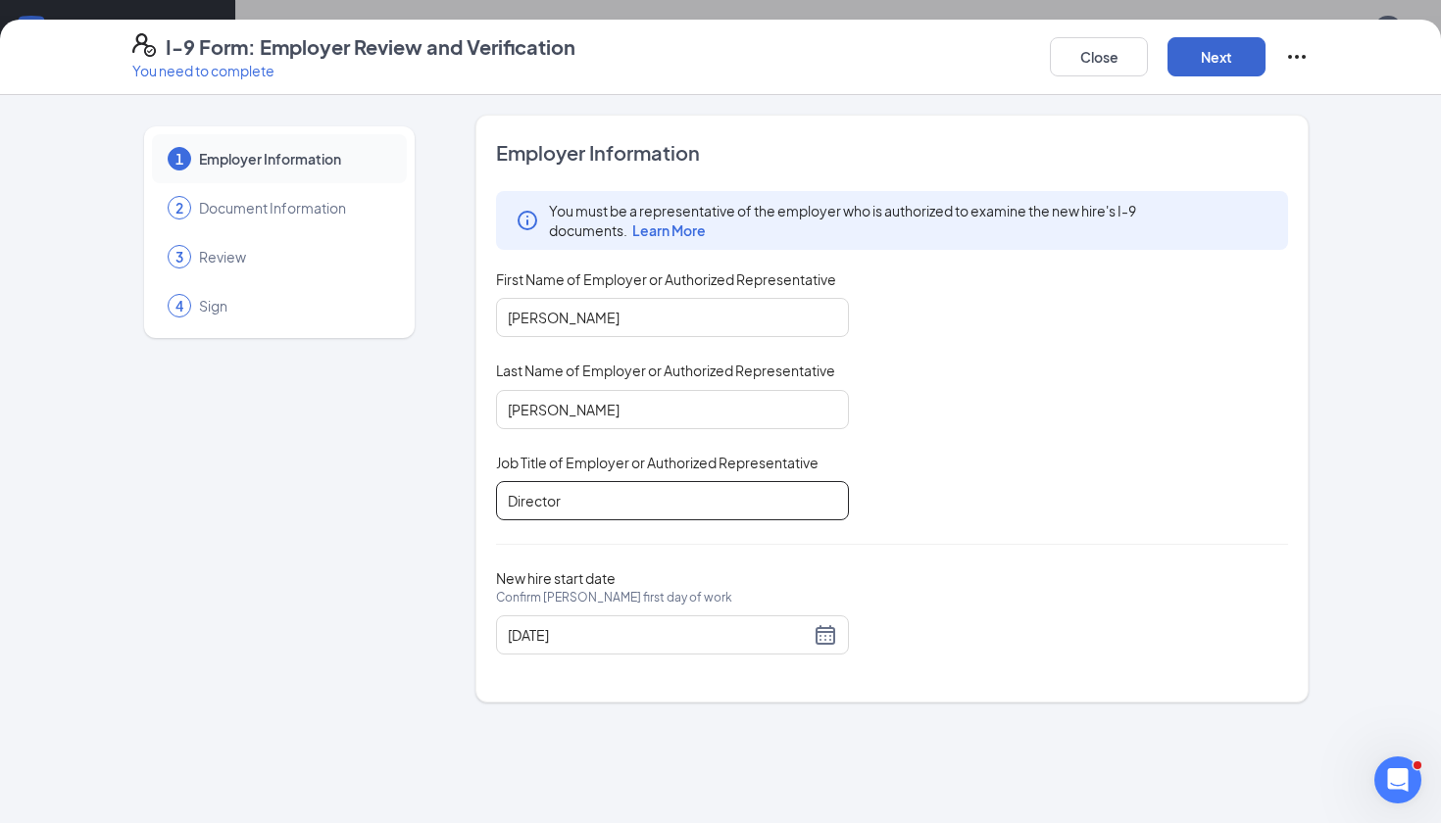
type input "Director"
click at [1238, 54] on button "Next" at bounding box center [1217, 56] width 98 height 39
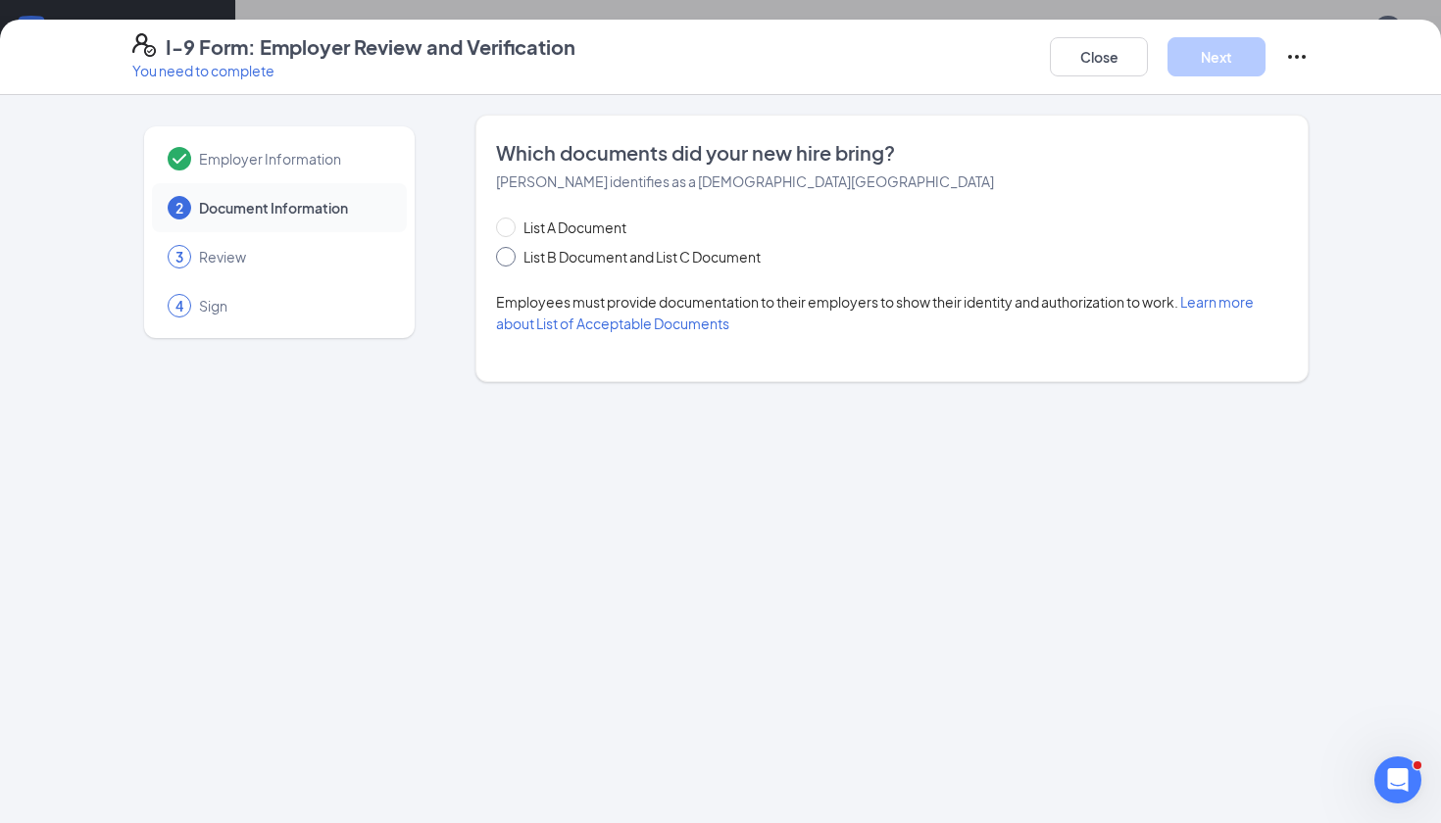
click at [573, 258] on span "List B Document and List C Document" at bounding box center [642, 257] width 253 height 22
click at [510, 258] on input "List B Document and List C Document" at bounding box center [503, 254] width 14 height 14
radio input "true"
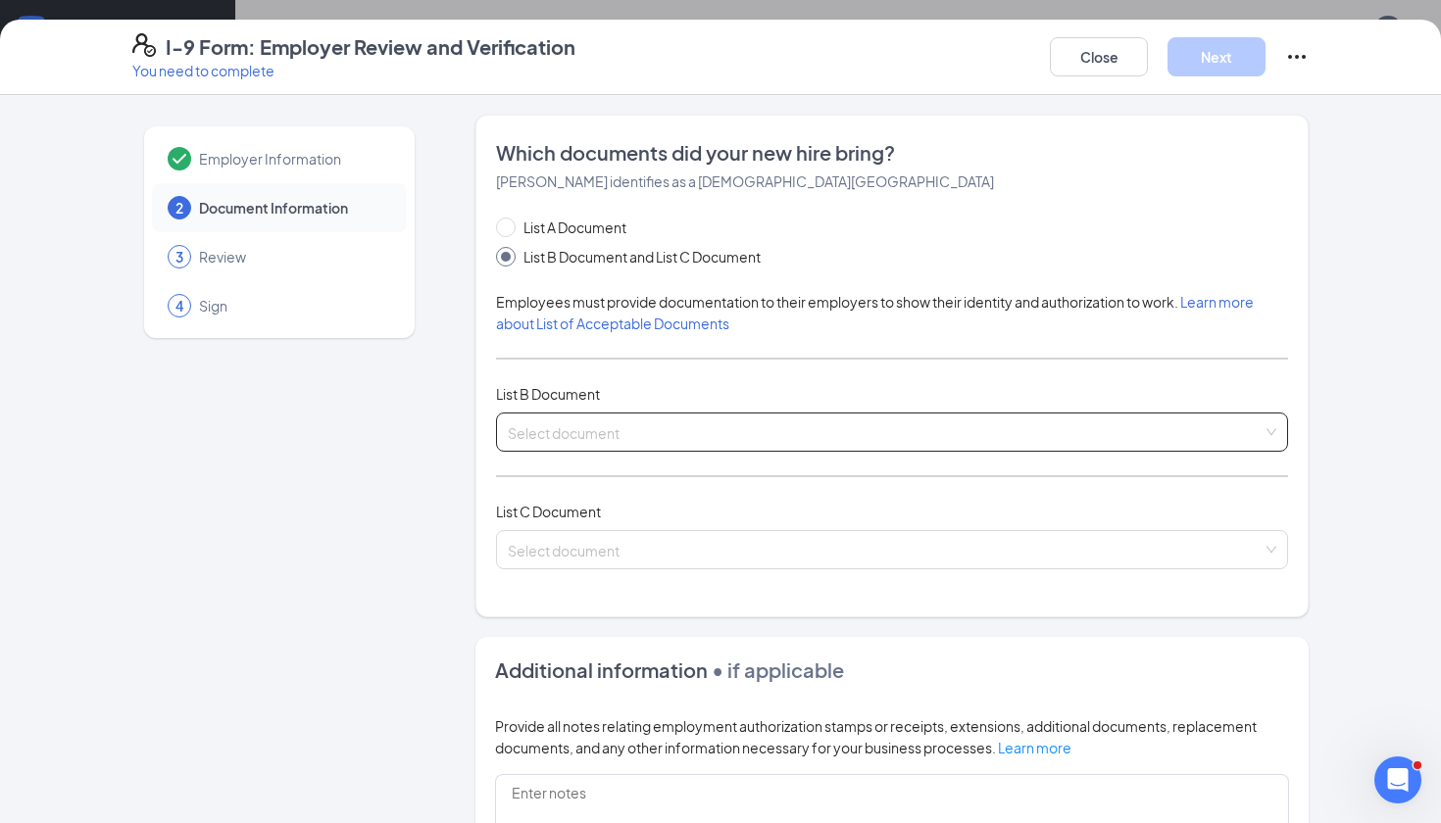
click at [561, 435] on input "search" at bounding box center [885, 428] width 755 height 29
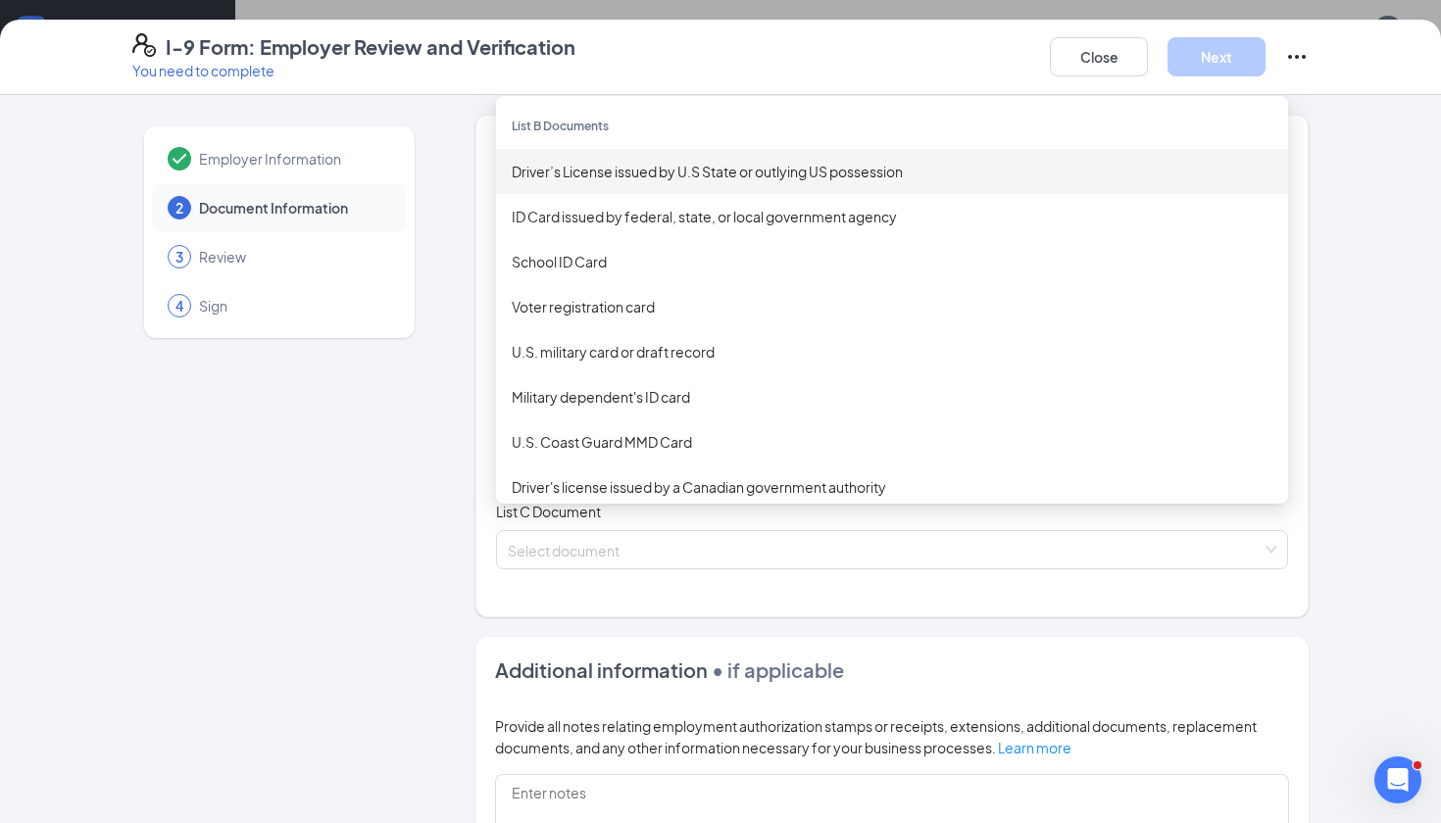
click at [761, 172] on div "Driver’s License issued by U.S State or outlying US possession" at bounding box center [892, 172] width 761 height 22
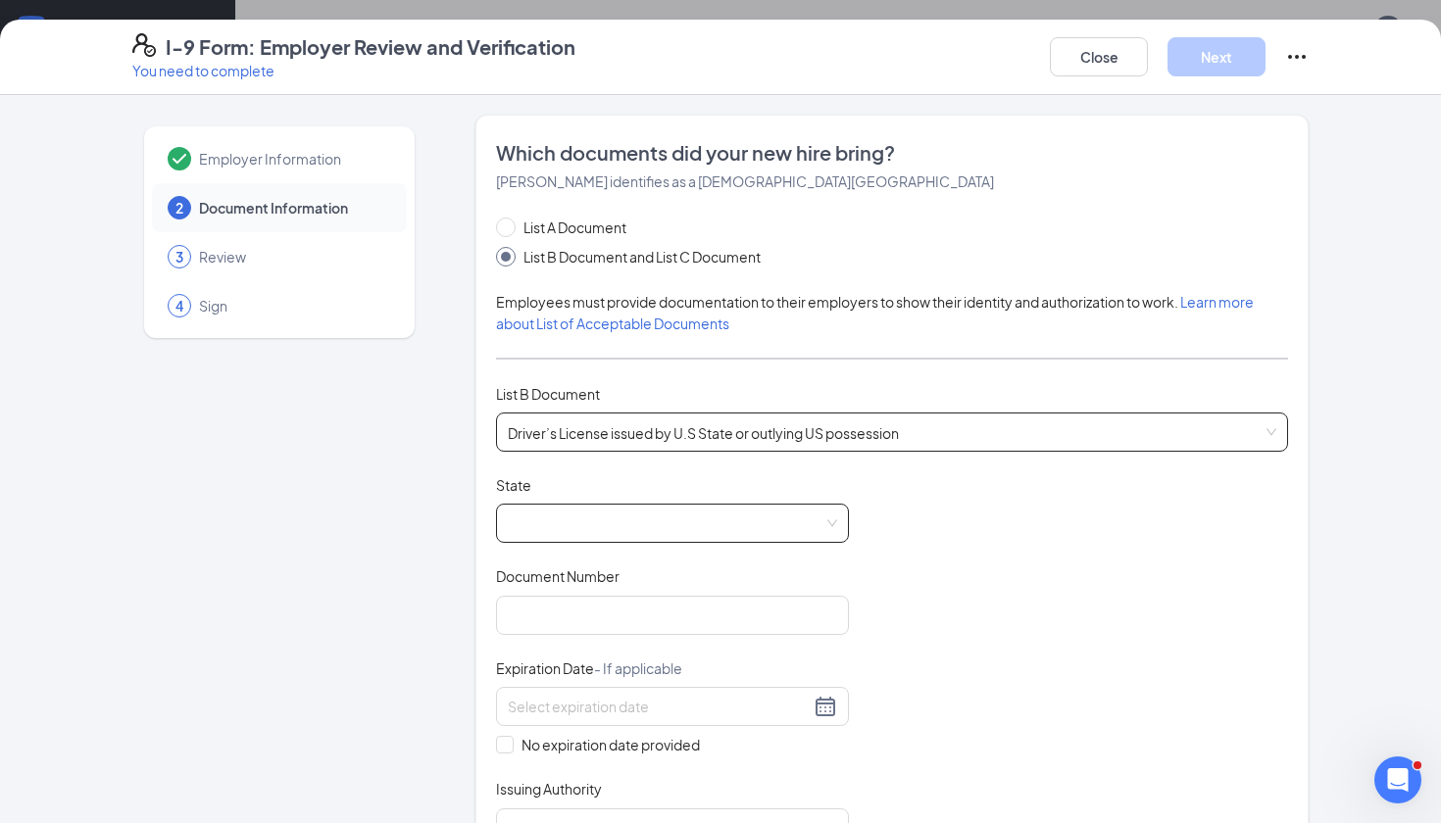
click at [705, 539] on span at bounding box center [672, 523] width 329 height 37
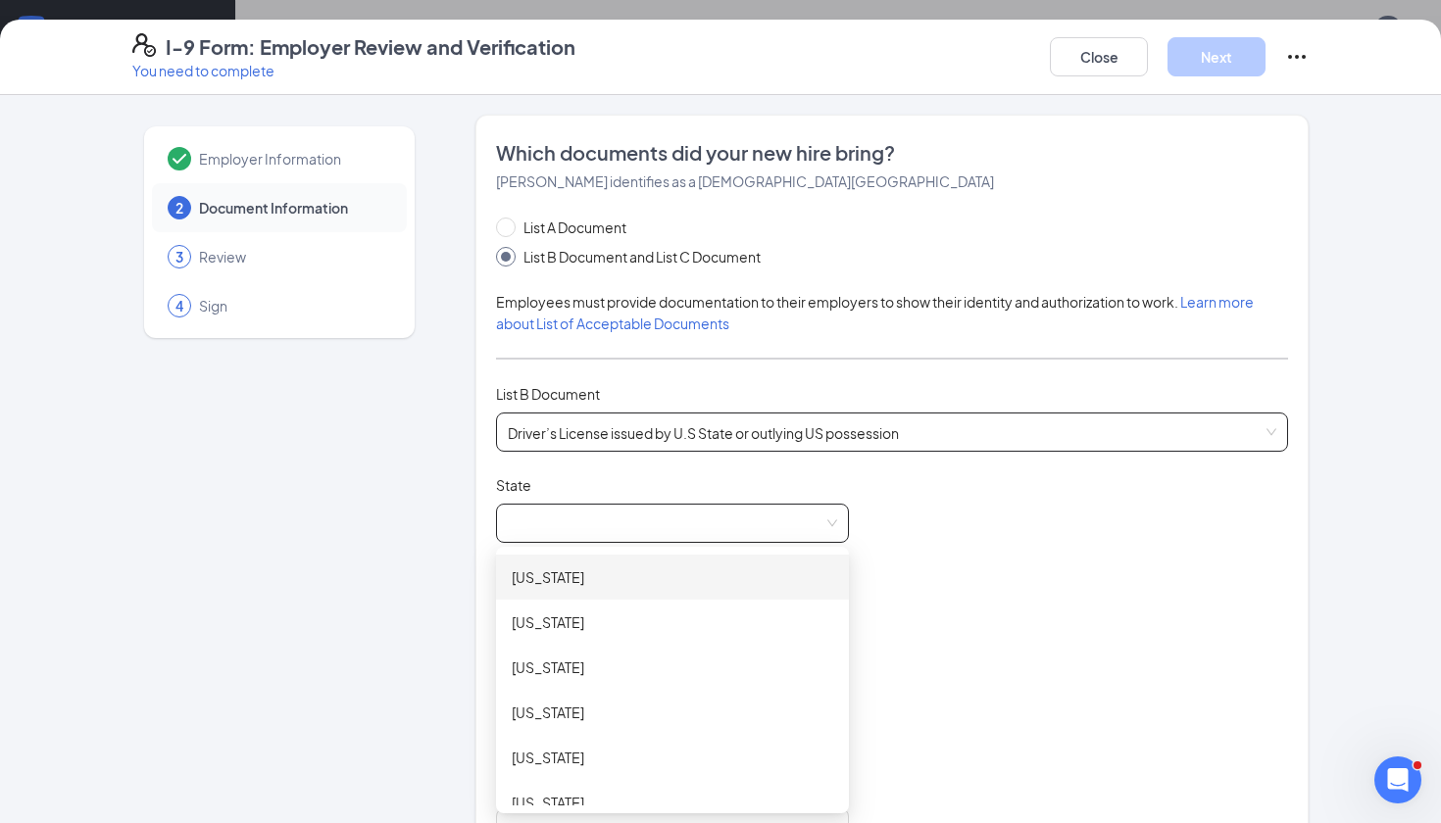
click at [701, 435] on span "Driver’s License issued by U.S State or outlying US possession" at bounding box center [892, 432] width 769 height 37
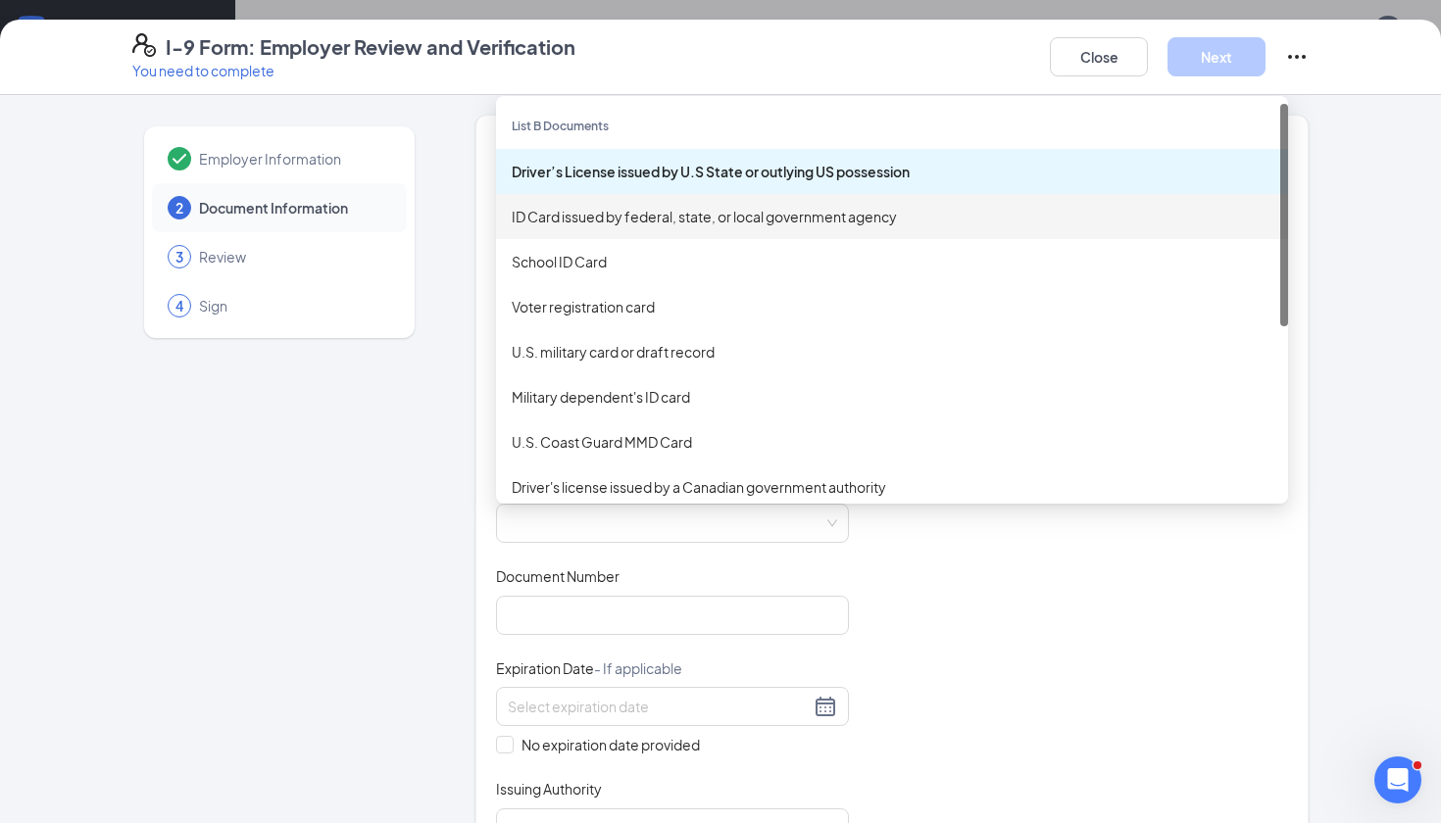
click at [714, 223] on div "ID Card issued by federal, state, or local government agency" at bounding box center [892, 217] width 761 height 22
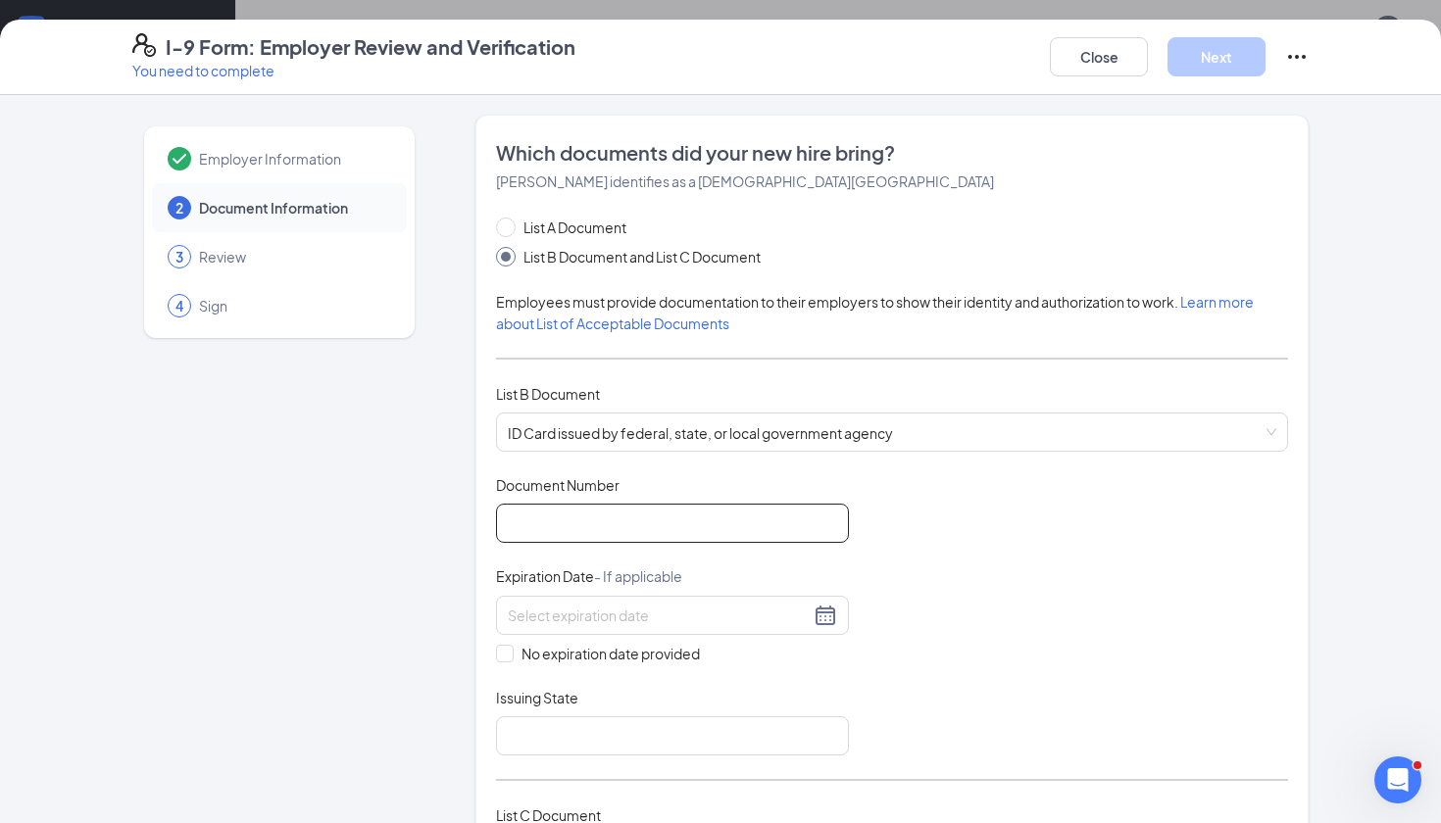
click at [651, 538] on input "Document Number" at bounding box center [672, 523] width 353 height 39
type input "R91773126351072"
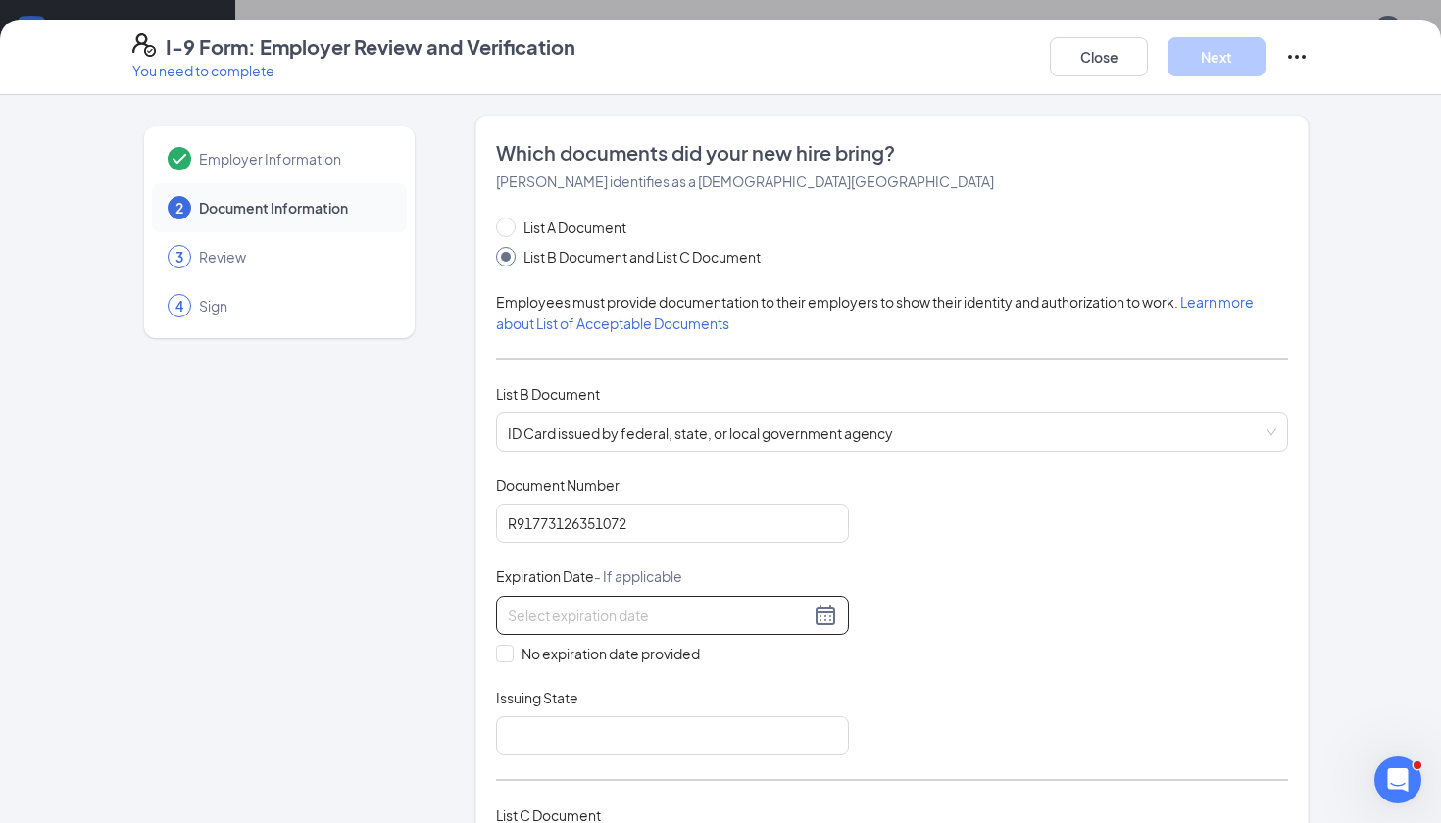
click at [821, 612] on div at bounding box center [672, 616] width 329 height 24
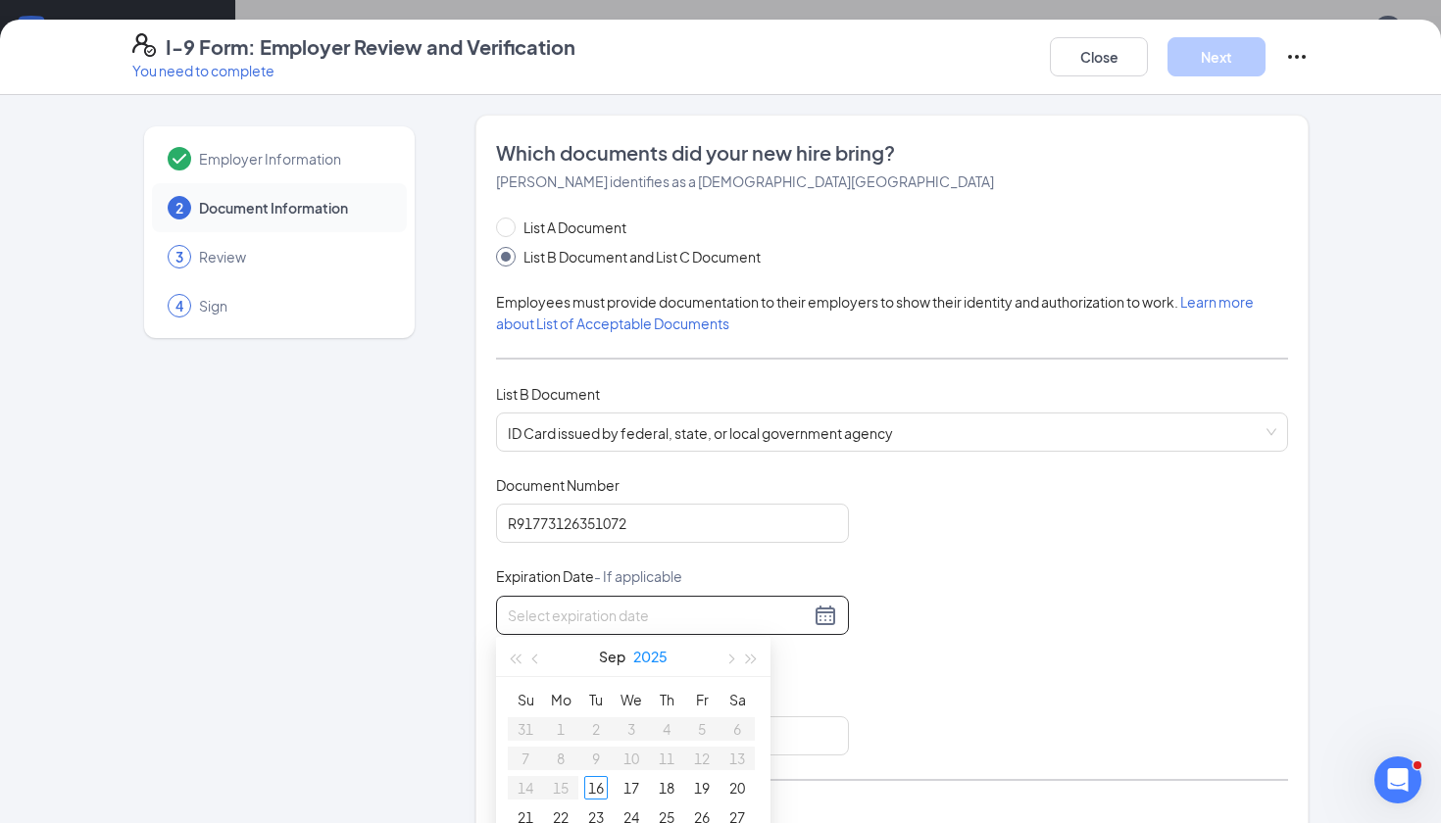
click at [650, 650] on button "2025" at bounding box center [650, 656] width 34 height 39
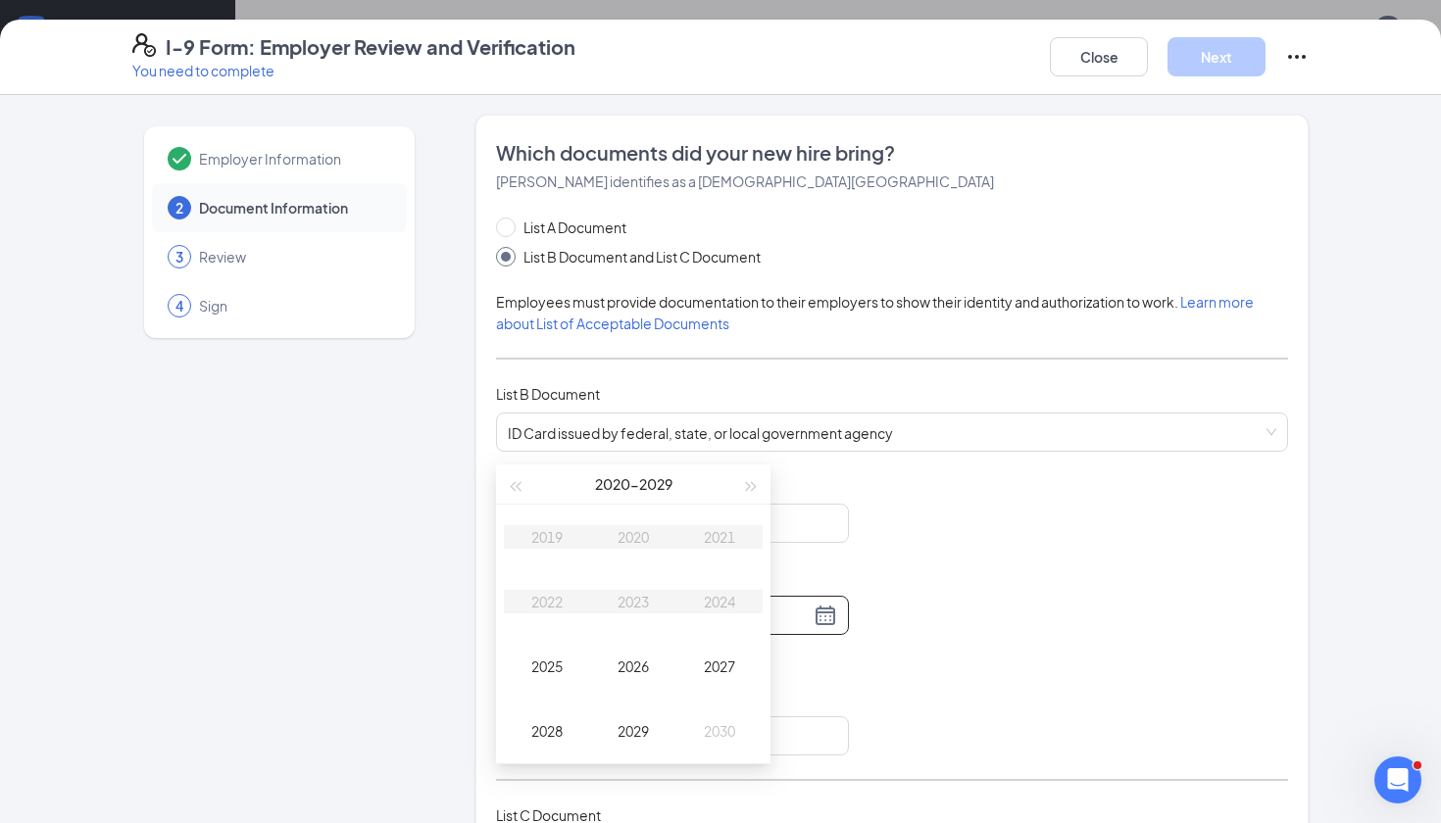
scroll to position [780, 0]
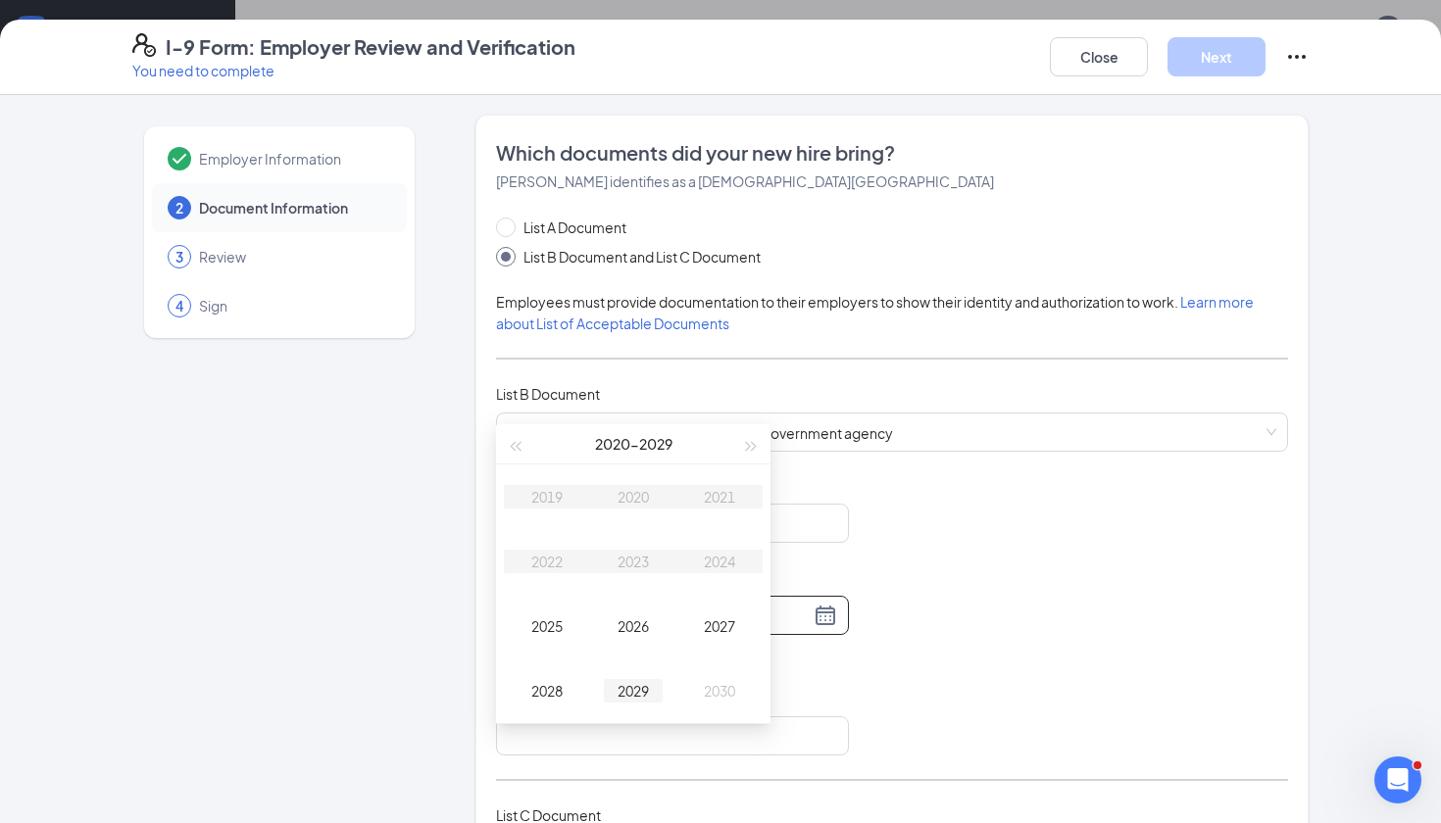
type input "[DATE]"
click at [643, 693] on div "2029" at bounding box center [633, 691] width 59 height 24
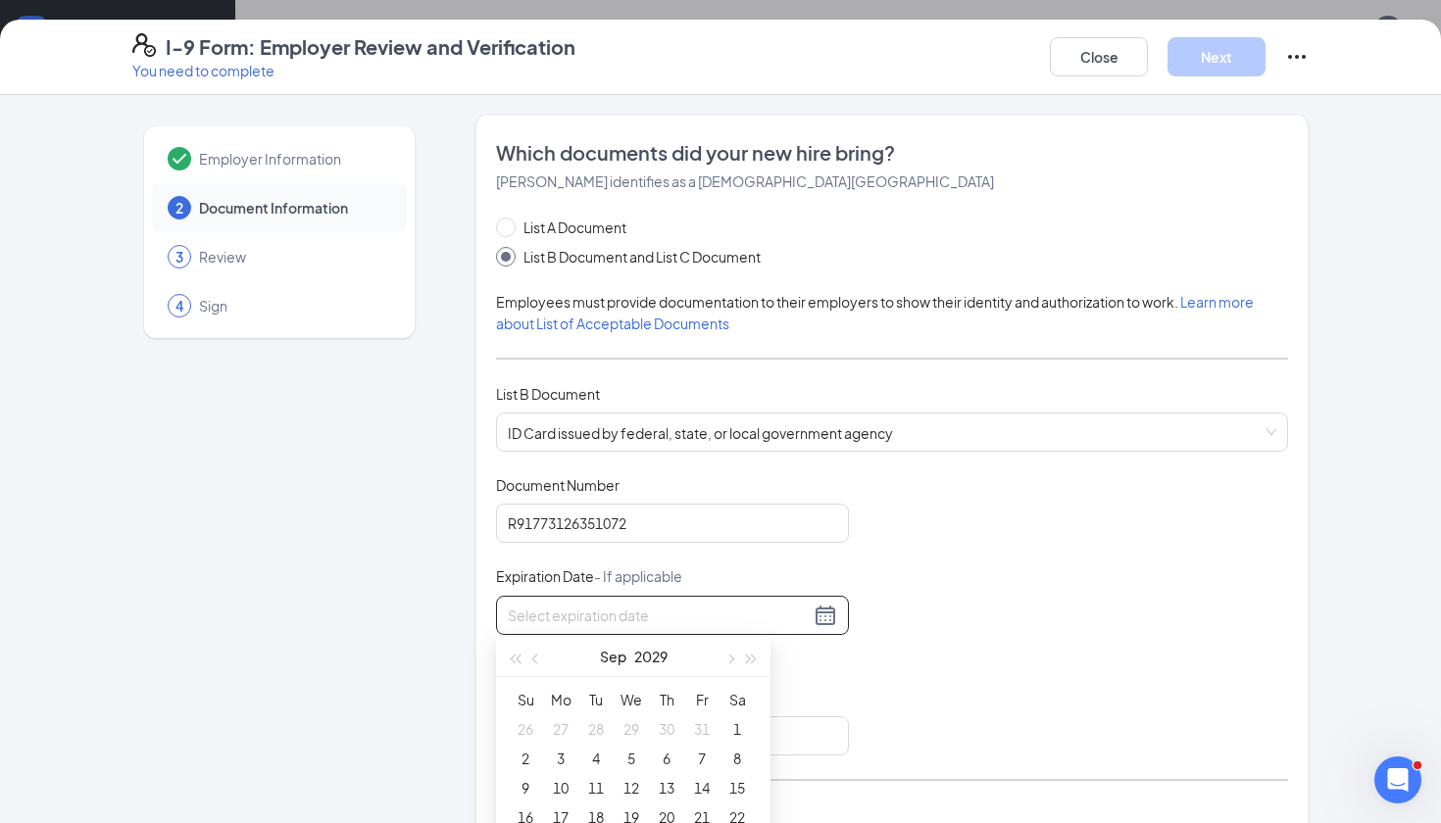
type input "[DATE]"
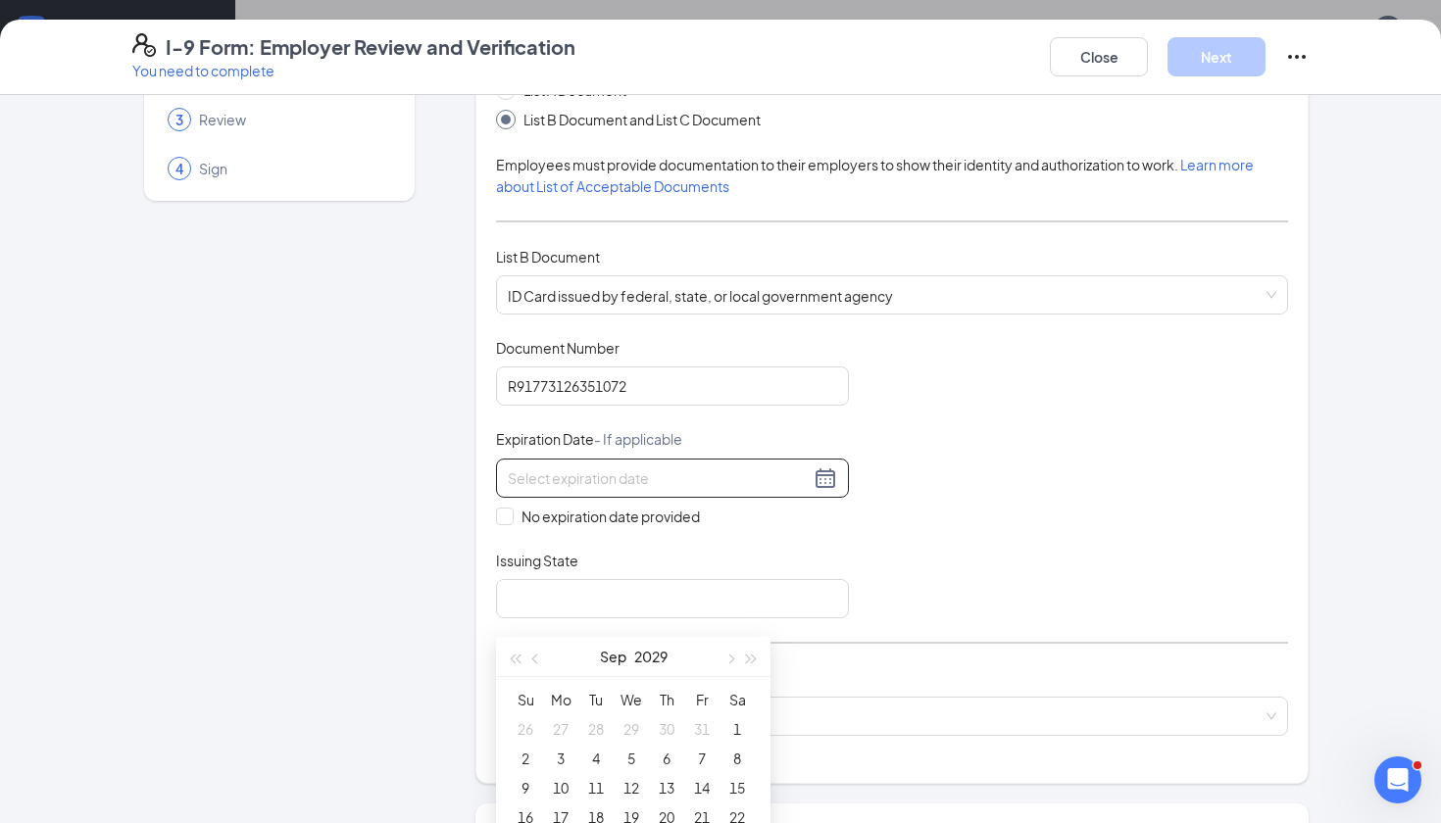
scroll to position [134, 0]
type input "[DATE]"
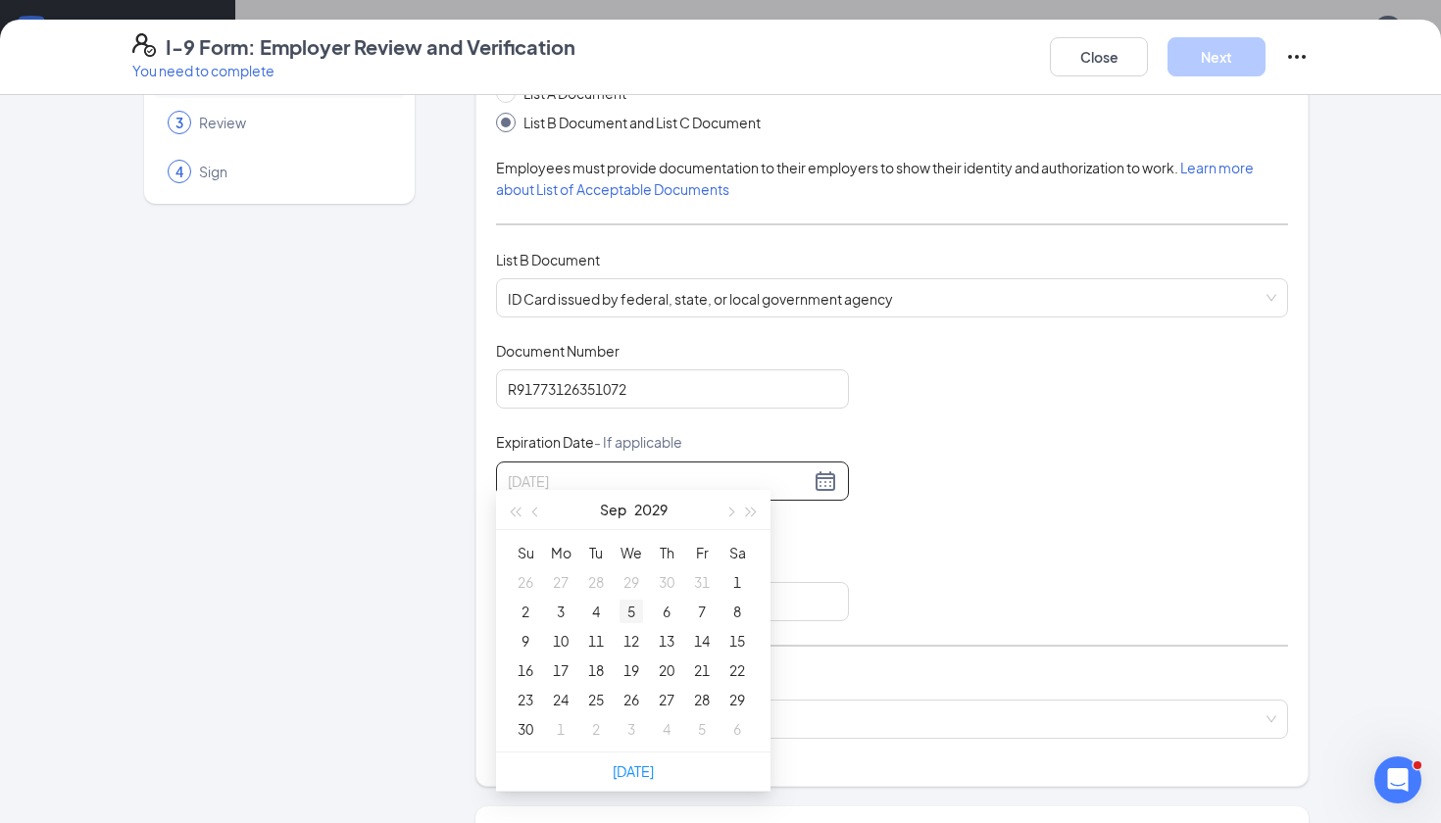
scroll to position [945, 0]
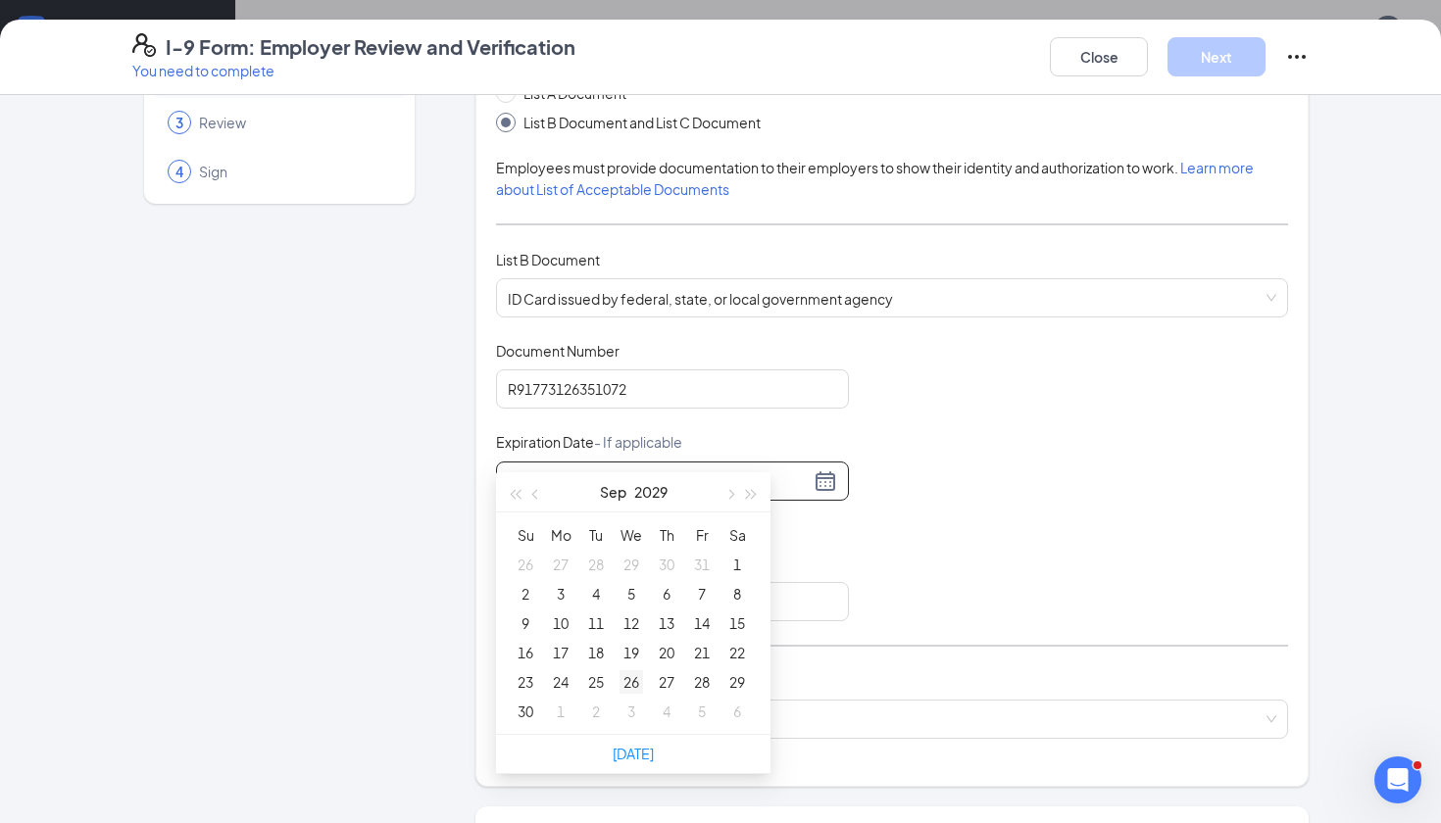
type input "[DATE]"
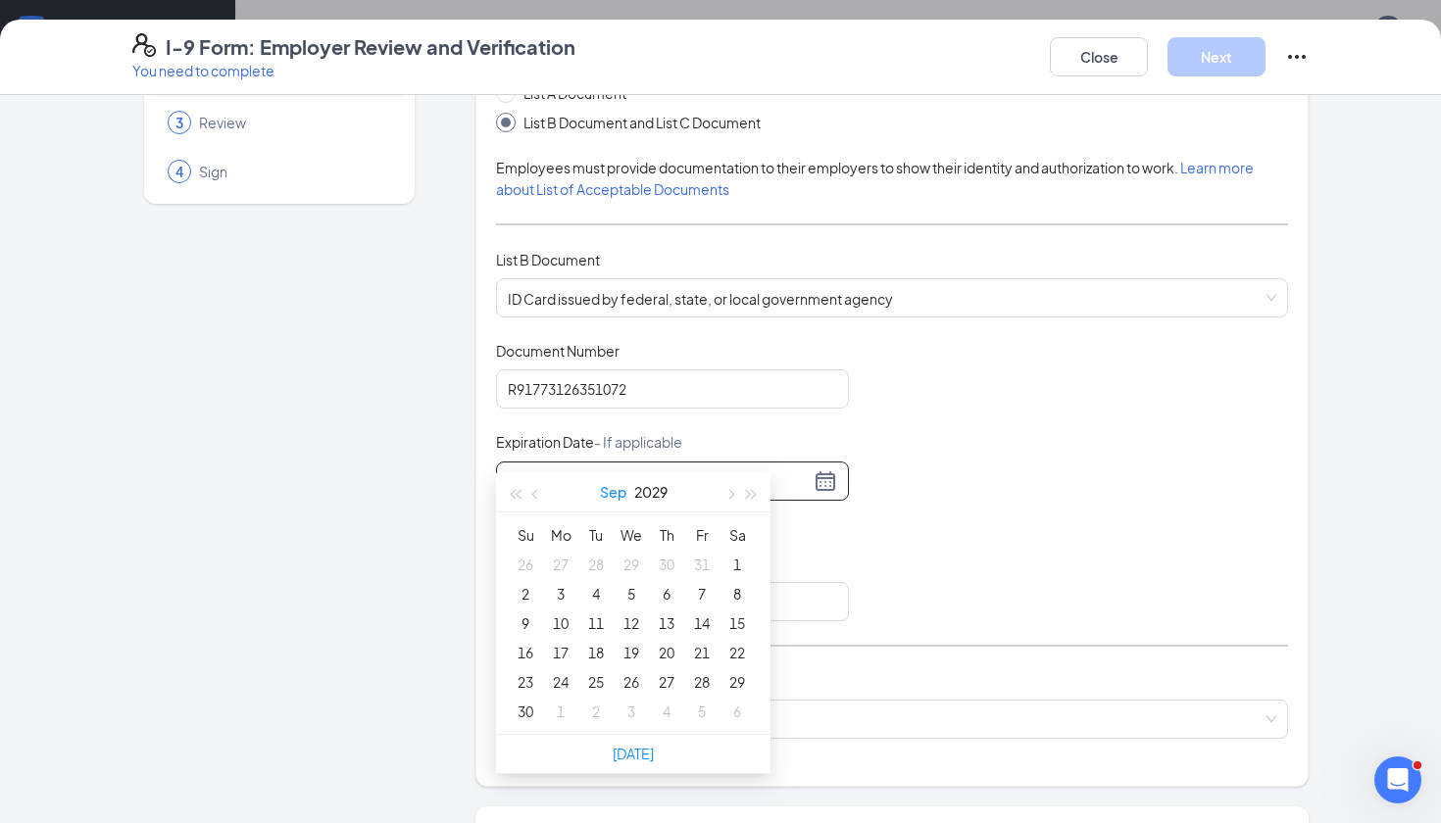
click at [618, 489] on button "Sep" at bounding box center [613, 492] width 26 height 39
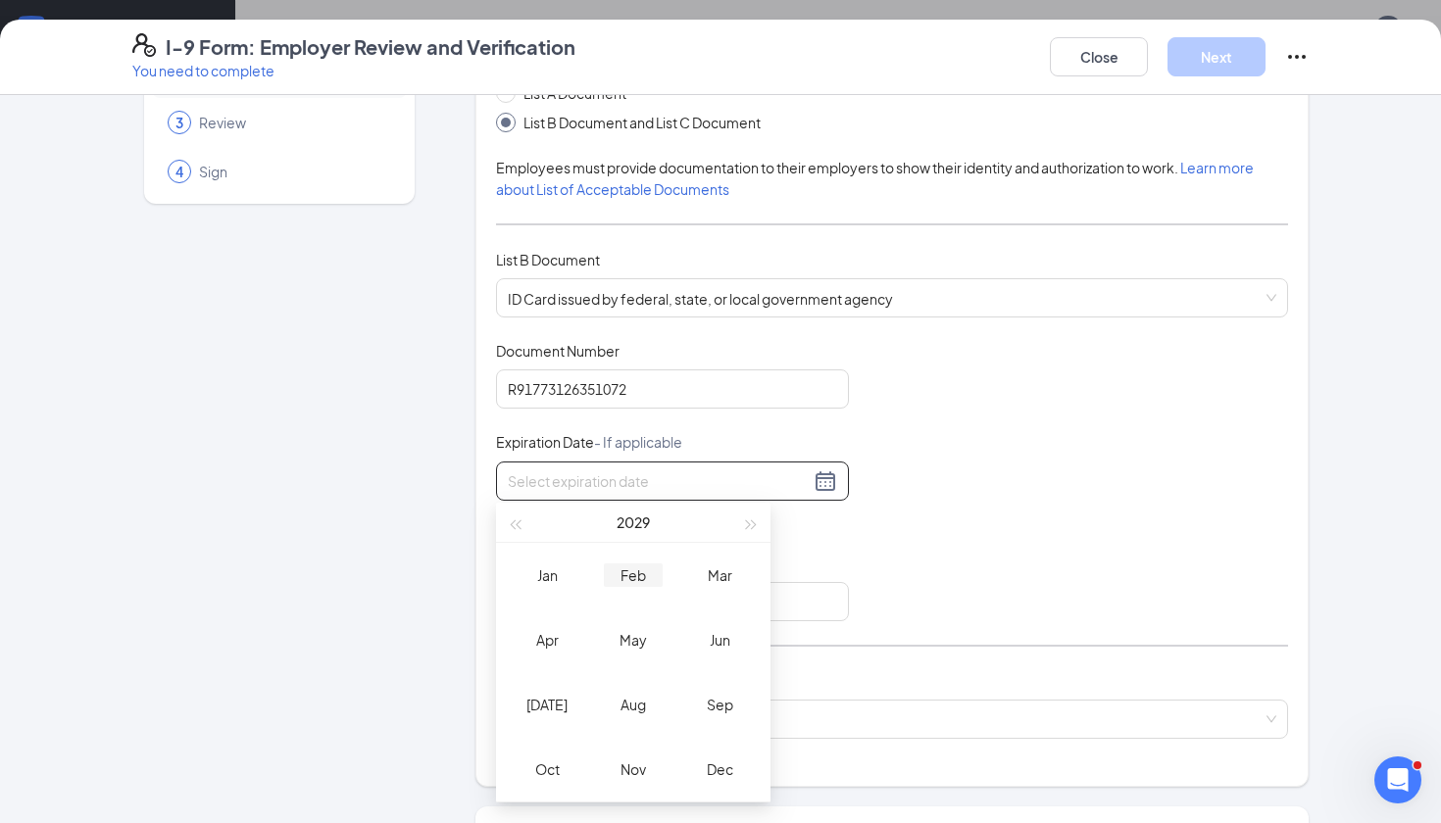
type input "[DATE]"
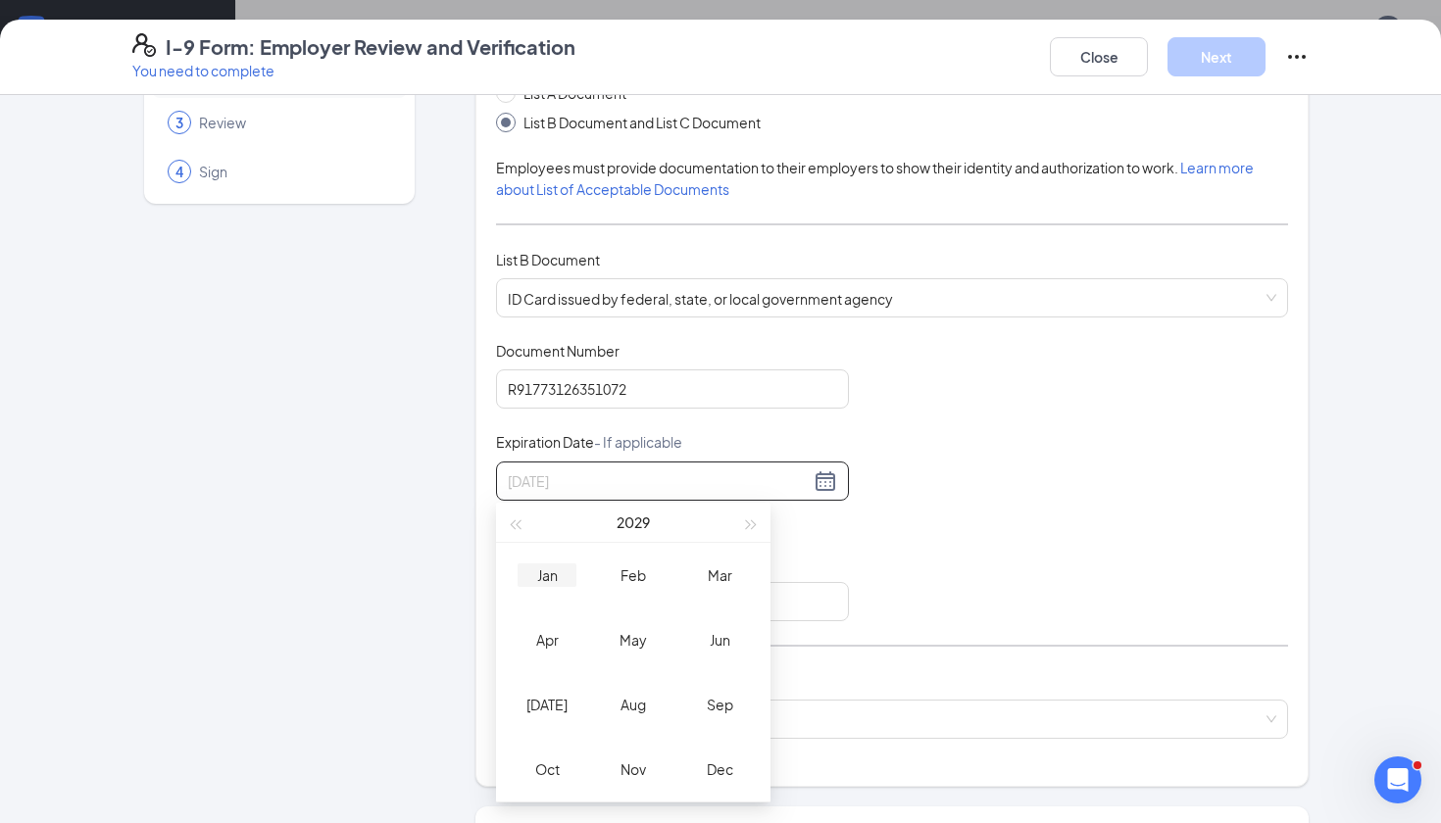
click at [552, 572] on div "Jan" at bounding box center [547, 576] width 59 height 24
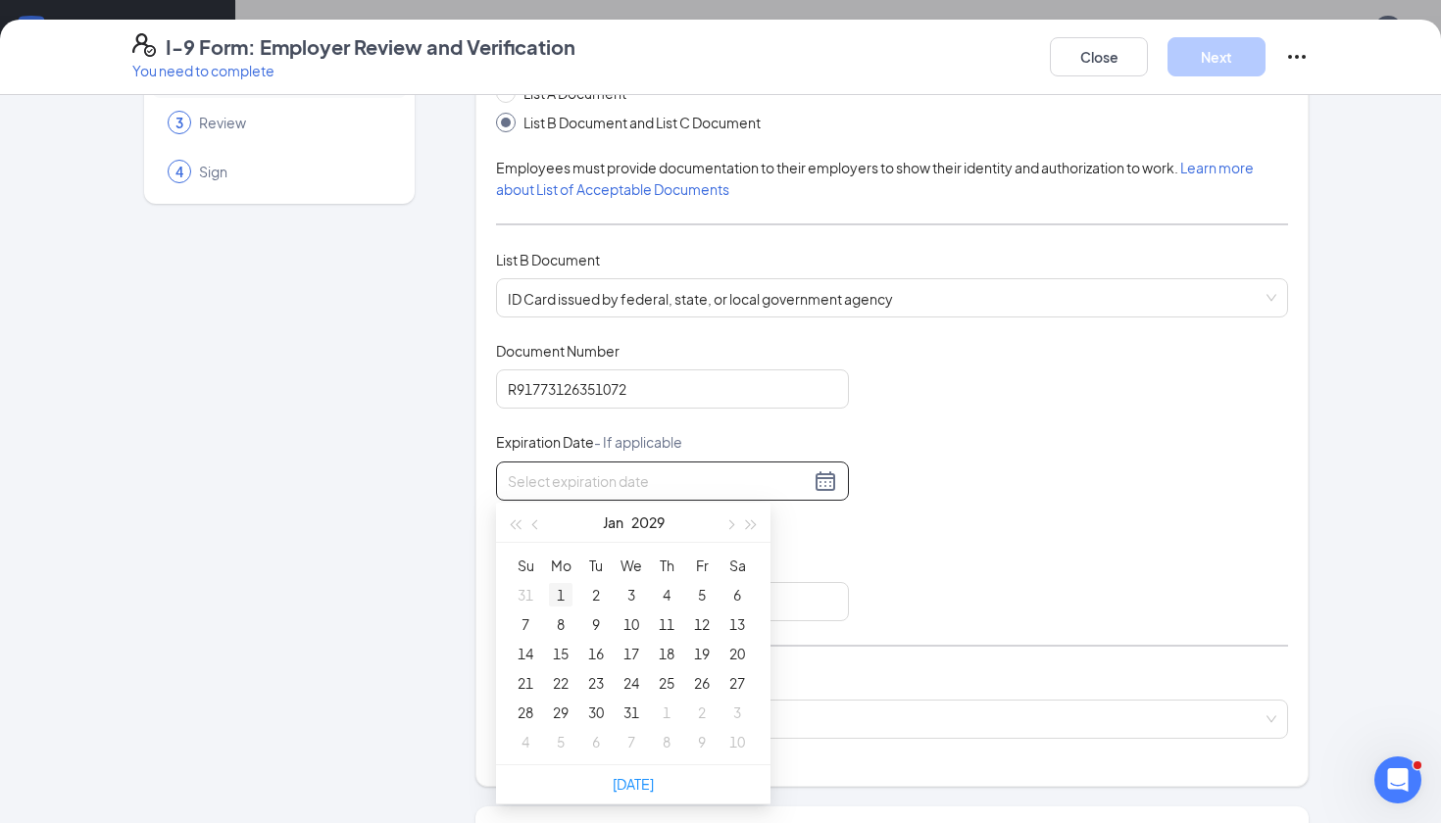
type input "[DATE]"
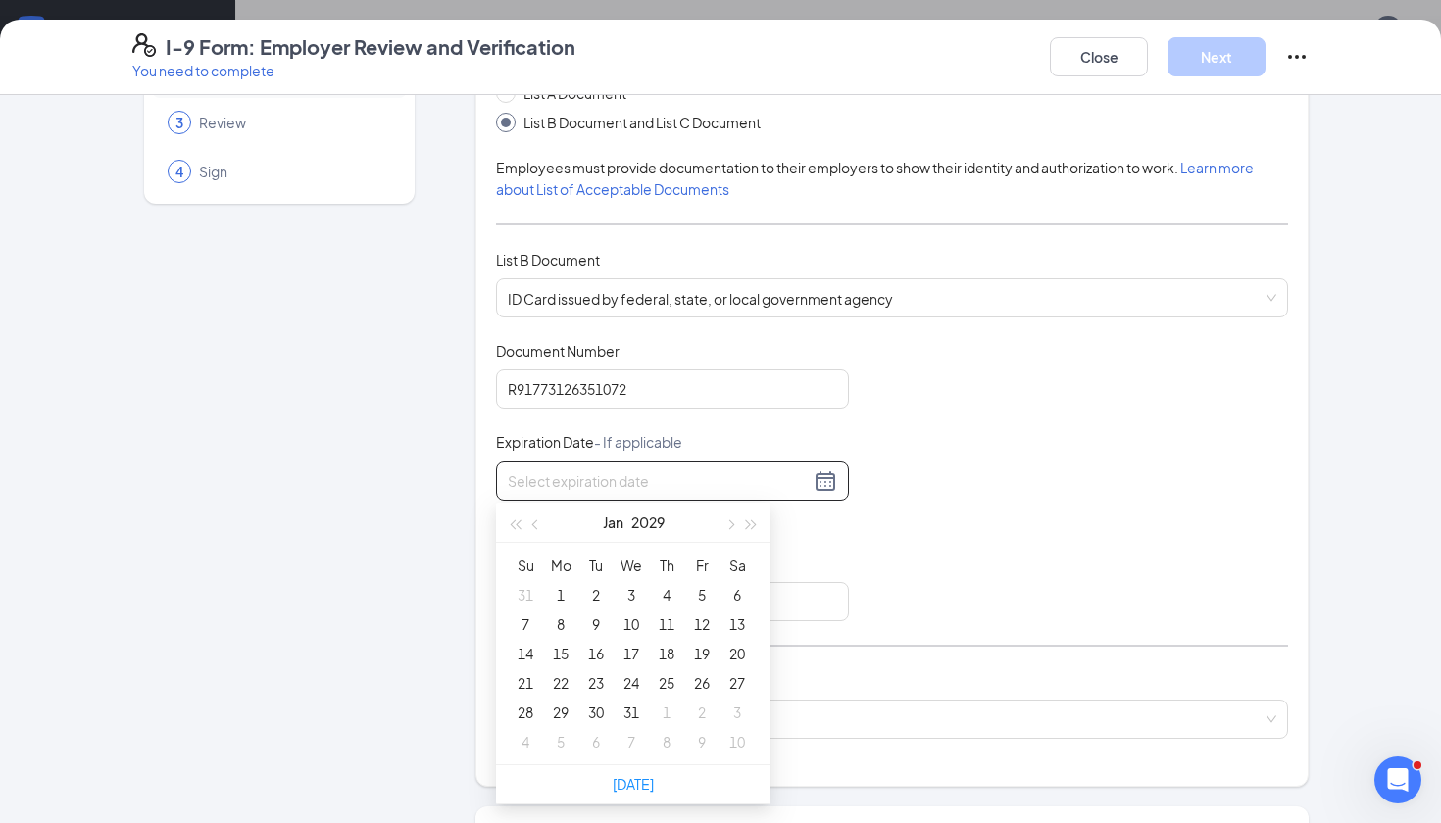
type input "[DATE]"
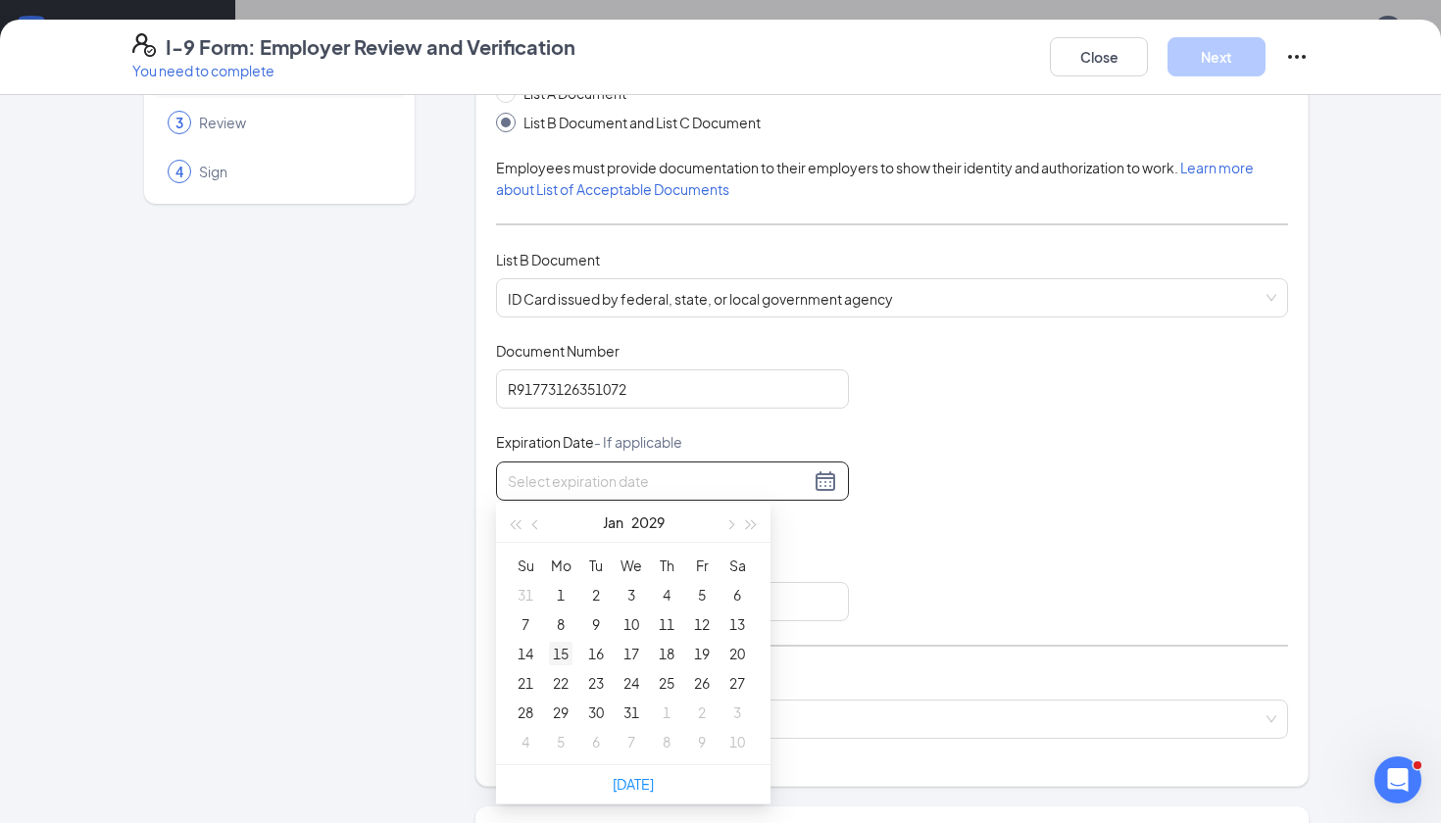
type input "[DATE]"
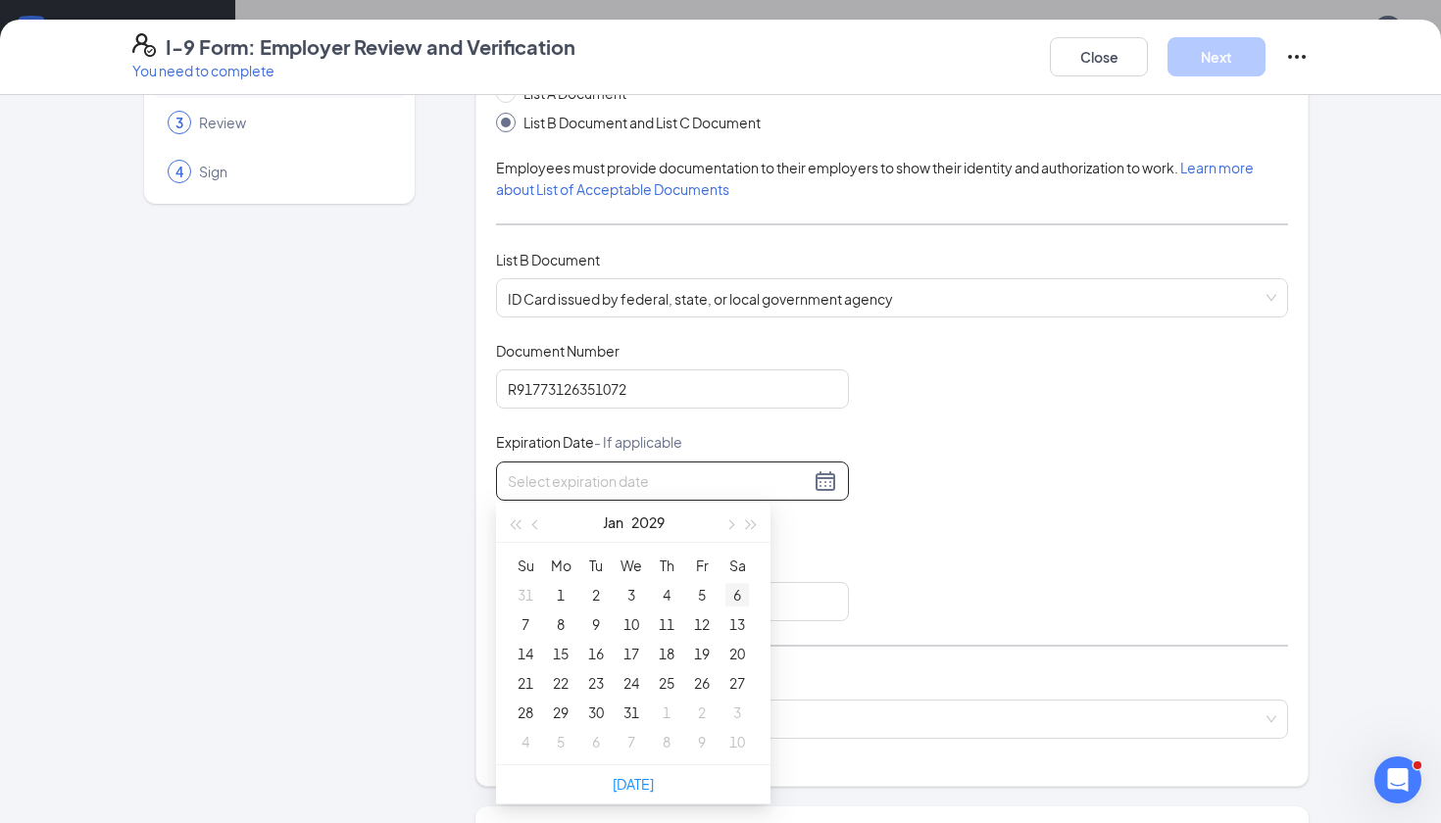
type input "[DATE]"
click at [733, 622] on div "13" at bounding box center [737, 625] width 24 height 24
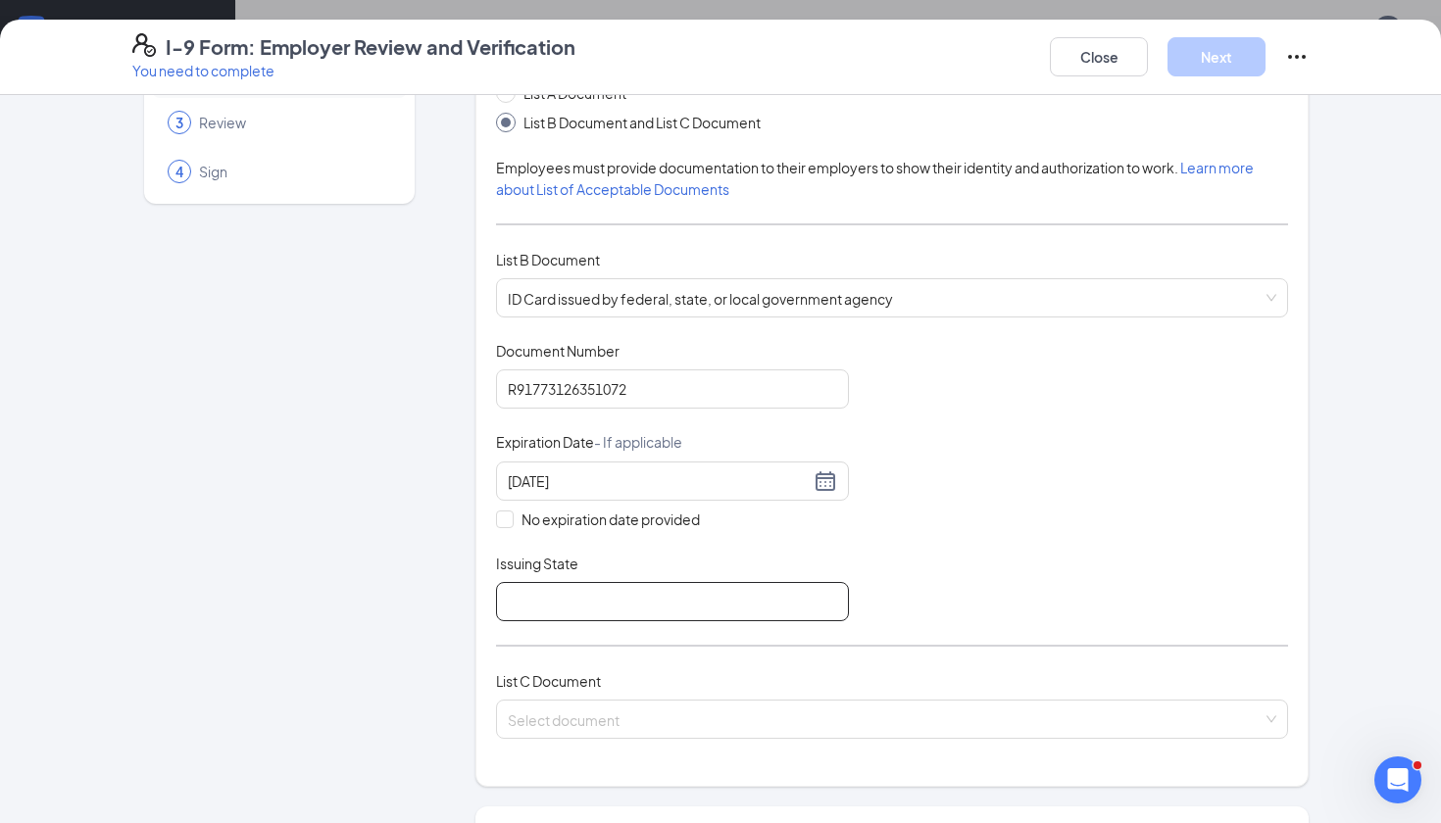
type input "n"
type input "N"
type input "State of [US_STATE]"
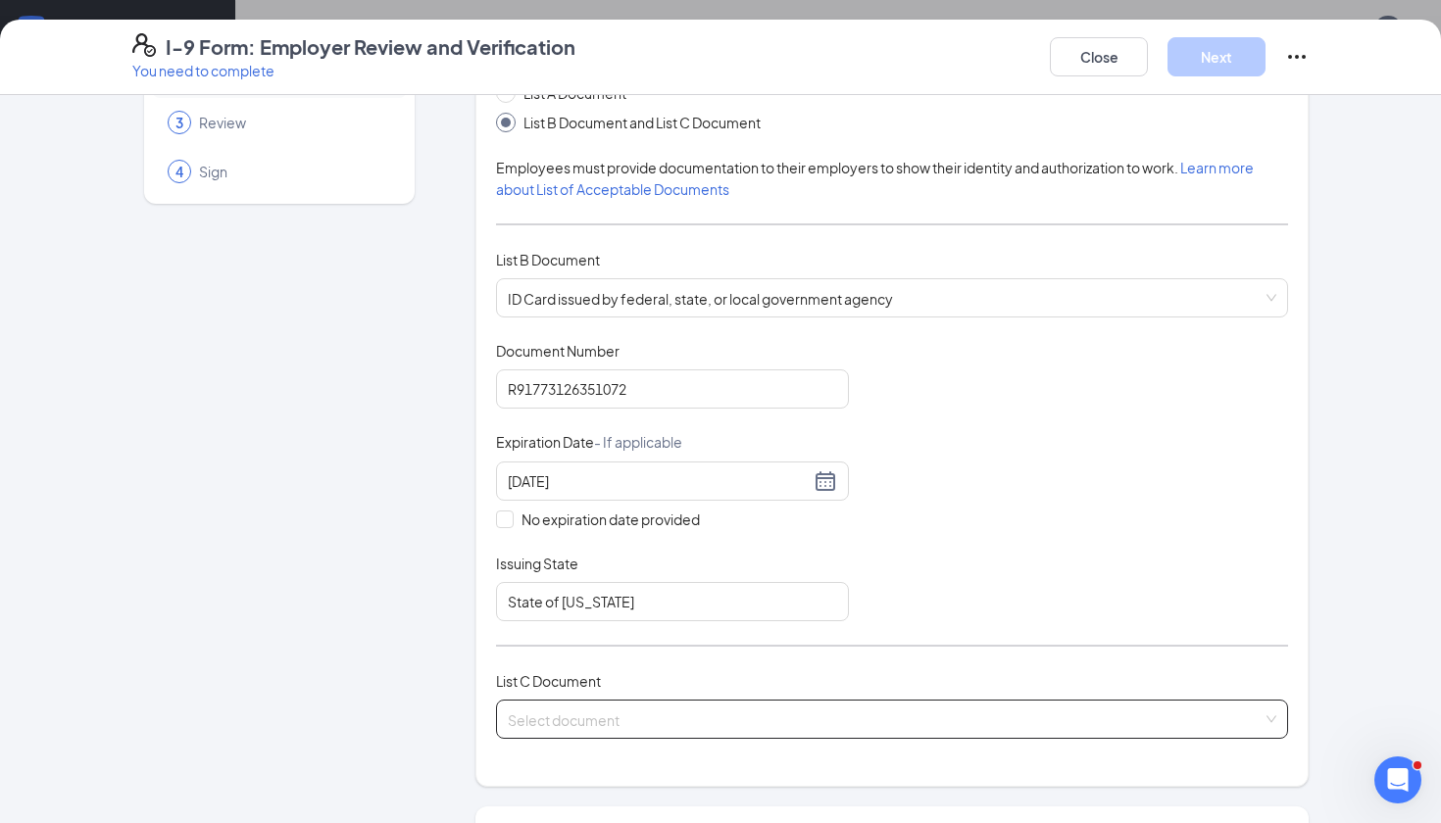
click at [685, 701] on input "search" at bounding box center [885, 715] width 755 height 29
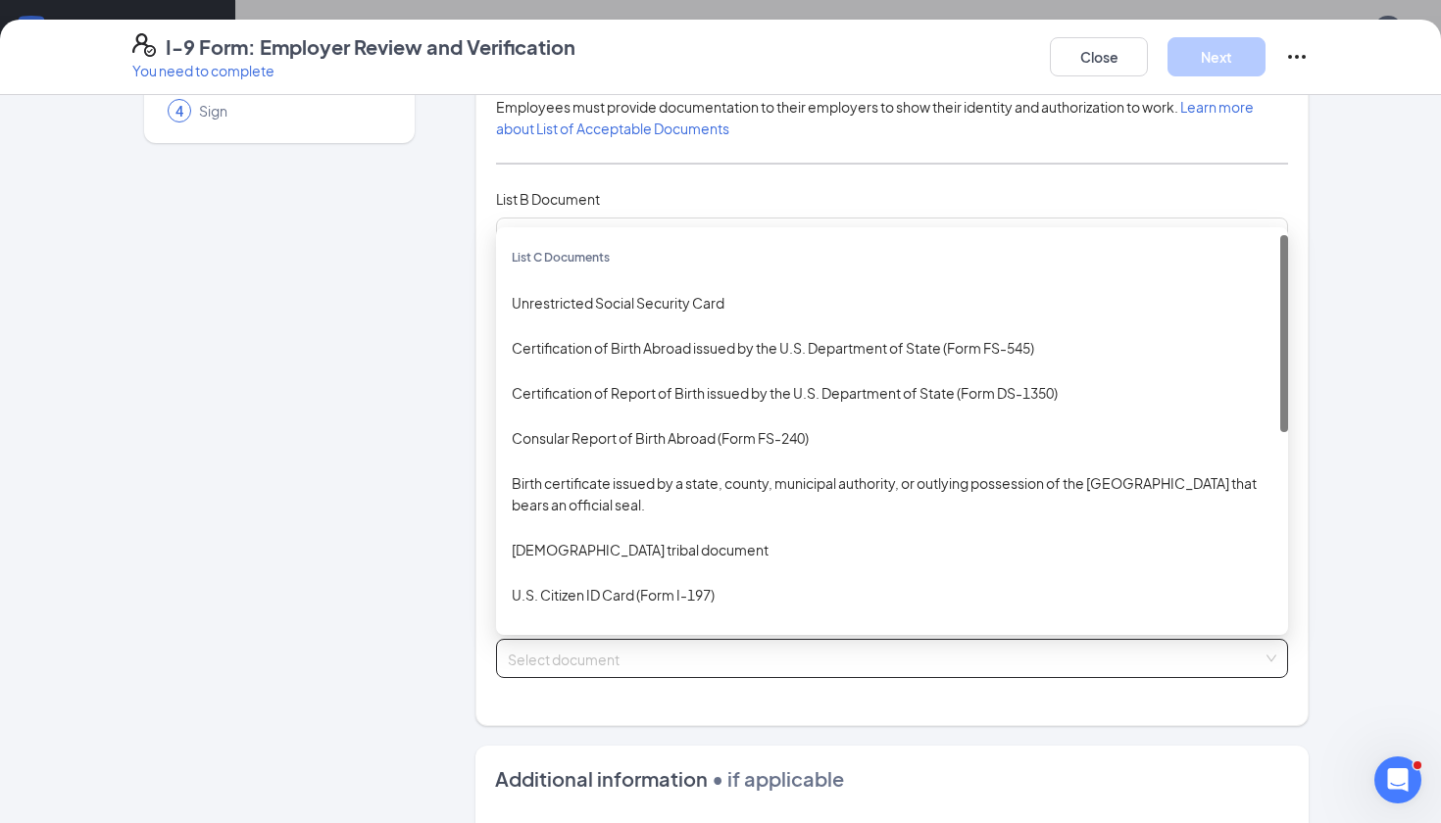
scroll to position [196, 0]
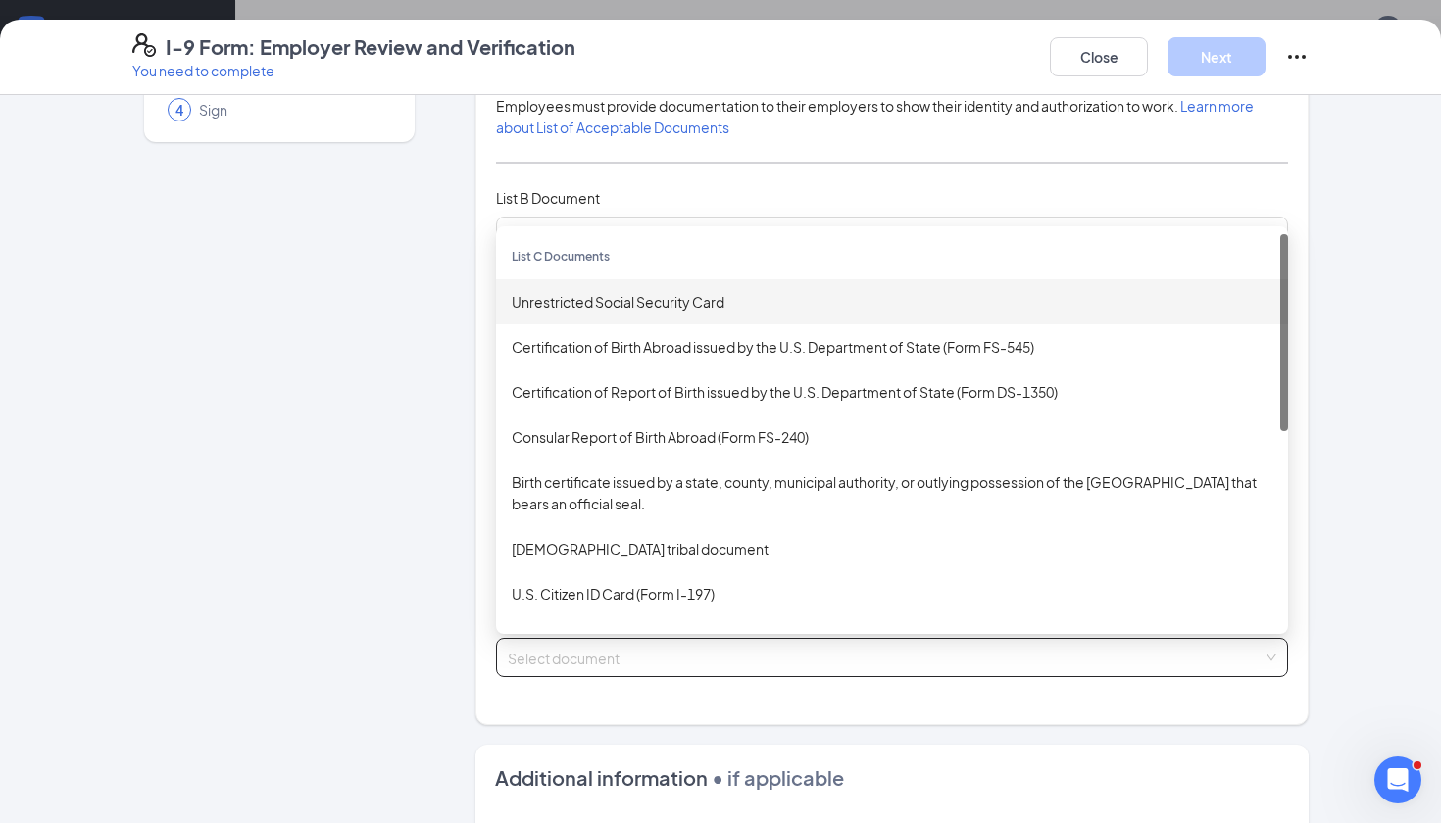
click at [656, 310] on div "Unrestricted Social Security Card" at bounding box center [892, 301] width 792 height 45
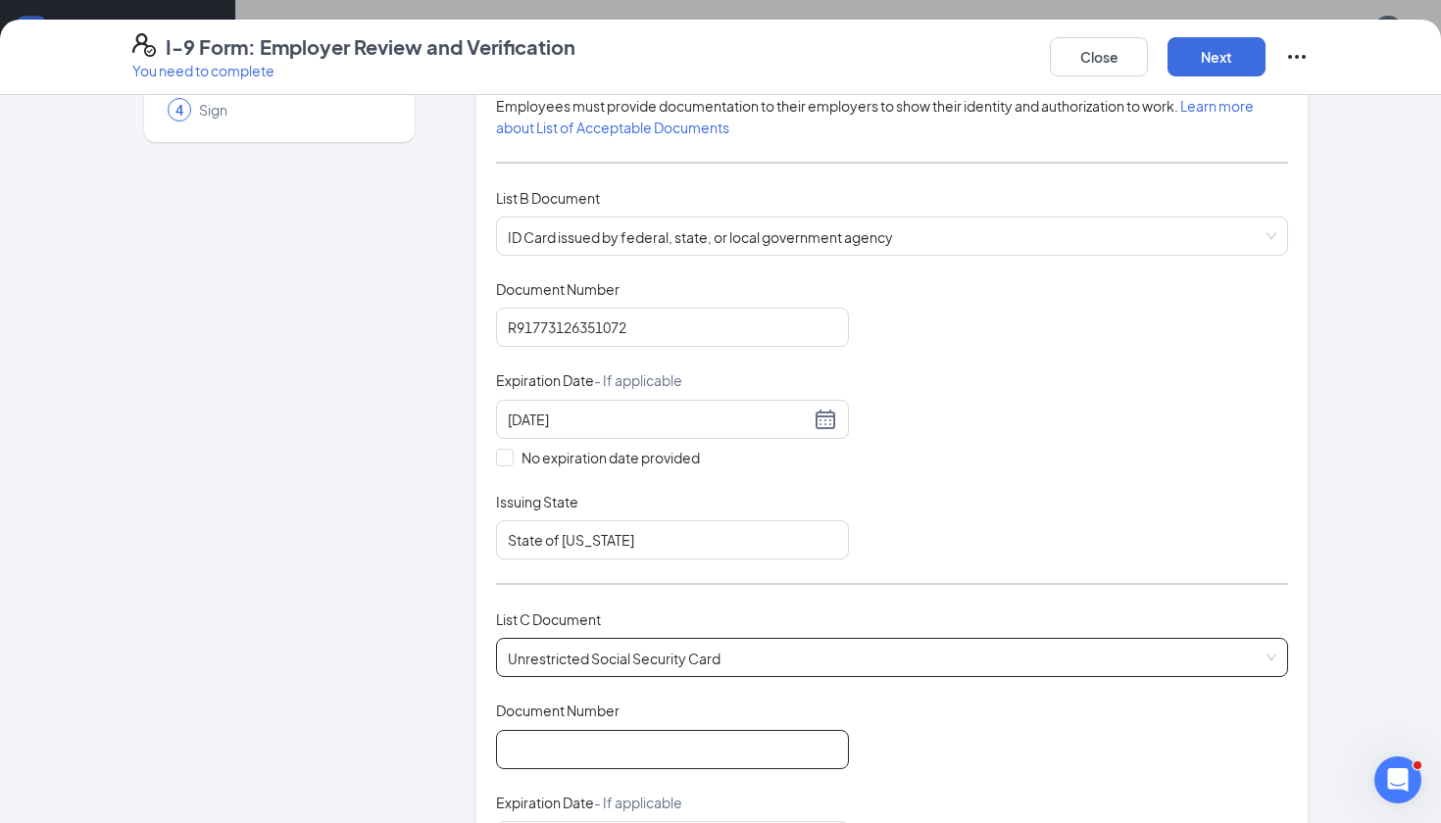
click at [624, 733] on input "Document Number" at bounding box center [672, 749] width 353 height 39
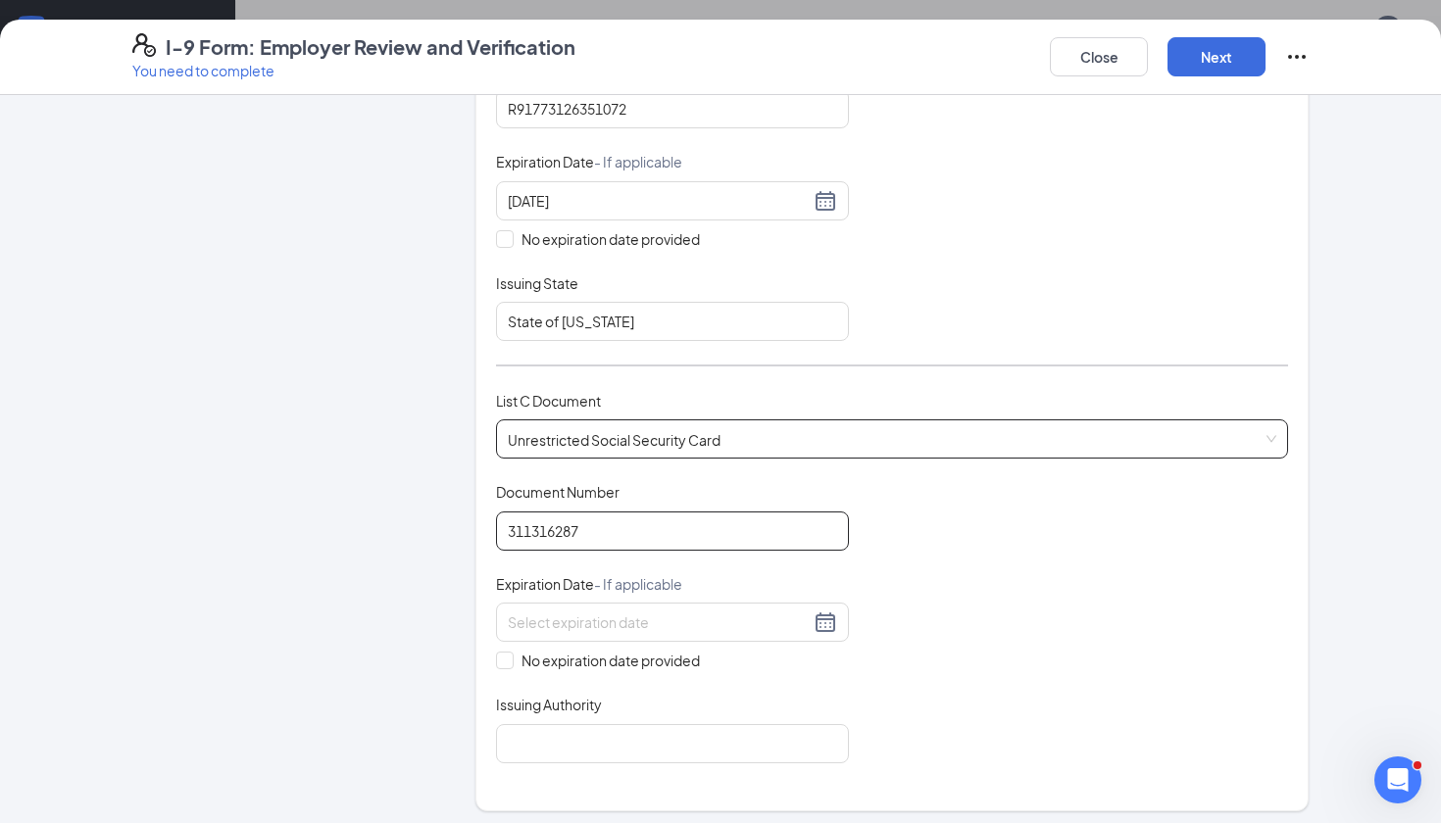
scroll to position [425, 0]
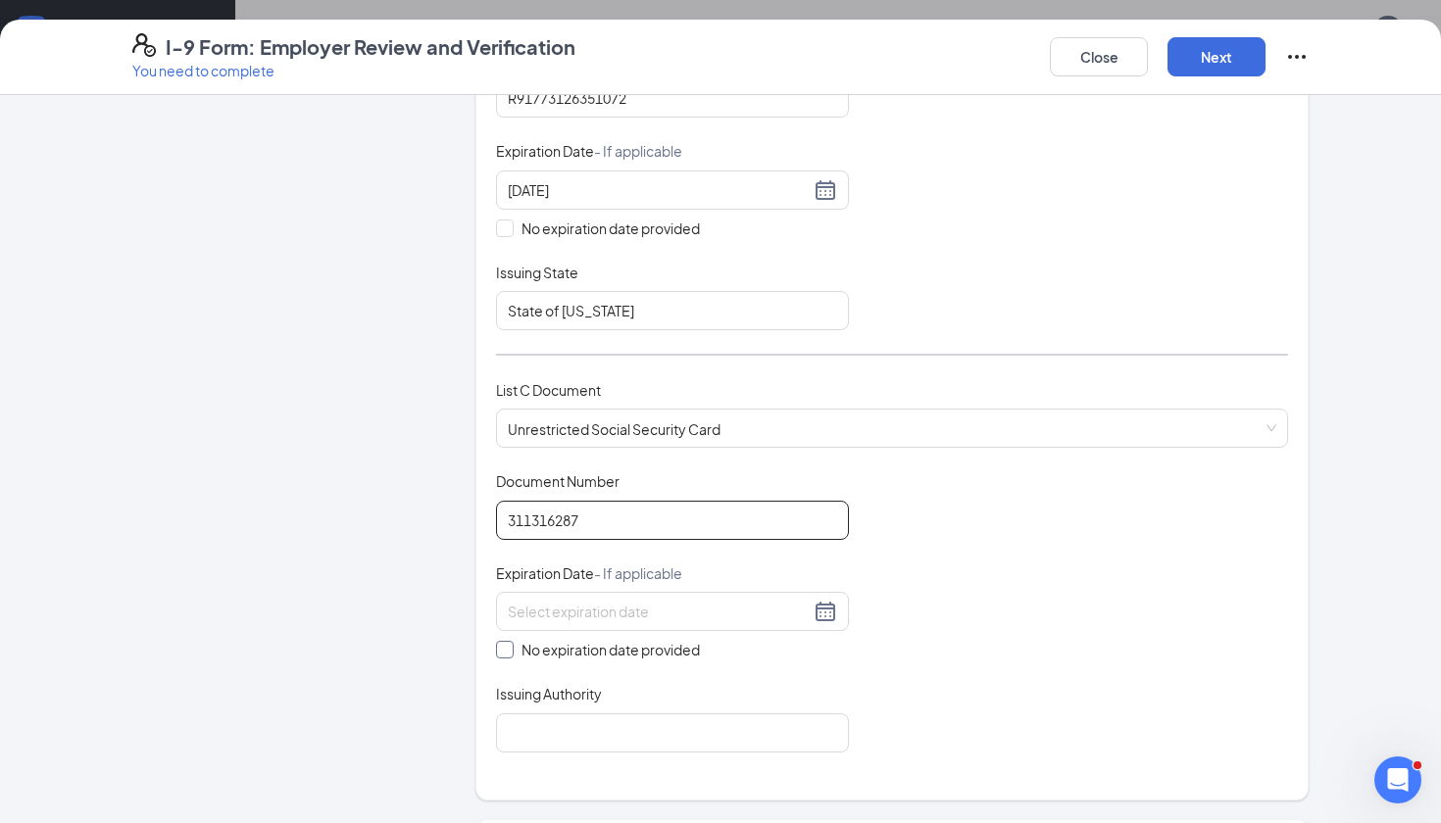
type input "311316287"
click at [510, 650] on span at bounding box center [505, 650] width 18 height 18
click at [510, 650] on input "No expiration date provided" at bounding box center [503, 648] width 14 height 14
checkbox input "true"
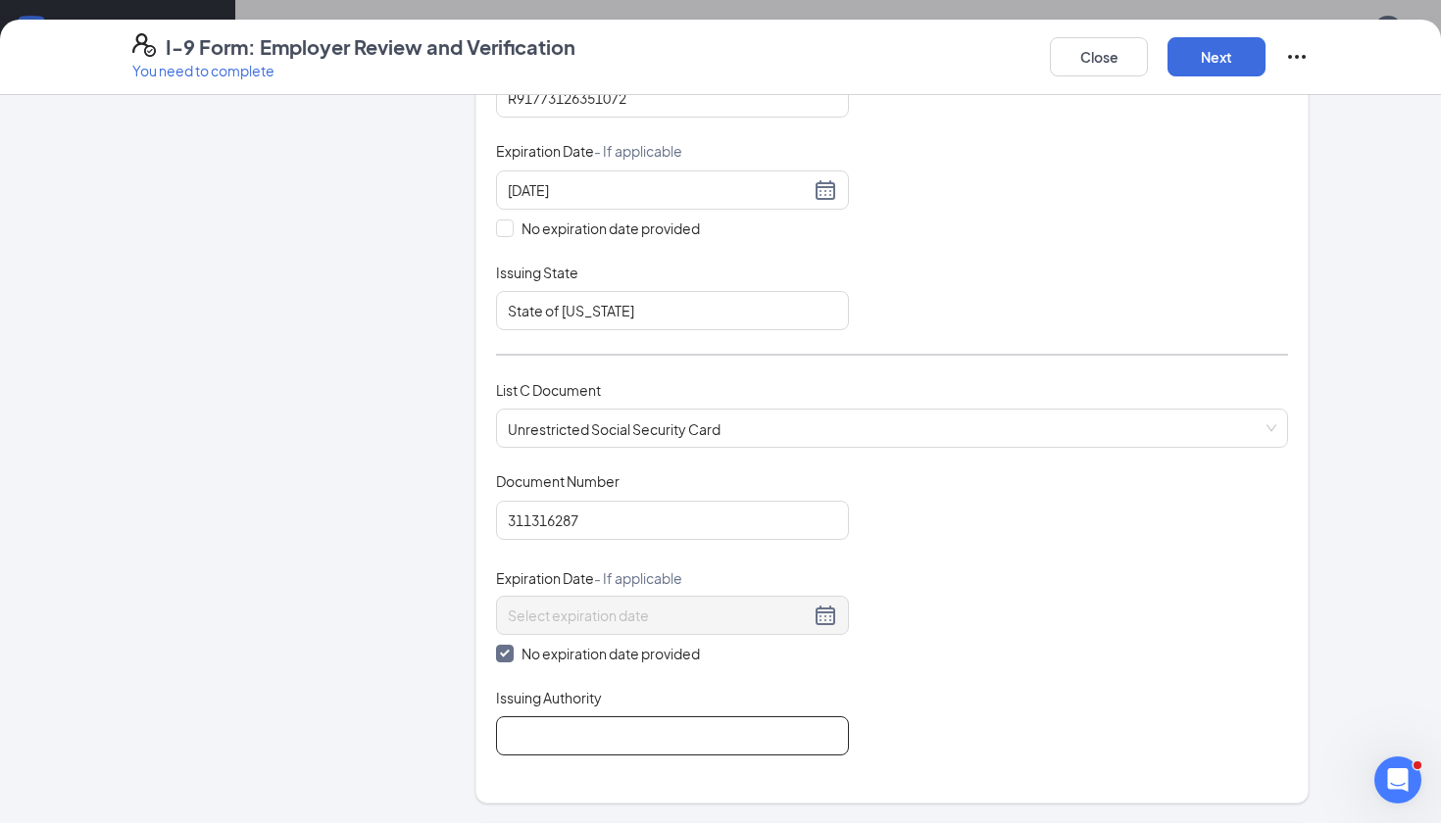
click at [546, 723] on input "Issuing Authority" at bounding box center [672, 736] width 353 height 39
type input "Social Security Administration"
click at [1207, 55] on button "Next" at bounding box center [1217, 56] width 98 height 39
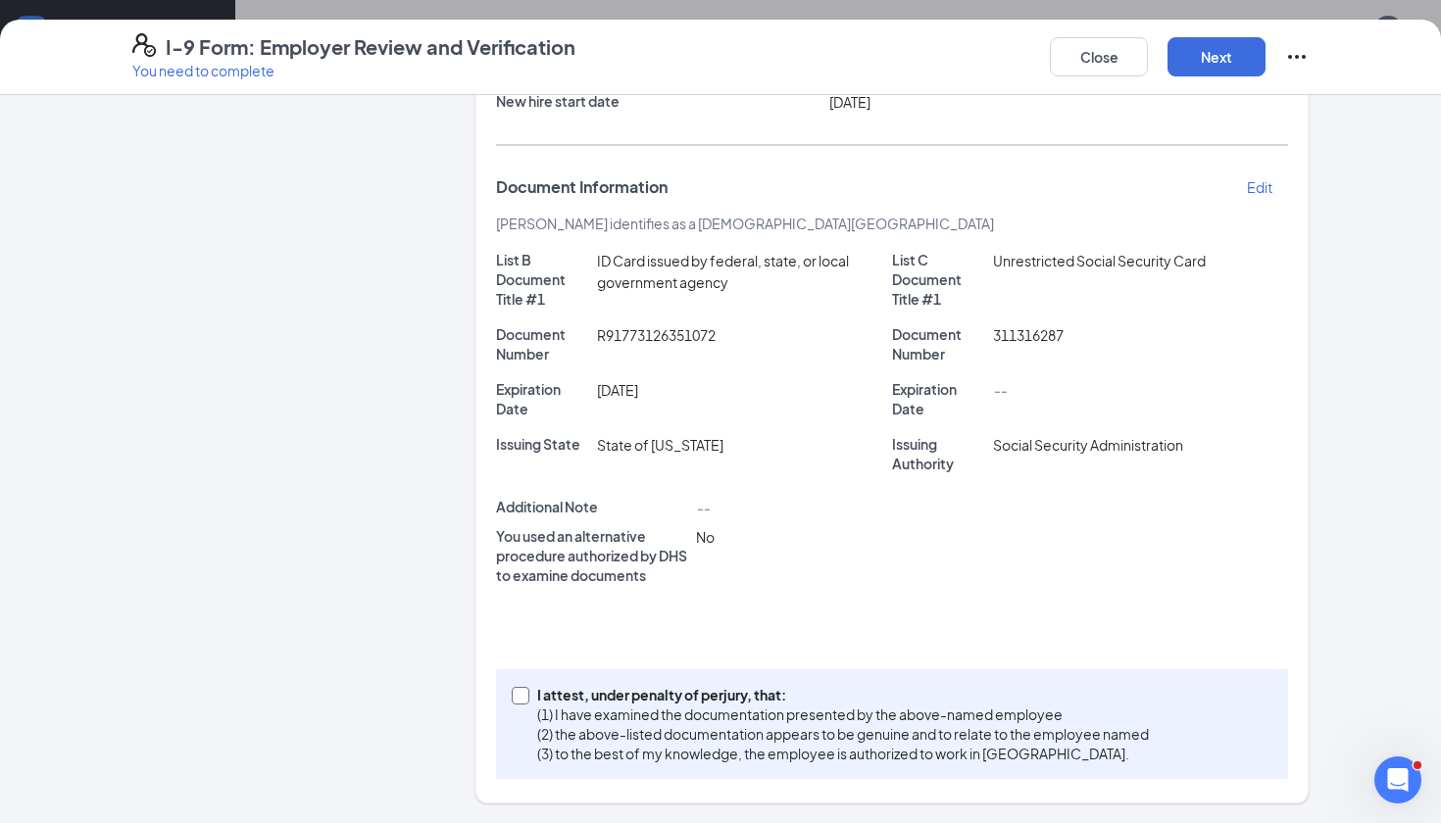
scroll to position [285, 0]
click at [522, 689] on input "I attest, under penalty of [PERSON_NAME], that: (1) I have examined the documen…" at bounding box center [519, 695] width 14 height 14
checkbox input "true"
click at [1226, 56] on button "Next" at bounding box center [1217, 56] width 98 height 39
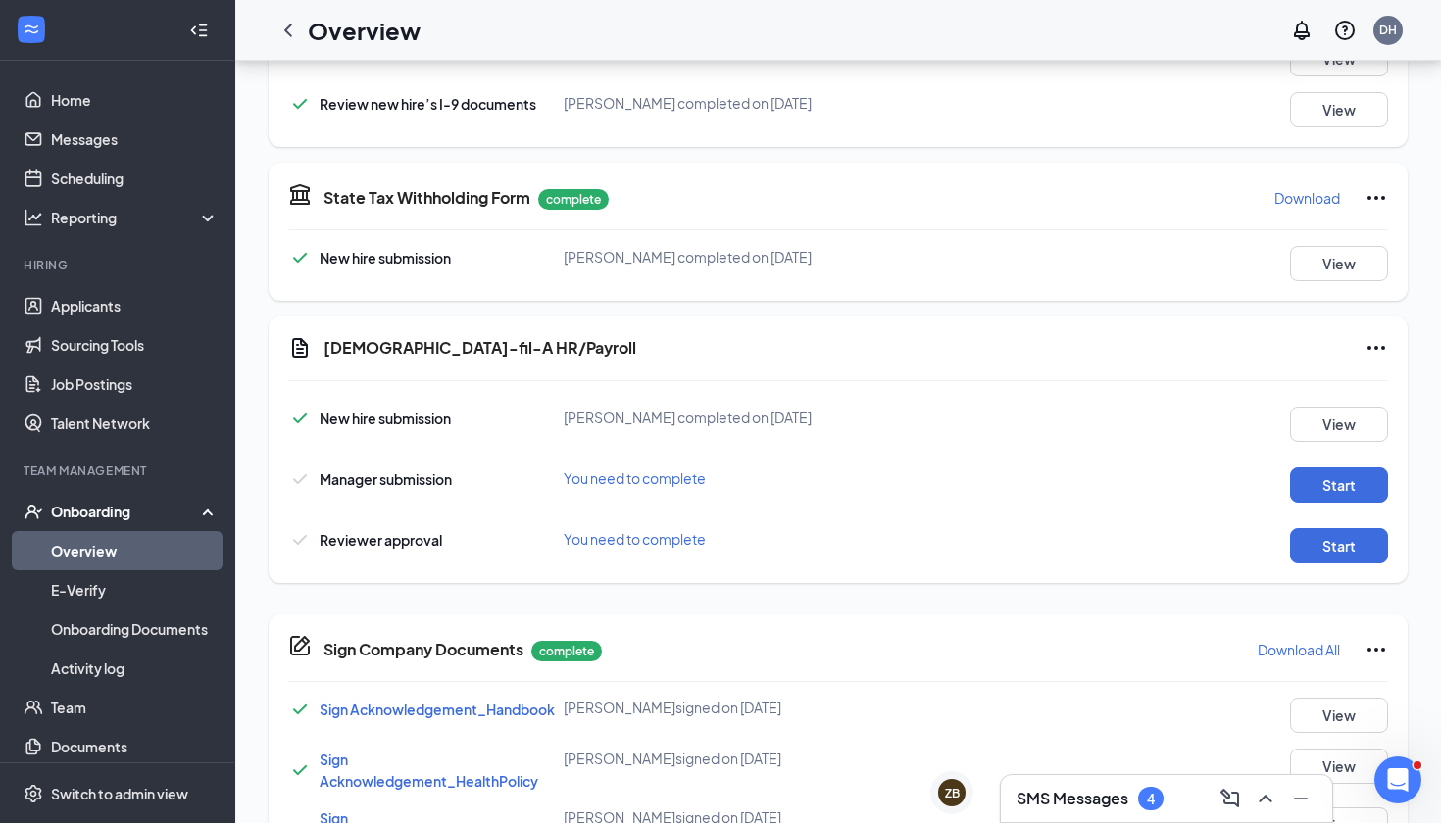
scroll to position [704, 0]
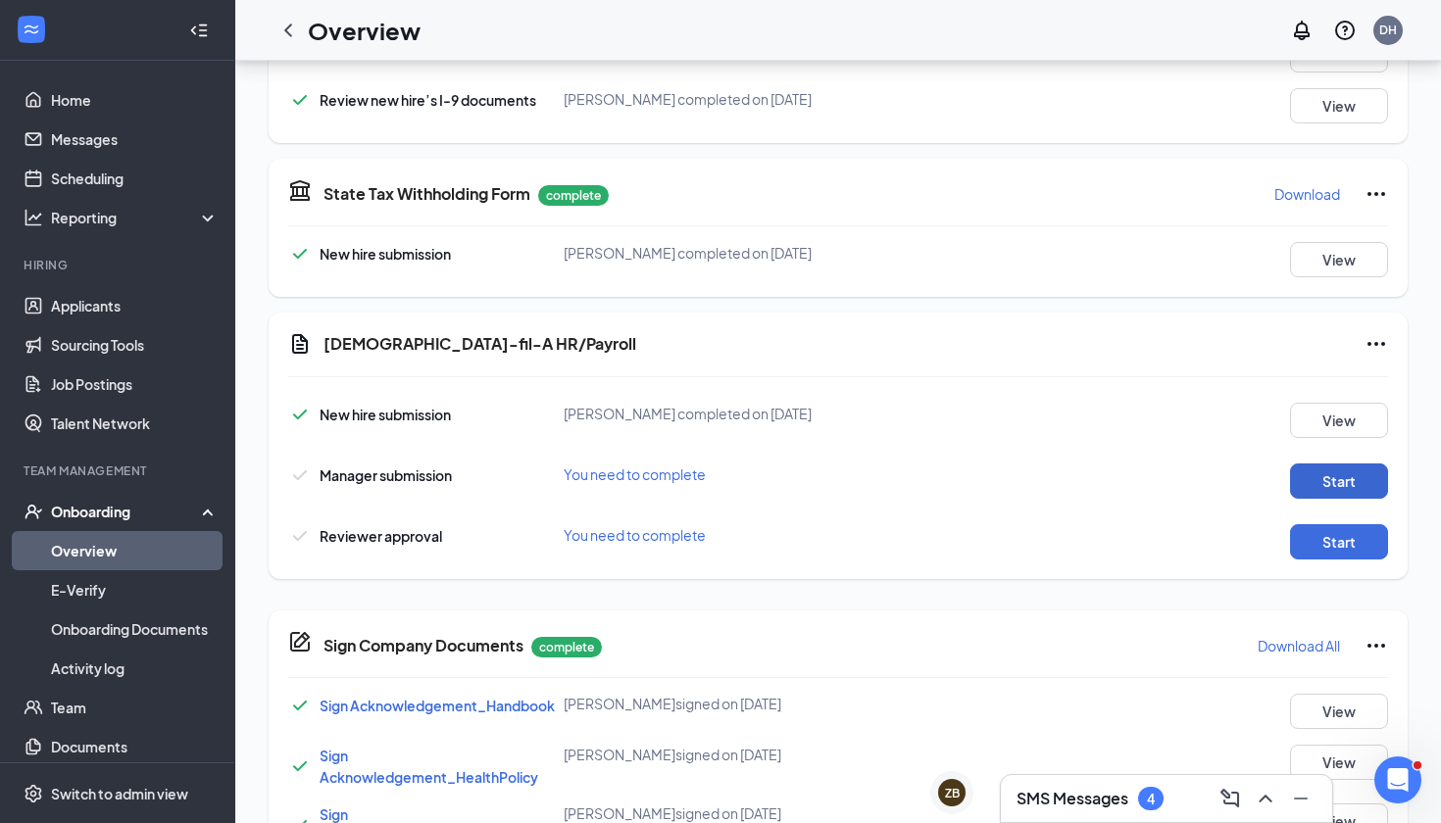
click at [1317, 485] on button "Start" at bounding box center [1339, 481] width 98 height 35
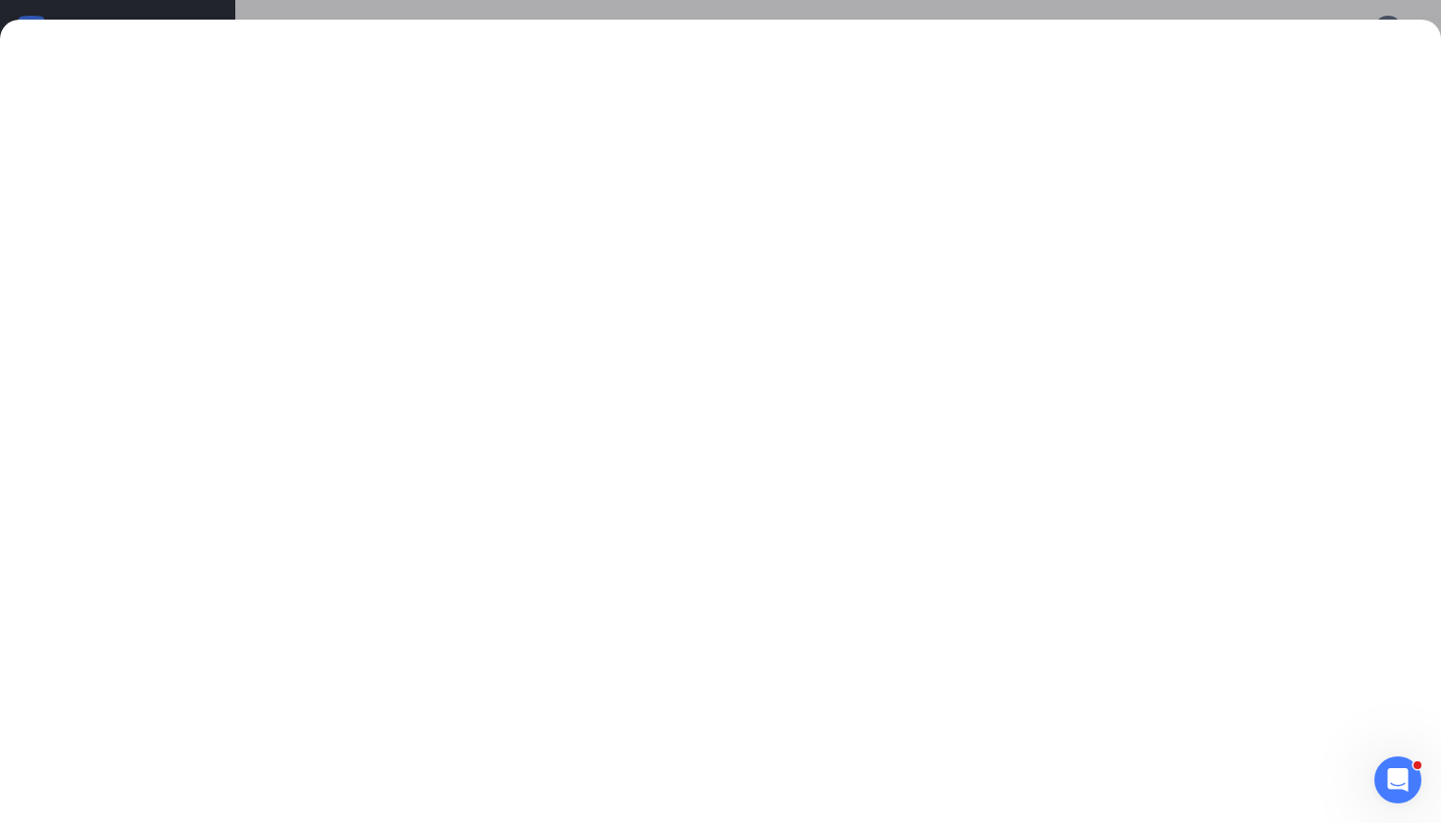
scroll to position [697, 0]
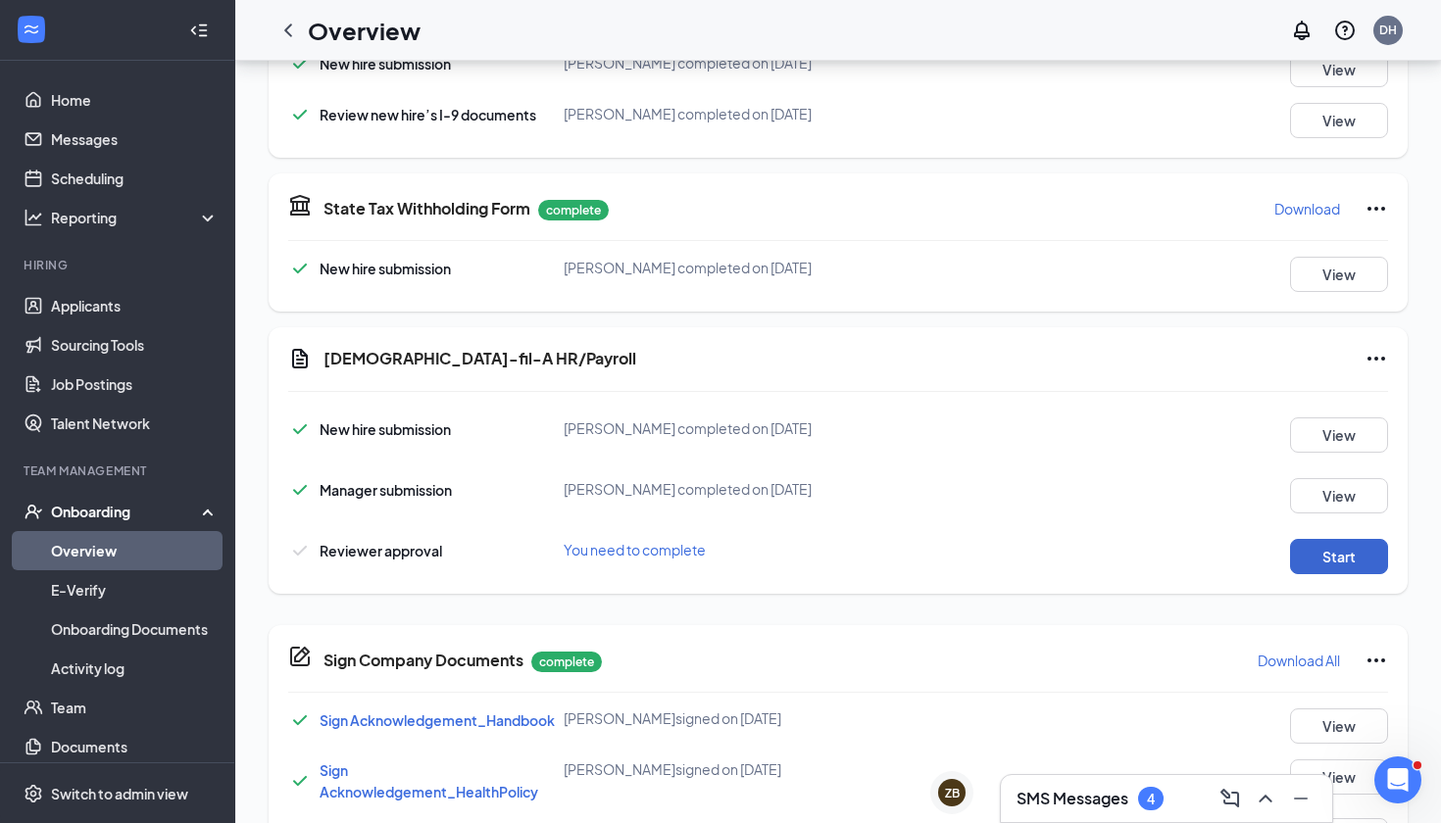
click at [1338, 562] on button "Start" at bounding box center [1339, 556] width 98 height 35
click at [1359, 558] on button "Start" at bounding box center [1339, 556] width 98 height 35
click at [1379, 354] on icon "Ellipses" at bounding box center [1377, 359] width 24 height 24
click at [1324, 397] on span "Mark as complete" at bounding box center [1303, 399] width 115 height 20
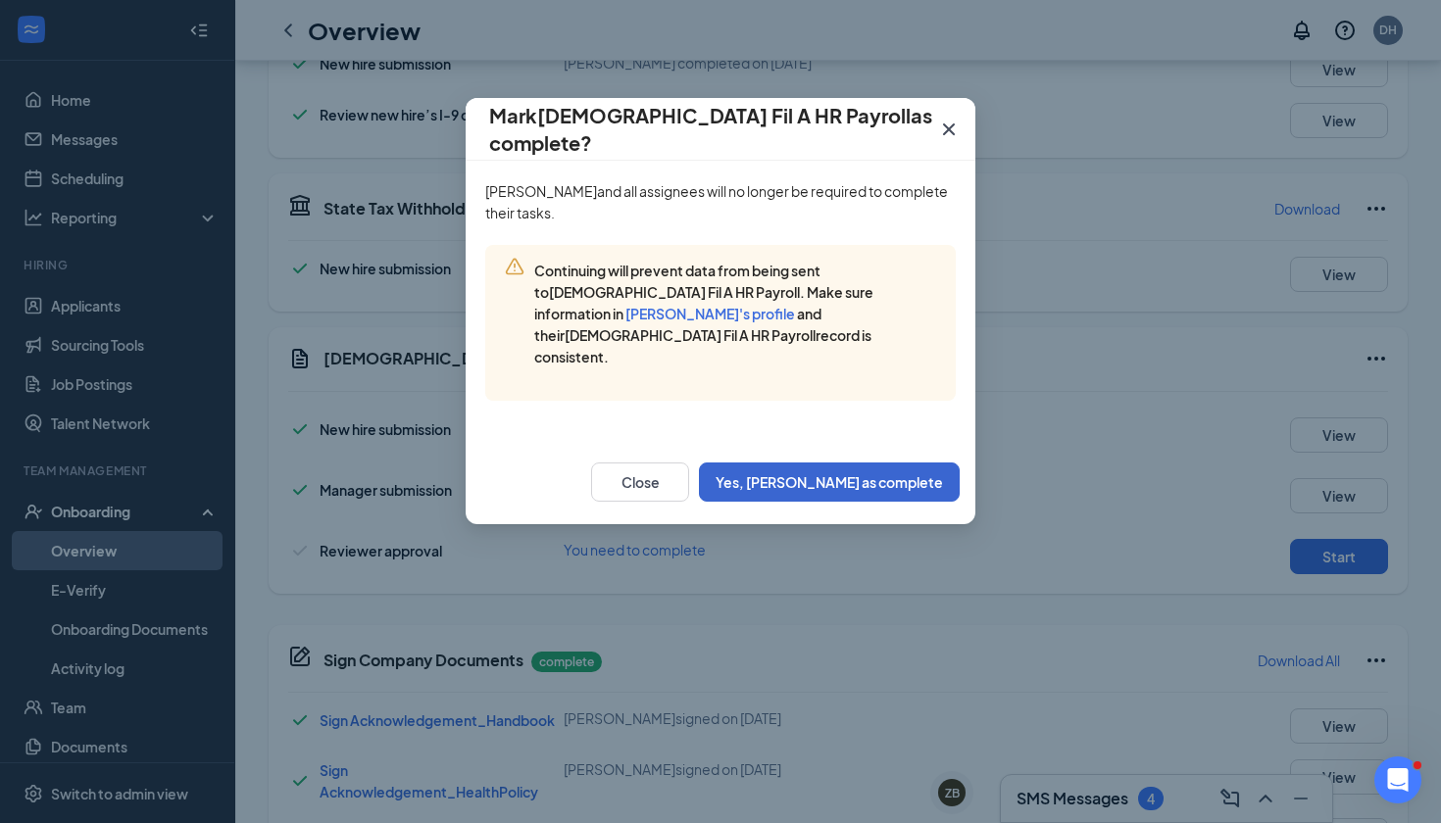
click at [910, 463] on button "Yes, [PERSON_NAME] as complete" at bounding box center [829, 482] width 261 height 39
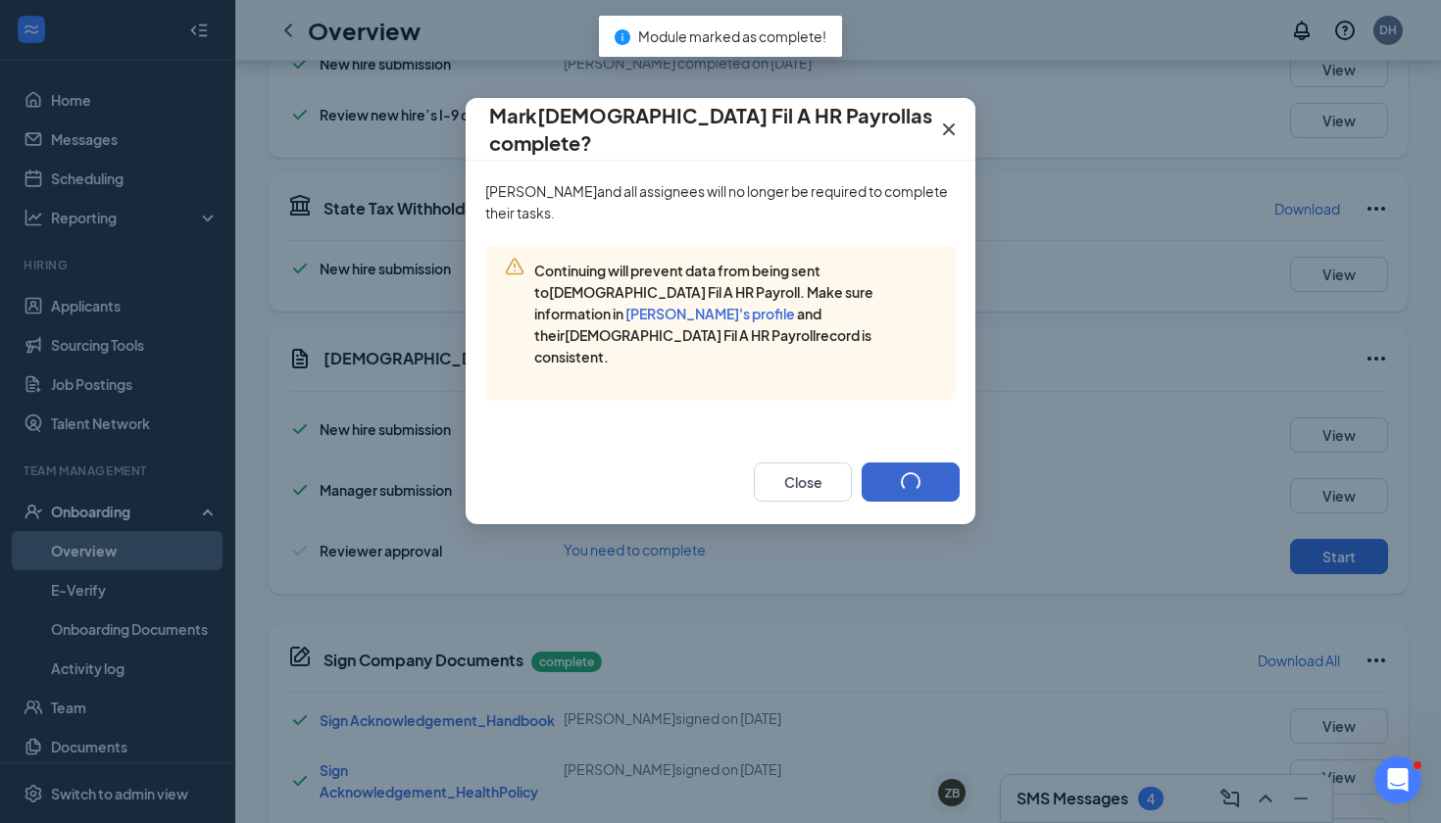
click at [903, 465] on button "button" at bounding box center [911, 482] width 98 height 39
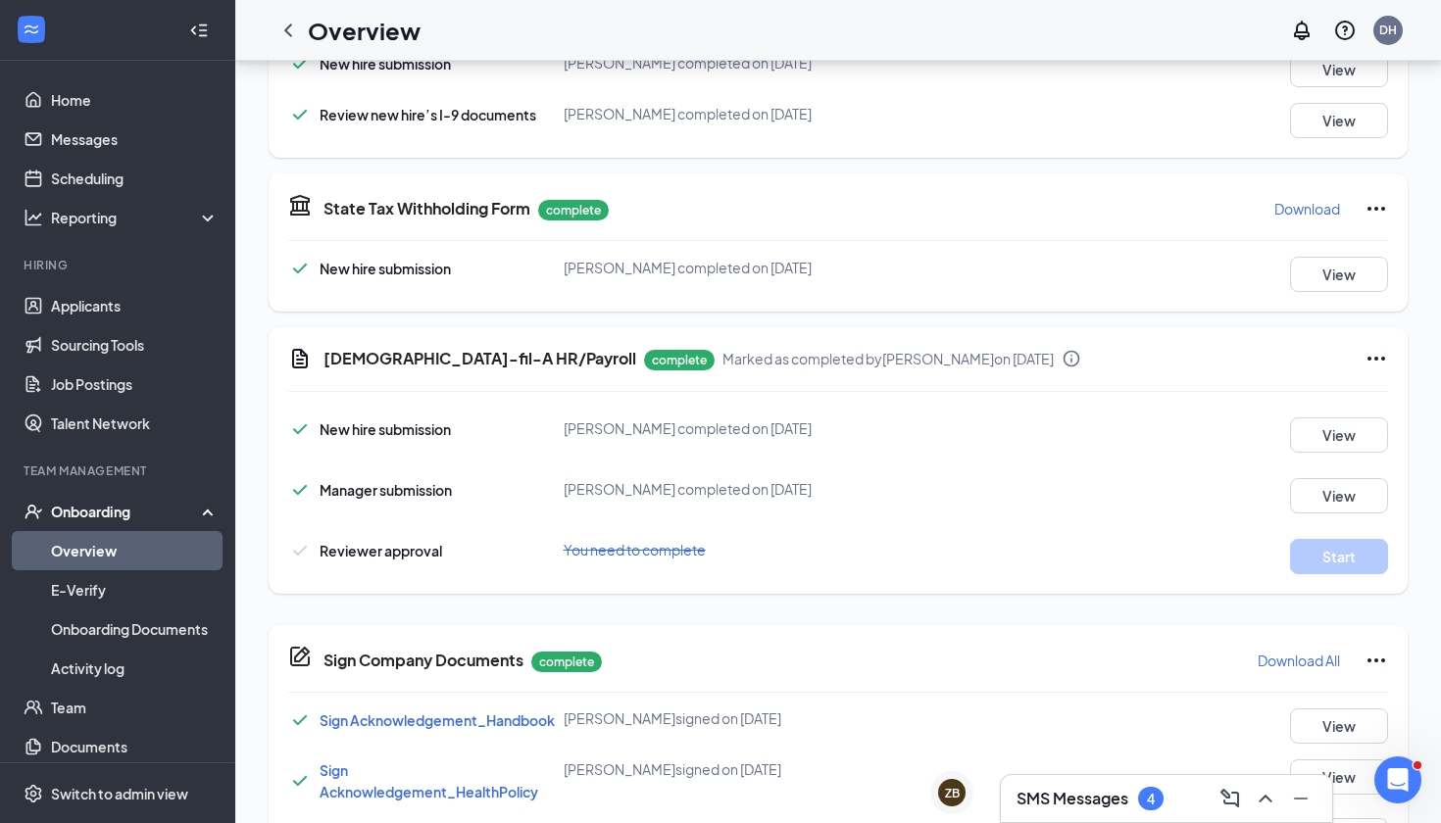
click at [147, 543] on link "Overview" at bounding box center [135, 550] width 168 height 39
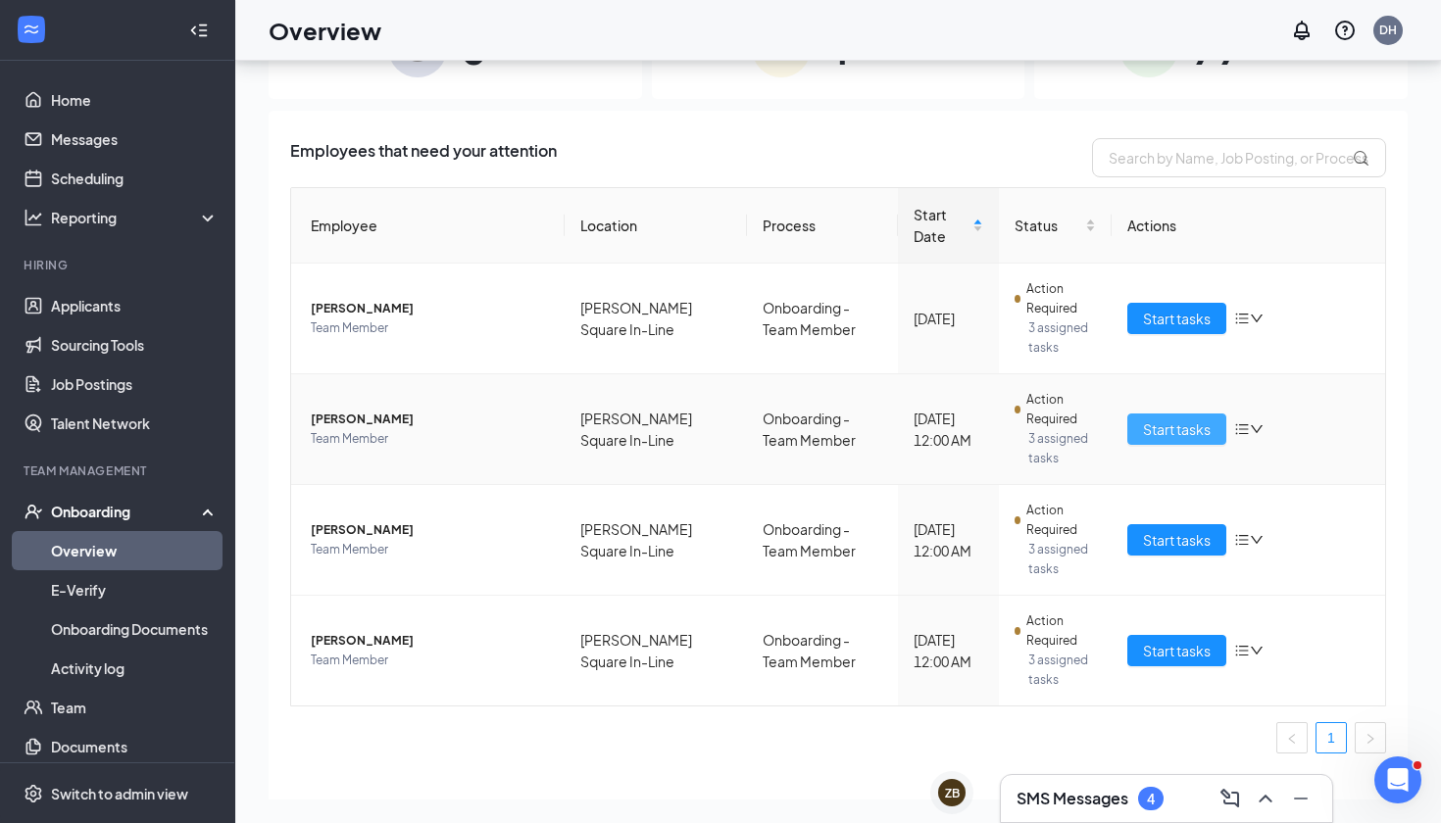
click at [1192, 429] on span "Start tasks" at bounding box center [1177, 430] width 68 height 22
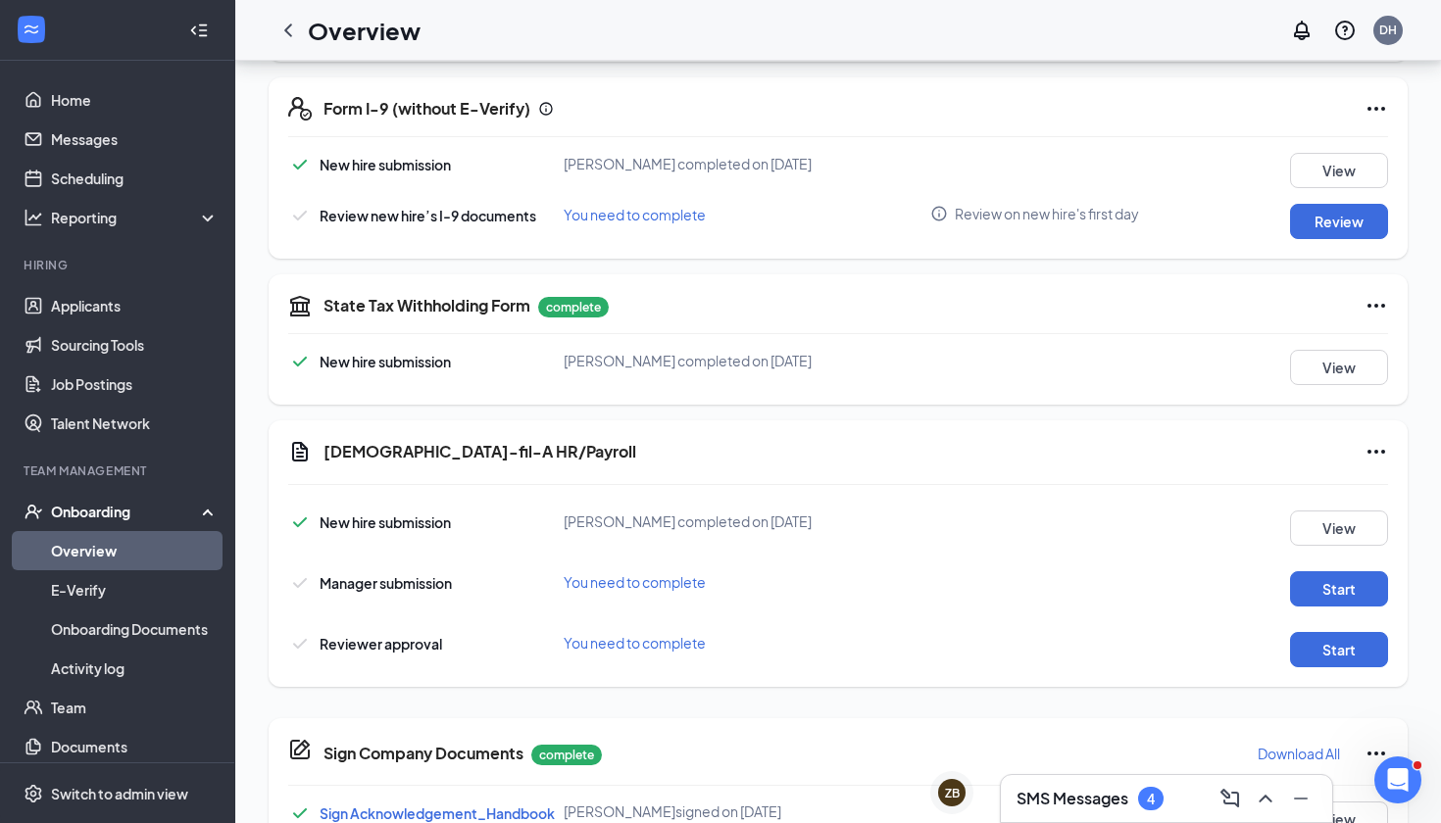
scroll to position [404, 0]
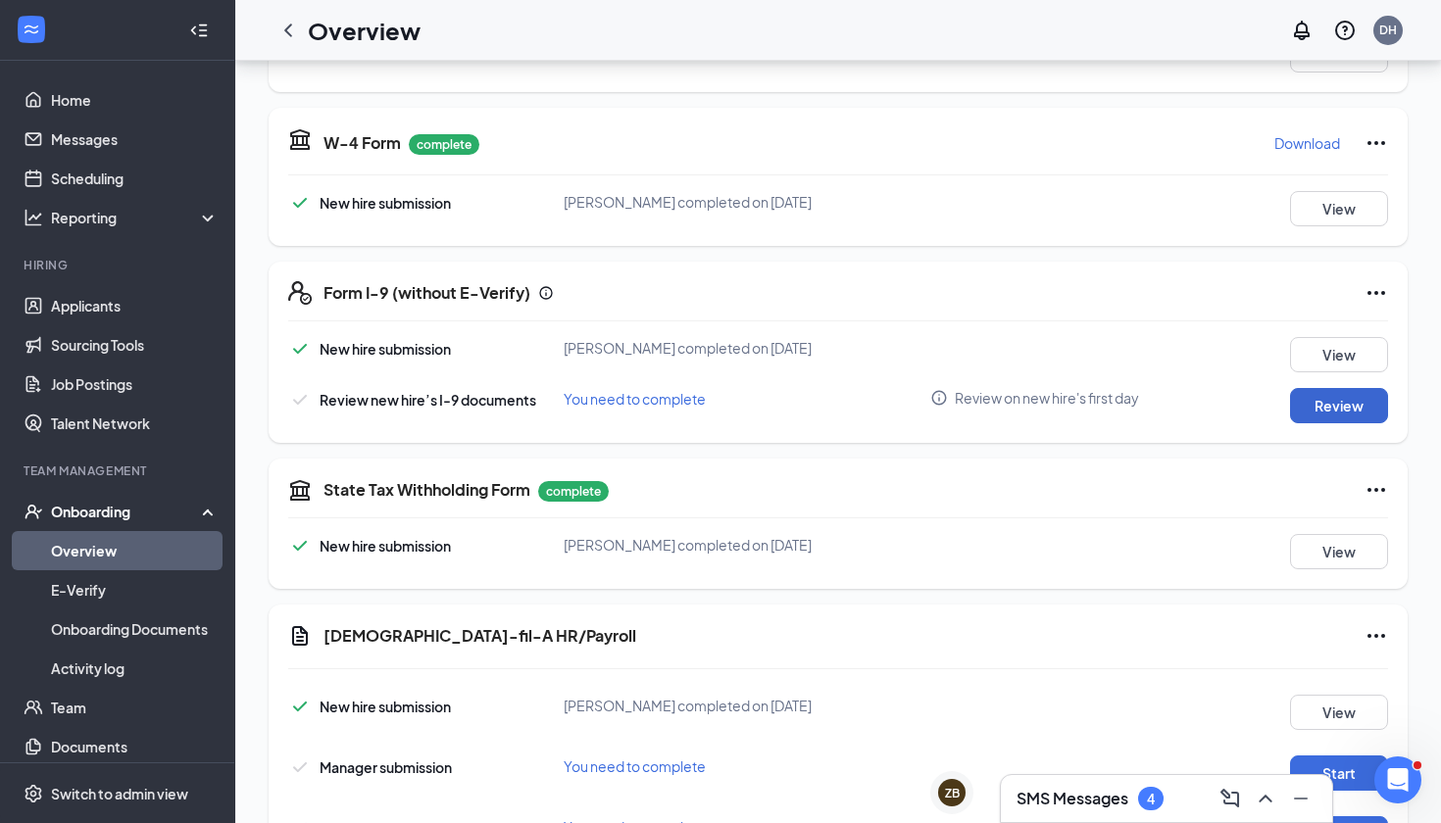
click at [1349, 415] on button "Review" at bounding box center [1339, 405] width 98 height 35
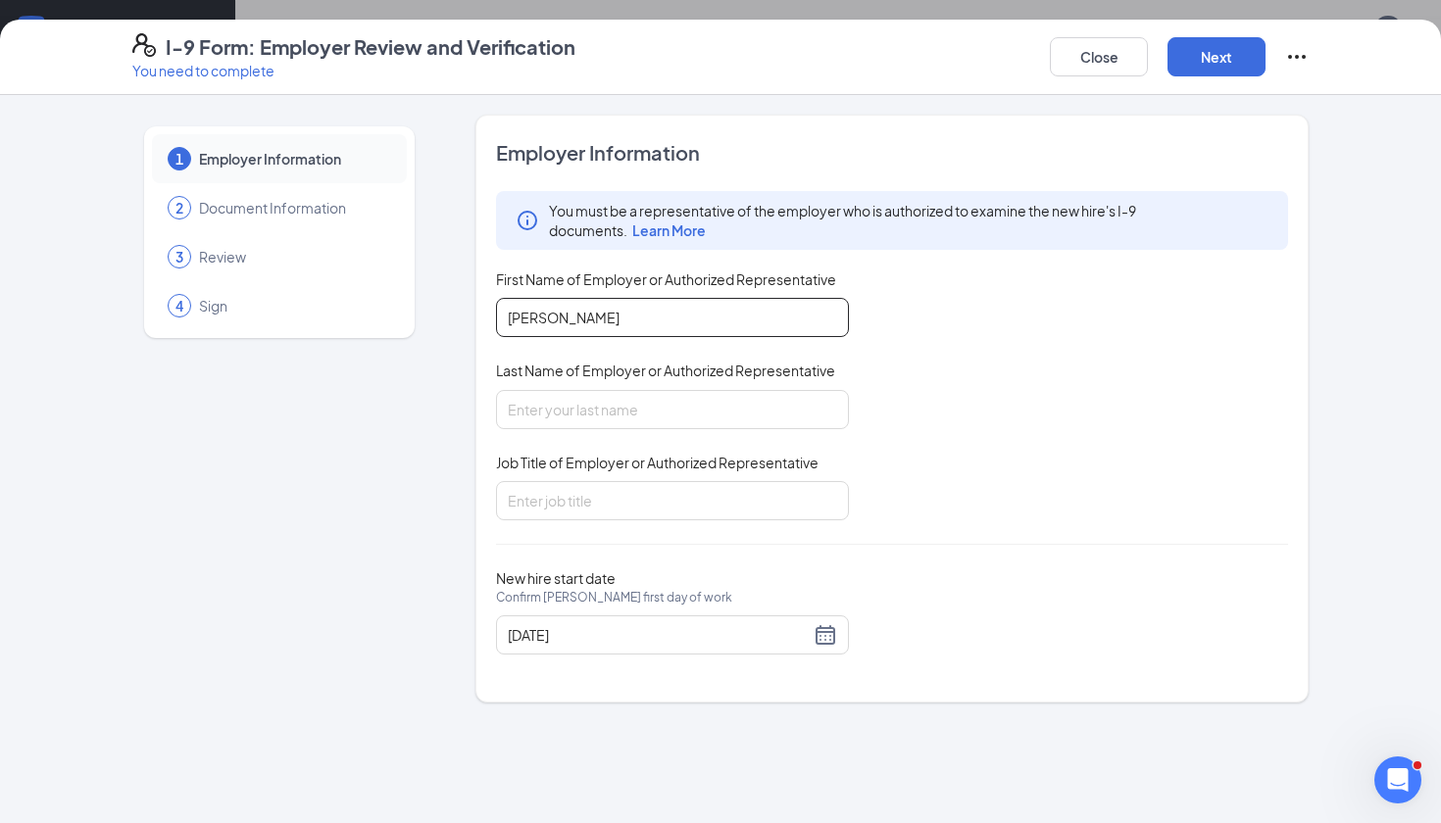
type input "[PERSON_NAME]"
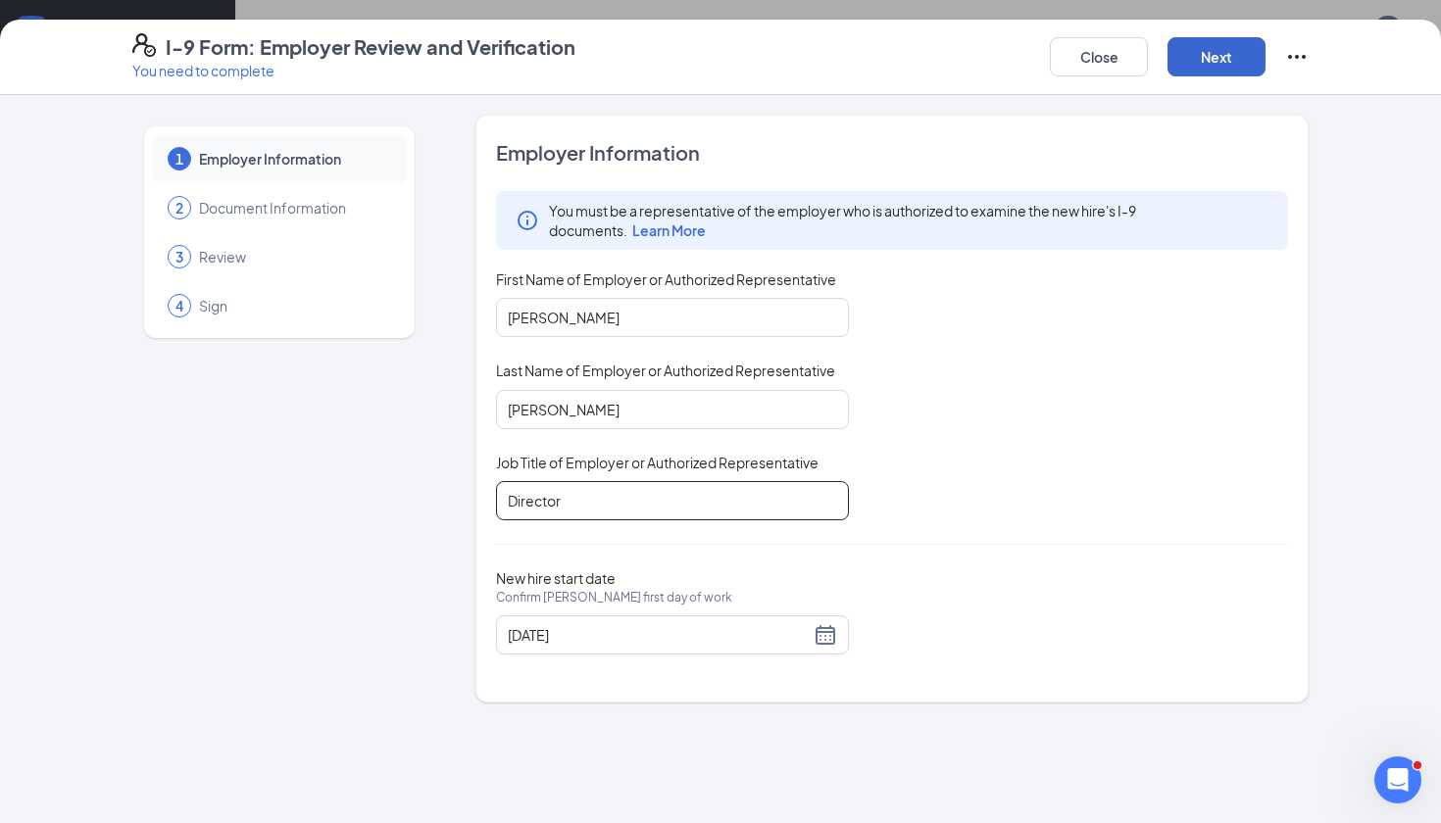
type input "Director"
click at [1207, 56] on button "Next" at bounding box center [1217, 56] width 98 height 39
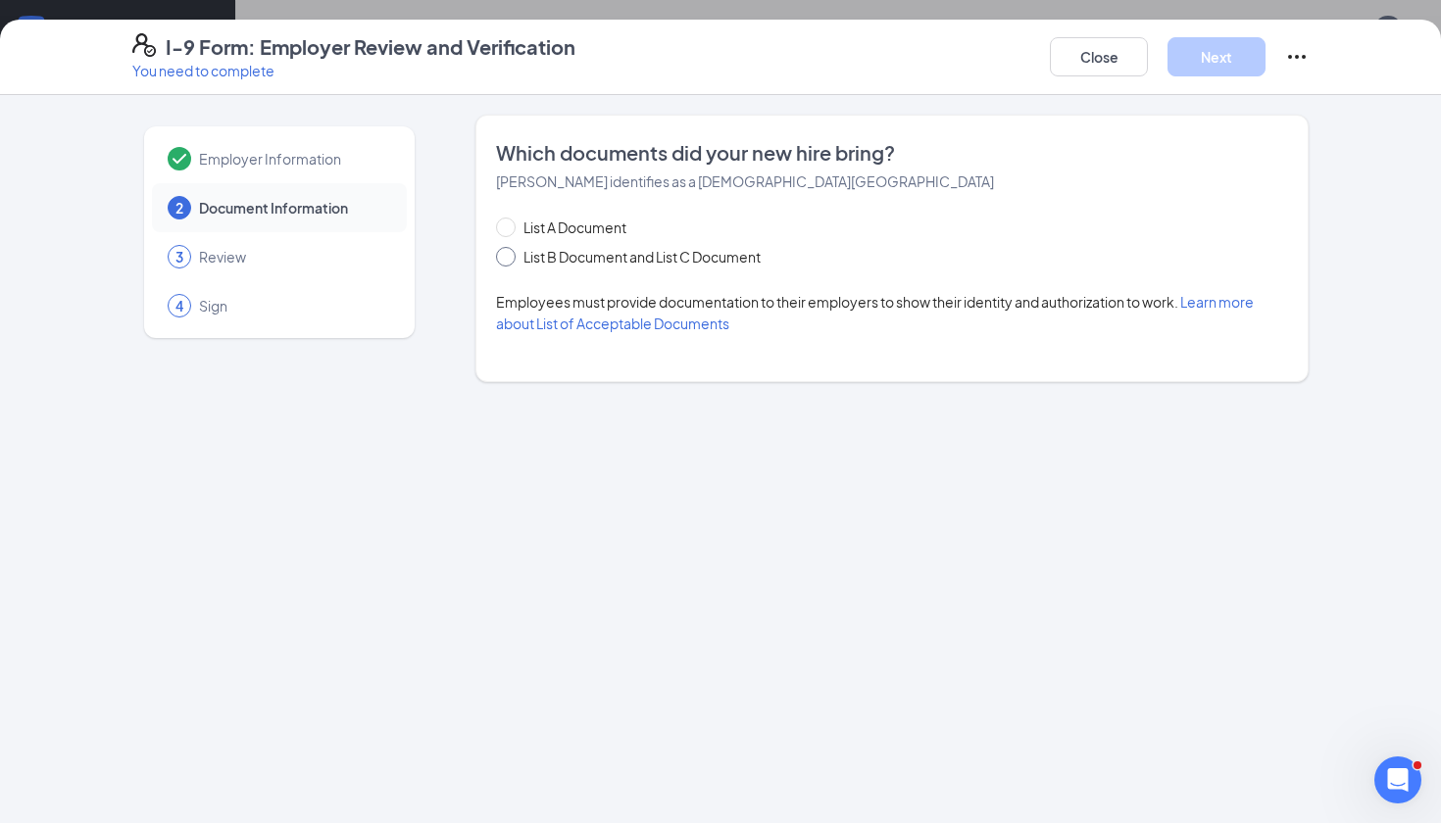
click at [542, 259] on span "List B Document and List C Document" at bounding box center [642, 257] width 253 height 22
click at [510, 259] on input "List B Document and List C Document" at bounding box center [503, 254] width 14 height 14
radio input "true"
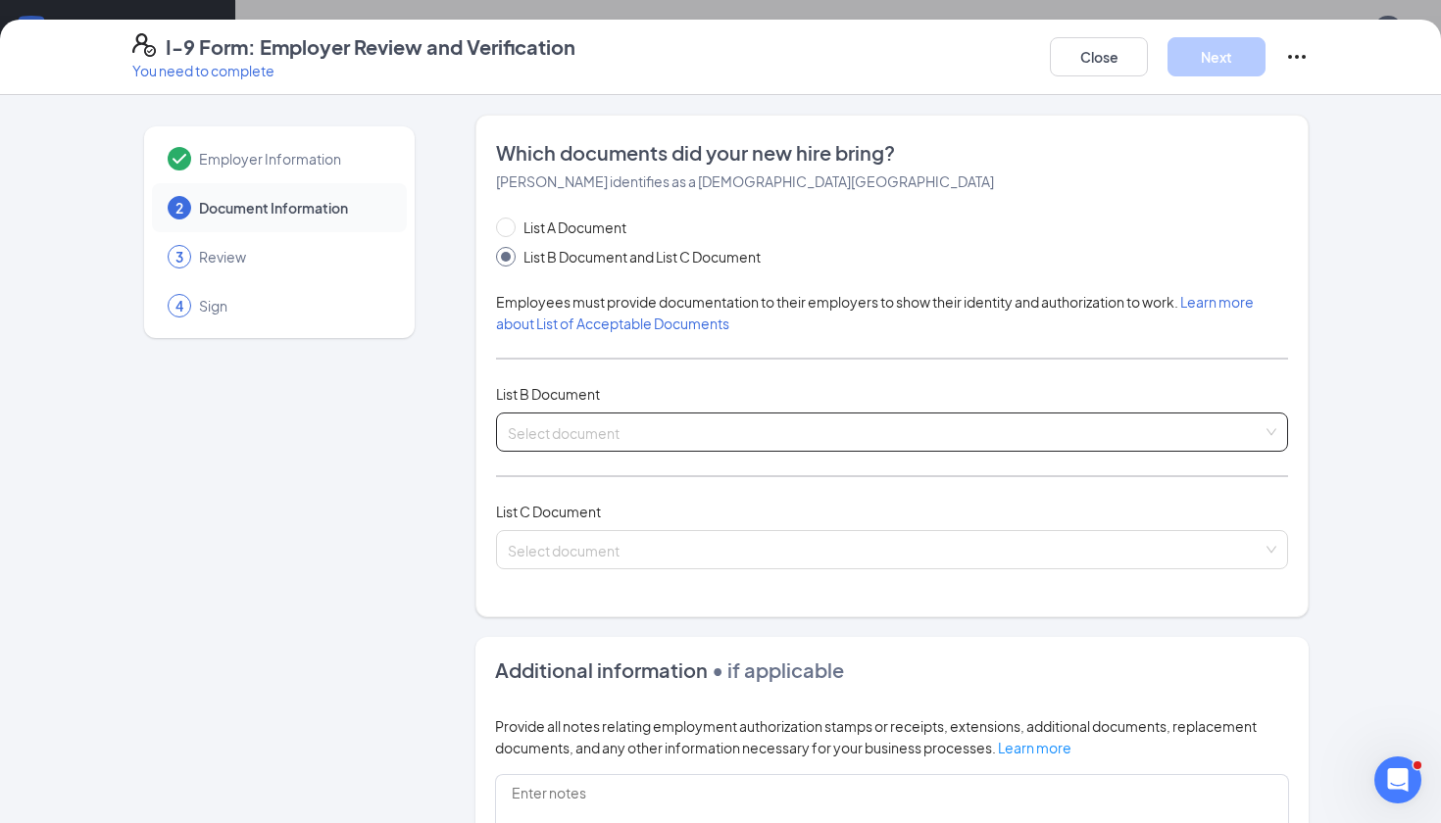
click at [653, 434] on div "Select document" at bounding box center [892, 432] width 792 height 39
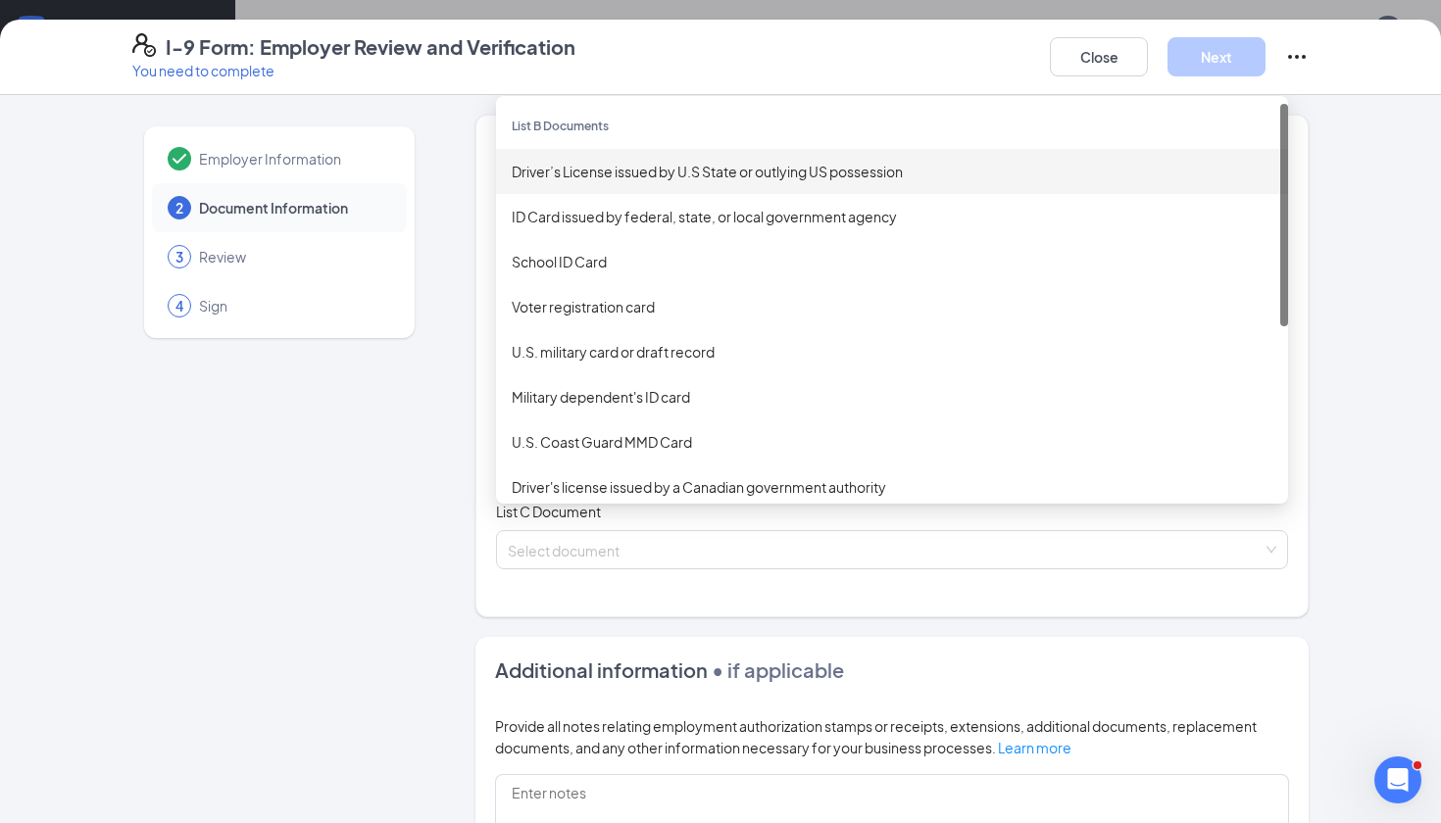
click at [649, 174] on div "Driver’s License issued by U.S State or outlying US possession" at bounding box center [892, 172] width 761 height 22
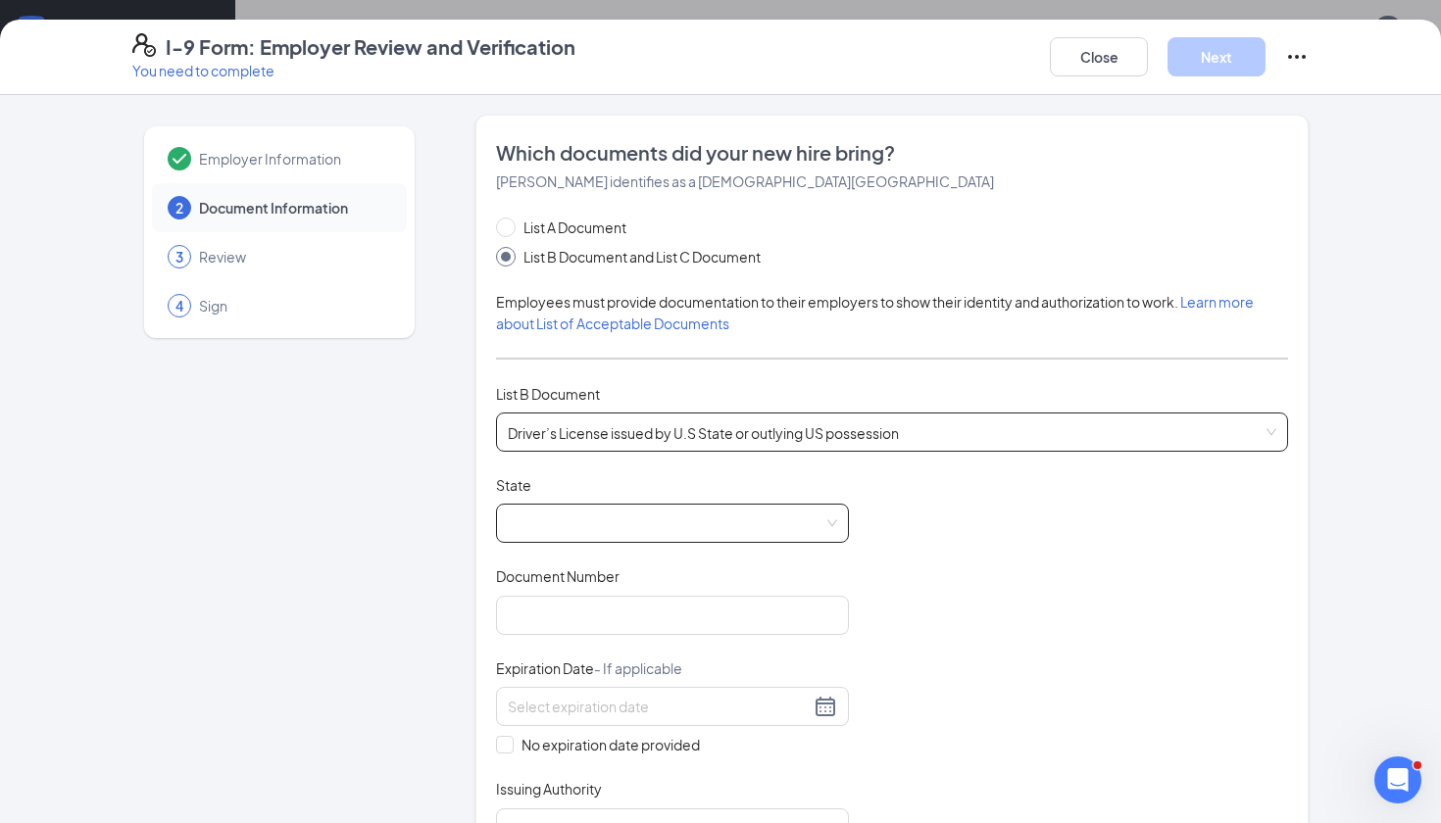
click at [588, 532] on span at bounding box center [672, 523] width 329 height 37
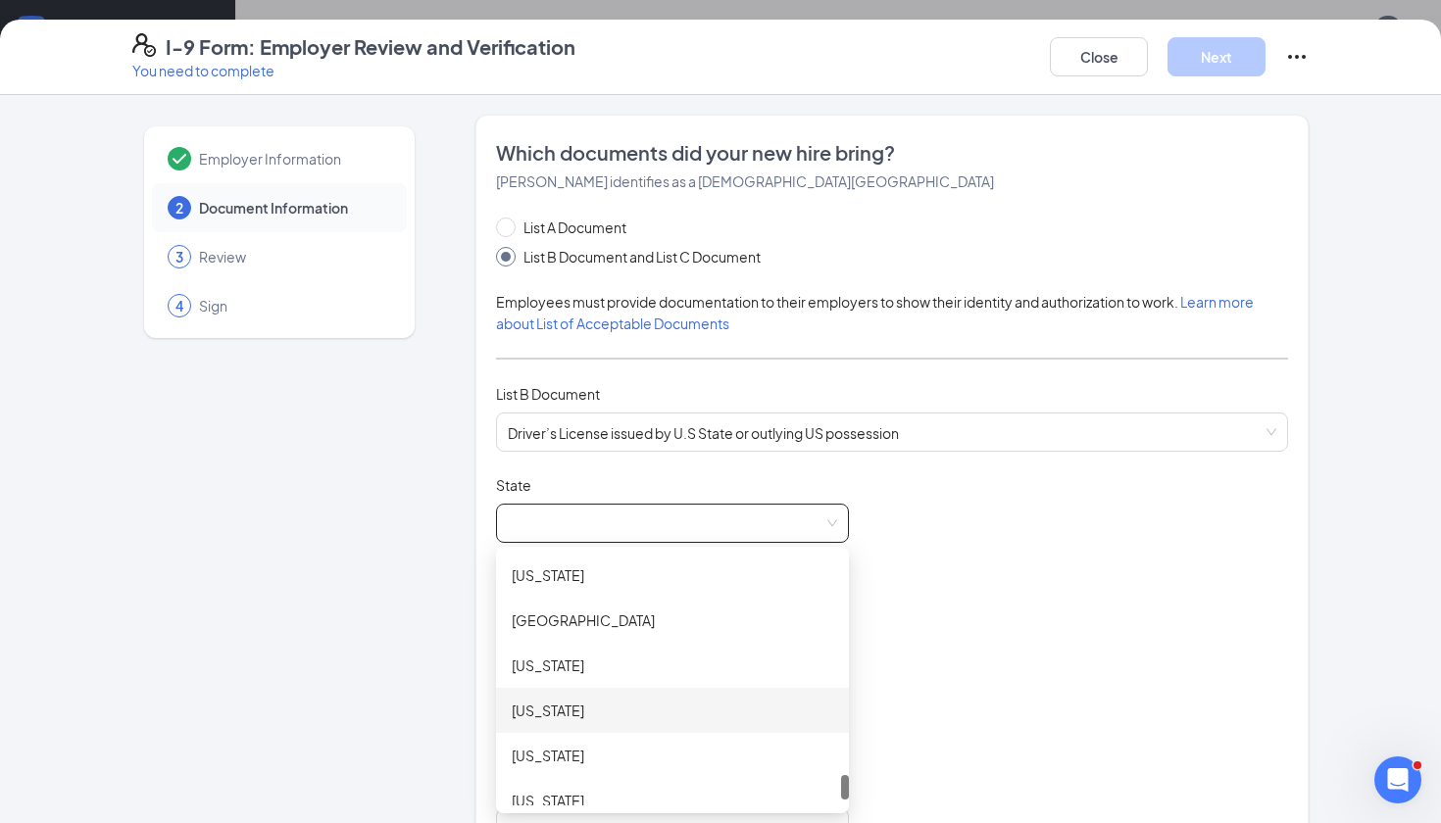
scroll to position [2210, 0]
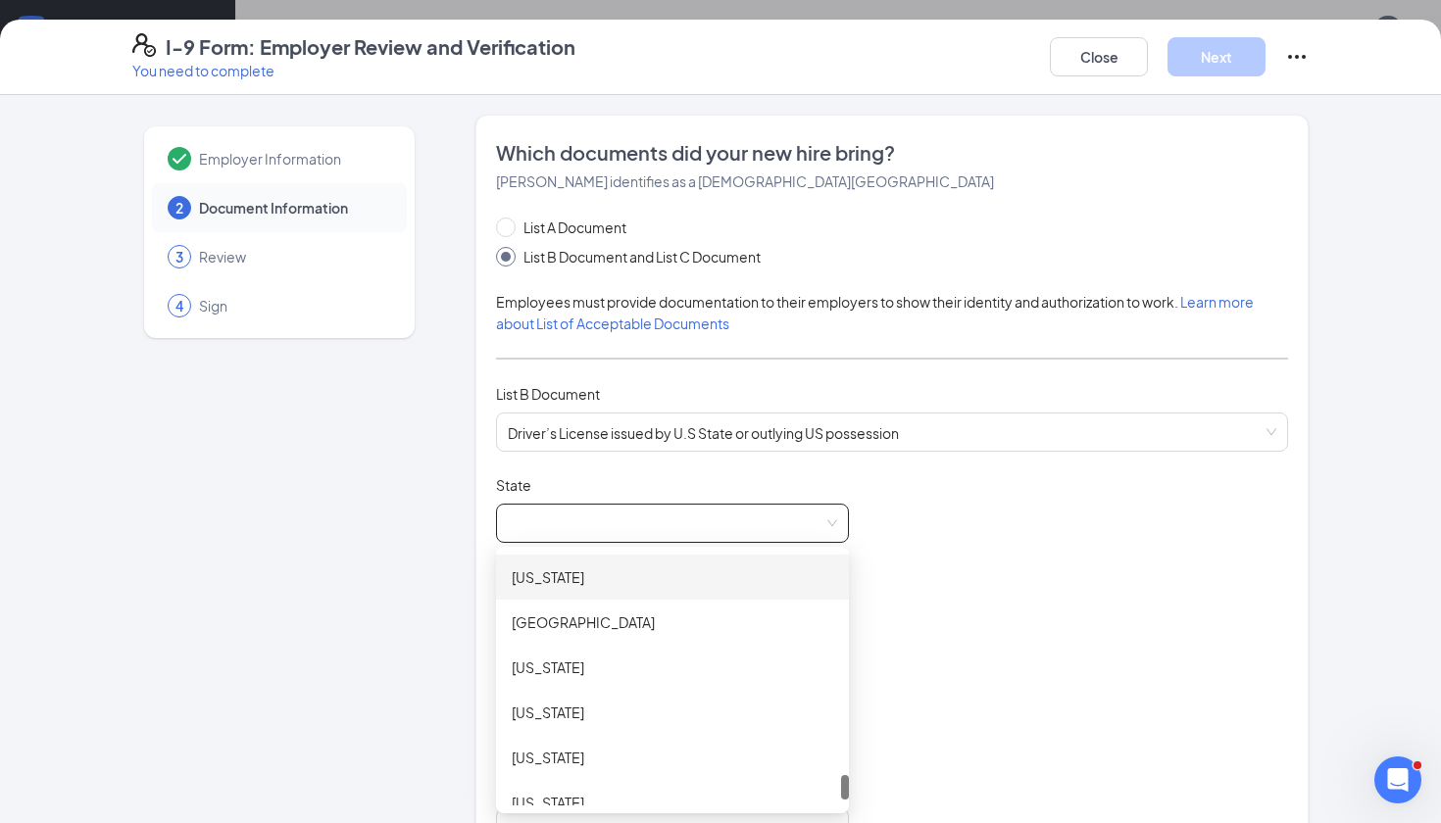
click at [583, 575] on div "[US_STATE]" at bounding box center [673, 578] width 322 height 22
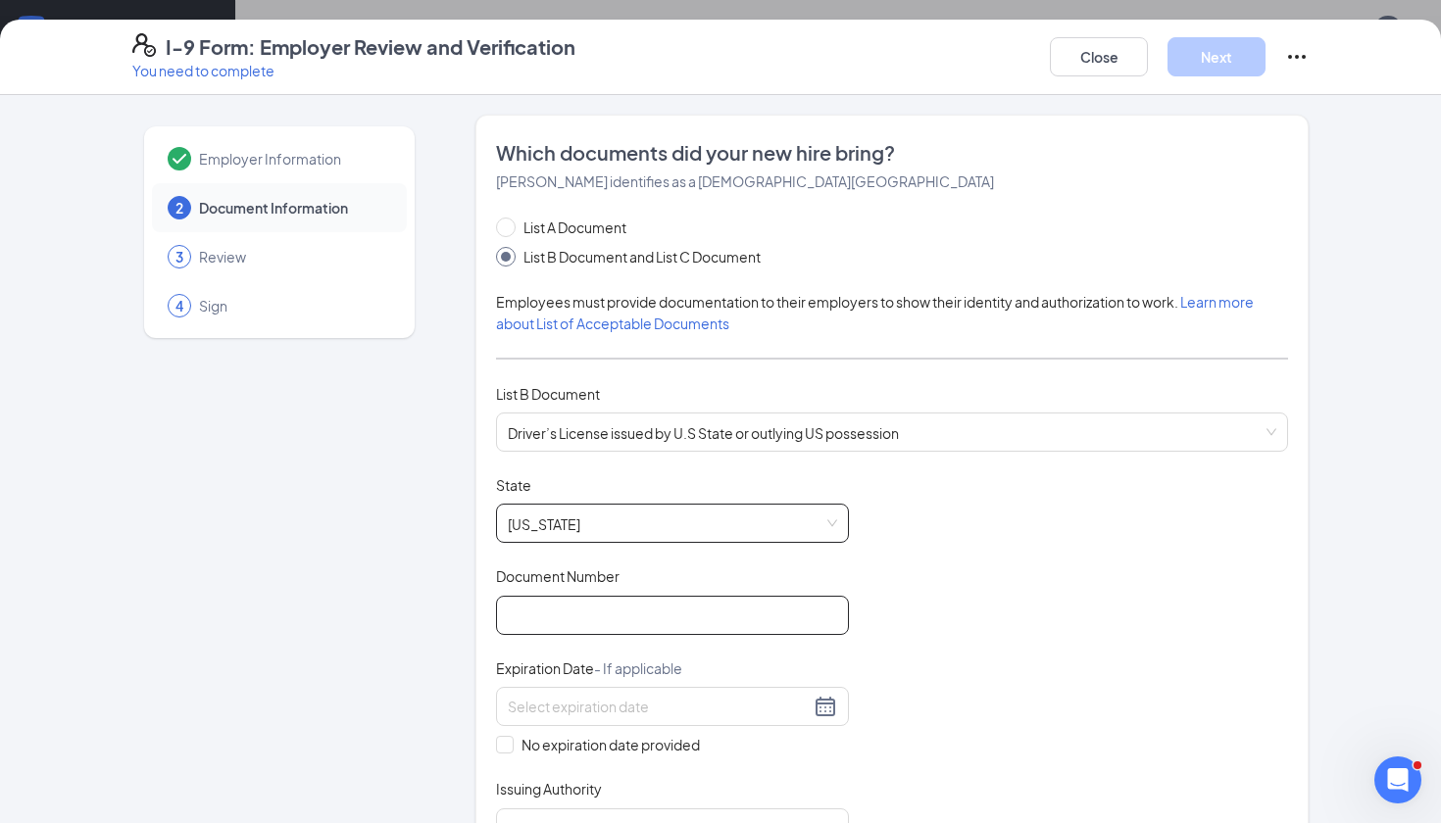
click at [612, 604] on input "Document Number" at bounding box center [672, 615] width 353 height 39
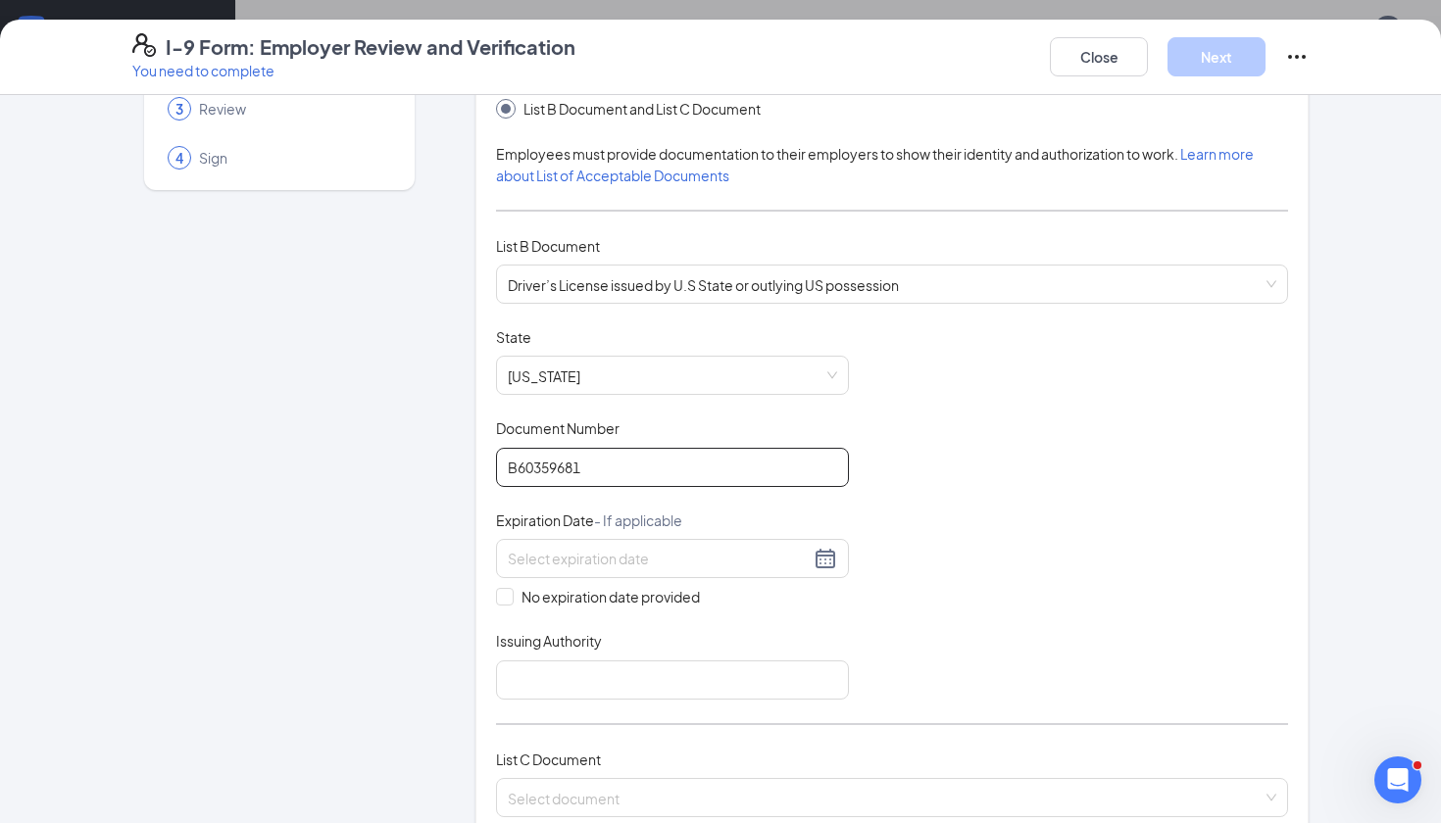
scroll to position [156, 0]
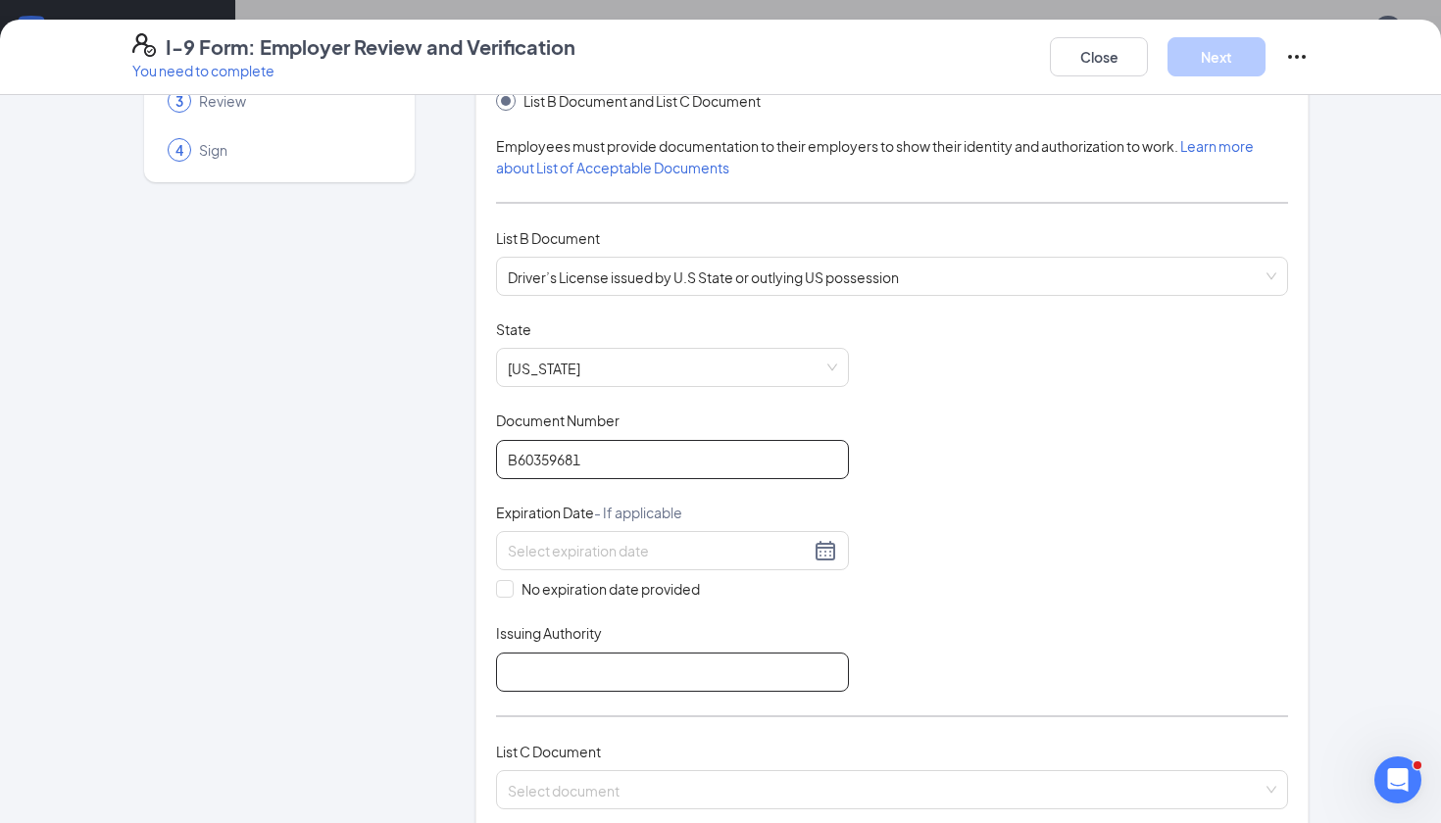
type input "B60359681"
click at [573, 674] on input "Issuing Authority" at bounding box center [672, 672] width 353 height 39
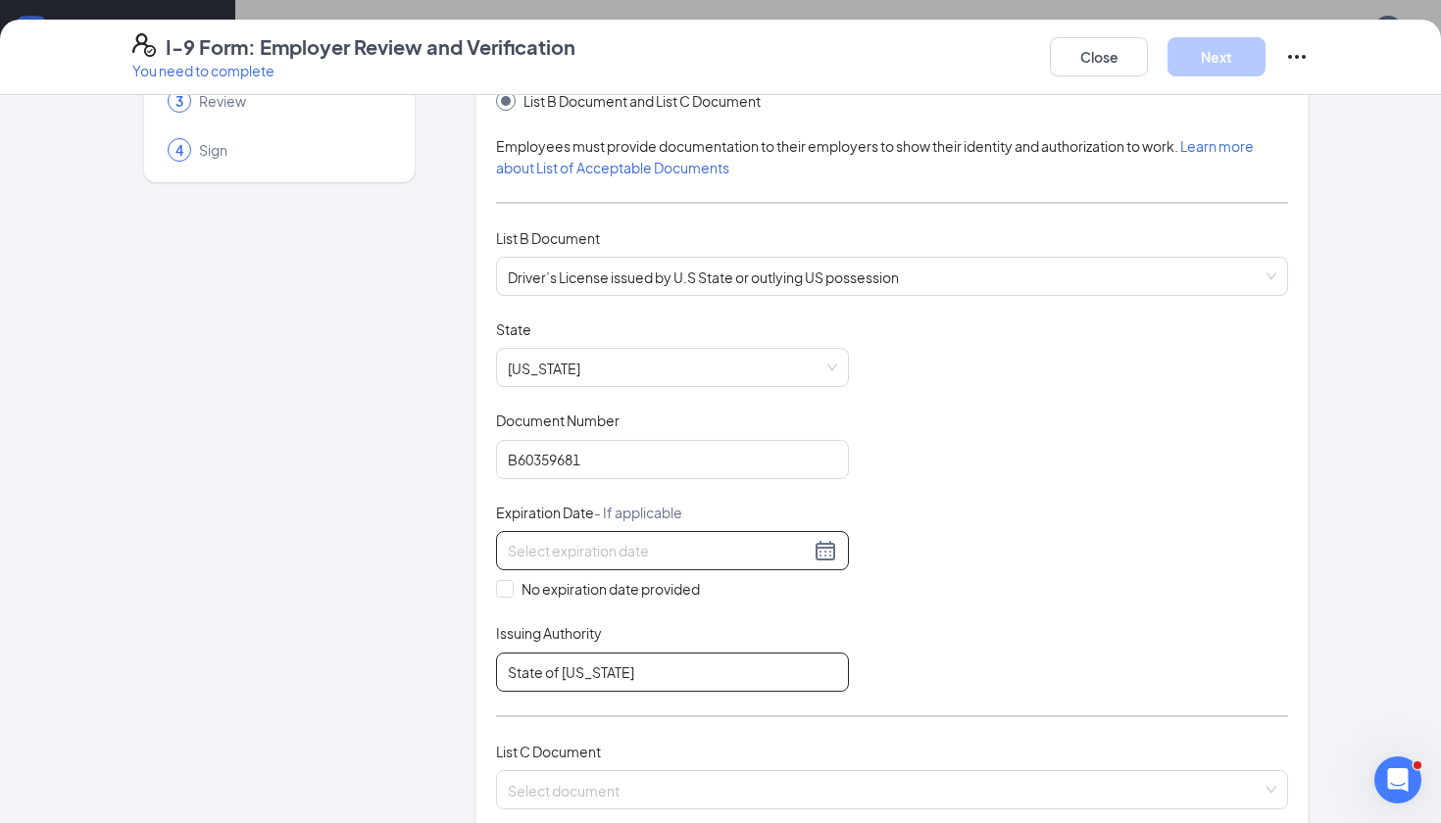
type input "State of [US_STATE]"
click at [672, 534] on div at bounding box center [672, 550] width 353 height 39
click at [838, 551] on div at bounding box center [672, 550] width 353 height 39
click at [827, 553] on div at bounding box center [672, 551] width 329 height 24
click at [657, 590] on button "2025" at bounding box center [650, 591] width 34 height 39
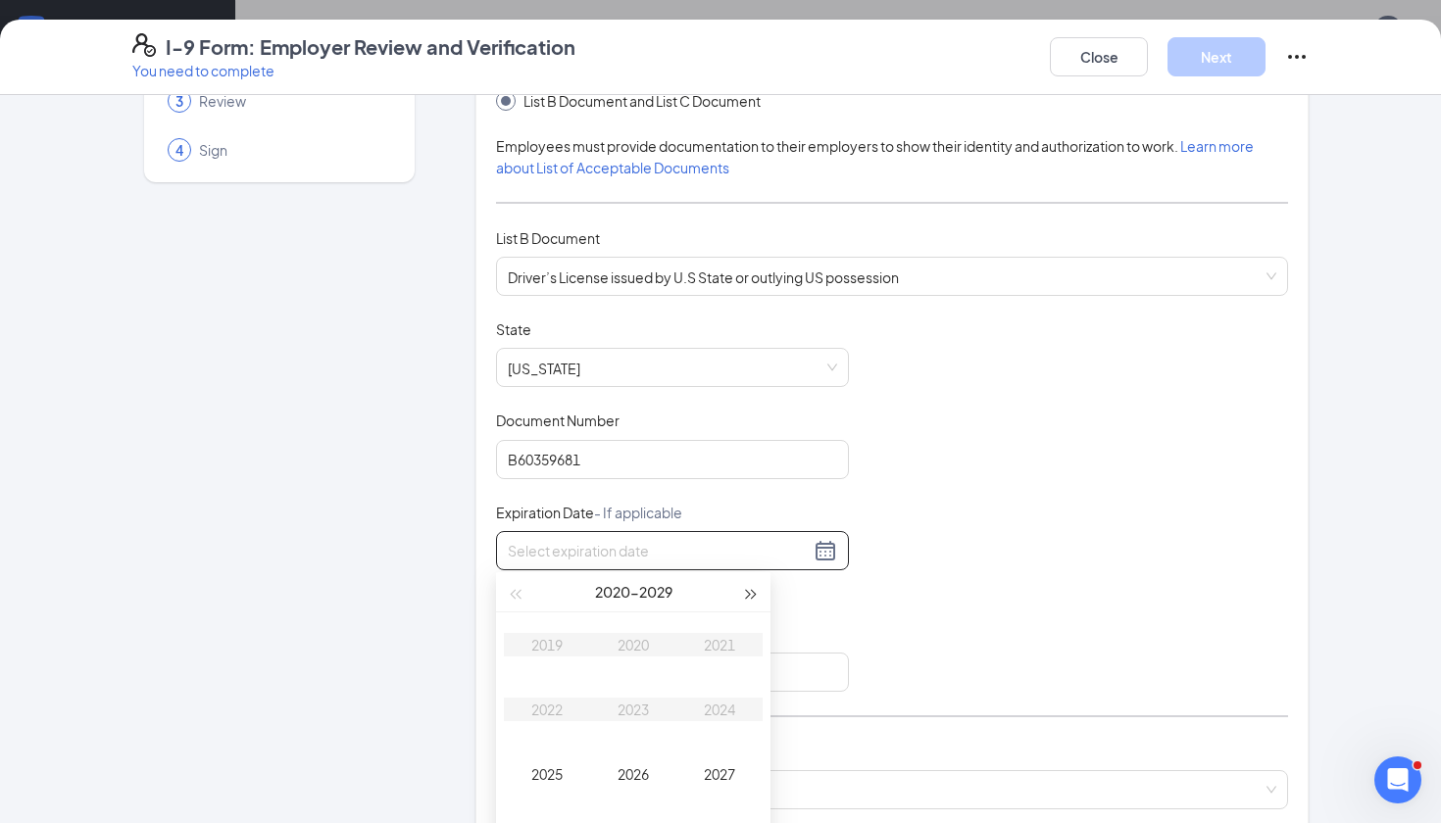
click at [747, 594] on span "button" at bounding box center [752, 595] width 10 height 10
type input "[DATE]"
click at [714, 638] on div "2031" at bounding box center [719, 645] width 59 height 24
type input "[DATE]"
click at [714, 638] on div "Mar" at bounding box center [719, 645] width 59 height 24
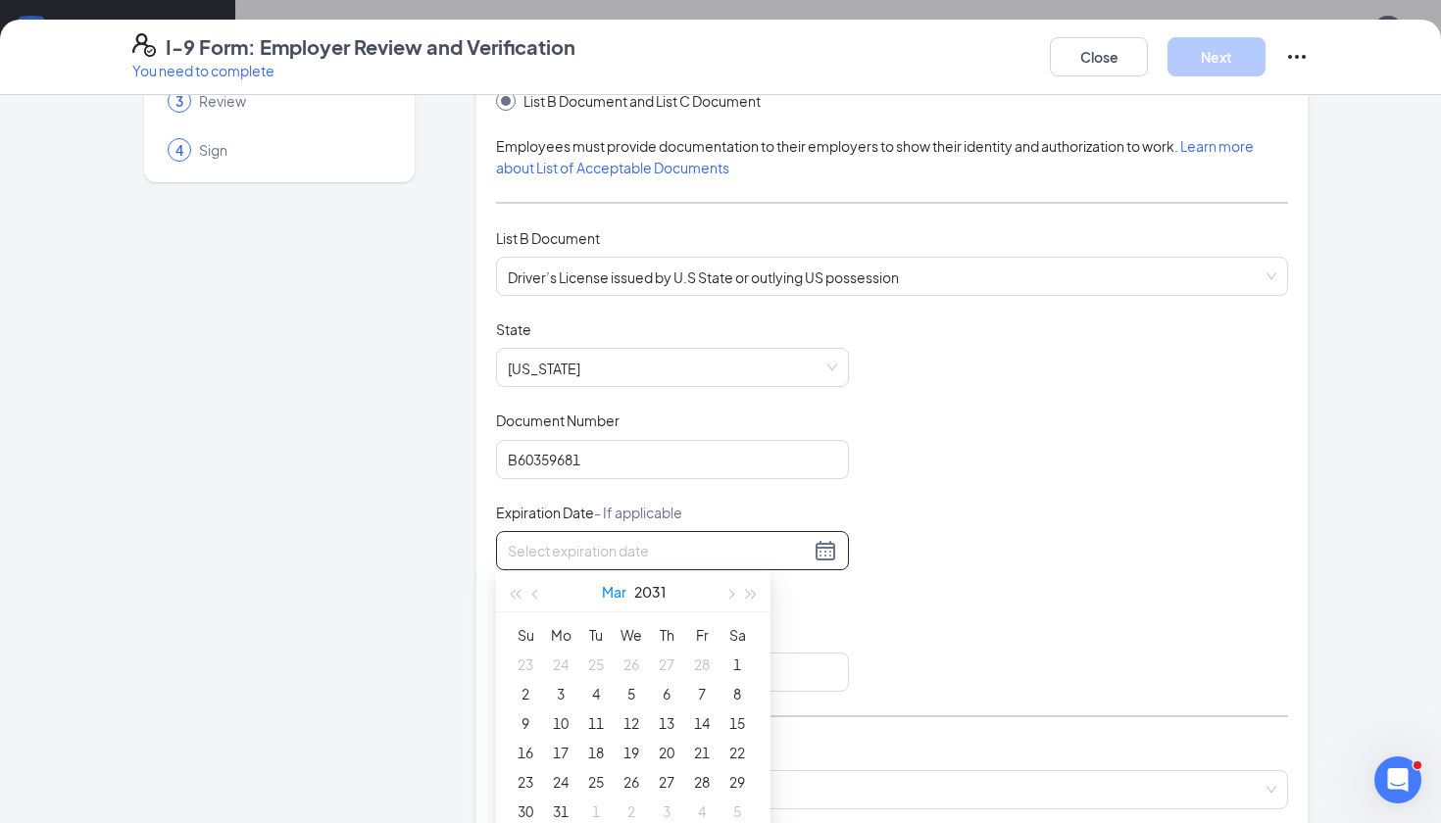
click at [617, 595] on button "Mar" at bounding box center [614, 591] width 25 height 39
type input "[DATE]"
click at [551, 647] on div "Jan" at bounding box center [547, 645] width 59 height 24
type input "[DATE]"
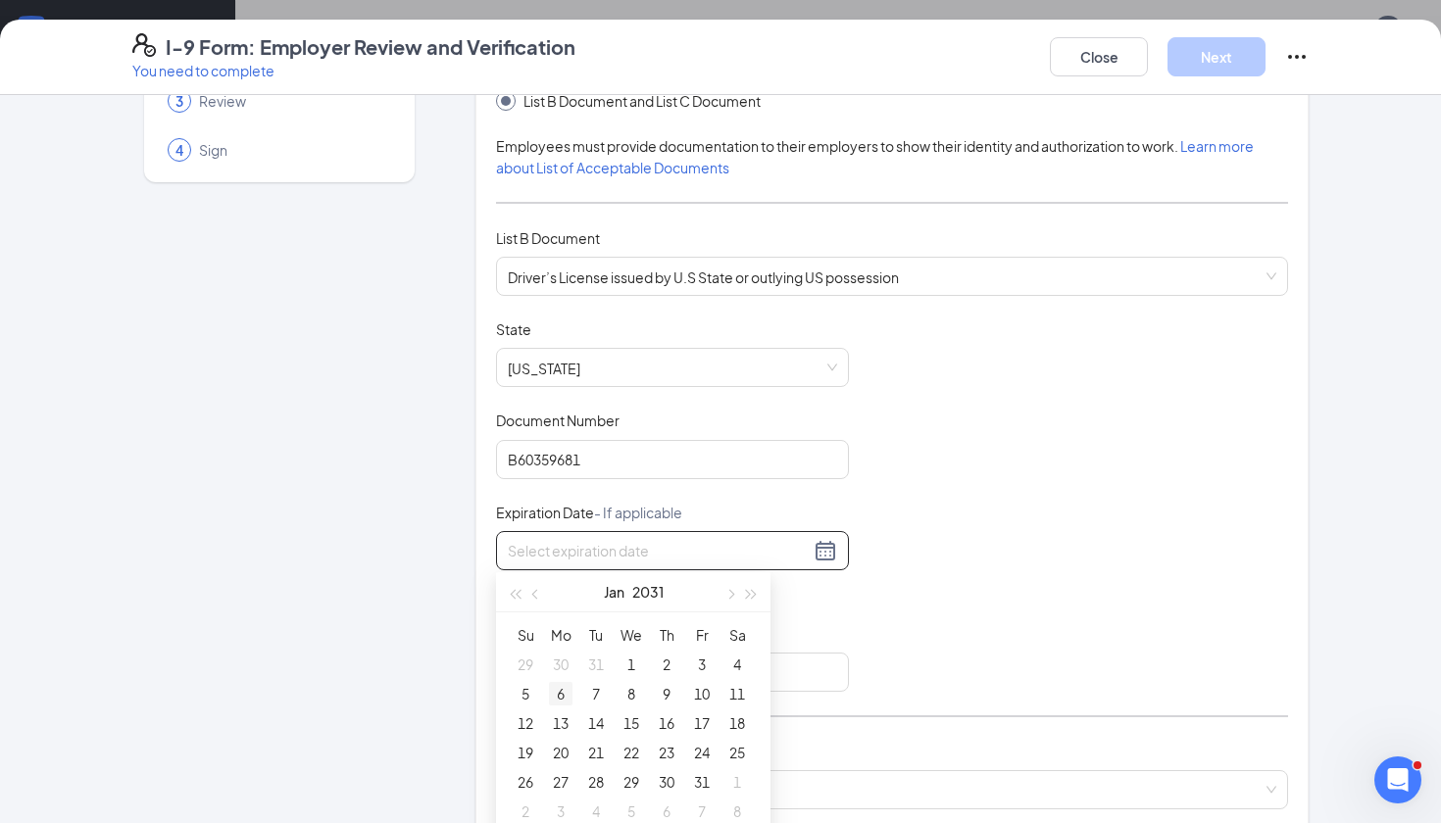
type input "[DATE]"
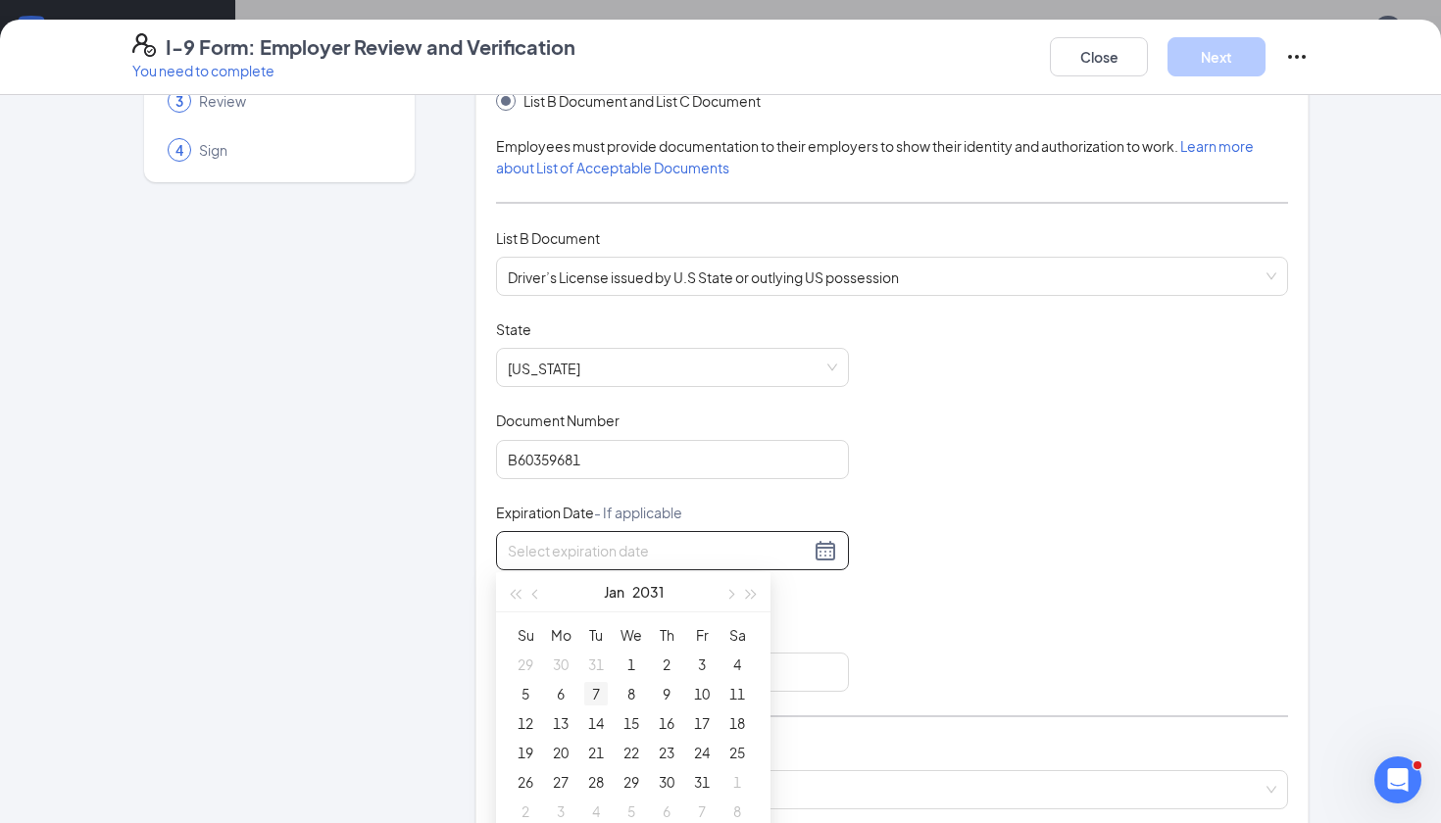
type input "[DATE]"
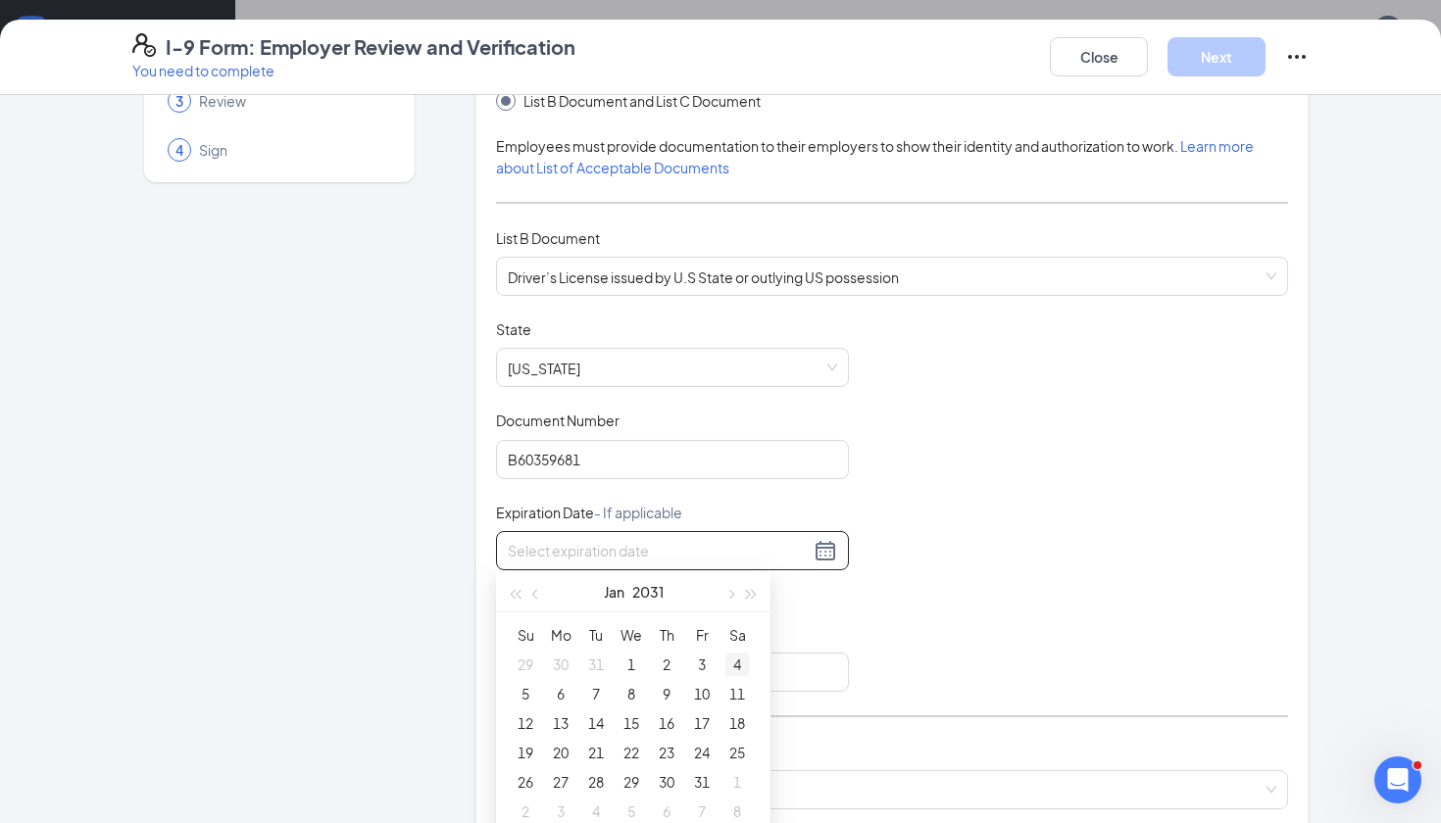
type input "[DATE]"
click at [741, 664] on div "4" at bounding box center [737, 665] width 24 height 24
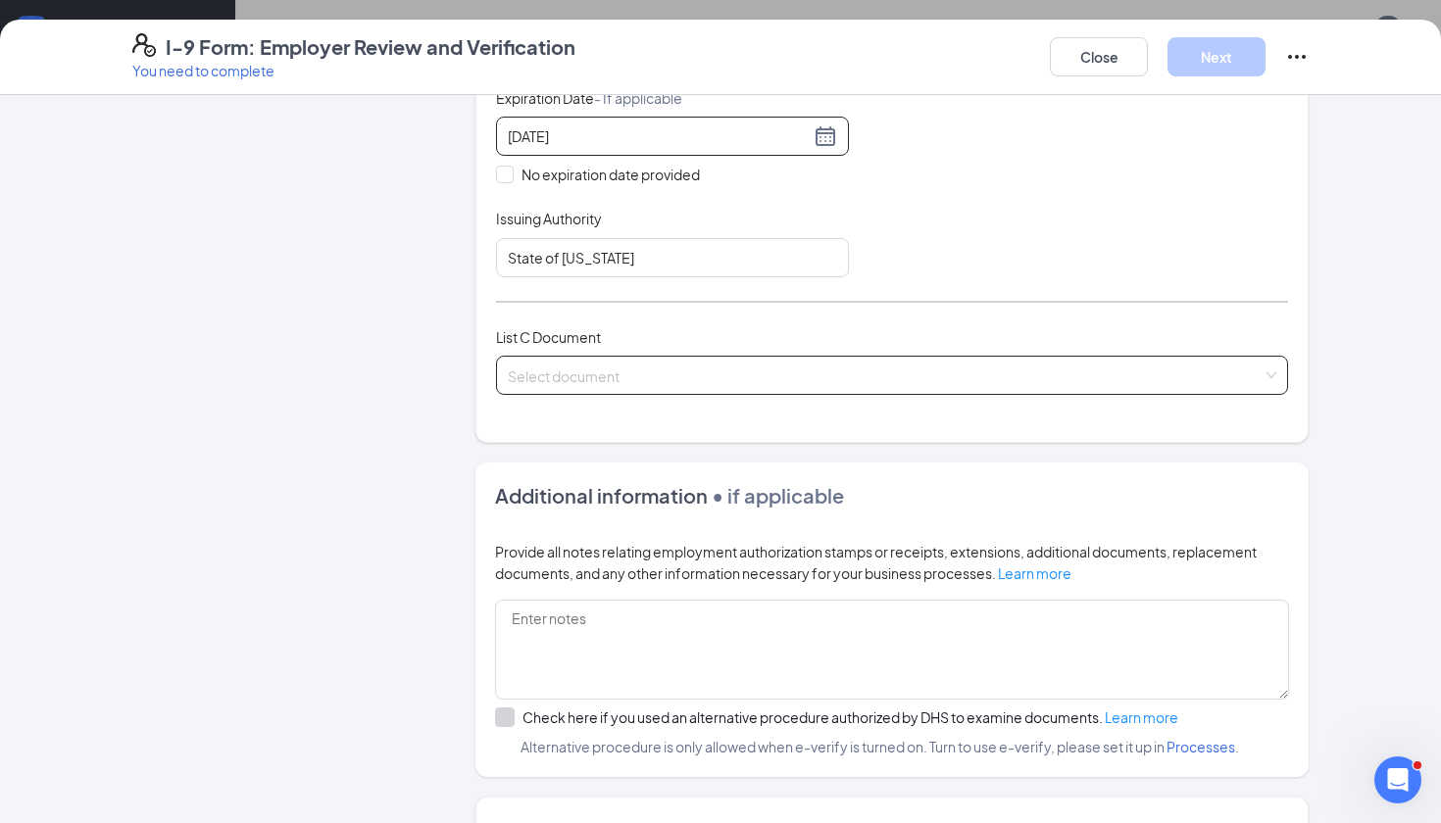
scroll to position [572, 0]
click at [736, 369] on input "search" at bounding box center [885, 369] width 755 height 29
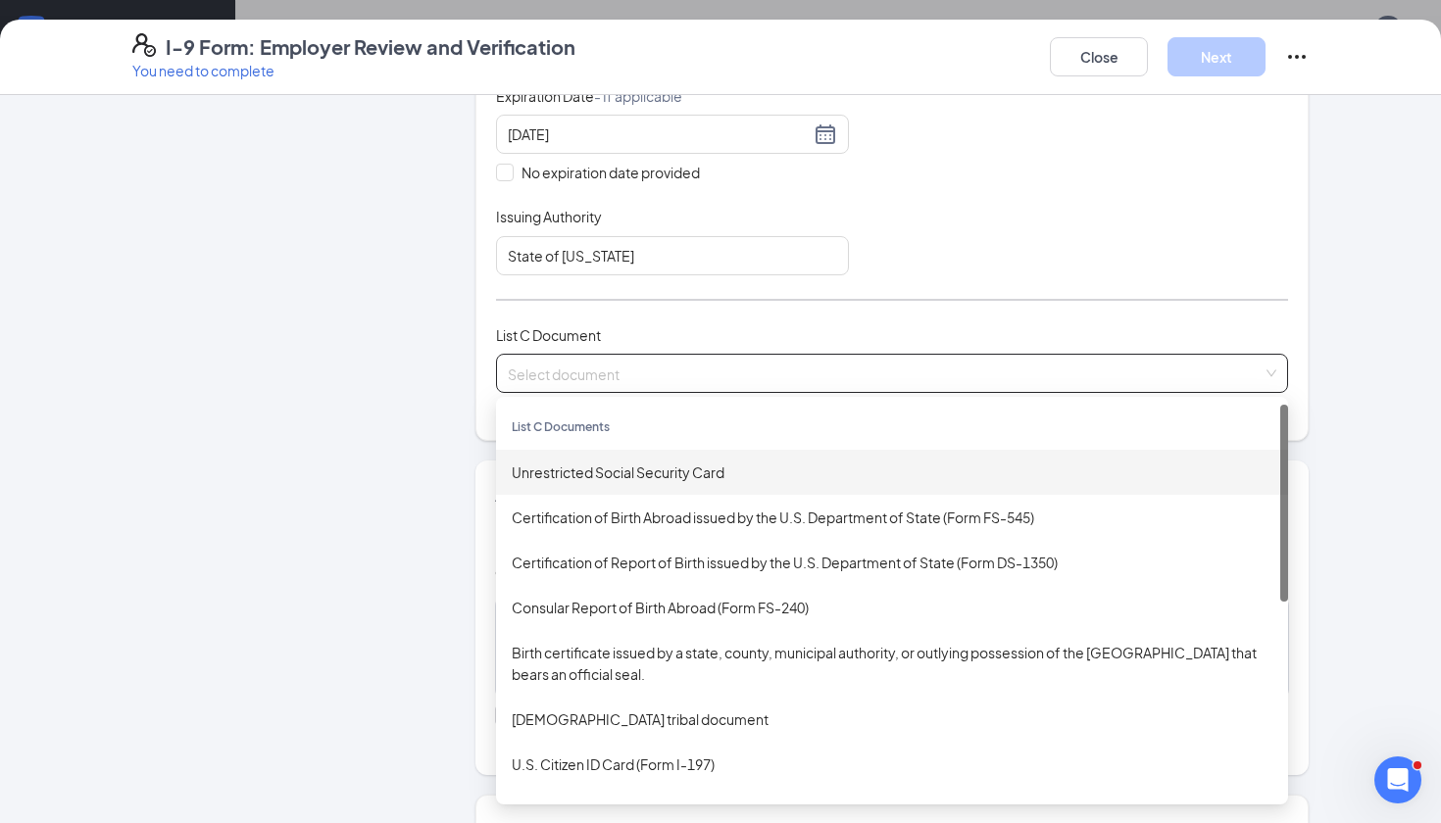
click at [706, 457] on div "Unrestricted Social Security Card" at bounding box center [892, 472] width 792 height 45
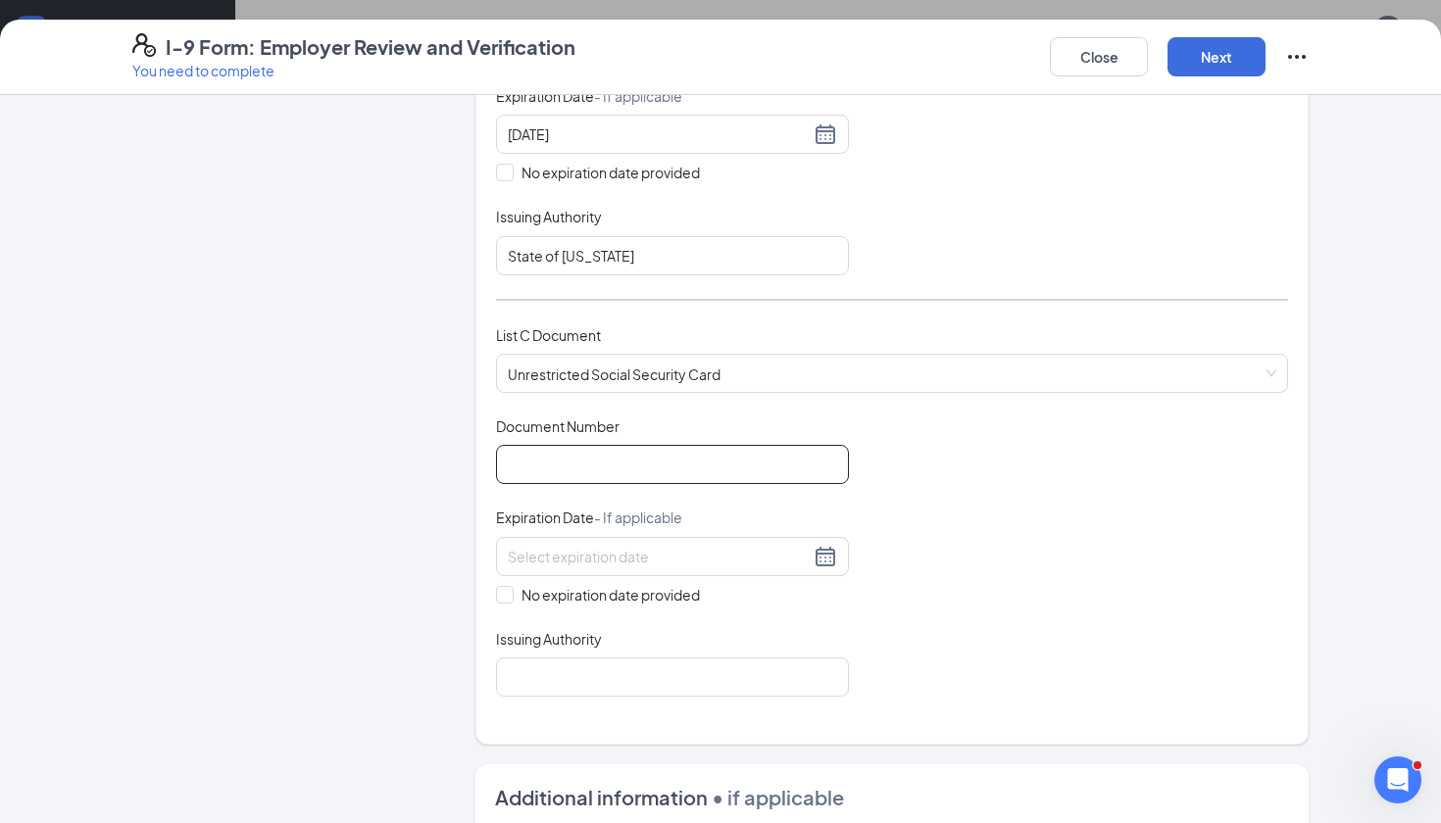
click at [662, 474] on input "Document Number" at bounding box center [672, 464] width 353 height 39
type input "765726394"
click at [507, 586] on input "No expiration date provided" at bounding box center [503, 593] width 14 height 14
checkbox input "true"
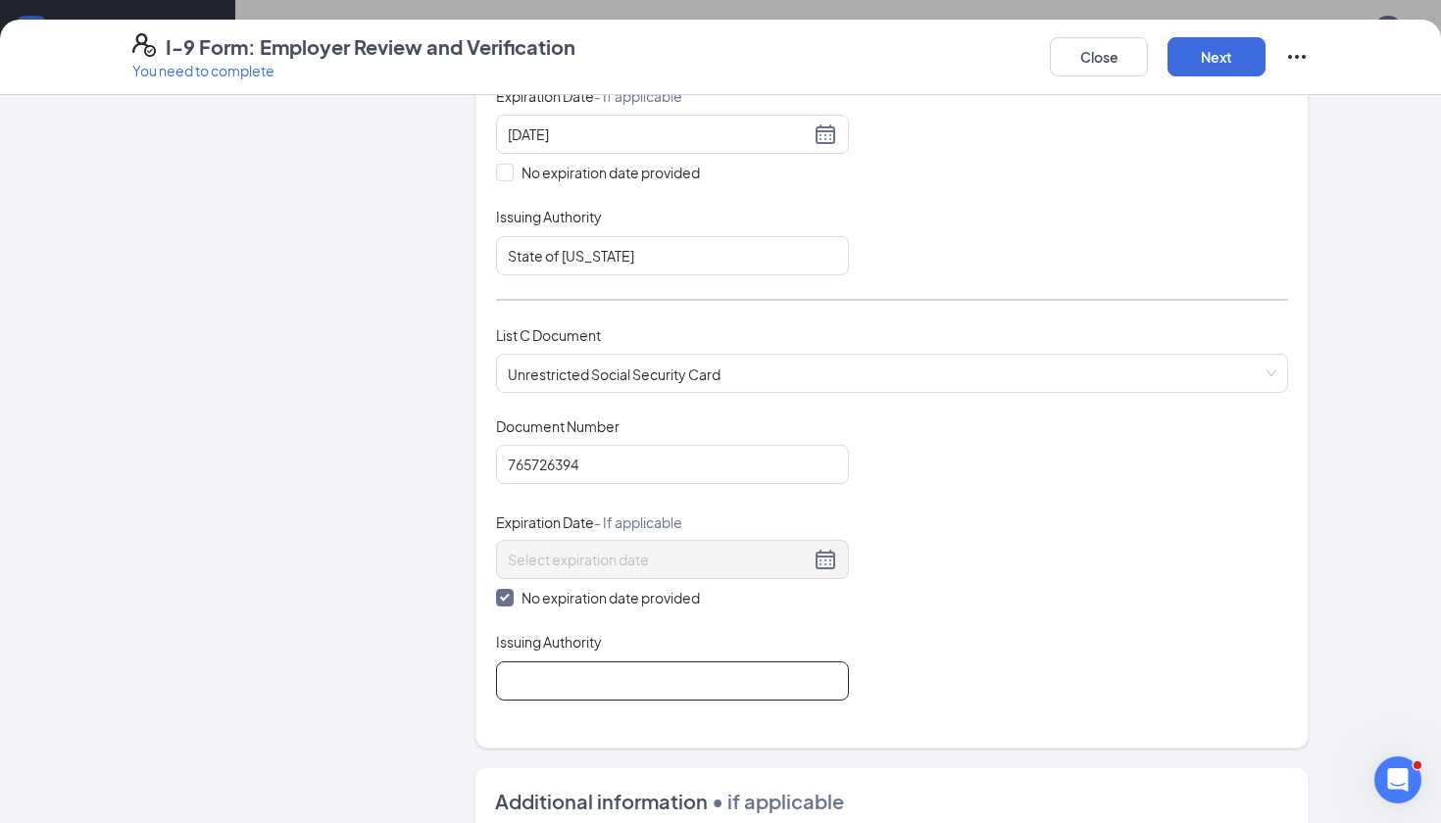
click at [688, 681] on input "Issuing Authority" at bounding box center [672, 681] width 353 height 39
type input "Social Security Administration"
click at [1211, 55] on button "Next" at bounding box center [1217, 56] width 98 height 39
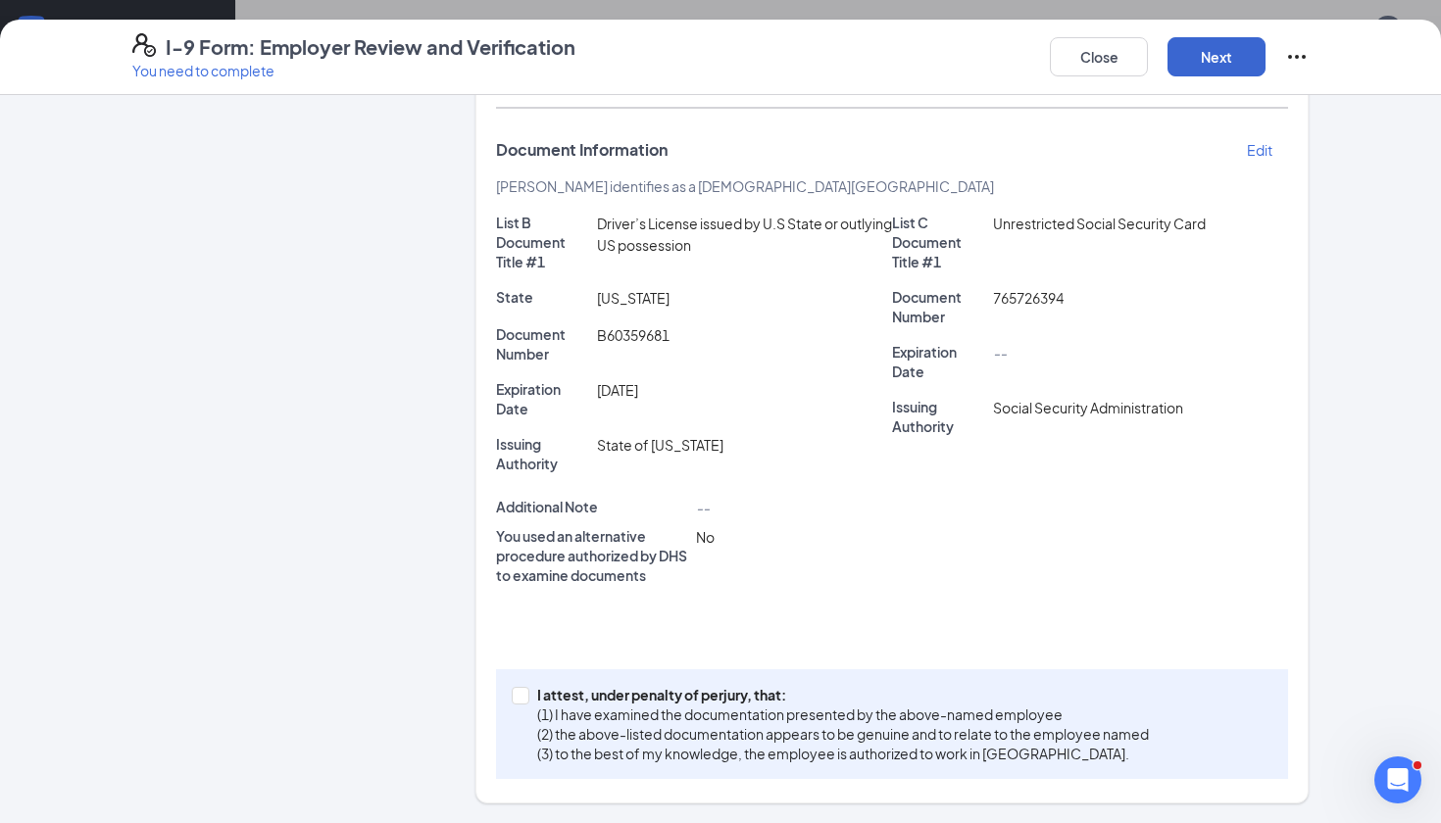
scroll to position [323, 0]
click at [531, 687] on span "I attest, under penalty of [PERSON_NAME], that: (1) I have examined the documen…" at bounding box center [842, 725] width 627 height 78
click at [525, 688] on input "I attest, under penalty of [PERSON_NAME], that: (1) I have examined the documen…" at bounding box center [519, 695] width 14 height 14
checkbox input "true"
click at [1212, 62] on button "Next" at bounding box center [1217, 56] width 98 height 39
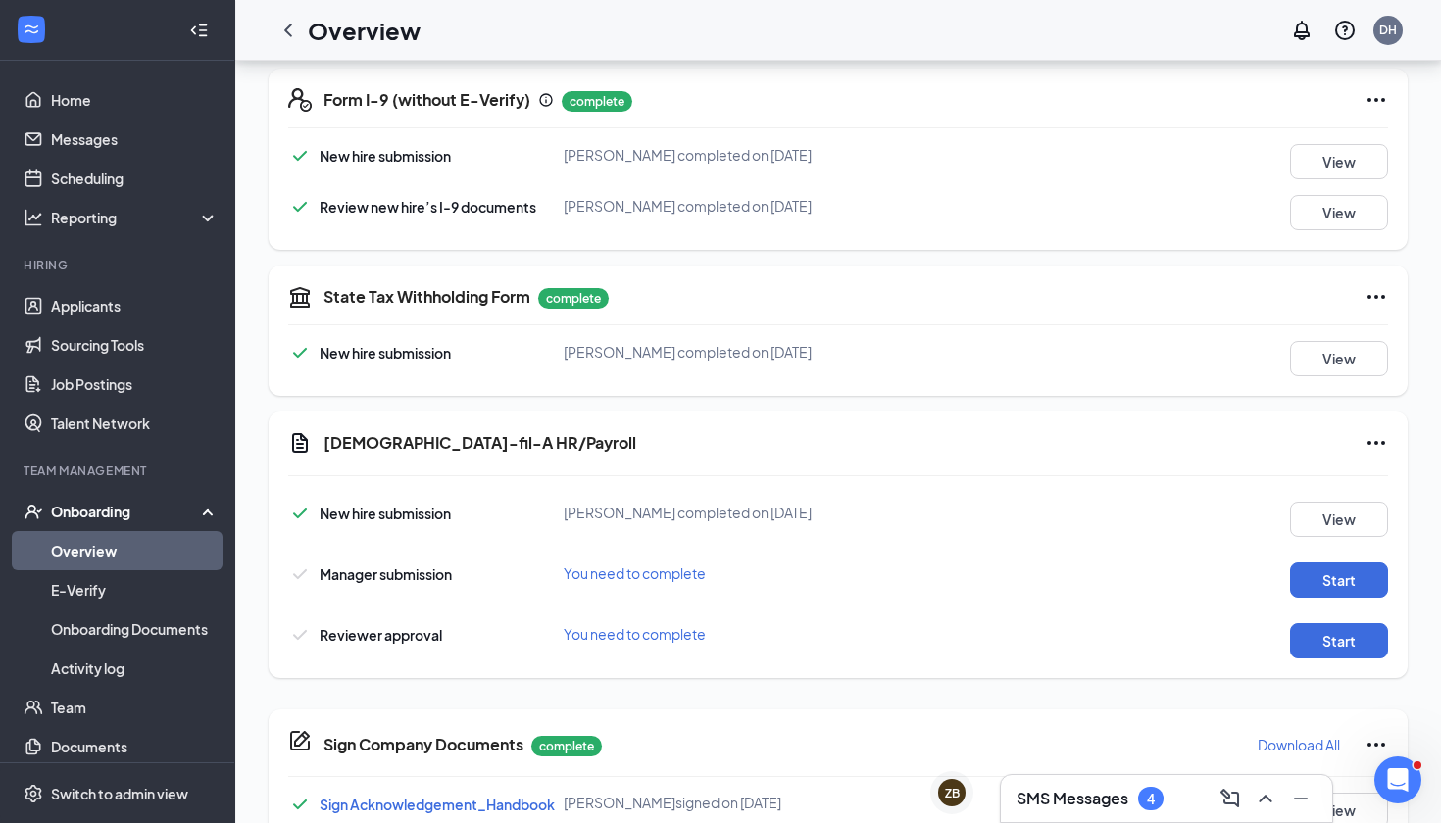
scroll to position [603, 0]
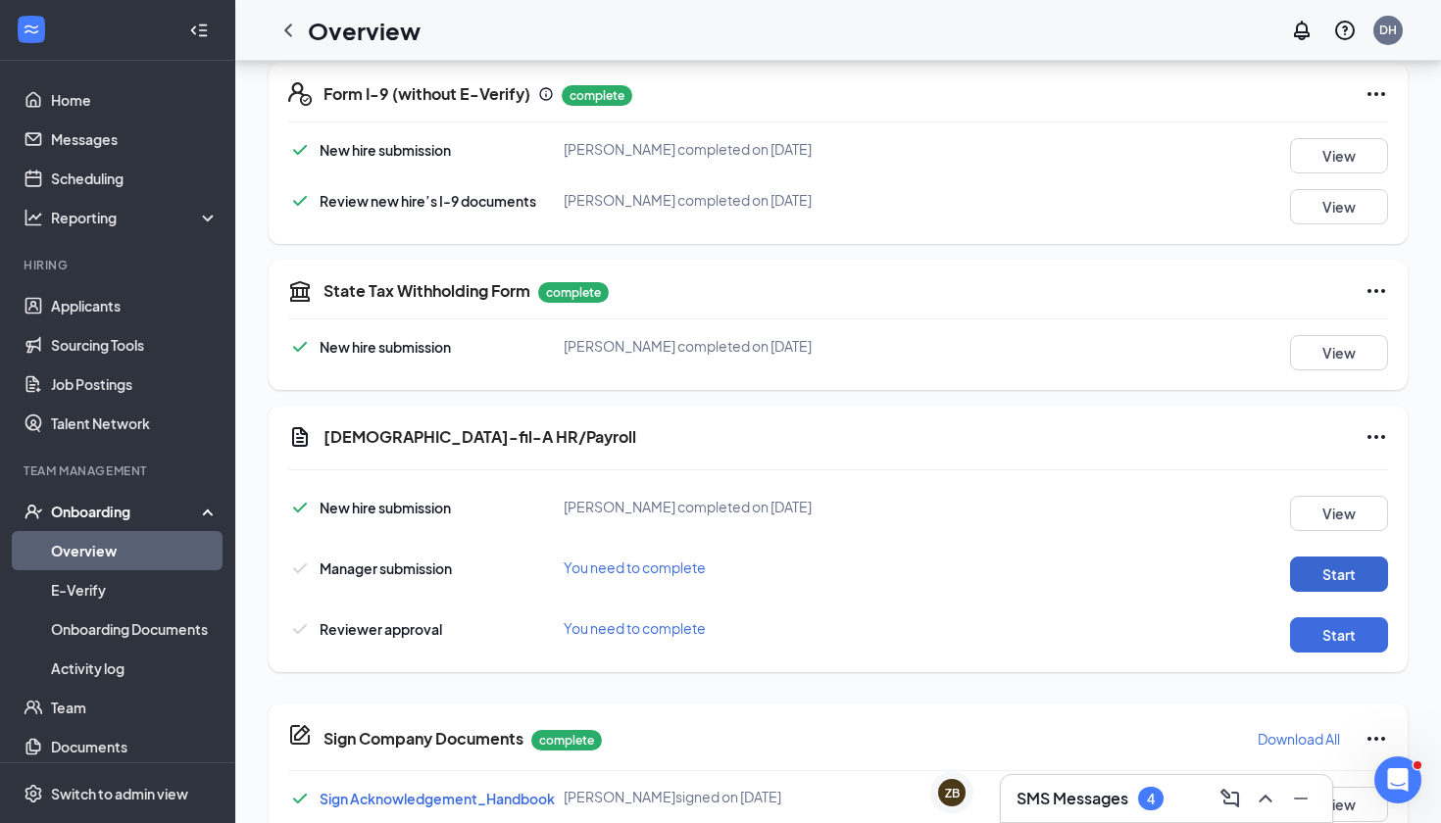
click at [1320, 572] on button "Start" at bounding box center [1339, 574] width 98 height 35
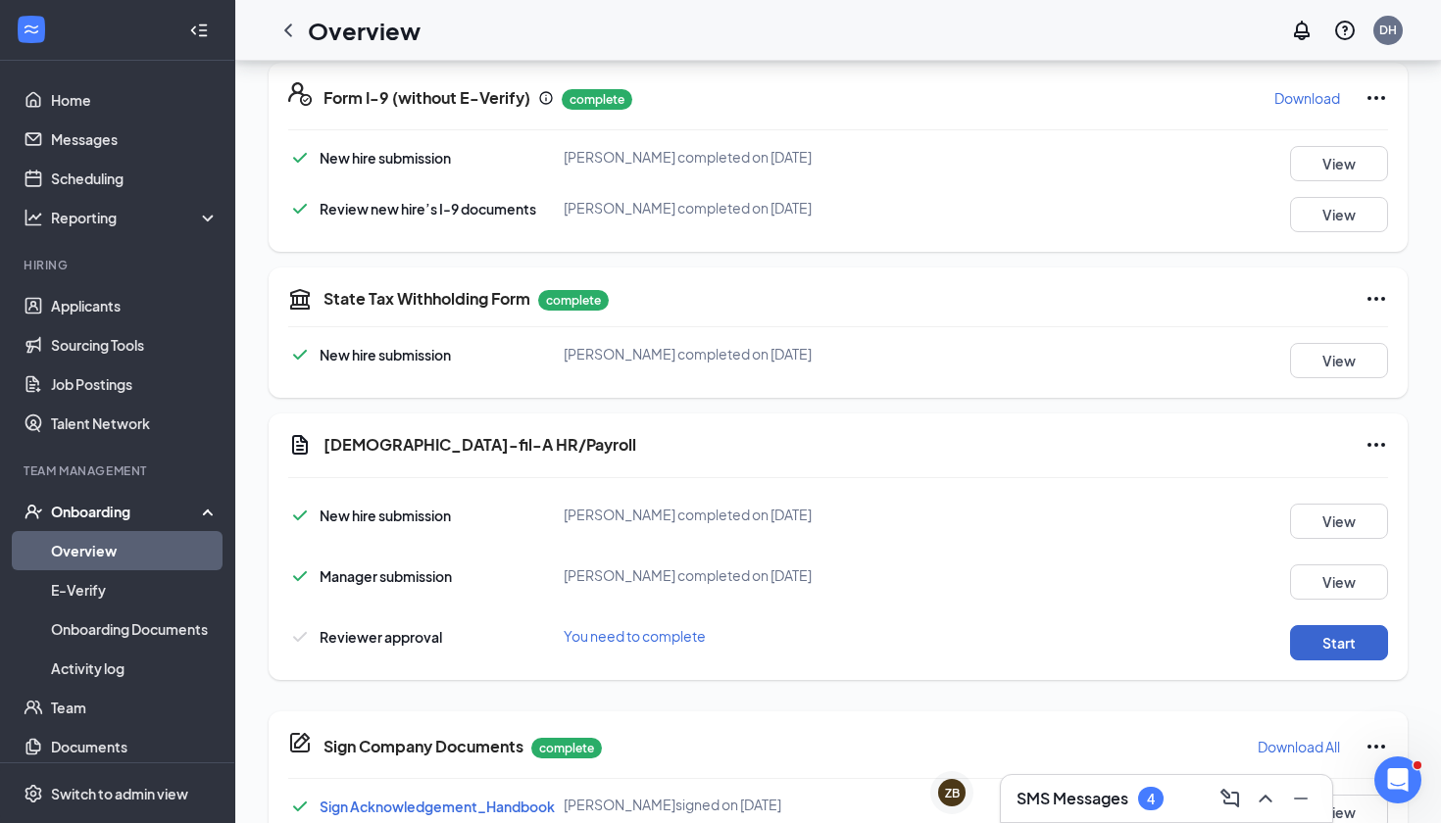
click at [1331, 653] on button "Start" at bounding box center [1339, 642] width 98 height 35
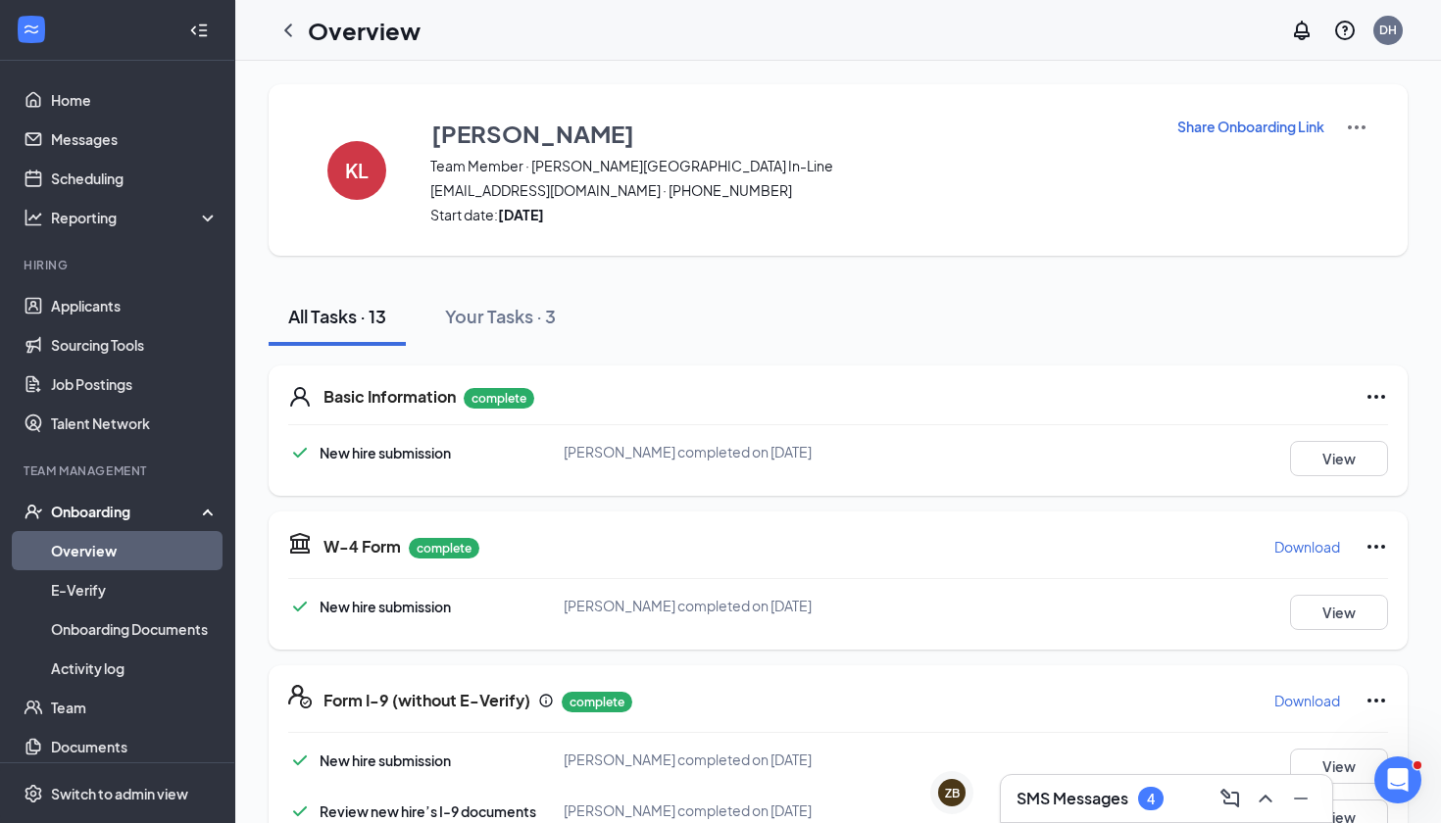
scroll to position [0, 0]
click at [90, 545] on link "Overview" at bounding box center [135, 550] width 168 height 39
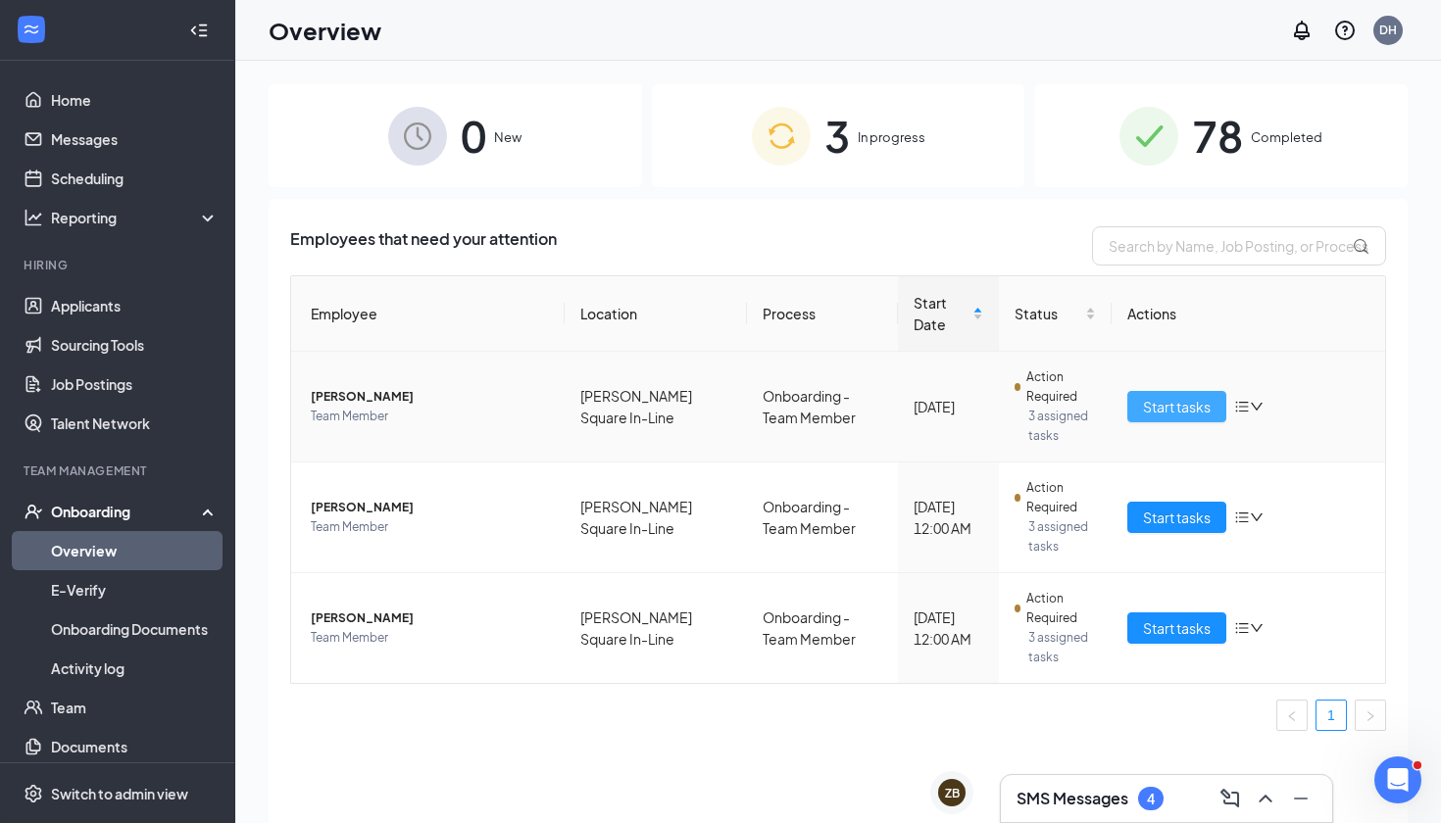
click at [1175, 400] on span "Start tasks" at bounding box center [1177, 407] width 68 height 22
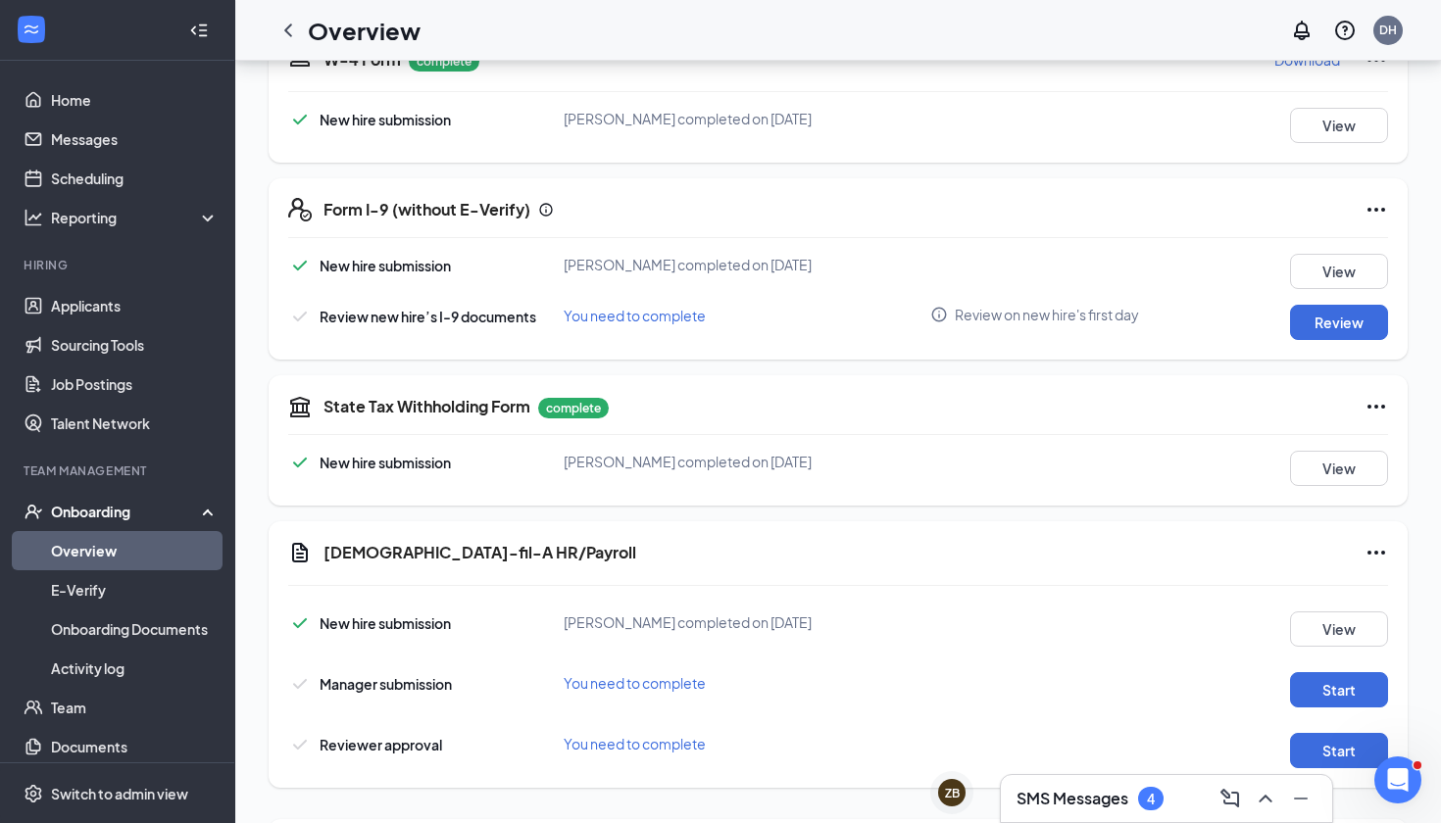
scroll to position [446, 0]
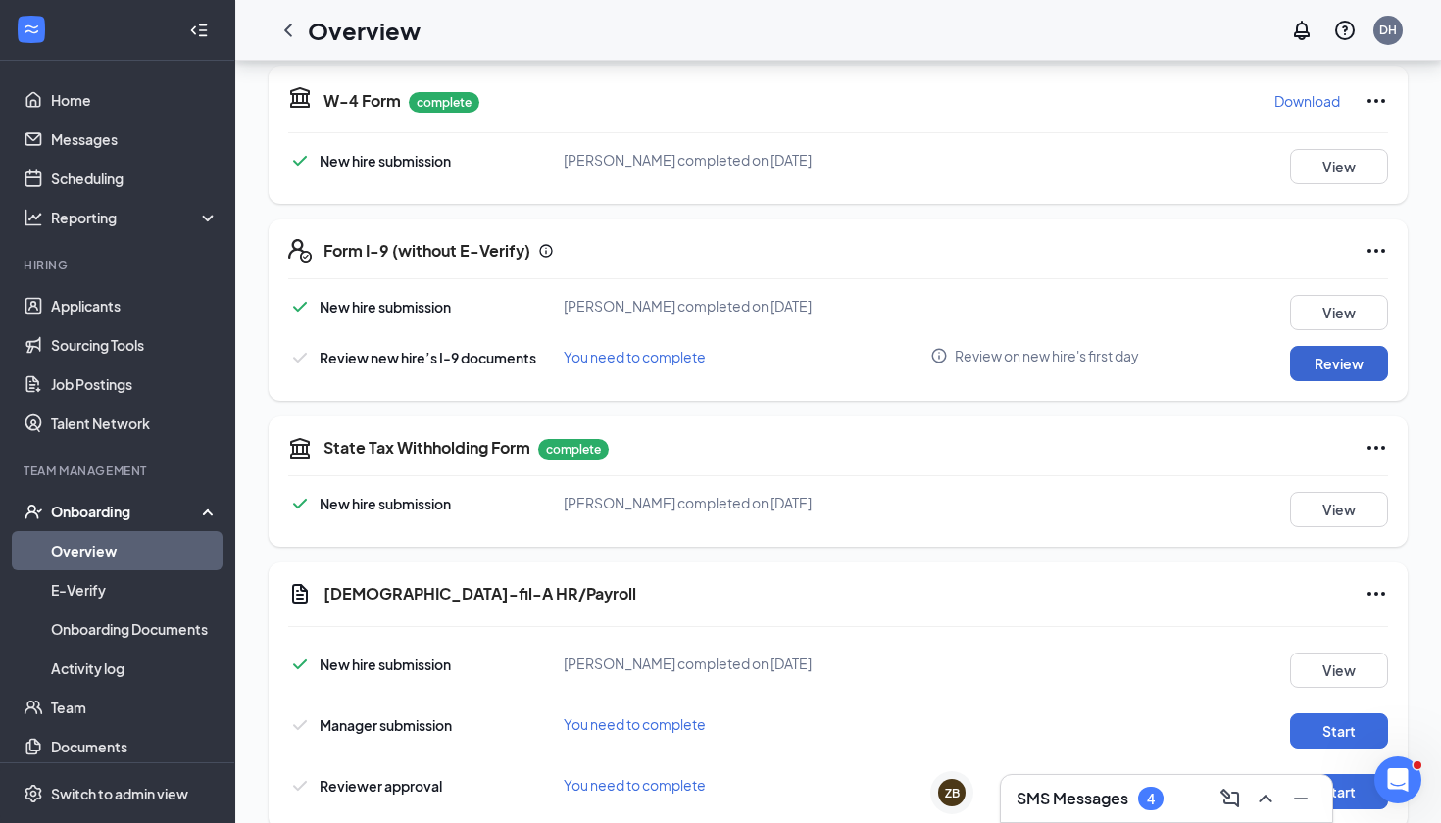
click at [1343, 373] on button "Review" at bounding box center [1339, 363] width 98 height 35
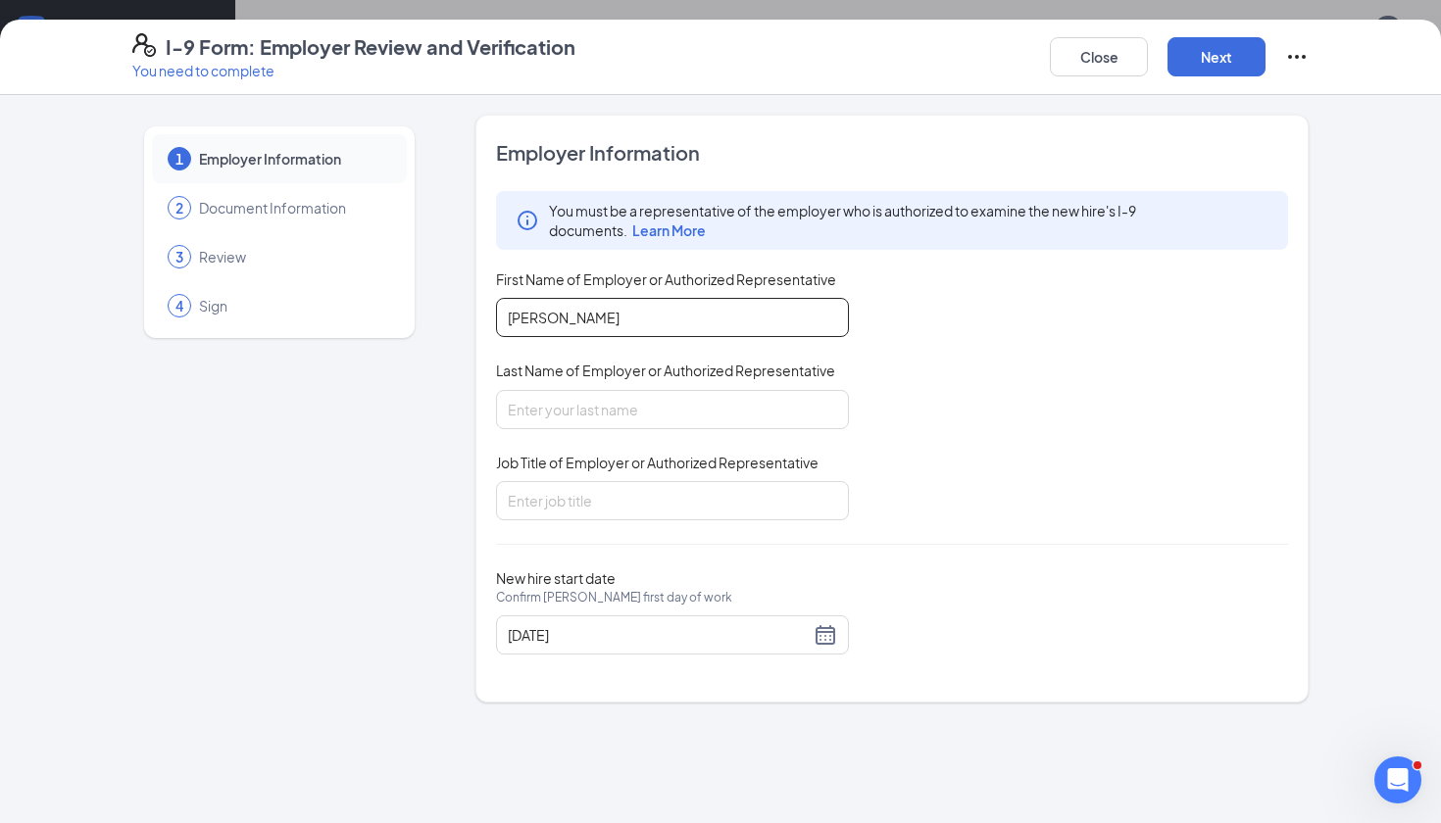
type input "[PERSON_NAME]"
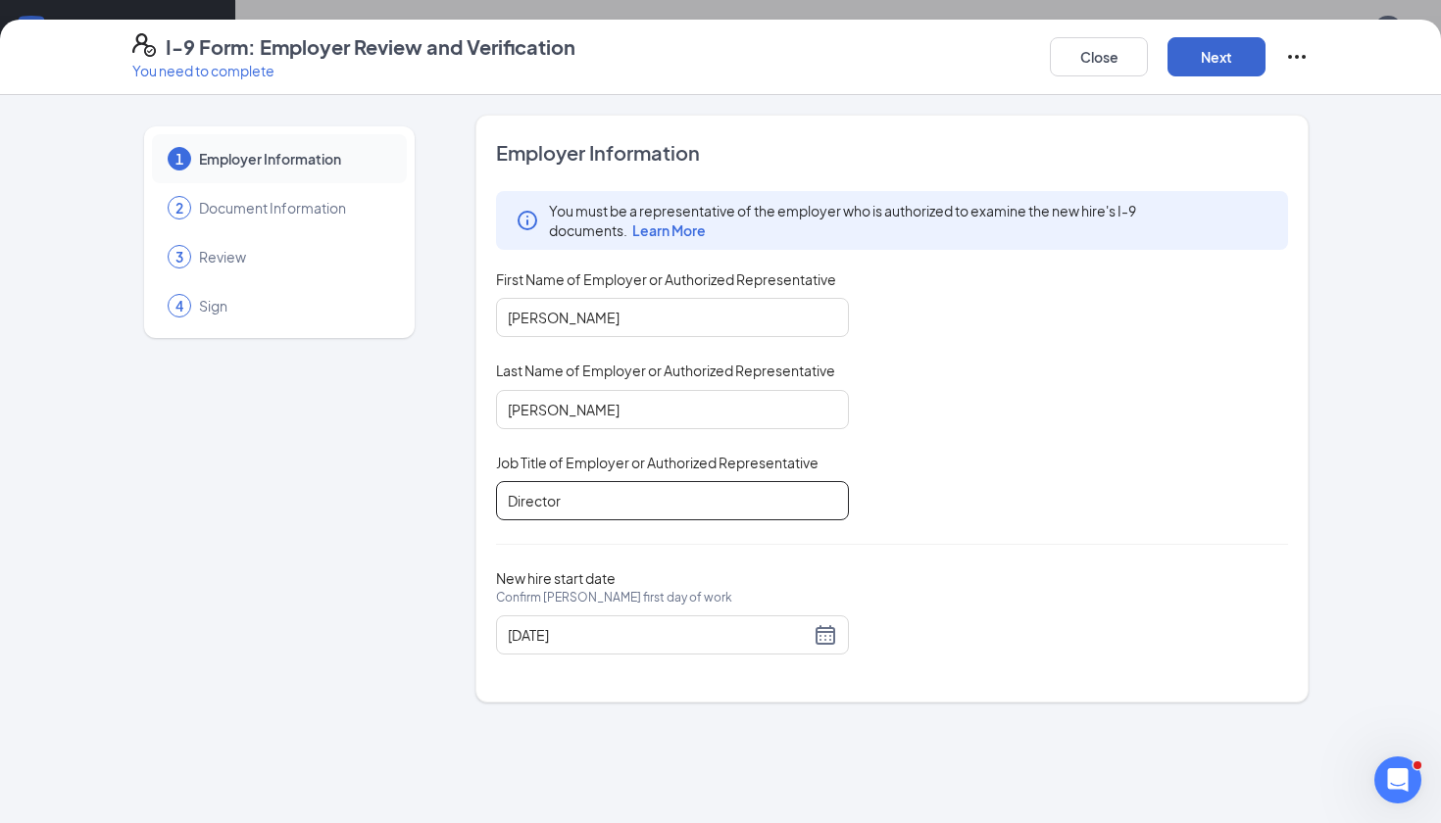
type input "Director"
click at [1222, 63] on button "Next" at bounding box center [1217, 56] width 98 height 39
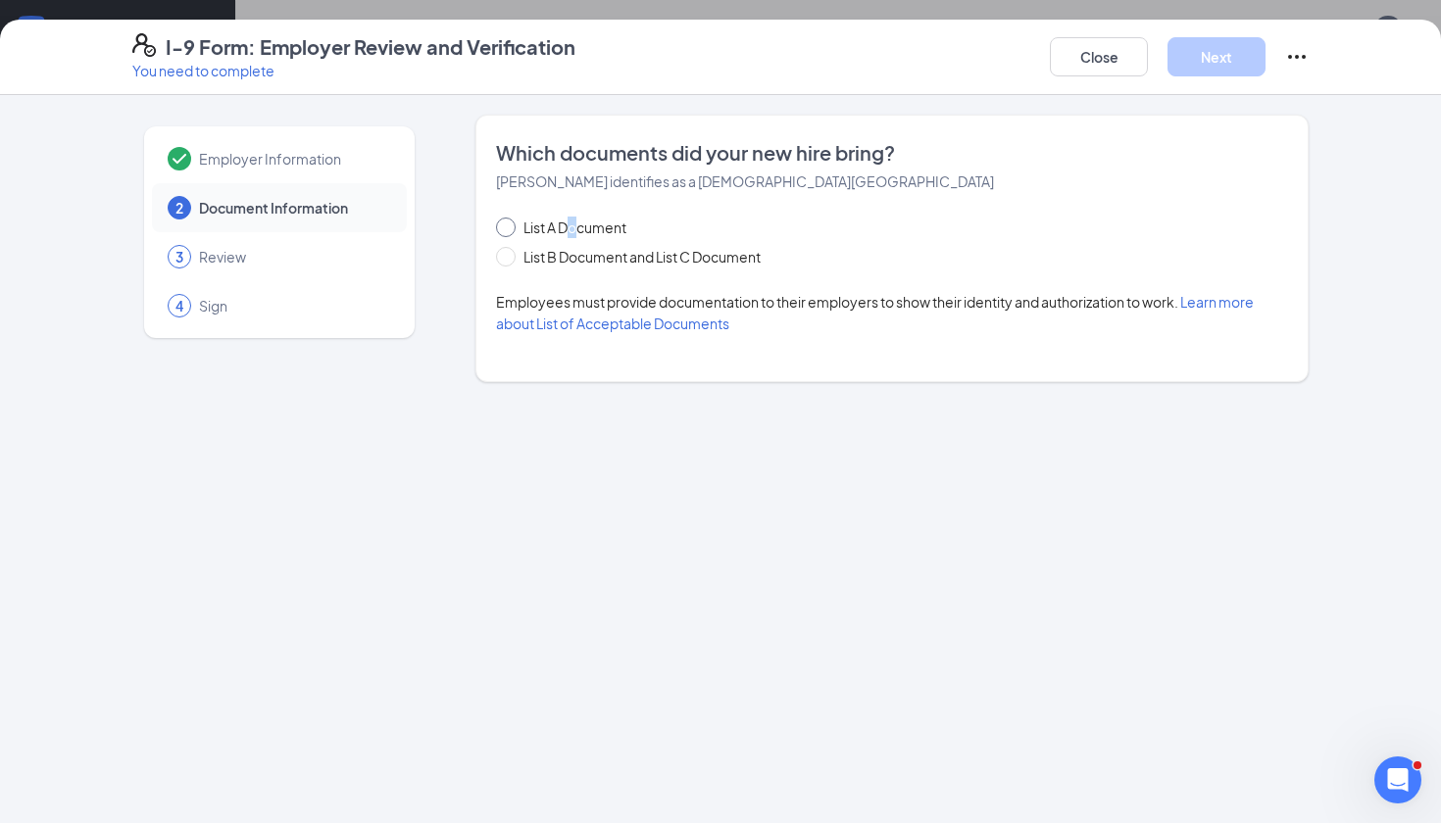
click at [574, 228] on span "List A Document" at bounding box center [575, 228] width 119 height 22
click at [510, 228] on input "List A Document" at bounding box center [503, 225] width 14 height 14
radio input "true"
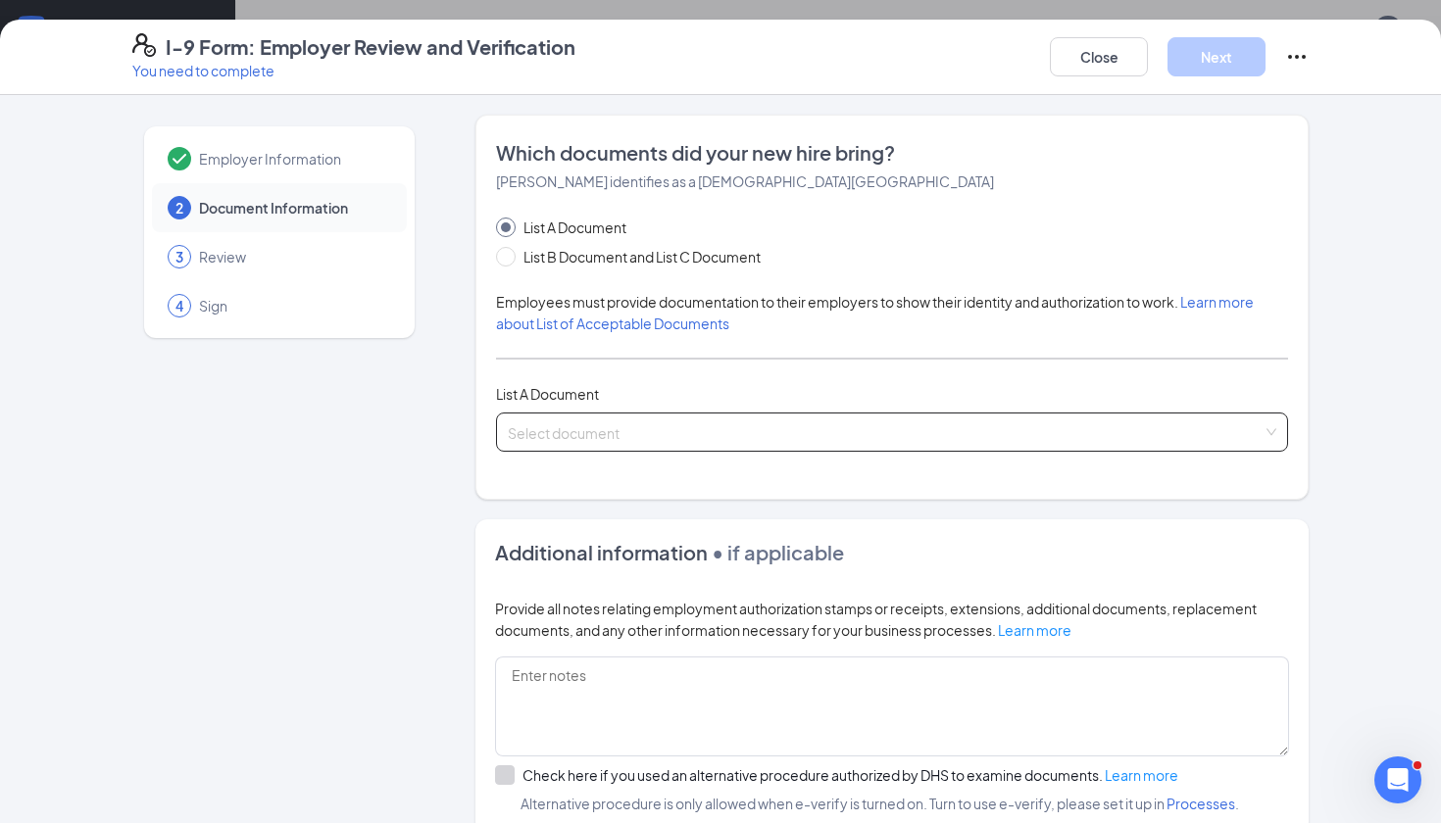
click at [580, 441] on input "search" at bounding box center [885, 428] width 755 height 29
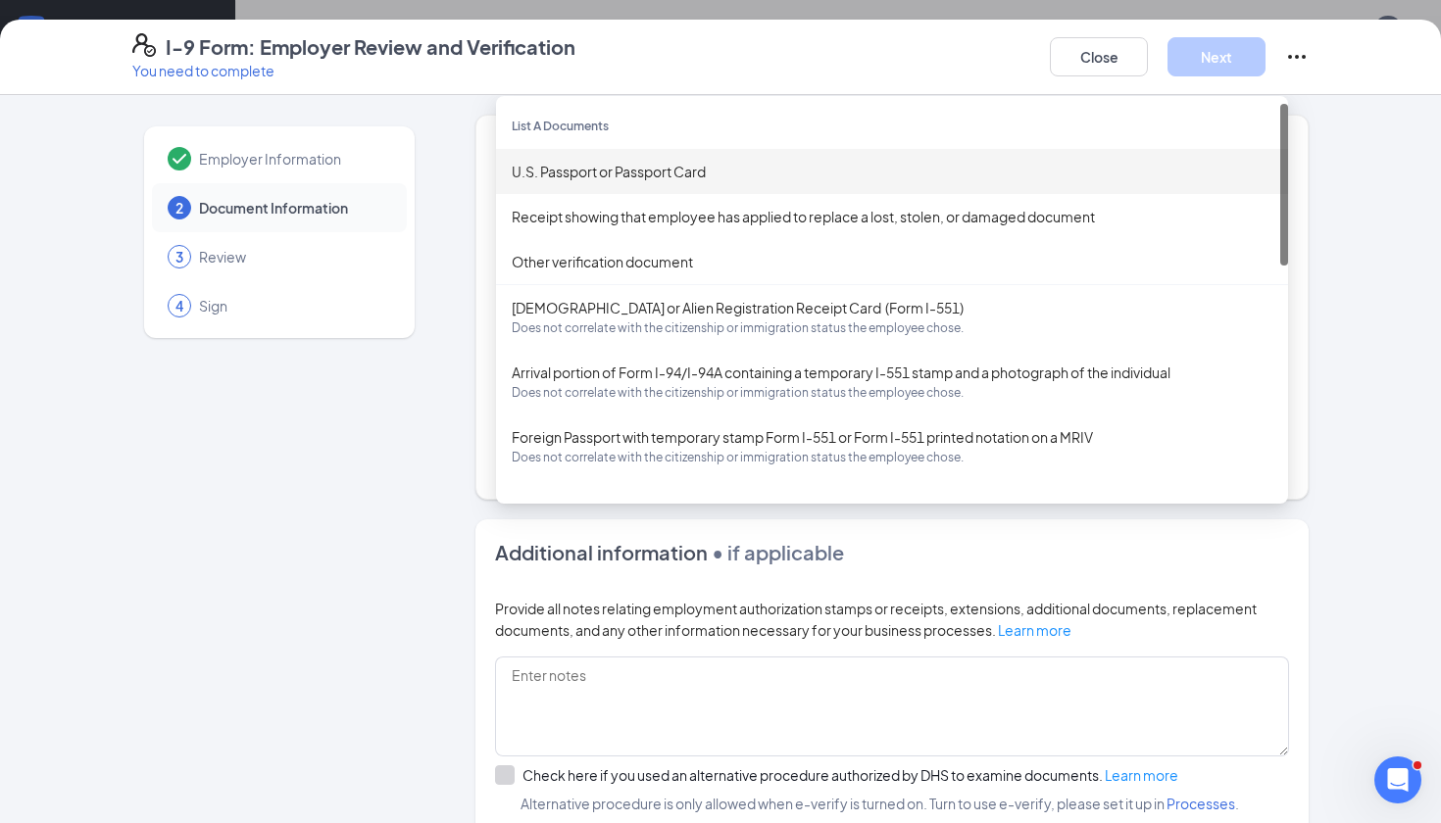
click at [627, 167] on div "U.S. Passport or Passport Card" at bounding box center [892, 172] width 761 height 22
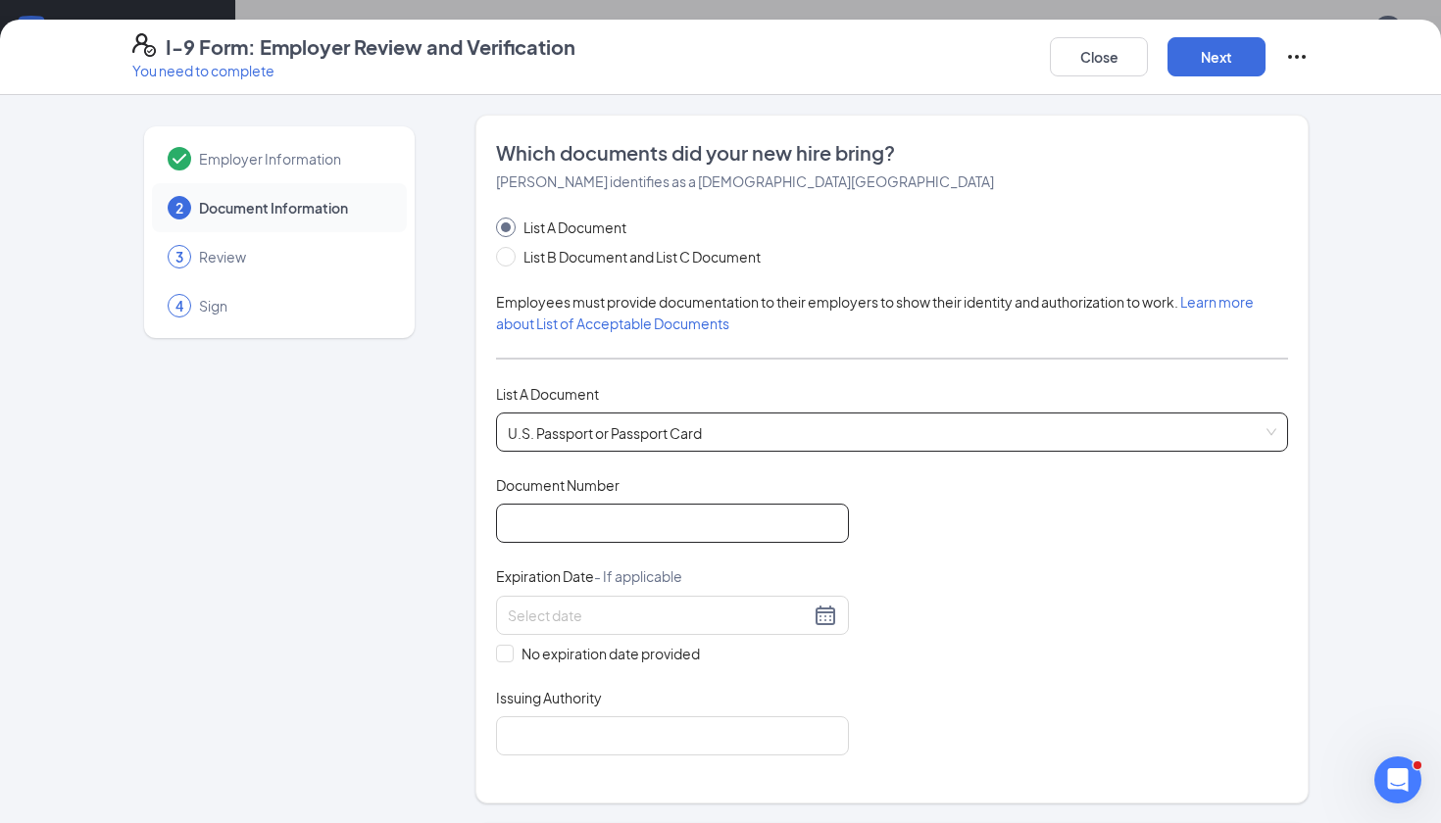
click at [602, 517] on input "Document Number" at bounding box center [672, 523] width 353 height 39
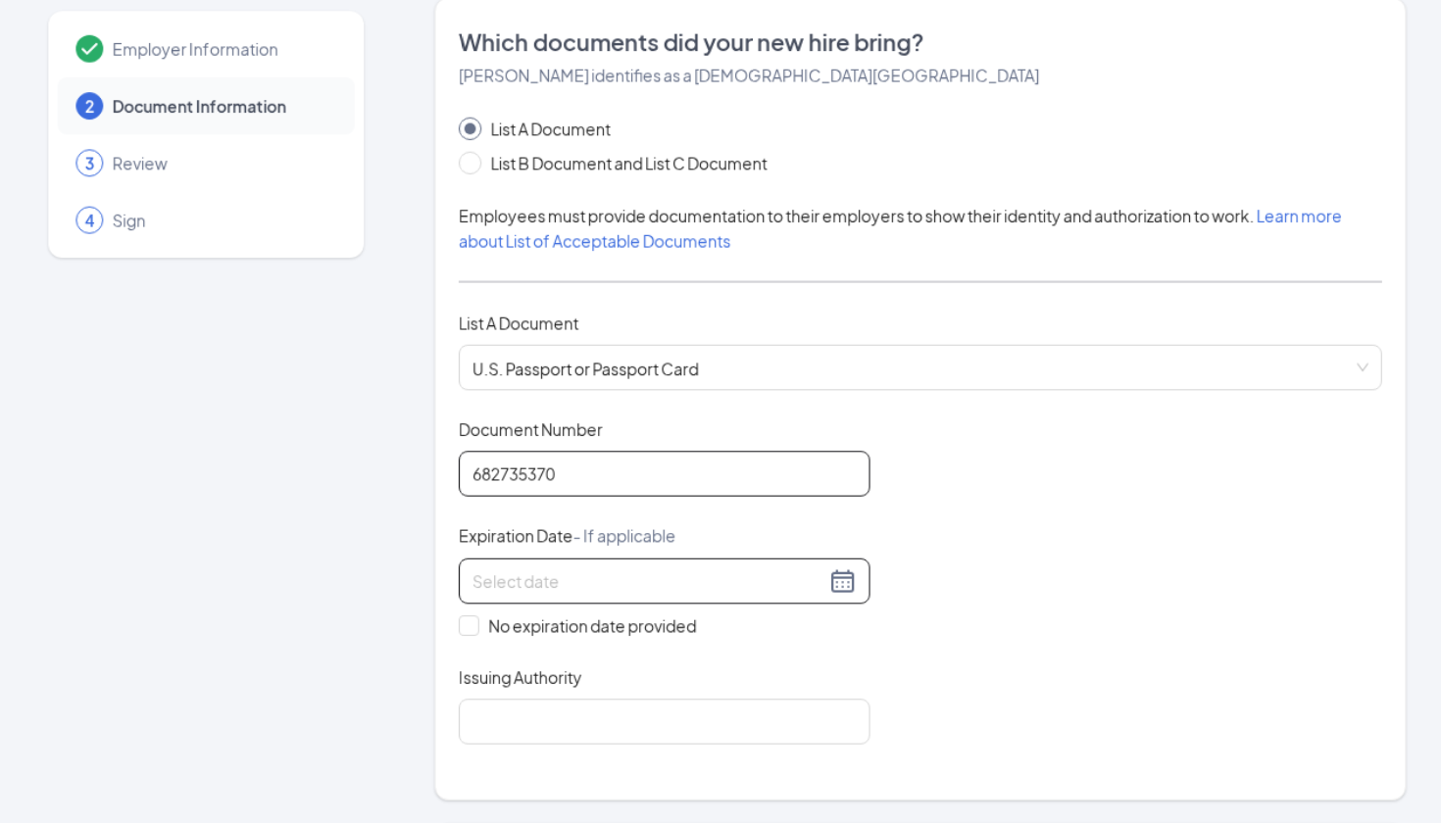
scroll to position [463, 0]
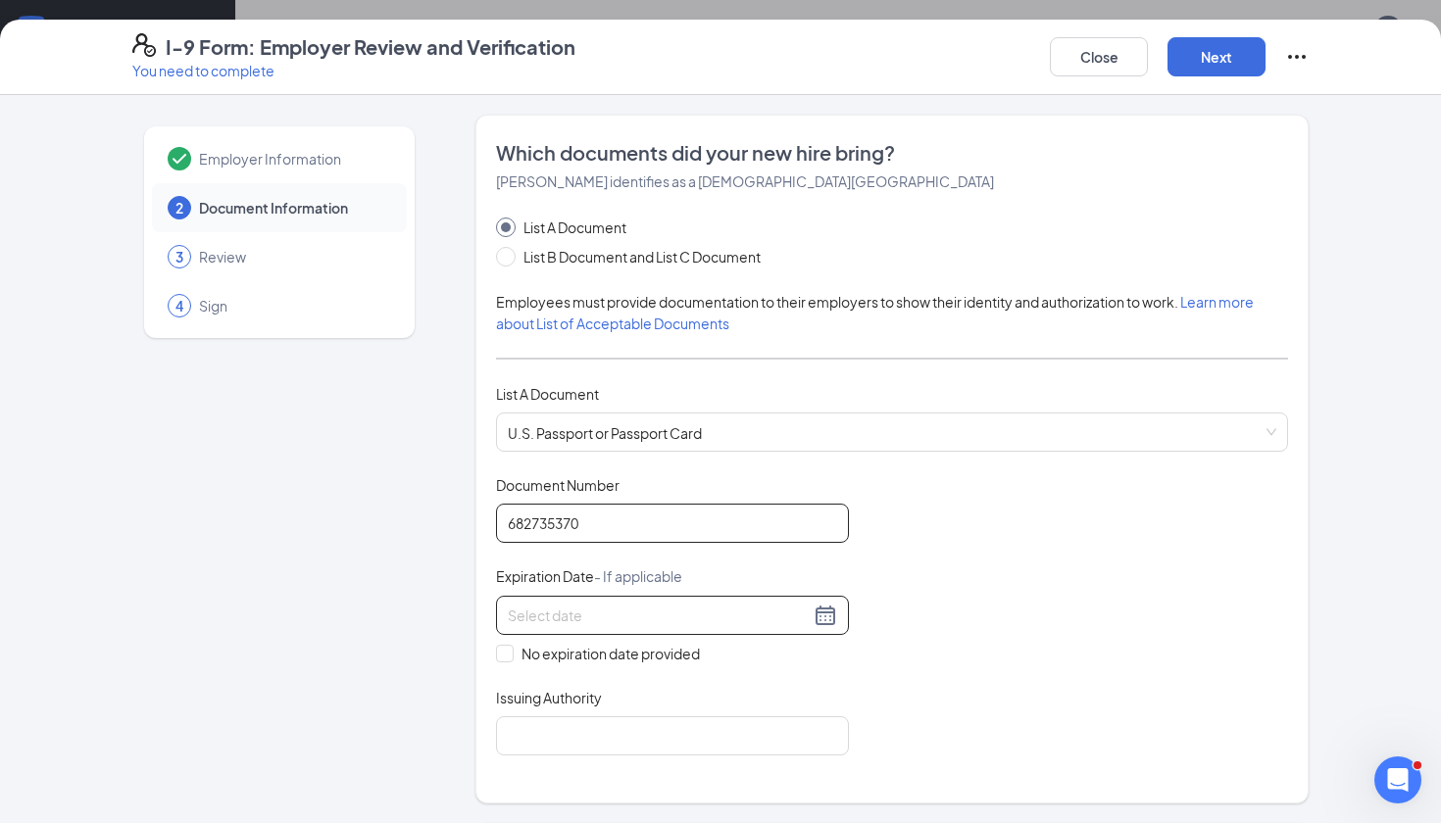
type input "682735370"
click at [830, 612] on div at bounding box center [672, 616] width 329 height 24
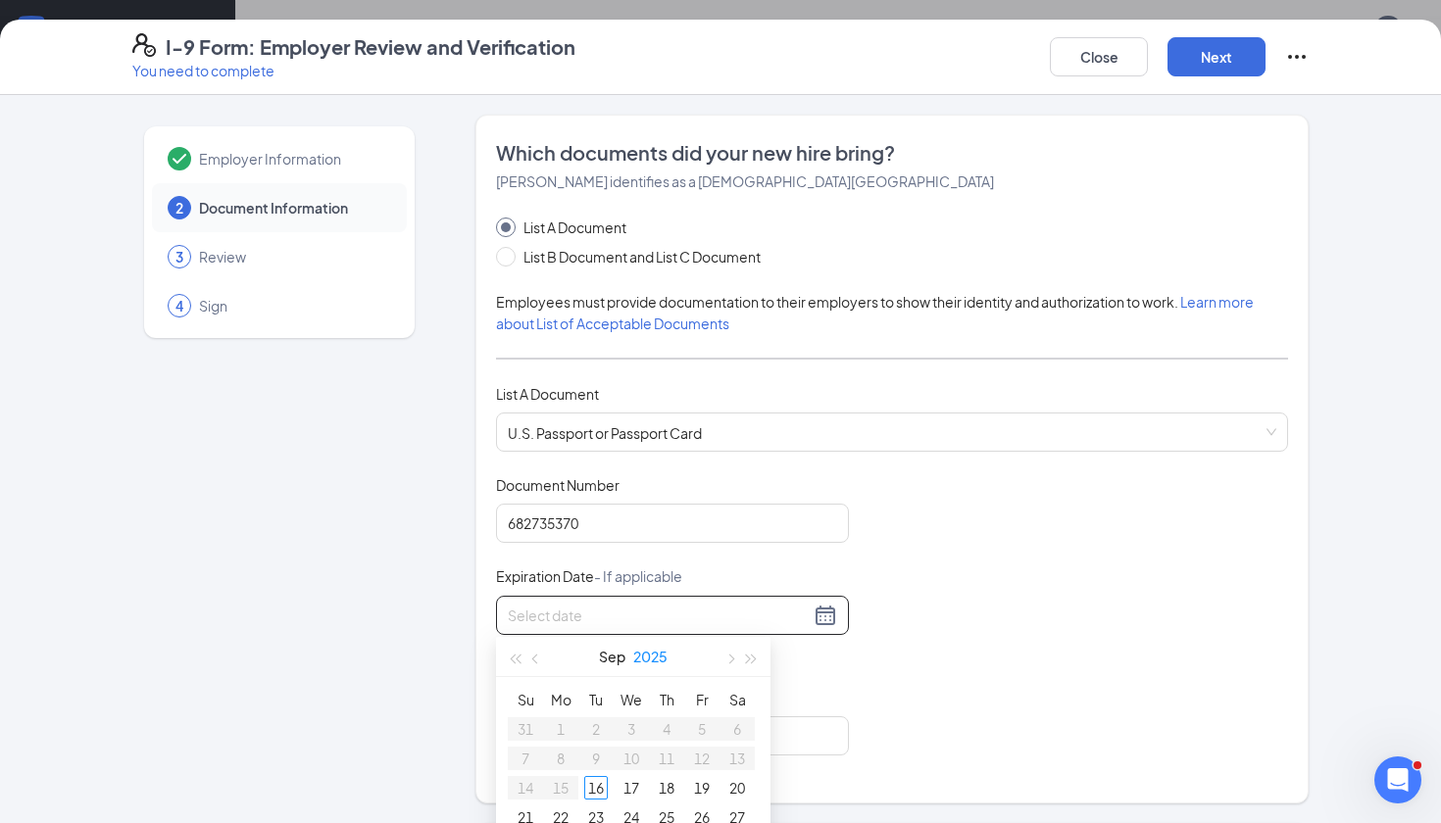
click at [655, 666] on button "2025" at bounding box center [650, 656] width 34 height 39
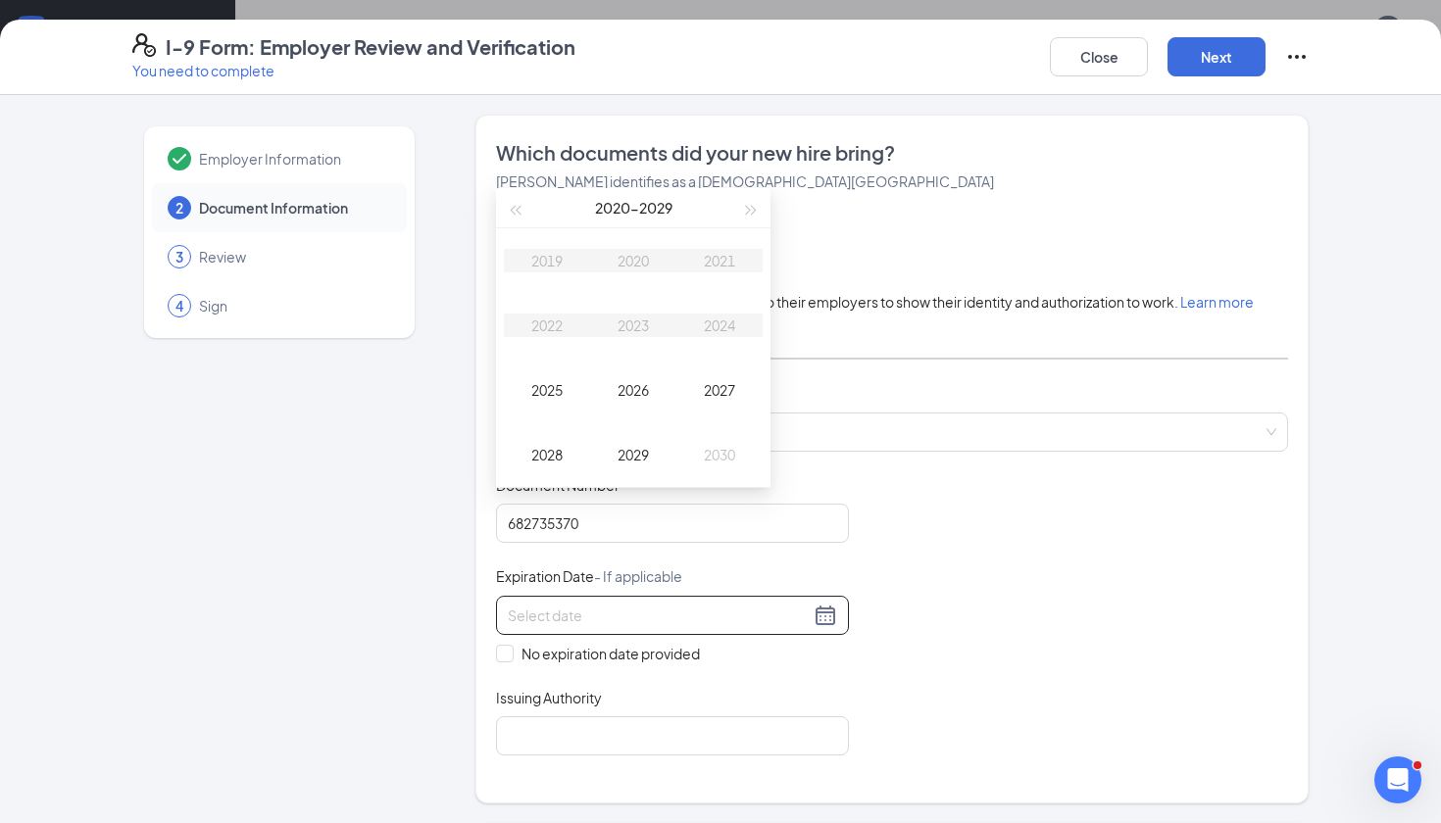
scroll to position [973, 0]
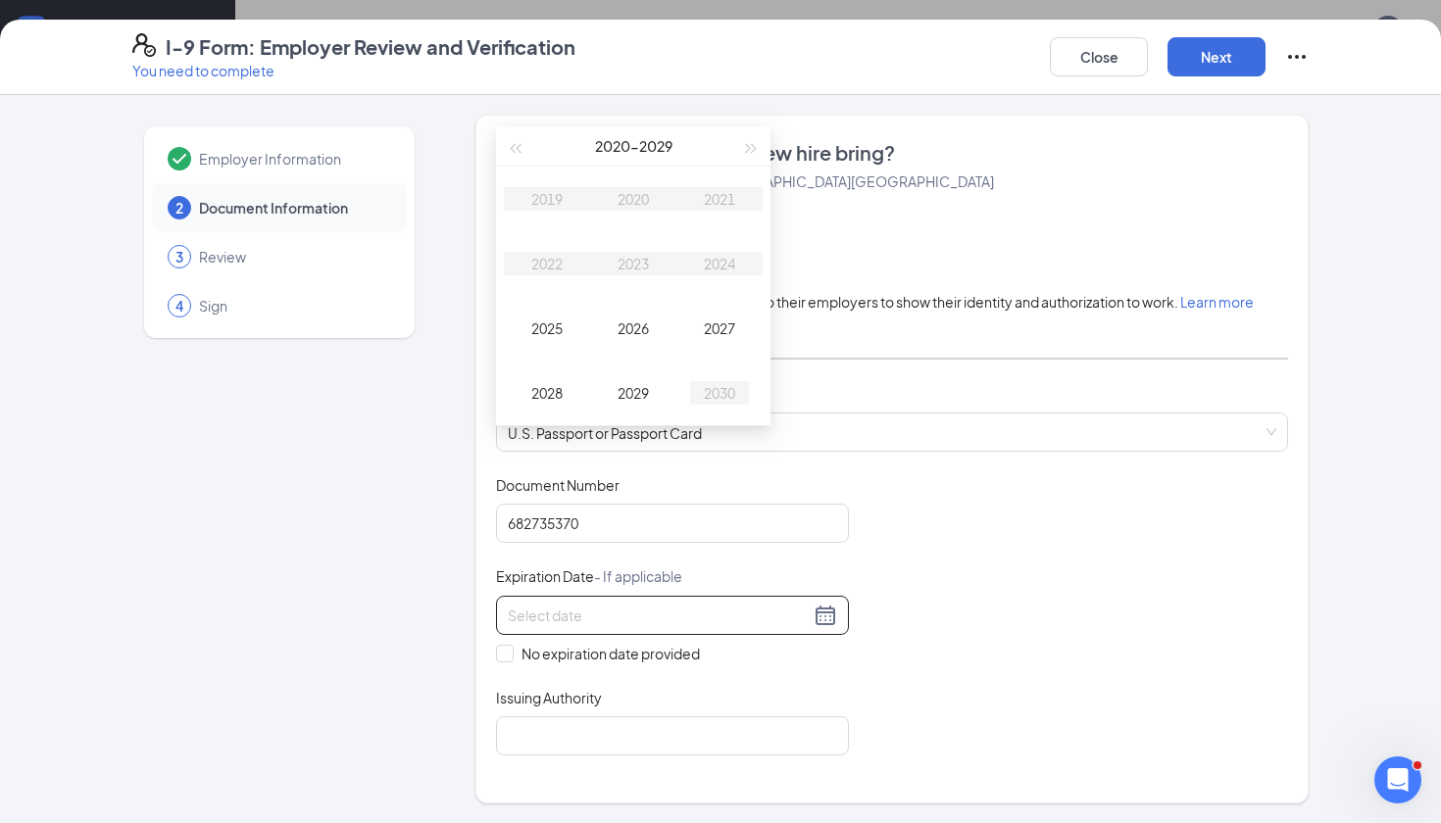
type input "[DATE]"
click at [755, 147] on span "button" at bounding box center [752, 149] width 10 height 10
type input "[DATE]"
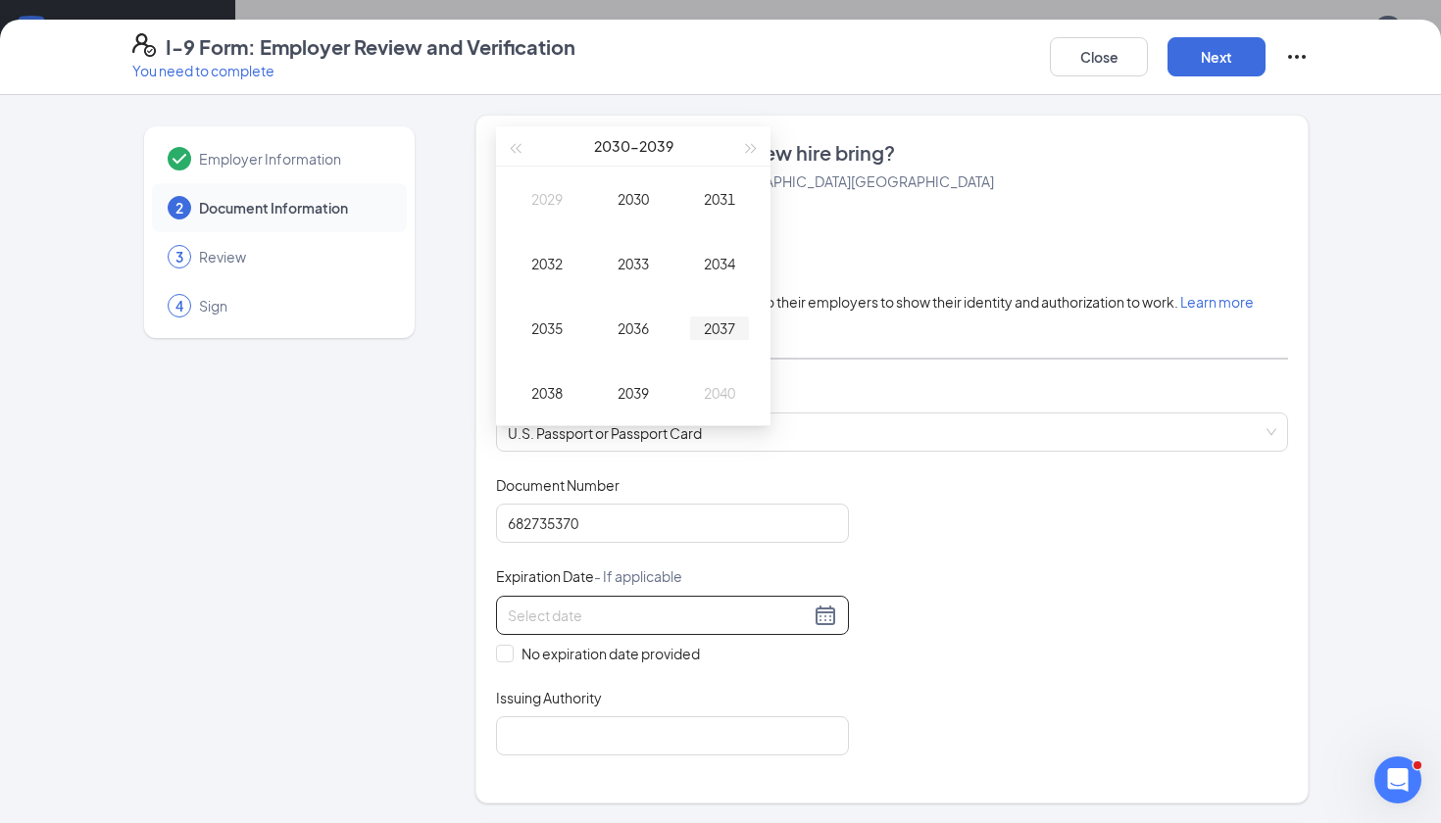
type input "[DATE]"
click at [560, 250] on td "2032" at bounding box center [547, 263] width 86 height 65
type input "[DATE]"
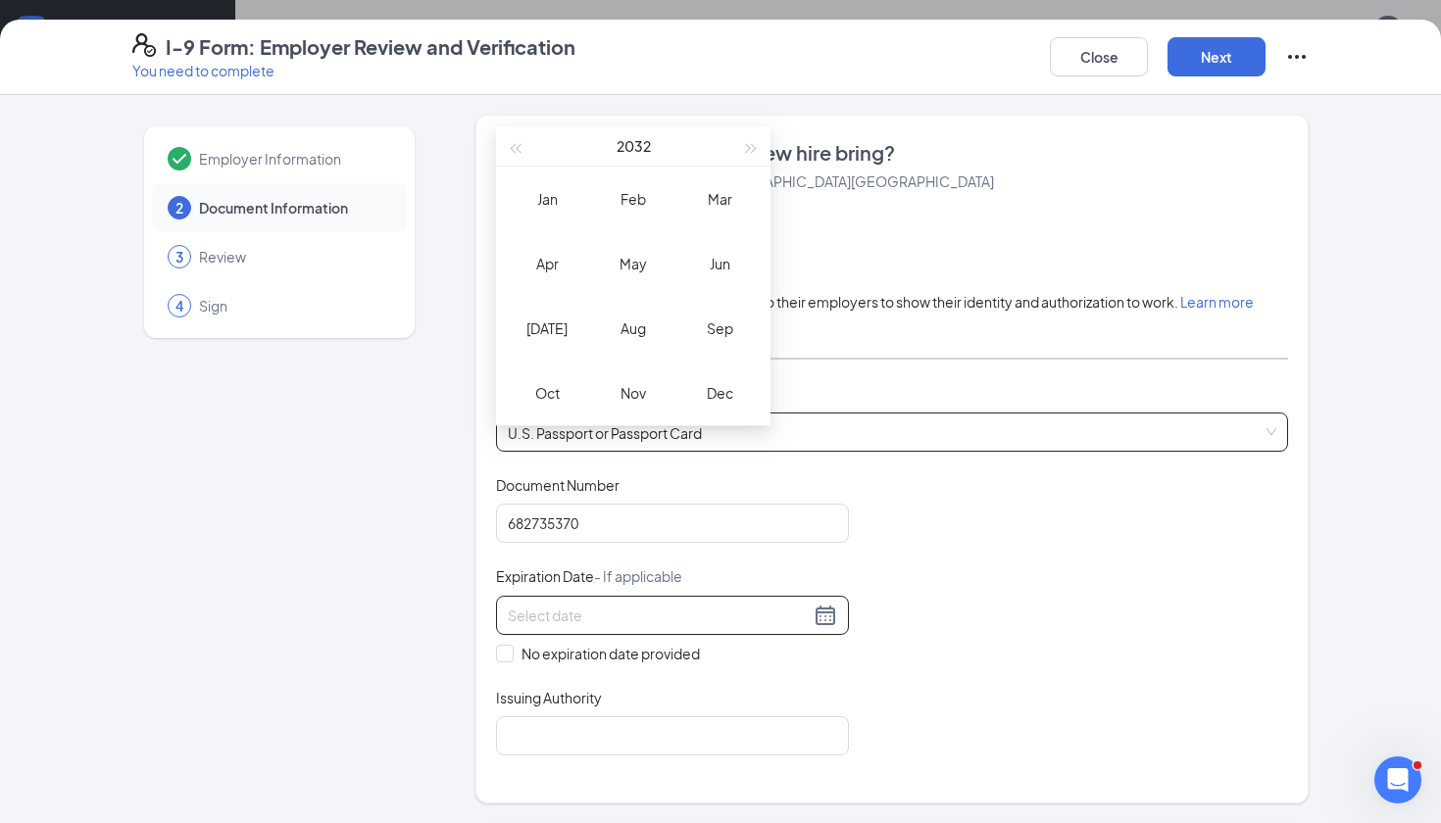
type input "[DATE]"
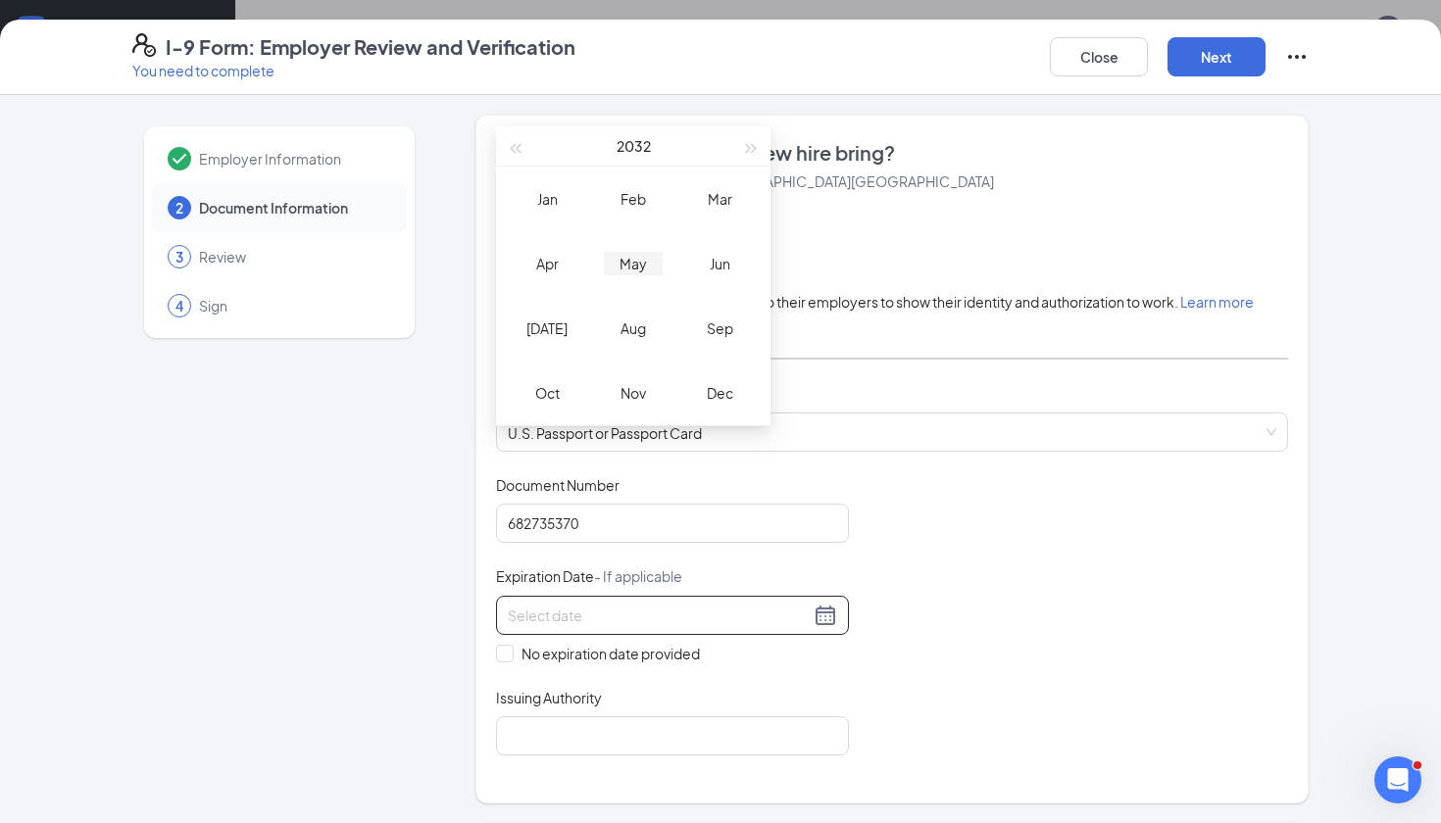
type input "[DATE]"
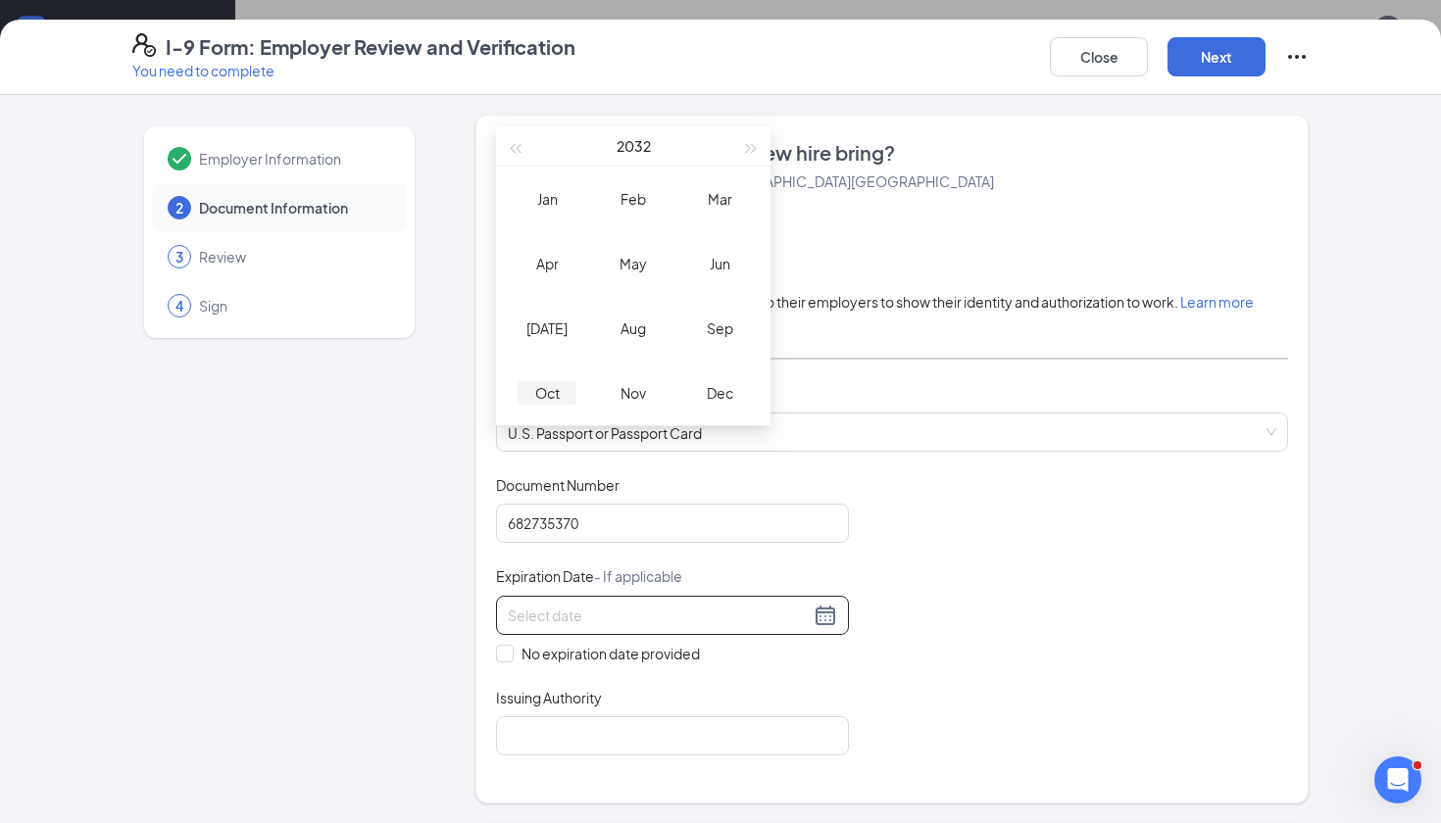
type input "[DATE]"
click at [560, 387] on div "Oct" at bounding box center [547, 393] width 59 height 24
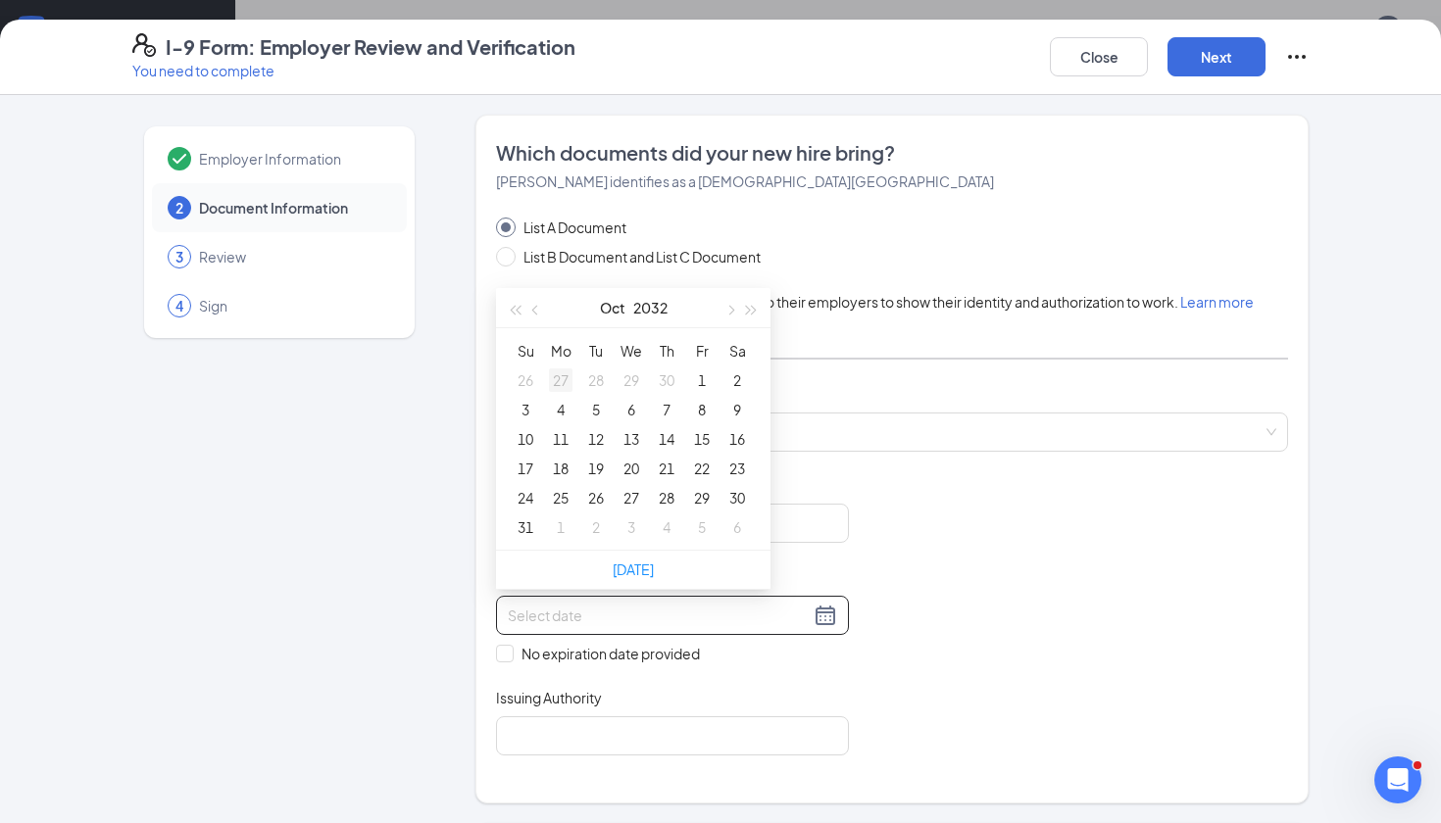
type input "[DATE]"
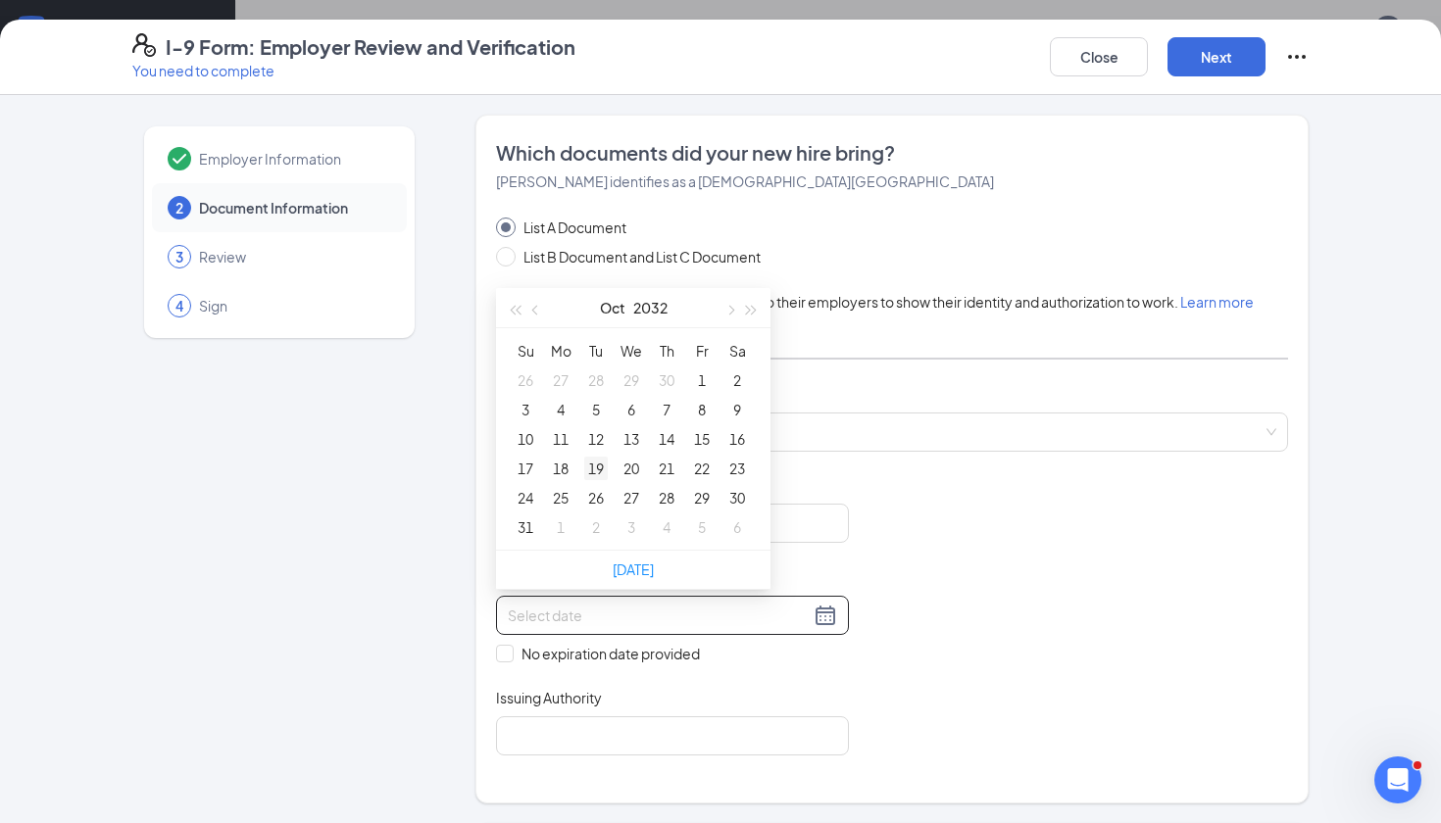
type input "[DATE]"
click at [597, 436] on div "12" at bounding box center [596, 439] width 24 height 24
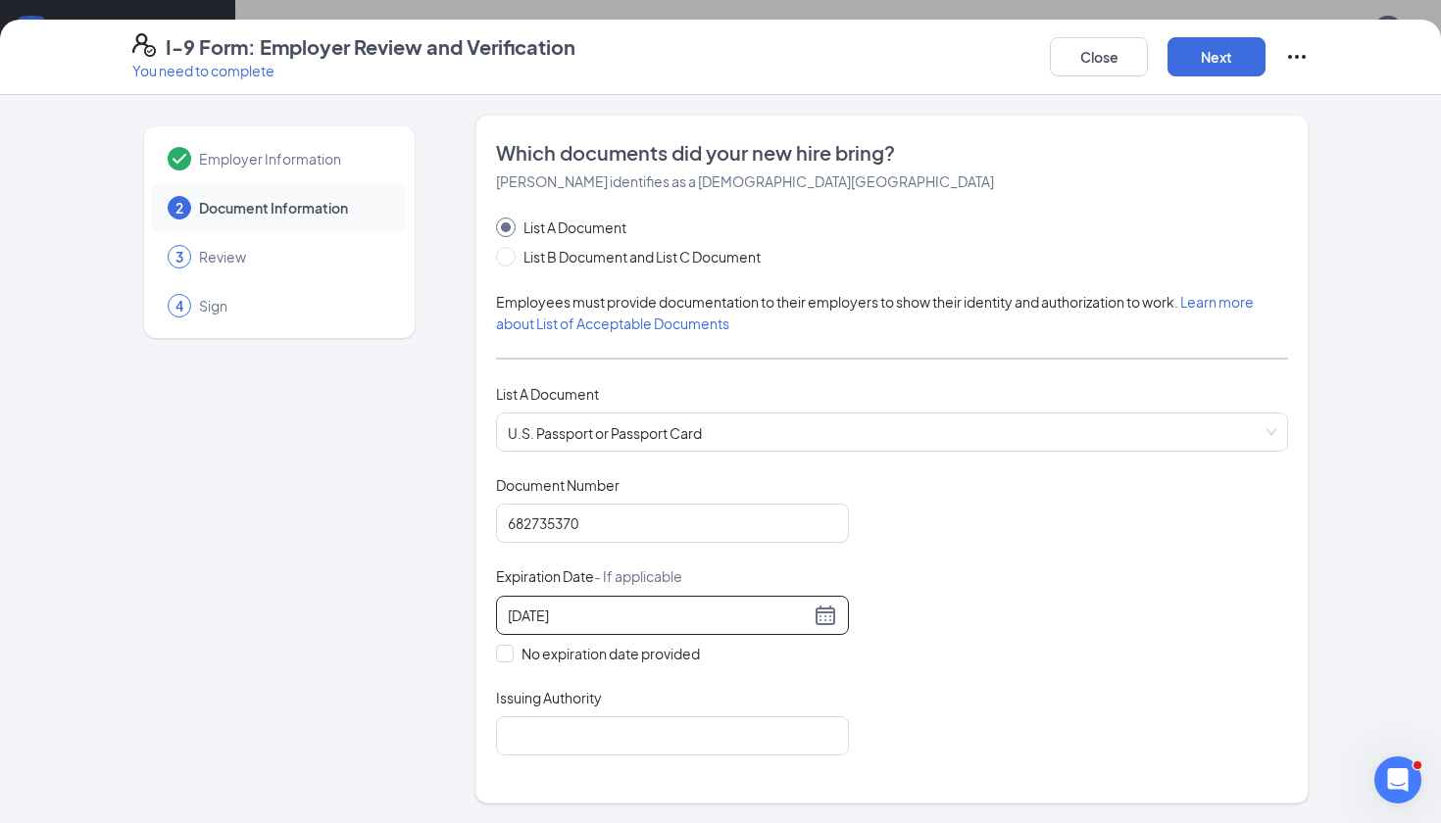
click at [1021, 595] on div "Document Title U.S. Passport or Passport Card Document Number [PASSPORT] Expira…" at bounding box center [892, 615] width 792 height 280
click at [568, 738] on input "Issuing Authority" at bounding box center [672, 736] width 353 height 39
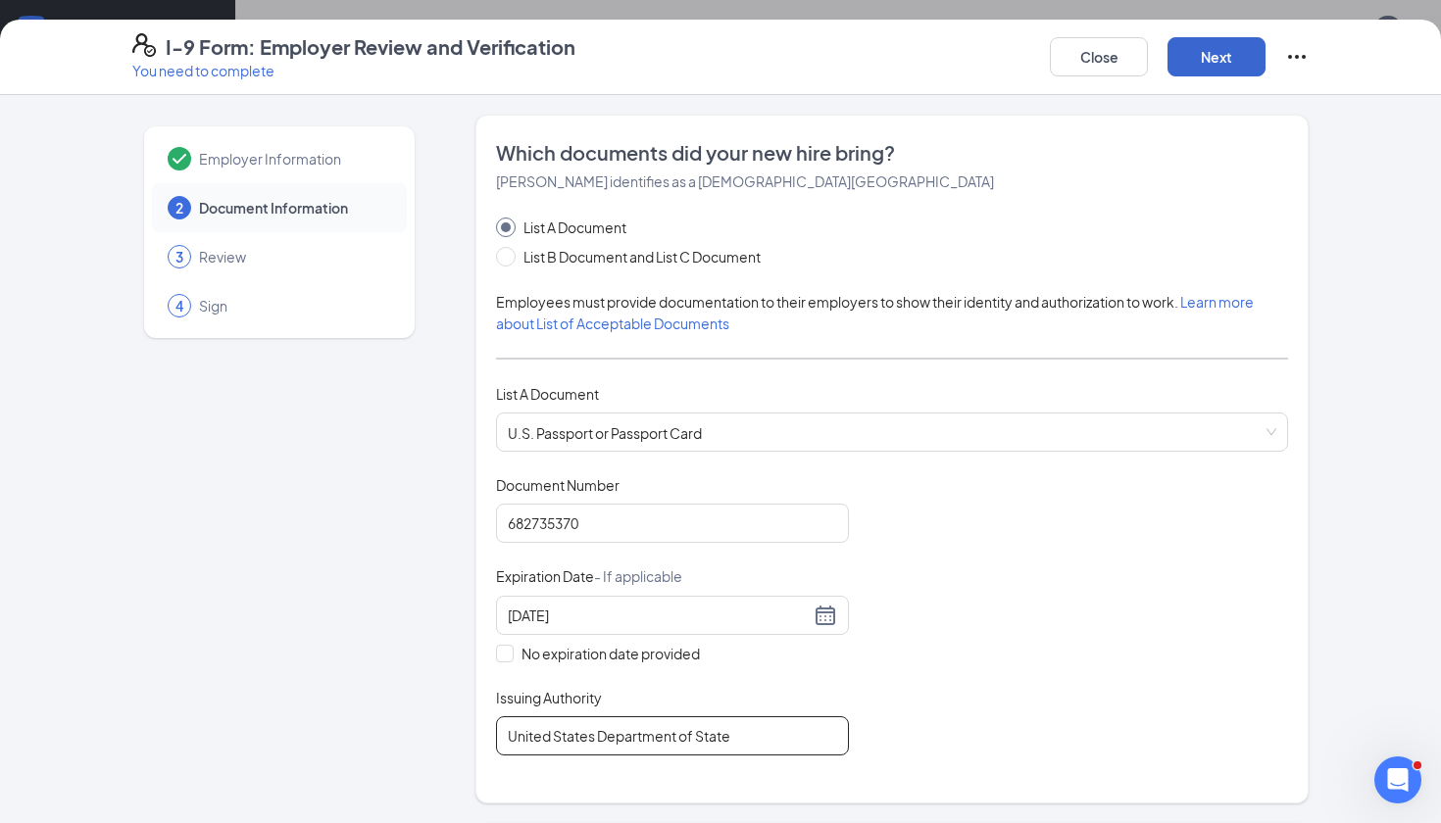
type input "United States Department of State"
click at [1218, 68] on button "Next" at bounding box center [1217, 56] width 98 height 39
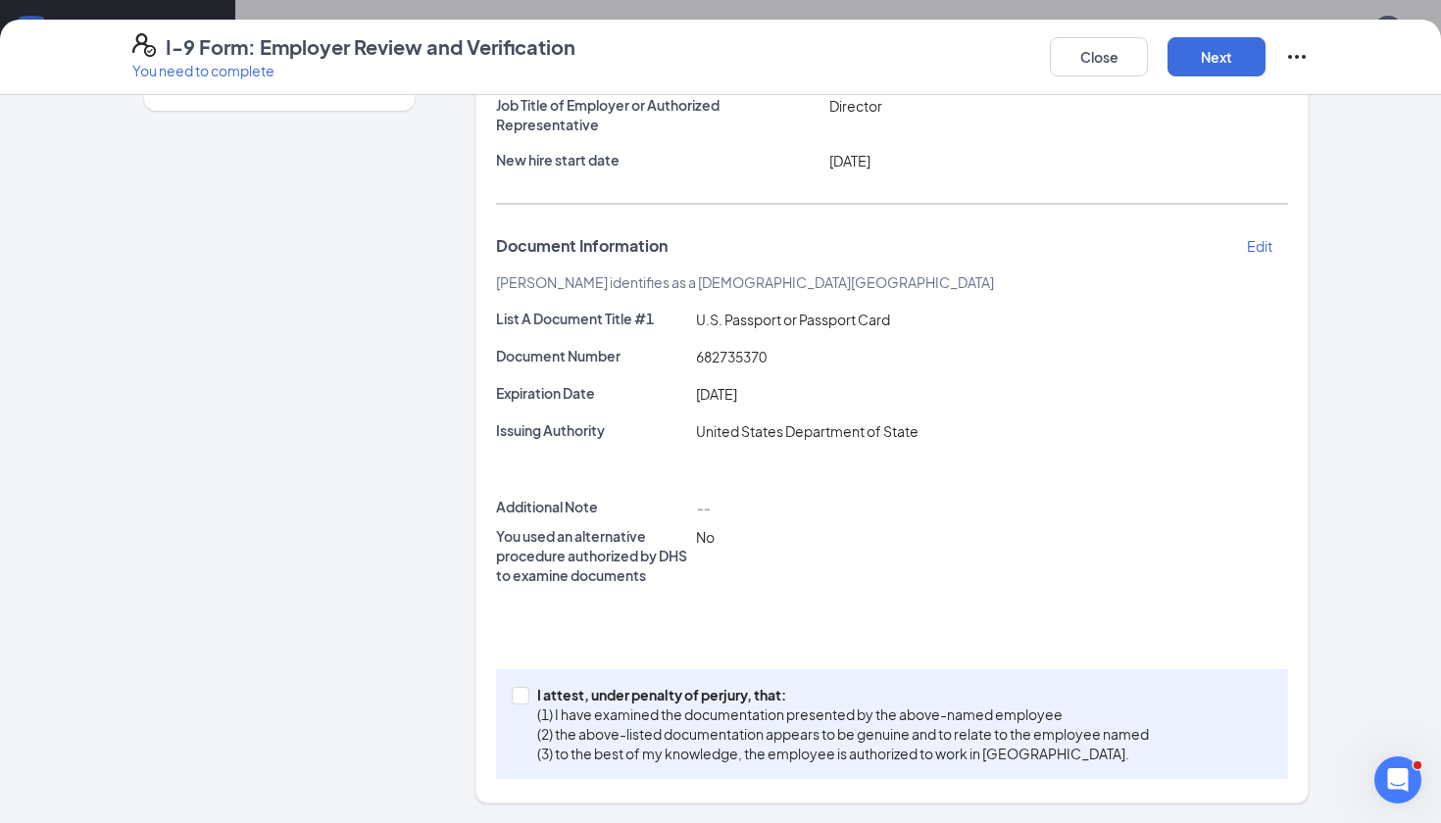
scroll to position [226, 0]
click at [526, 694] on span at bounding box center [521, 697] width 18 height 18
click at [525, 694] on input "I attest, under penalty of [PERSON_NAME], that: (1) I have examined the documen…" at bounding box center [519, 695] width 14 height 14
checkbox input "true"
click at [1219, 49] on button "Next" at bounding box center [1217, 56] width 98 height 39
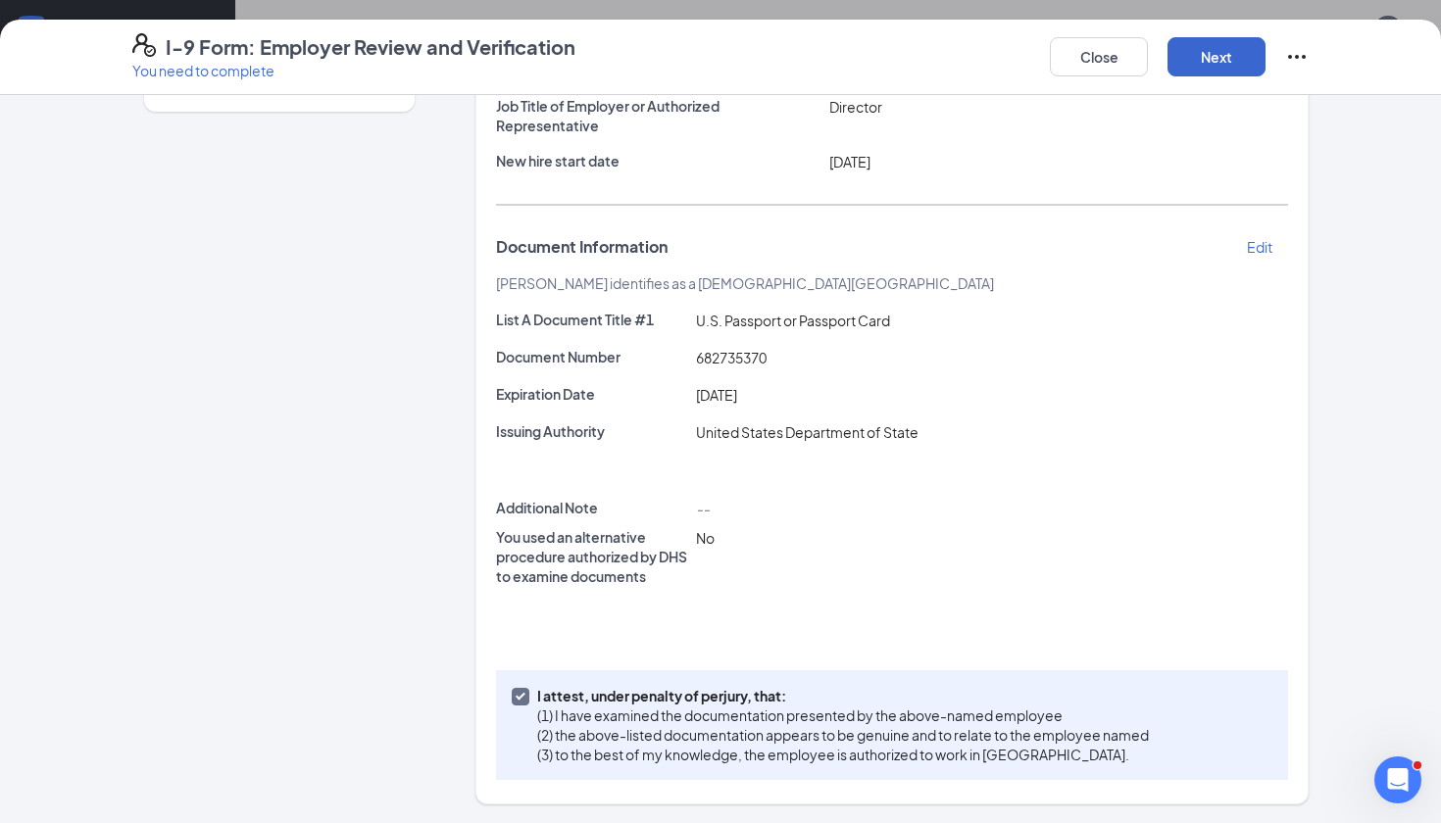
scroll to position [0, 0]
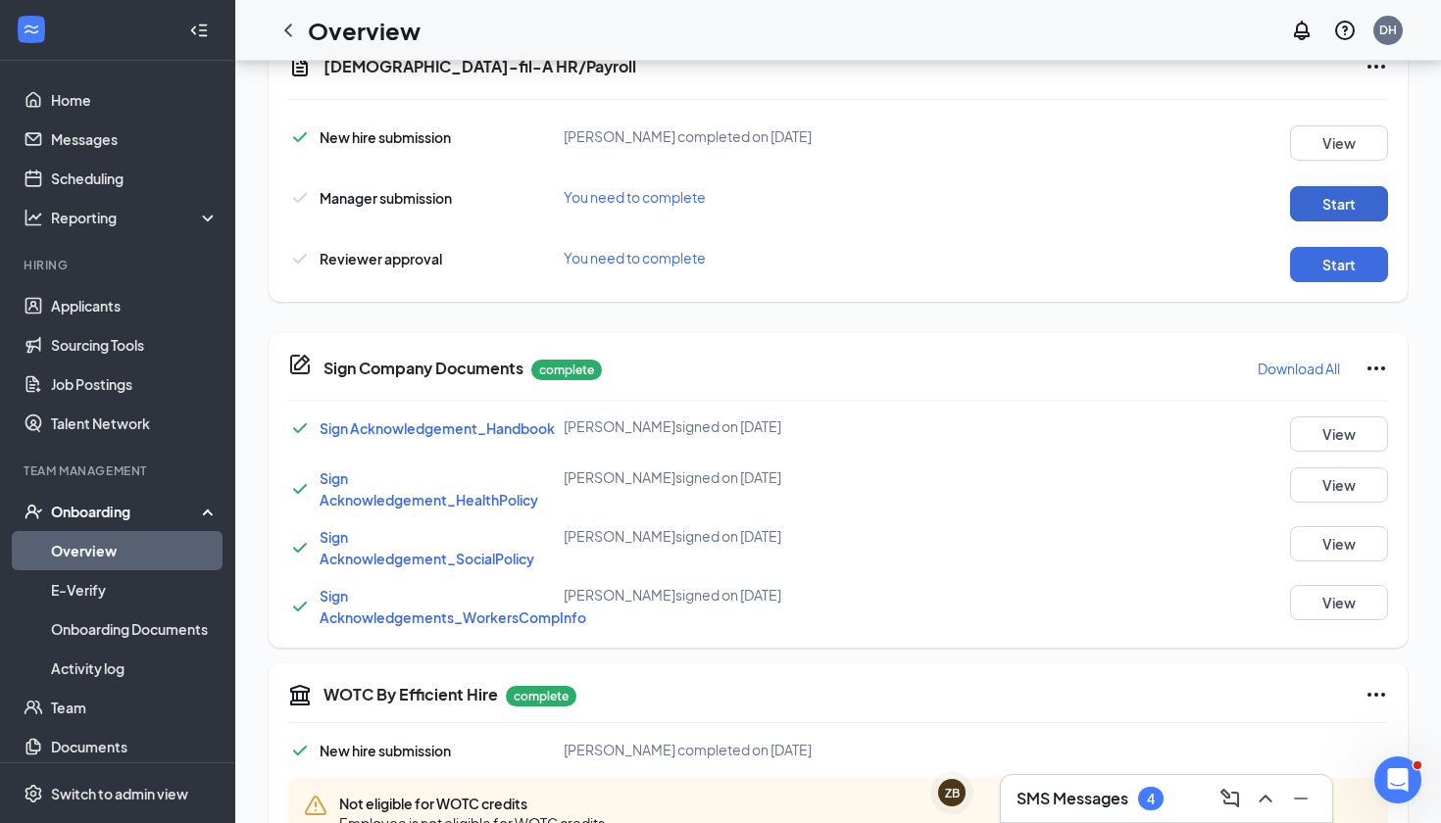
click at [1323, 204] on button "Start" at bounding box center [1339, 203] width 98 height 35
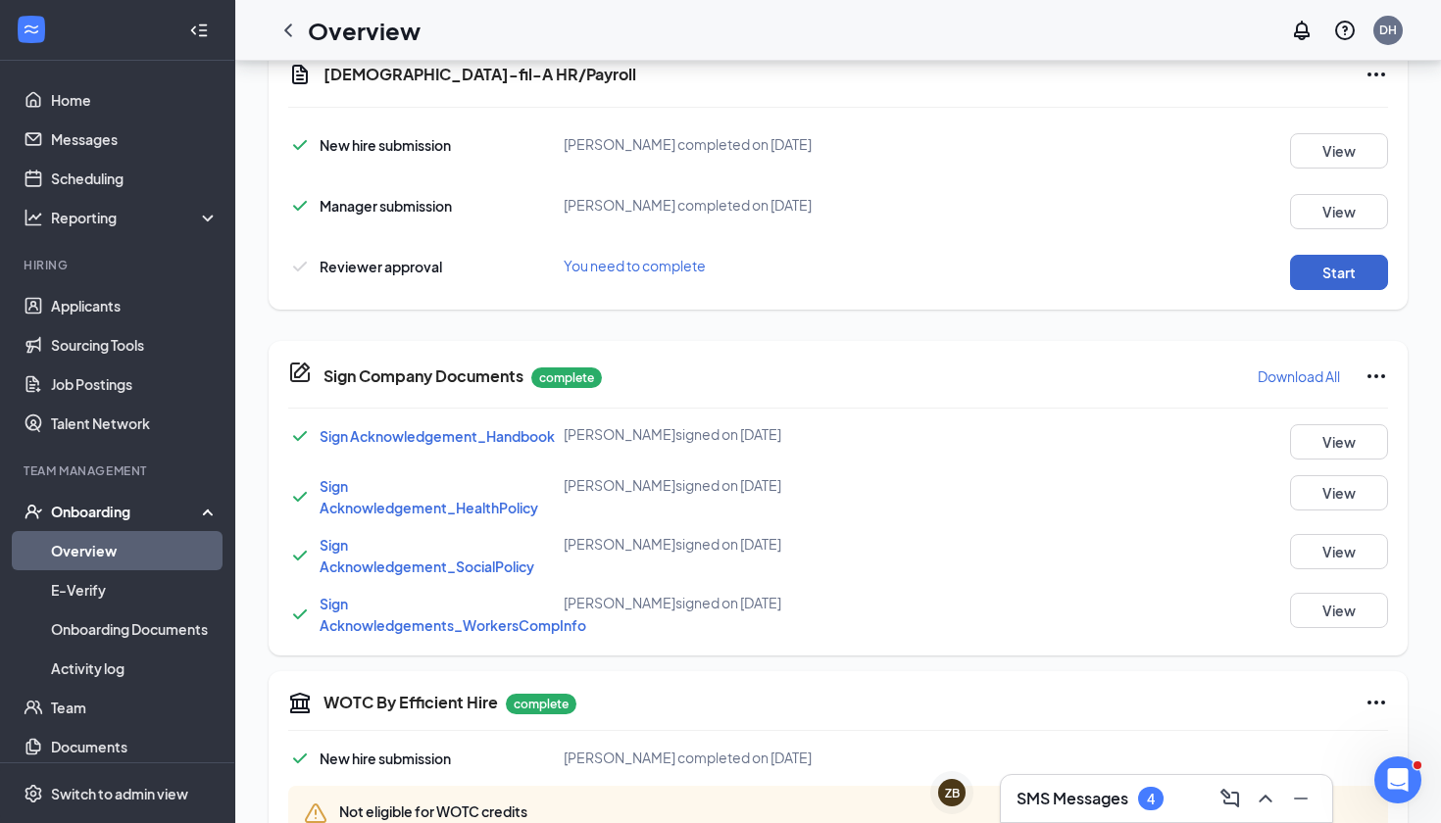
click at [1344, 278] on button "Start" at bounding box center [1339, 272] width 98 height 35
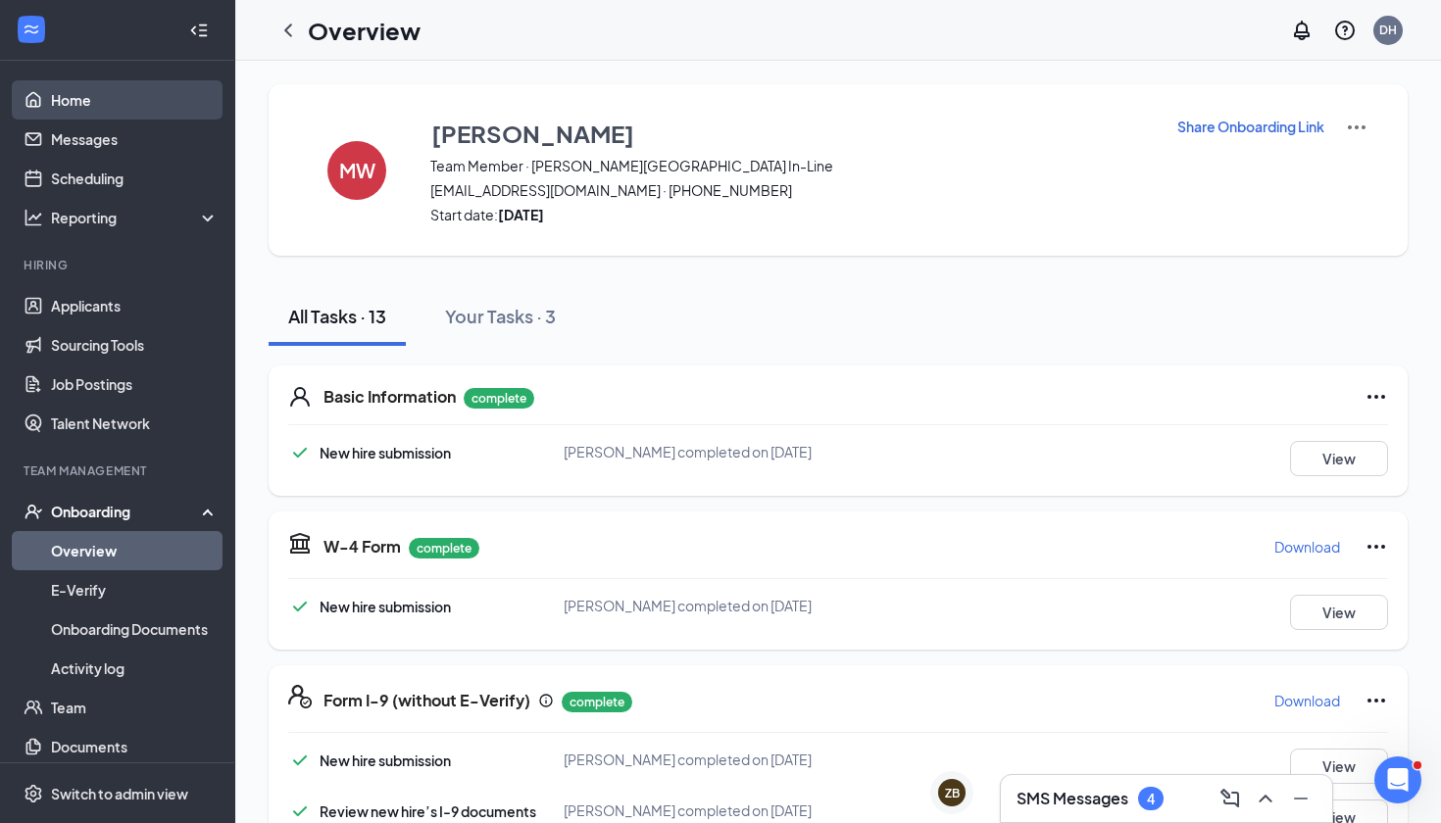
click at [88, 91] on link "Home" at bounding box center [135, 99] width 168 height 39
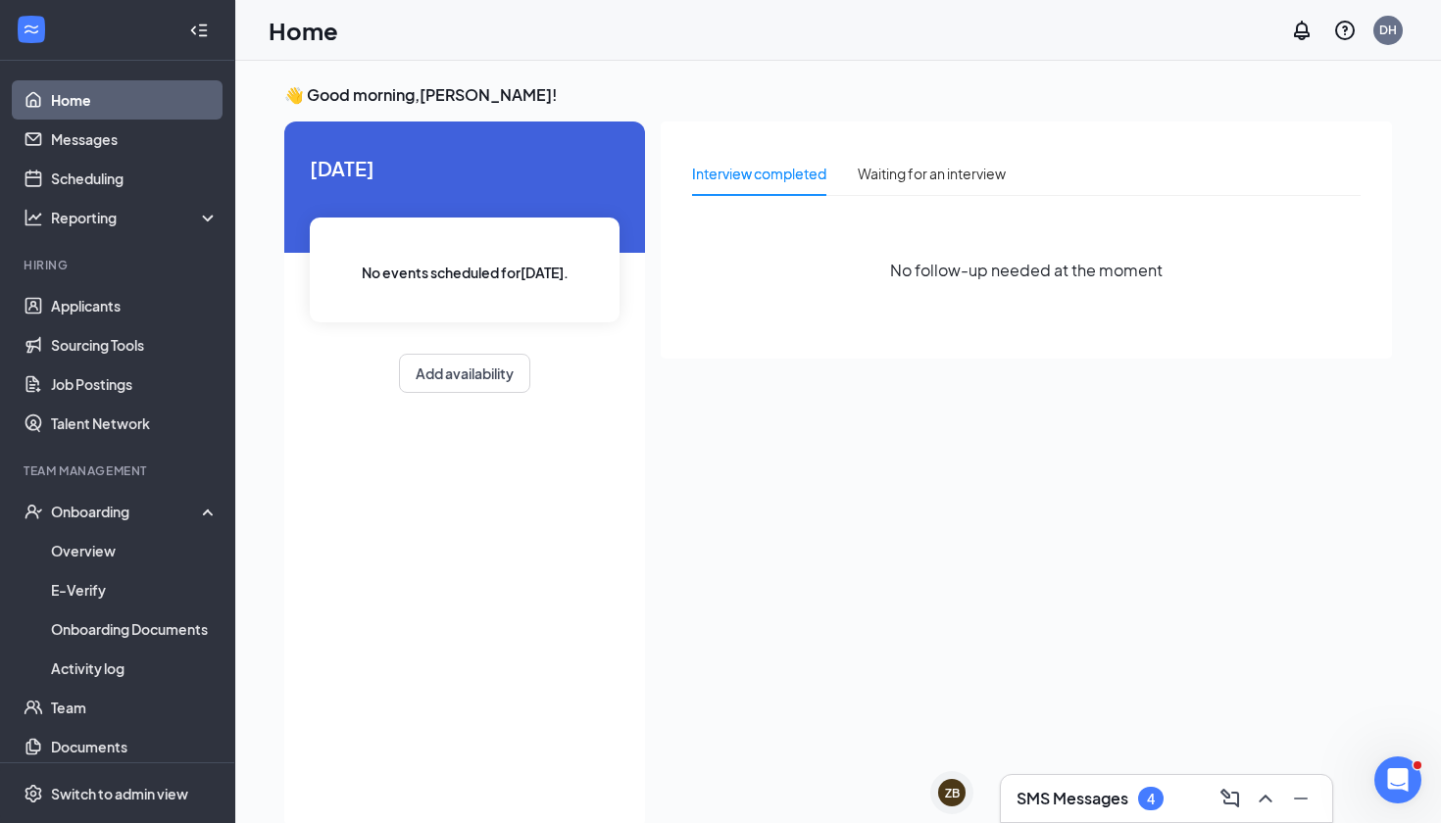
click at [166, 90] on link "Home" at bounding box center [135, 99] width 168 height 39
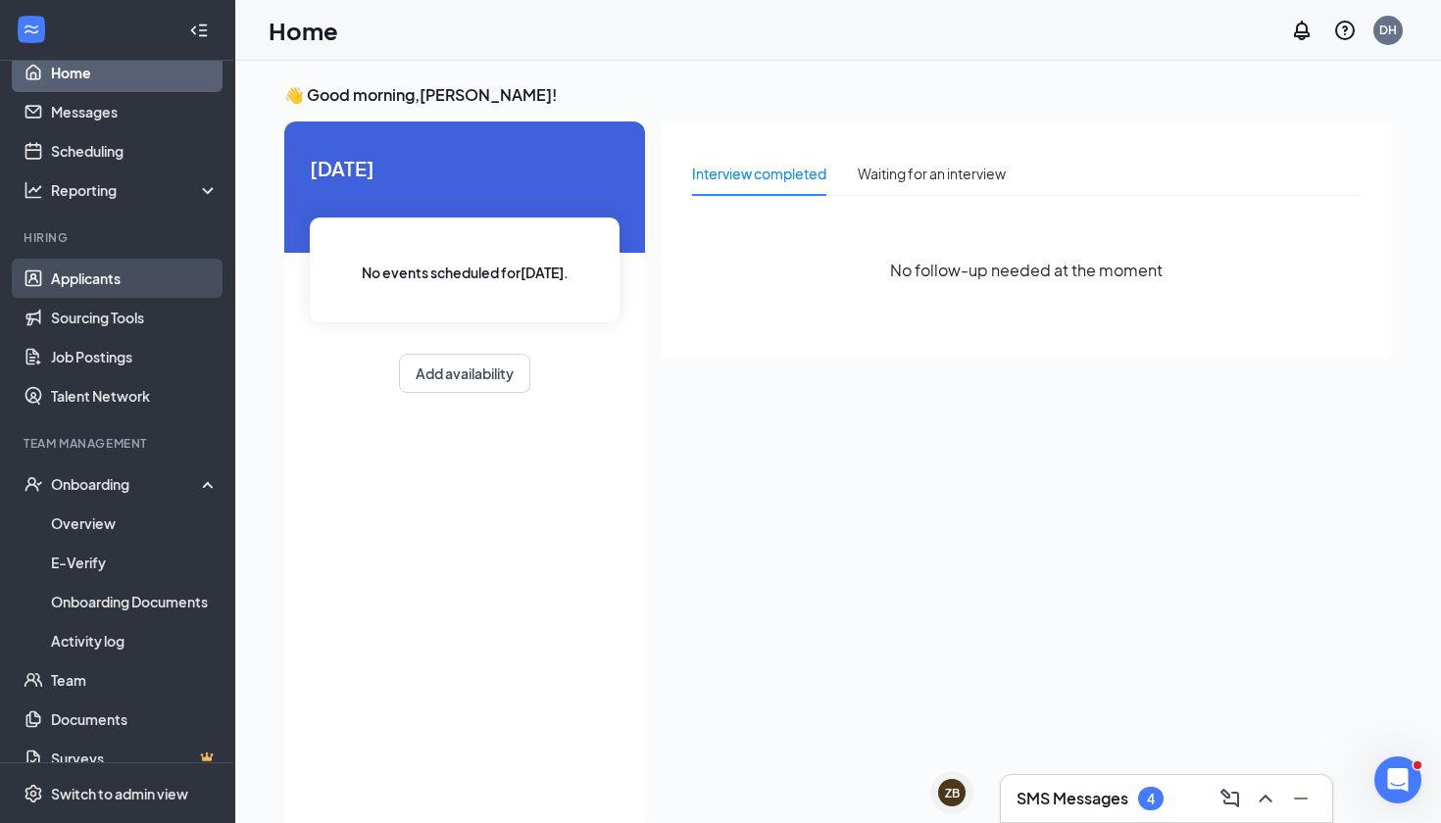
click at [70, 285] on link "Applicants" at bounding box center [135, 278] width 168 height 39
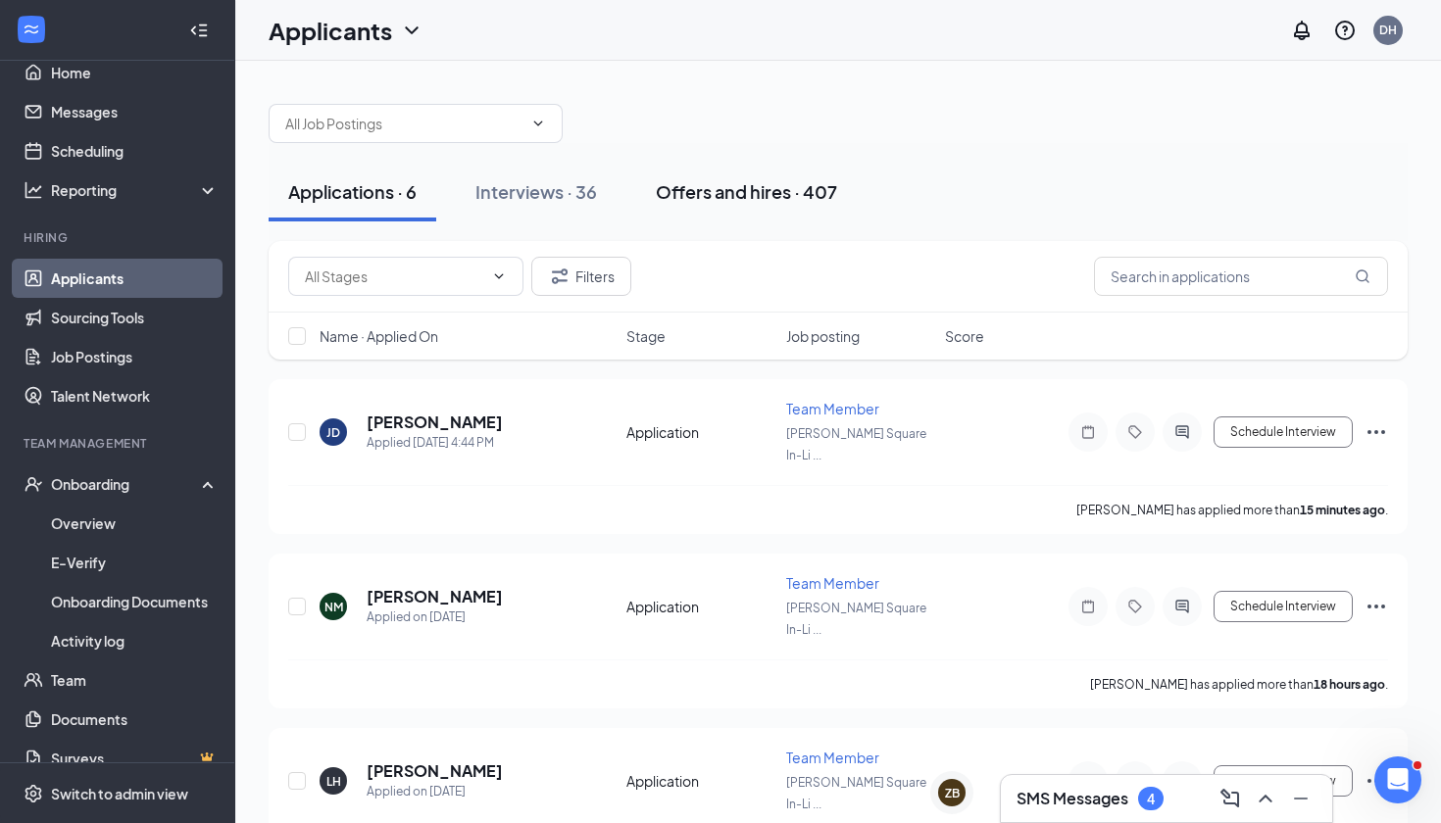
click at [795, 200] on div "Offers and hires · 407" at bounding box center [746, 191] width 181 height 25
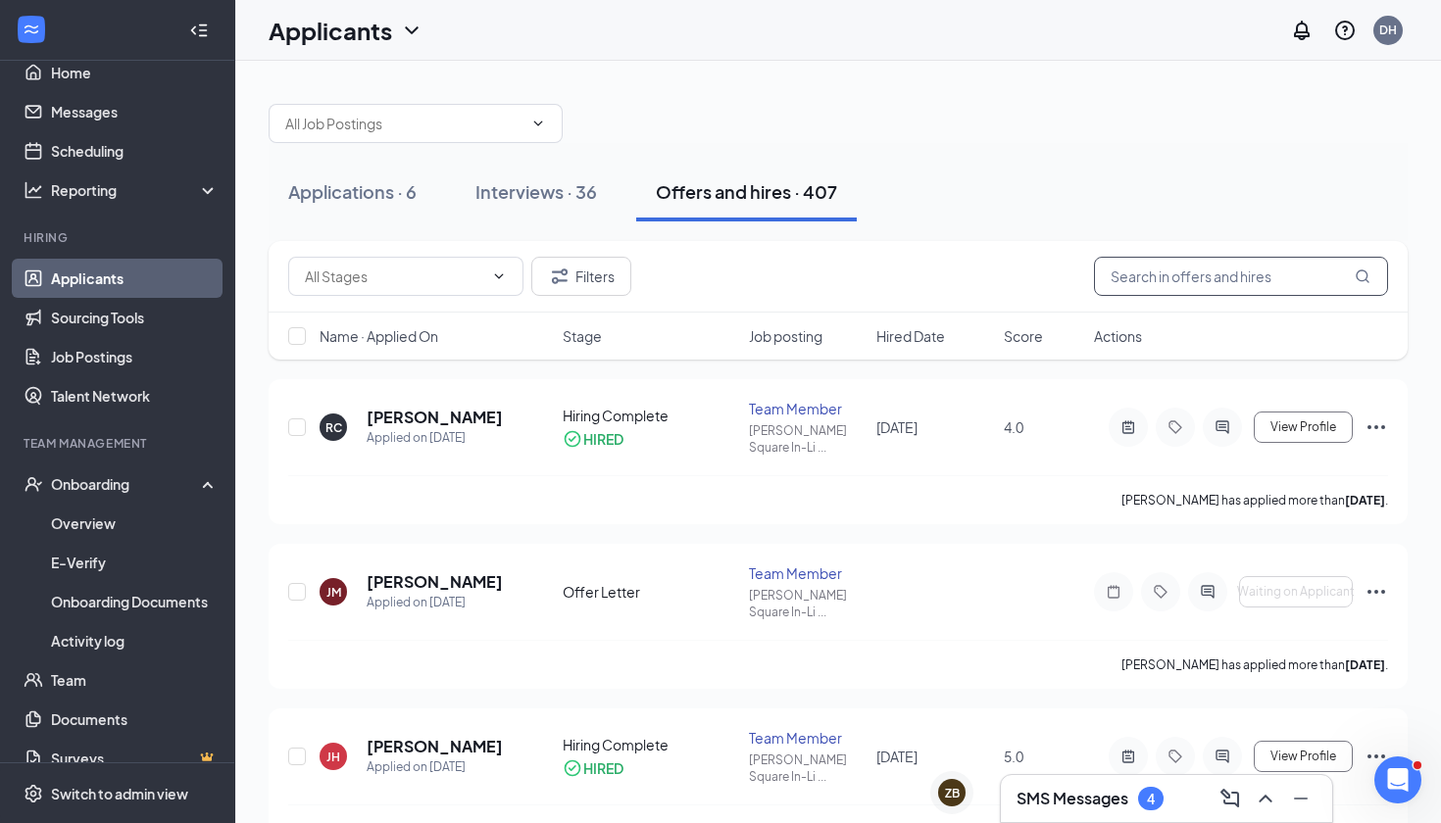
click at [1189, 269] on input "text" at bounding box center [1241, 276] width 294 height 39
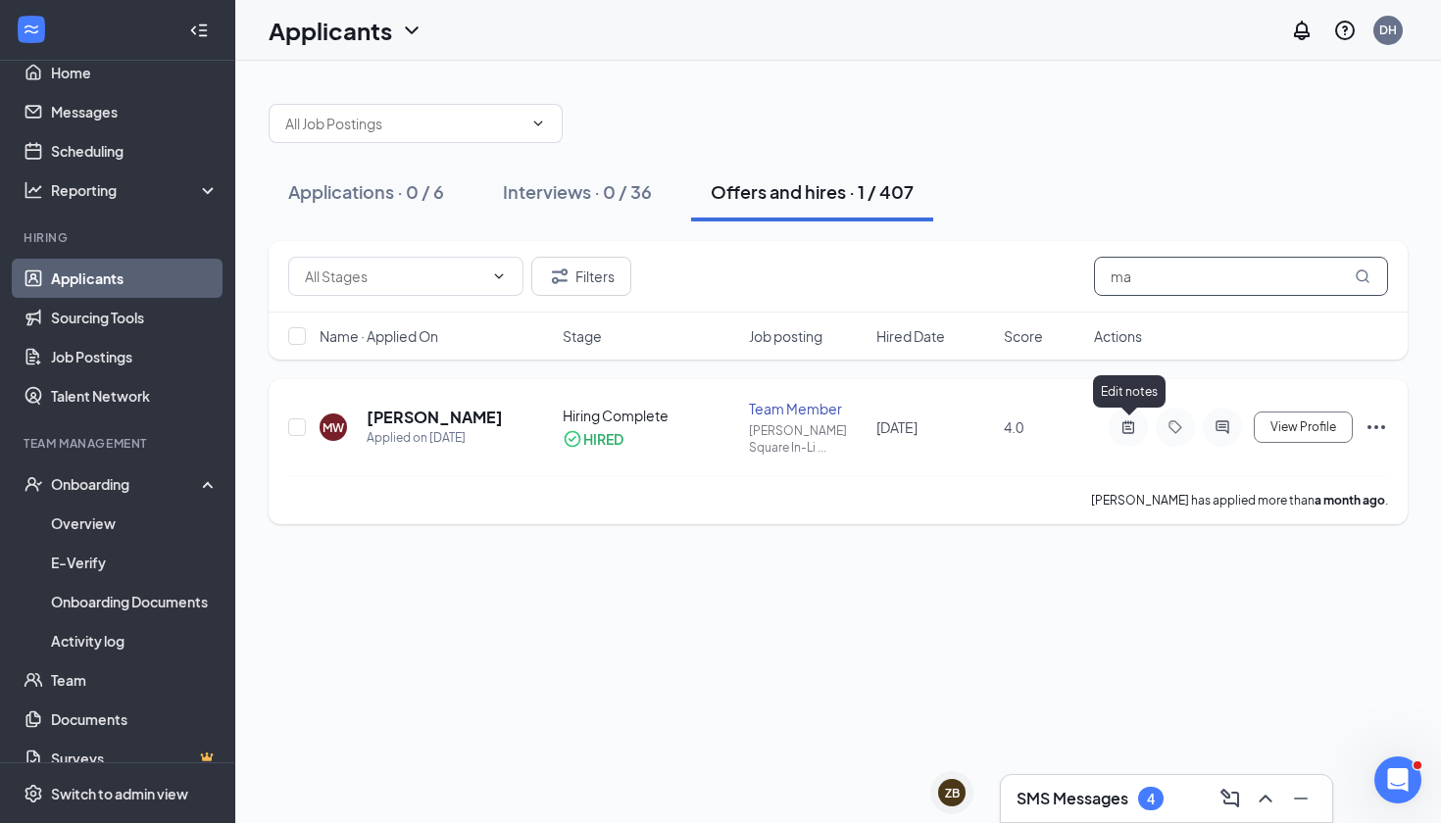
type input "m"
click at [1122, 423] on icon "ActiveNote" at bounding box center [1129, 428] width 24 height 16
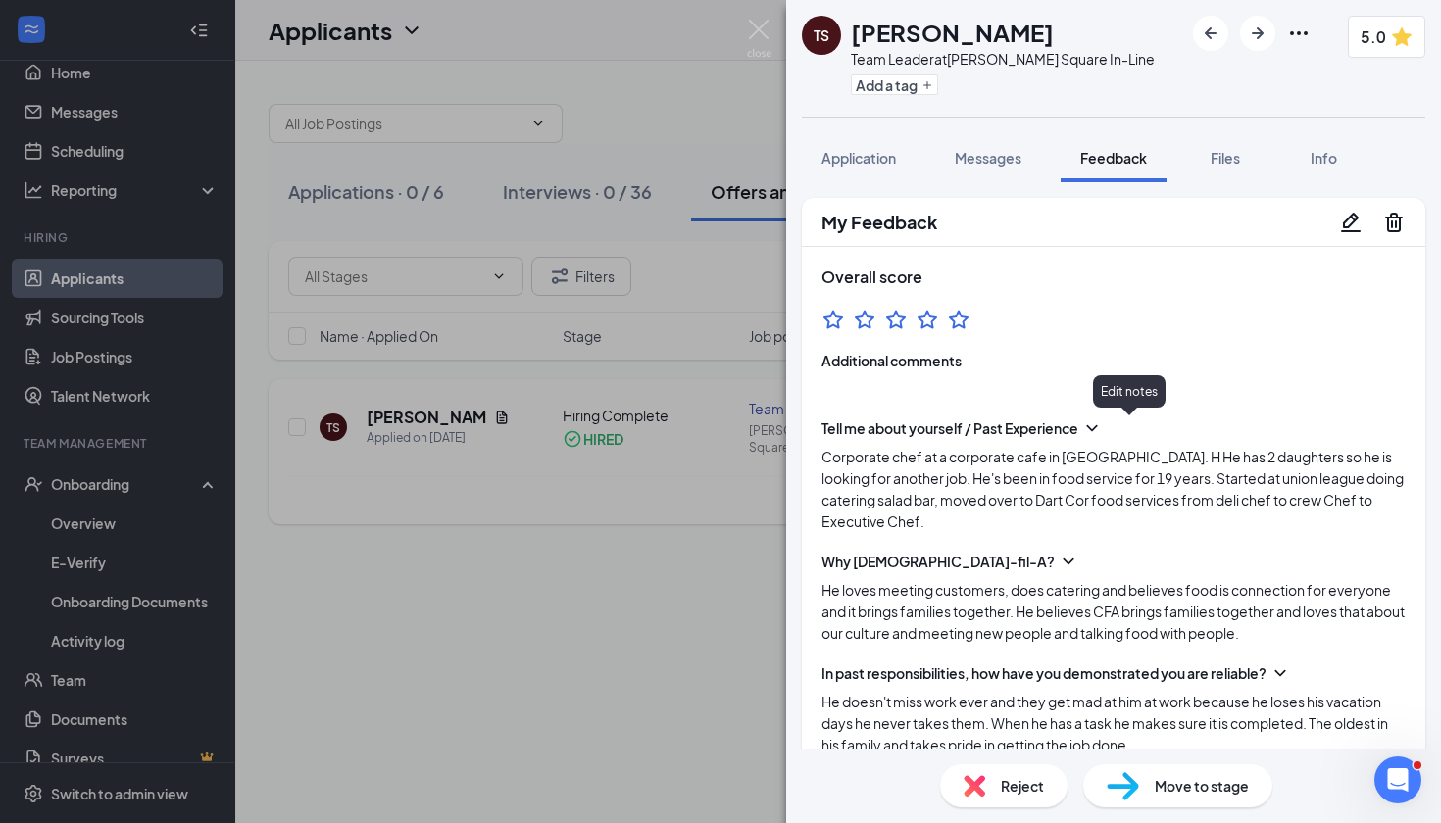
scroll to position [2062, 0]
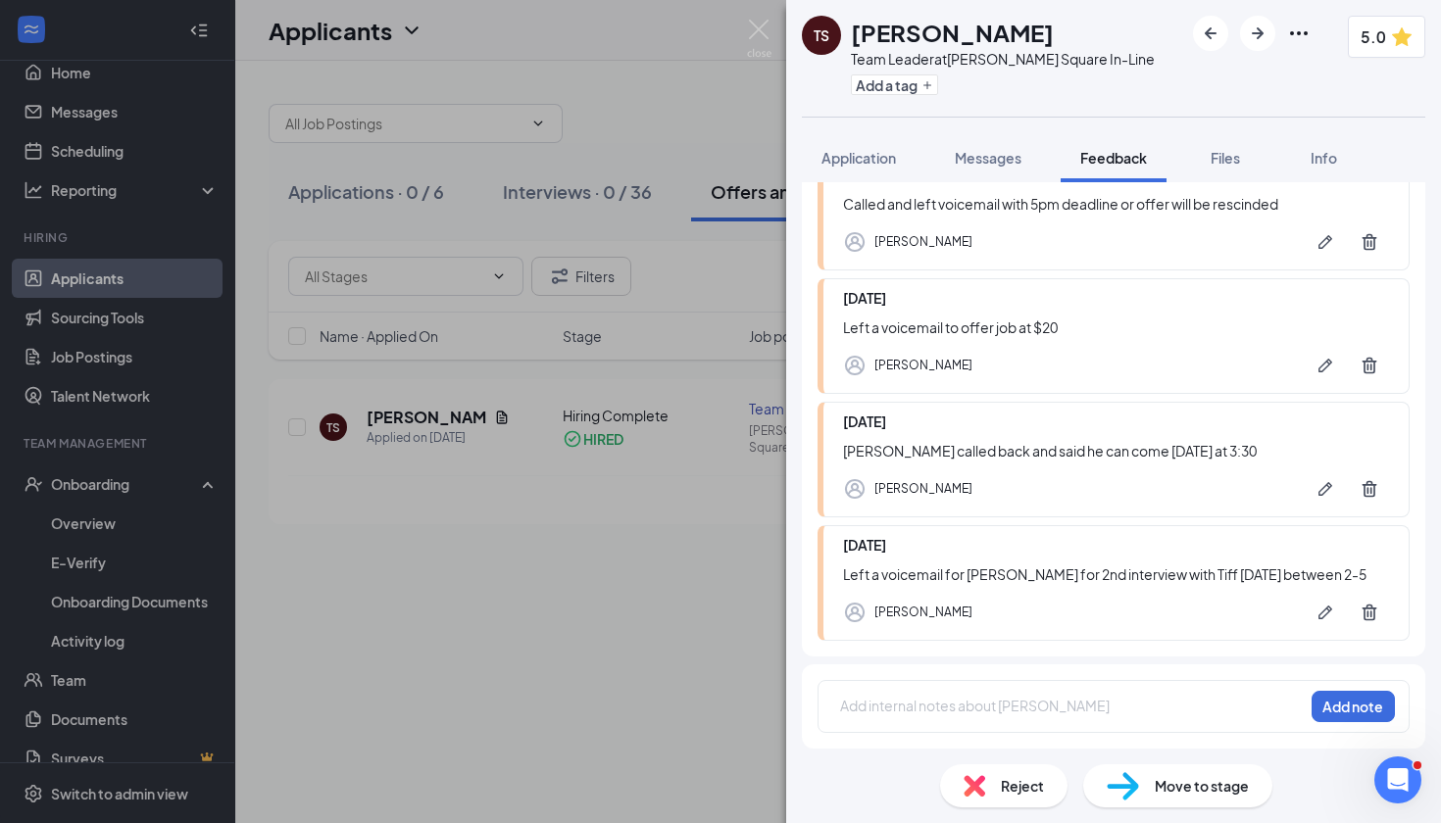
click at [736, 617] on div "TS [PERSON_NAME] Team Leader at [PERSON_NAME][GEOGRAPHIC_DATA] In-Line Add a ta…" at bounding box center [720, 411] width 1441 height 823
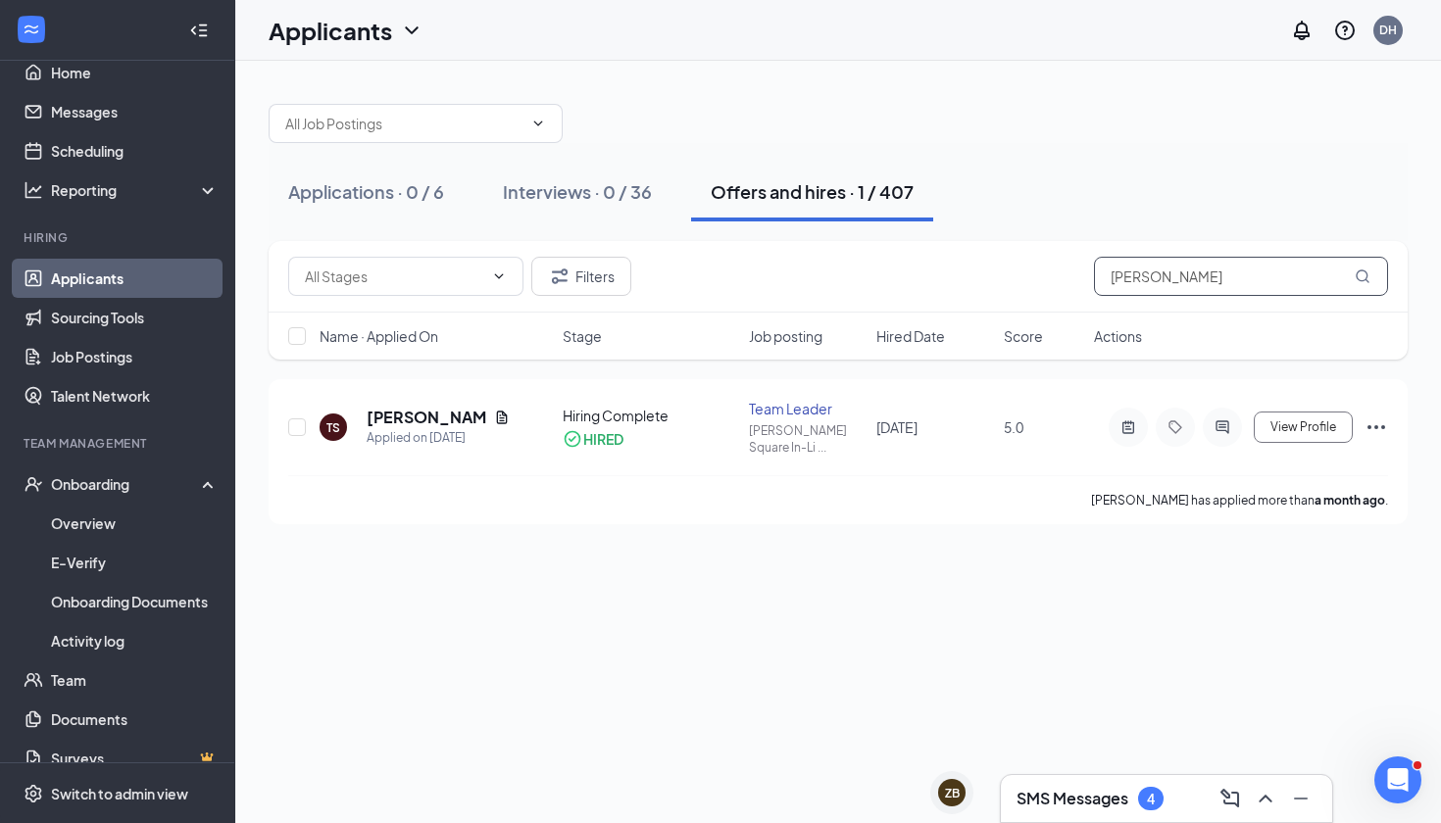
click at [1132, 269] on input "[PERSON_NAME]" at bounding box center [1241, 276] width 294 height 39
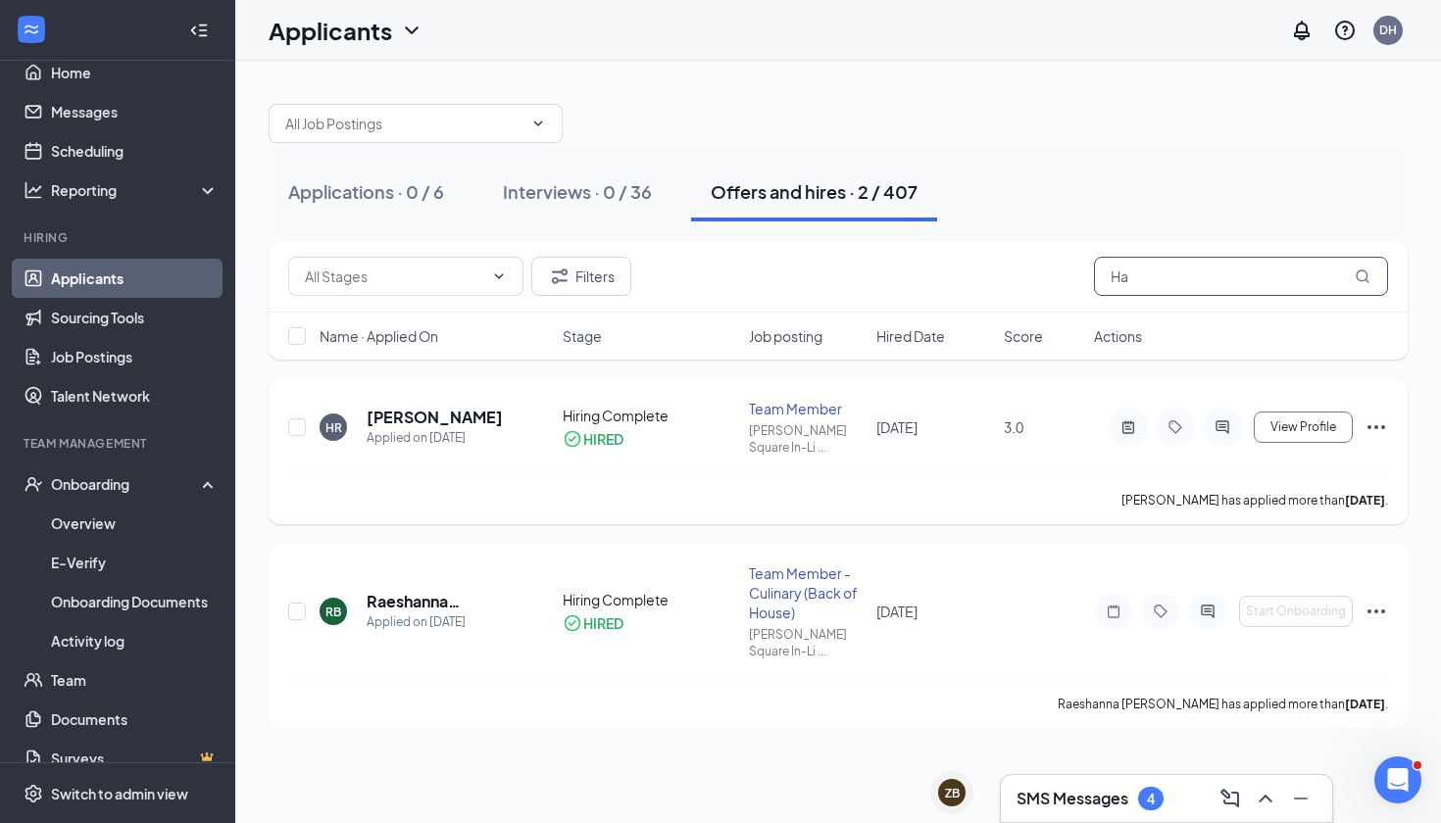
type input "H"
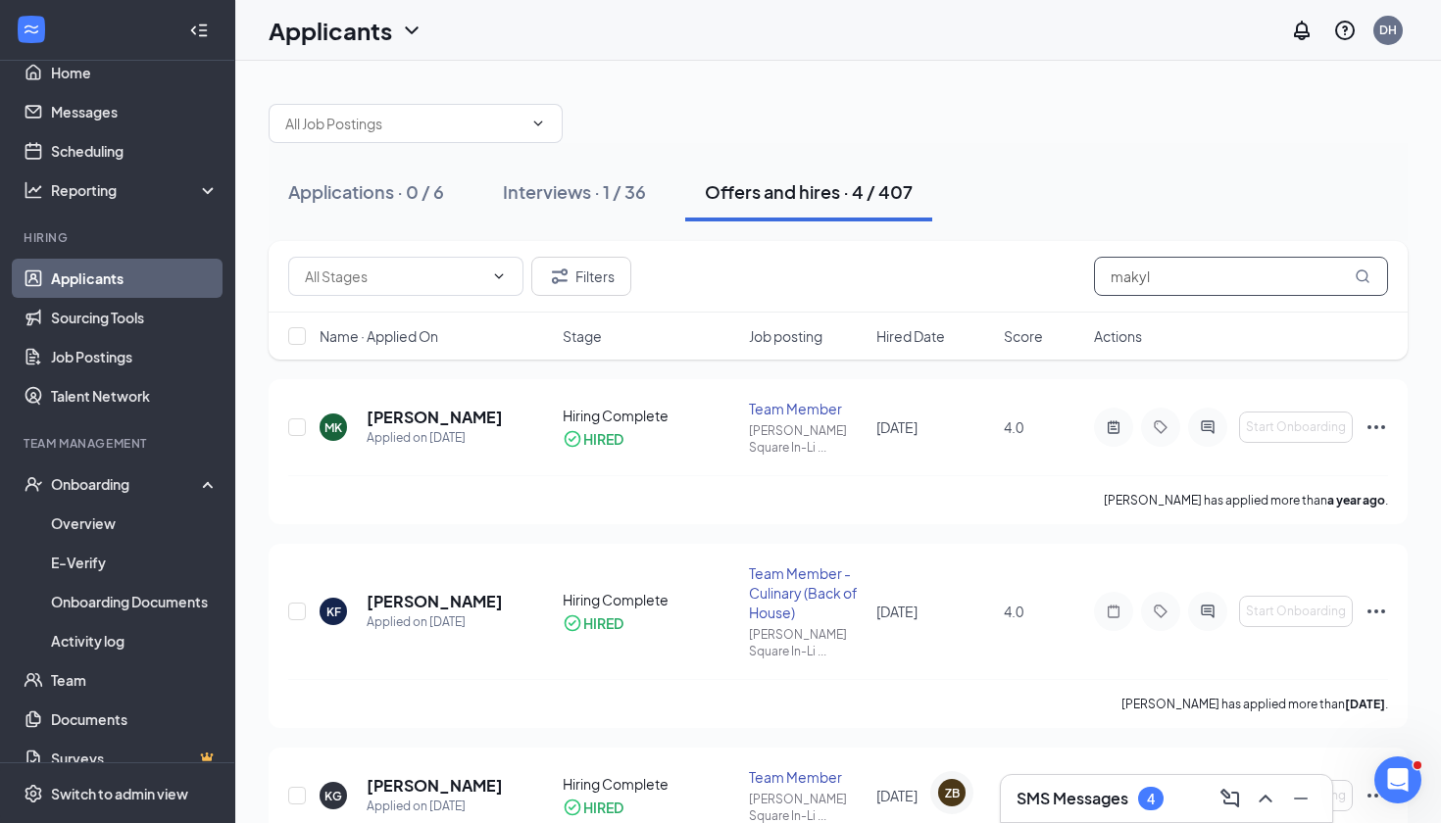
type input "makyla"
